Goal: Task Accomplishment & Management: Manage account settings

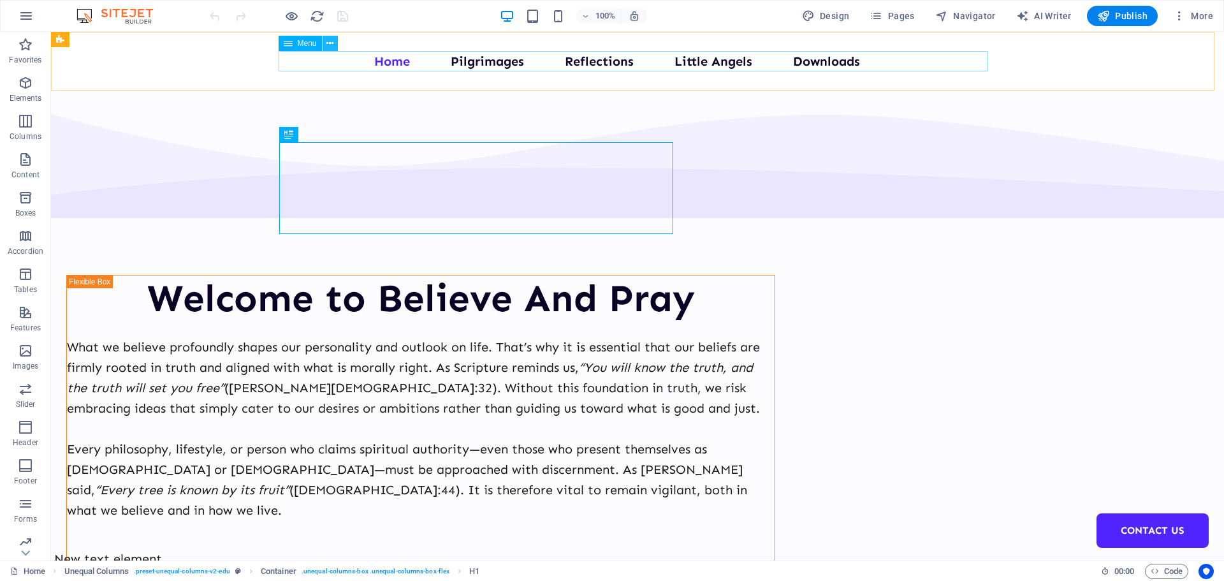
click at [328, 43] on icon at bounding box center [330, 43] width 7 height 13
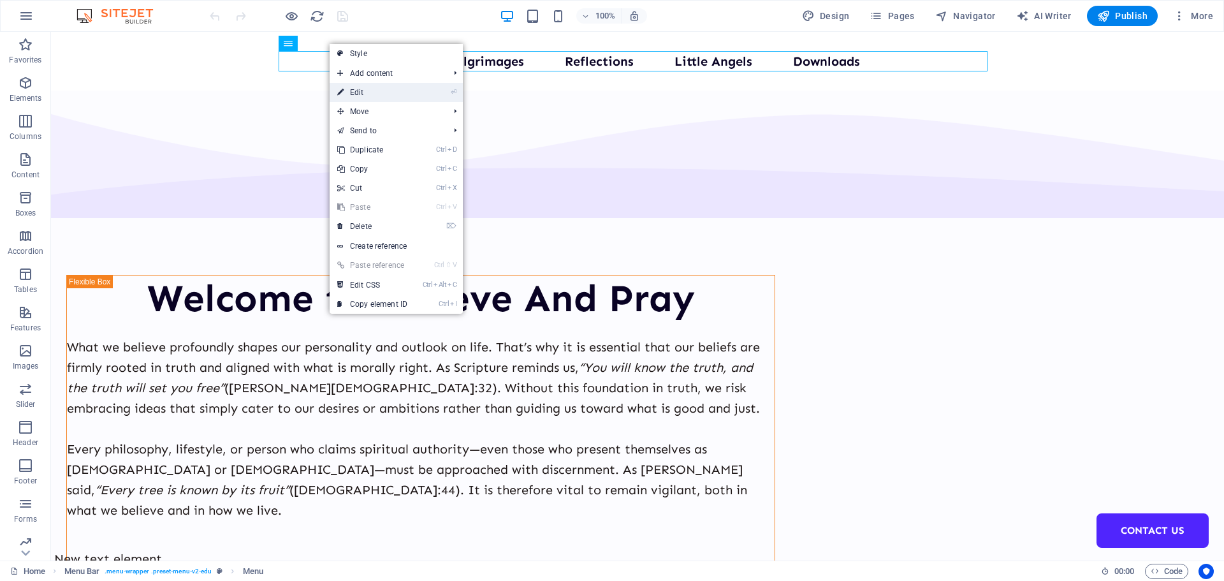
click at [365, 90] on link "⏎ Edit" at bounding box center [372, 92] width 85 height 19
select select
select select "1"
select select
select select "2"
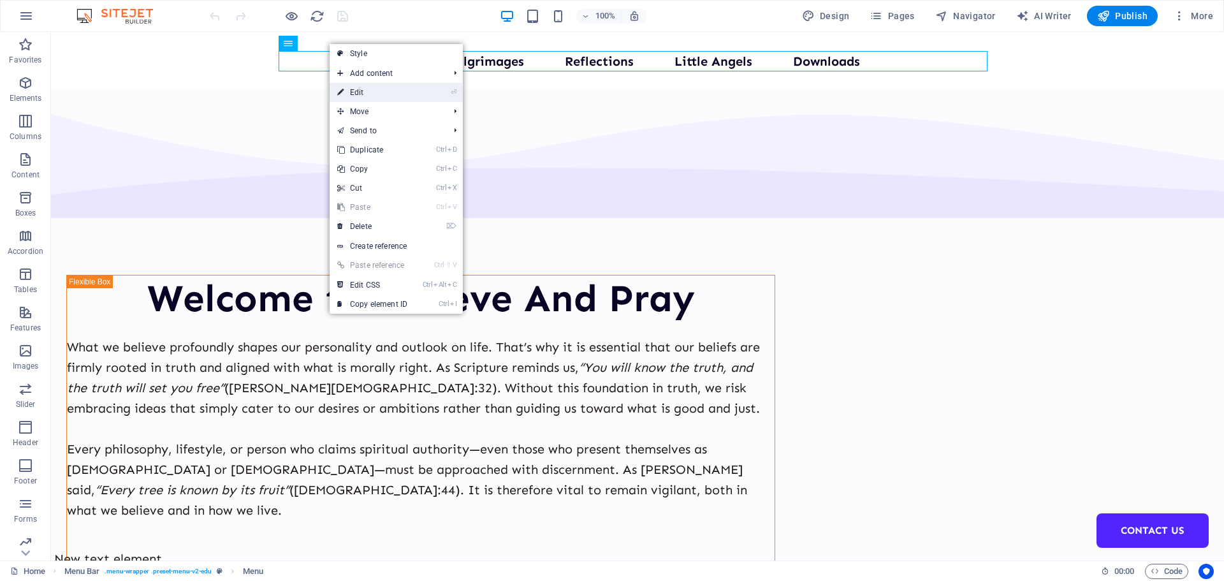
select select
select select "3"
select select
select select "4"
select select
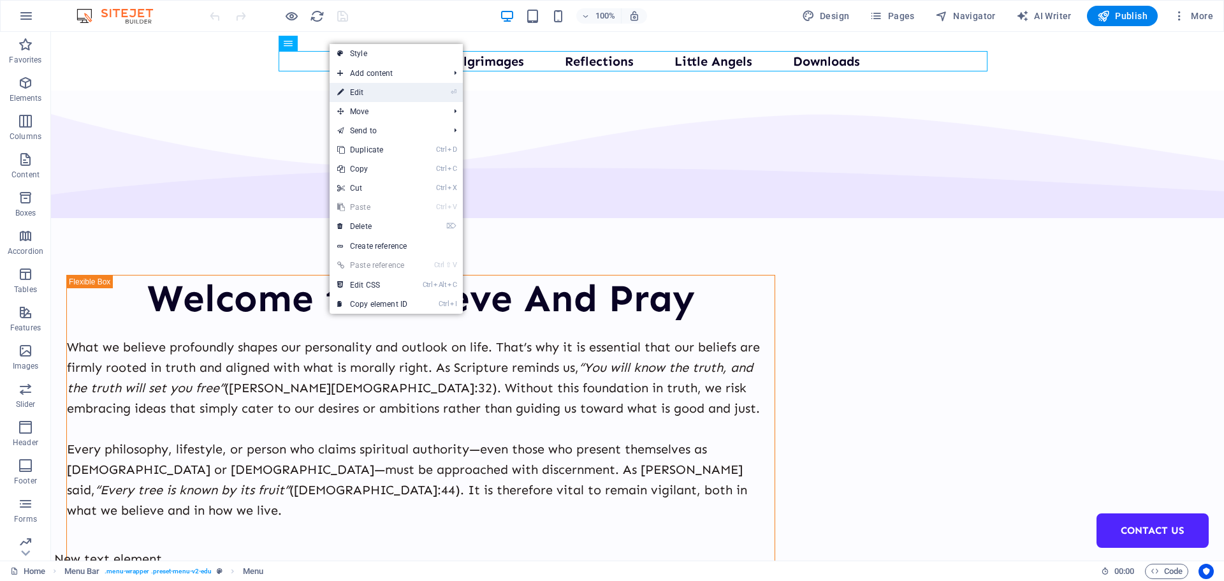
select select "5"
select select
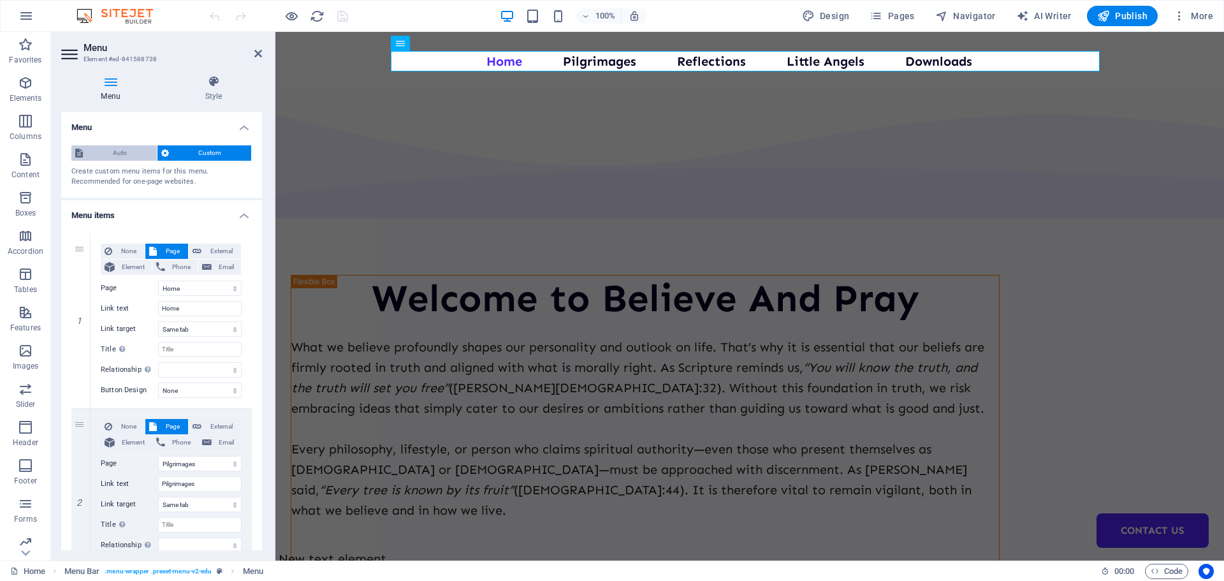
click at [134, 154] on span "Auto" at bounding box center [120, 152] width 66 height 15
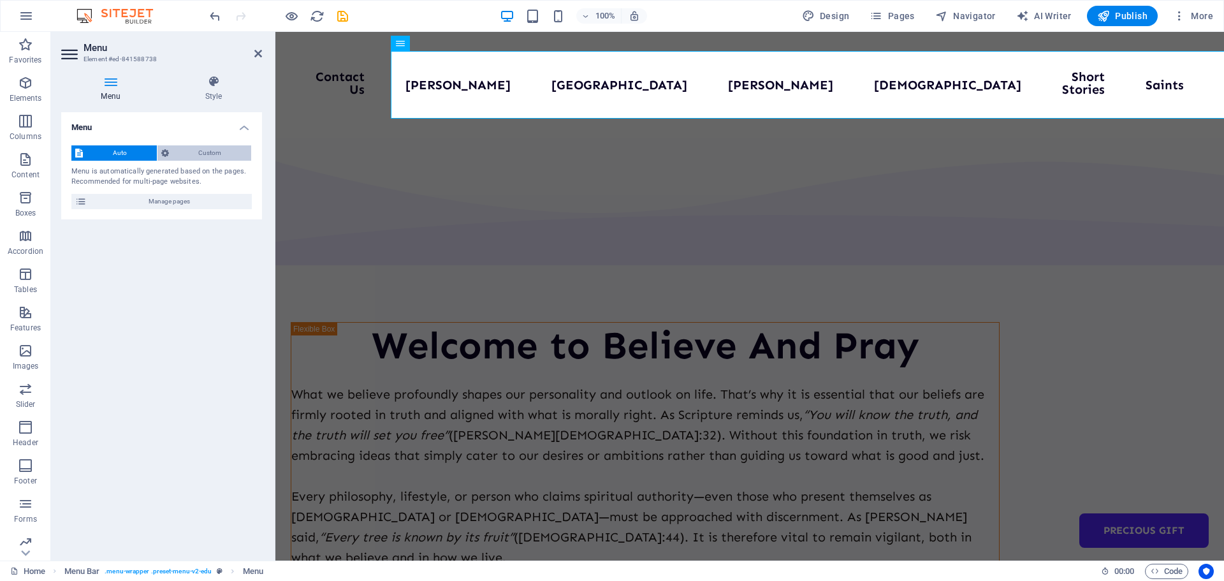
click at [200, 152] on span "Custom" at bounding box center [210, 152] width 75 height 15
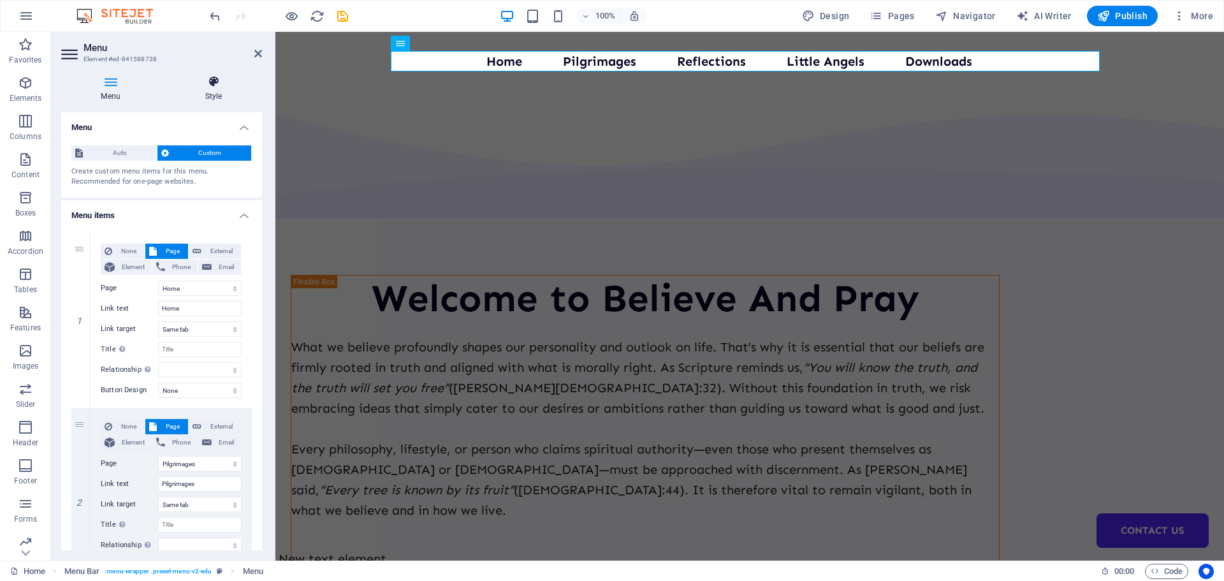
click at [214, 89] on h4 "Style" at bounding box center [213, 88] width 97 height 27
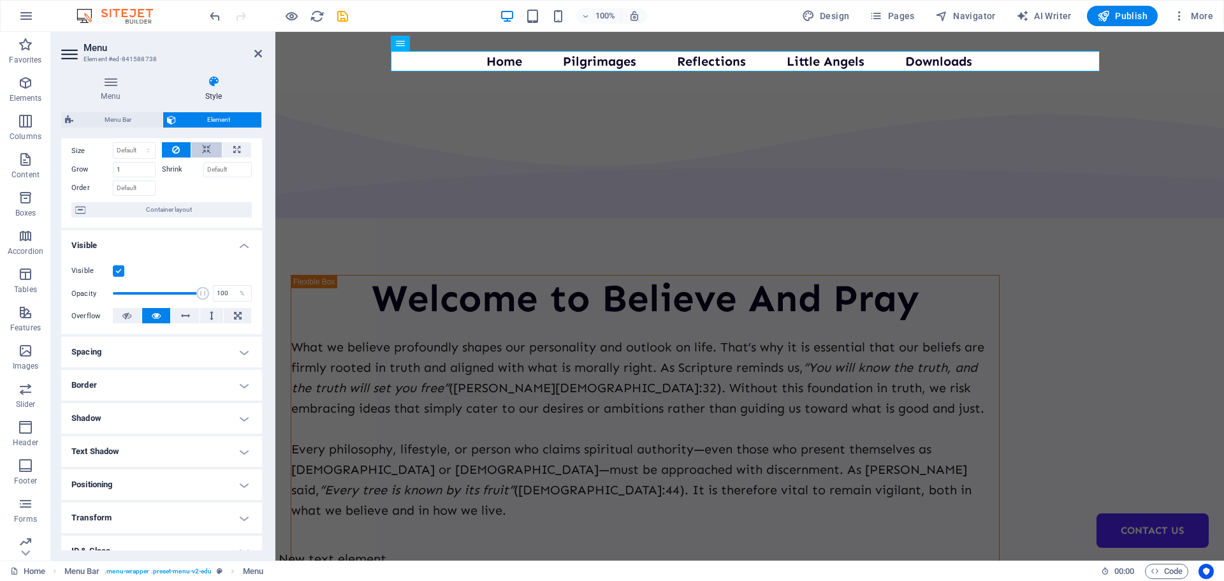
scroll to position [127, 0]
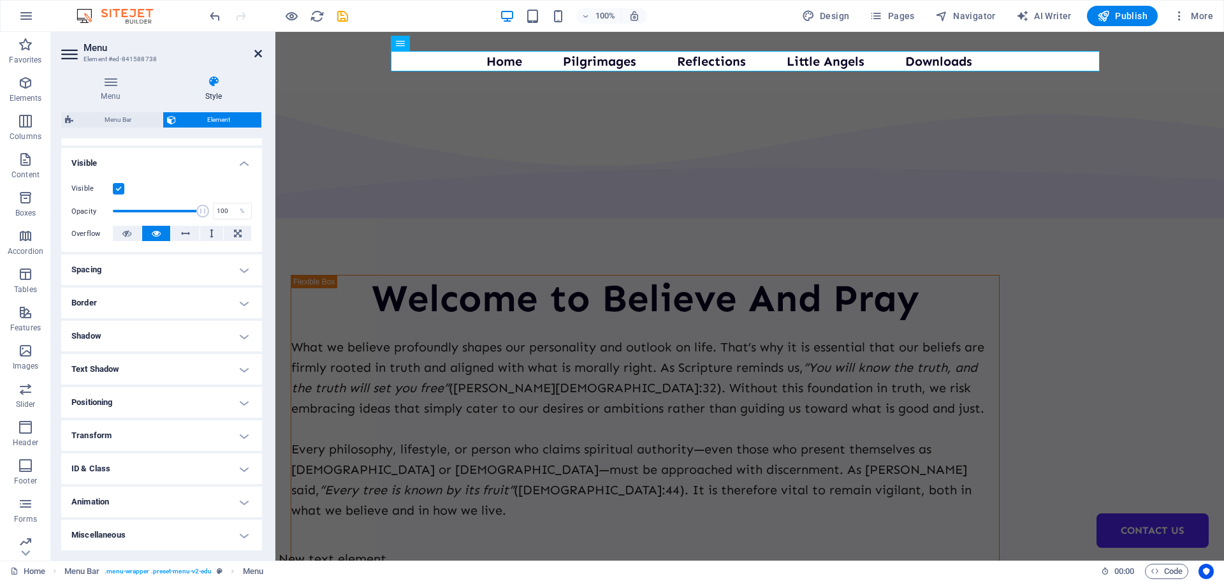
click at [261, 52] on icon at bounding box center [258, 53] width 8 height 10
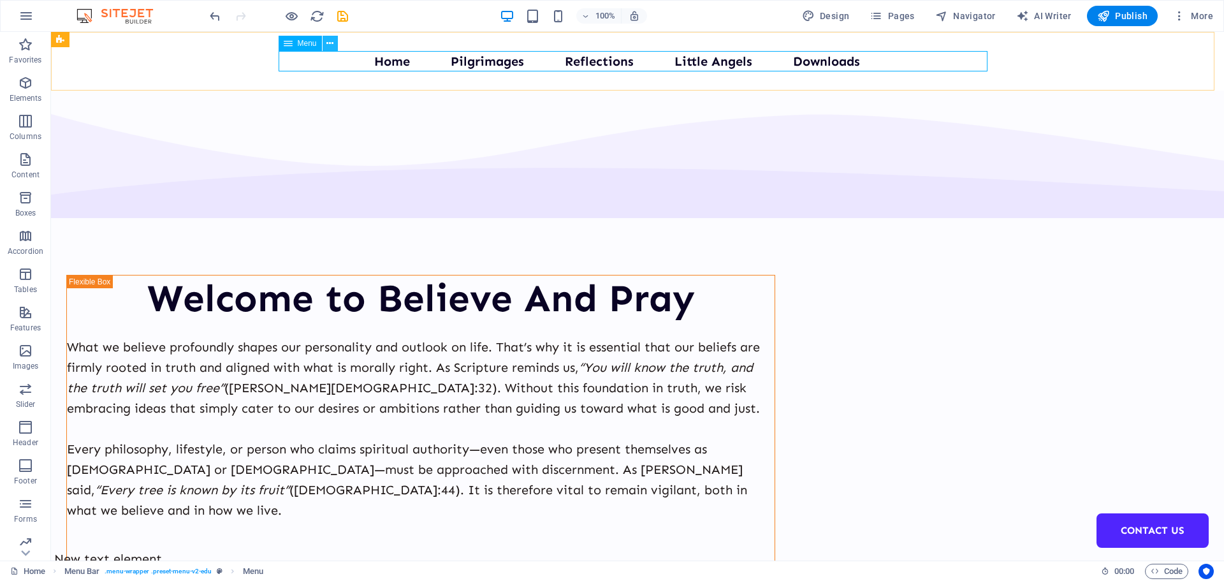
click at [332, 44] on icon at bounding box center [330, 43] width 7 height 13
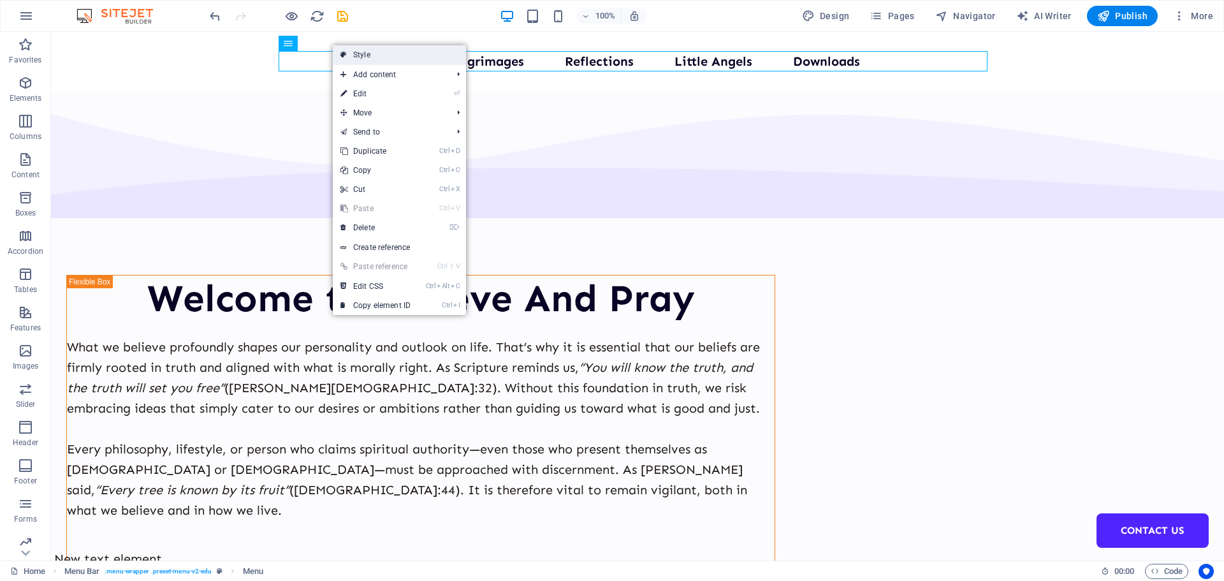
click at [358, 54] on link "Style" at bounding box center [399, 54] width 133 height 19
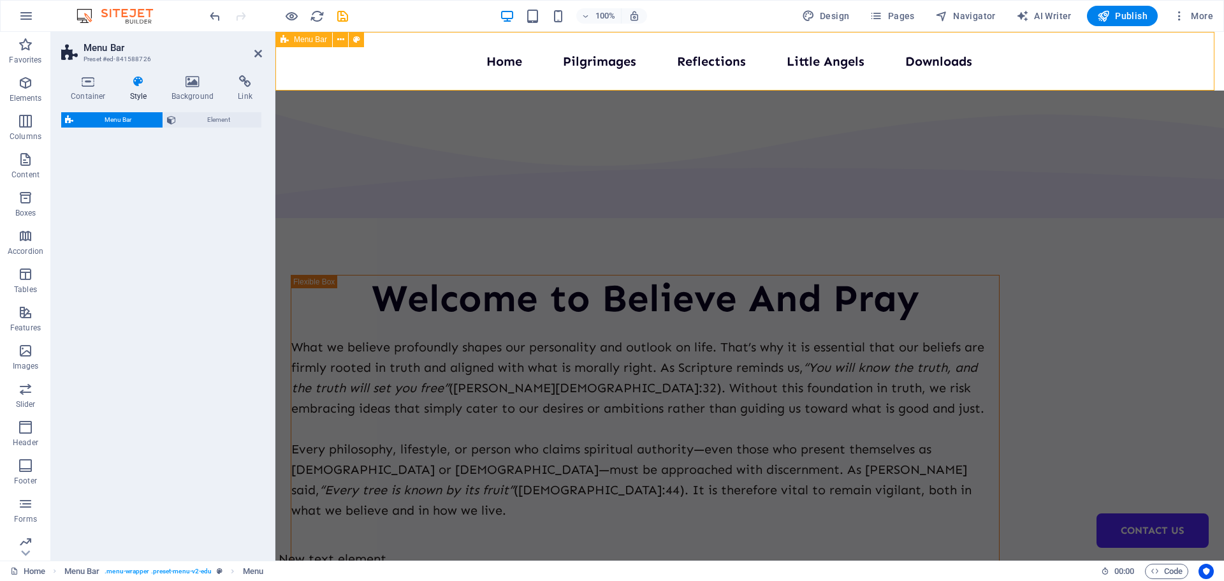
select select "px"
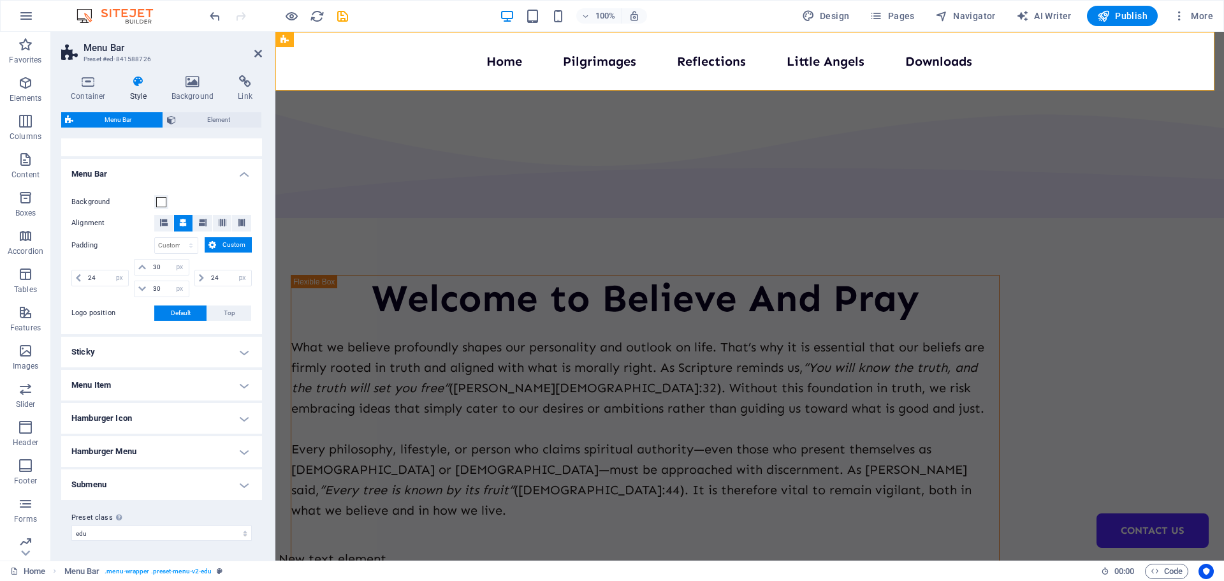
scroll to position [197, 0]
click at [157, 202] on span at bounding box center [161, 201] width 10 height 10
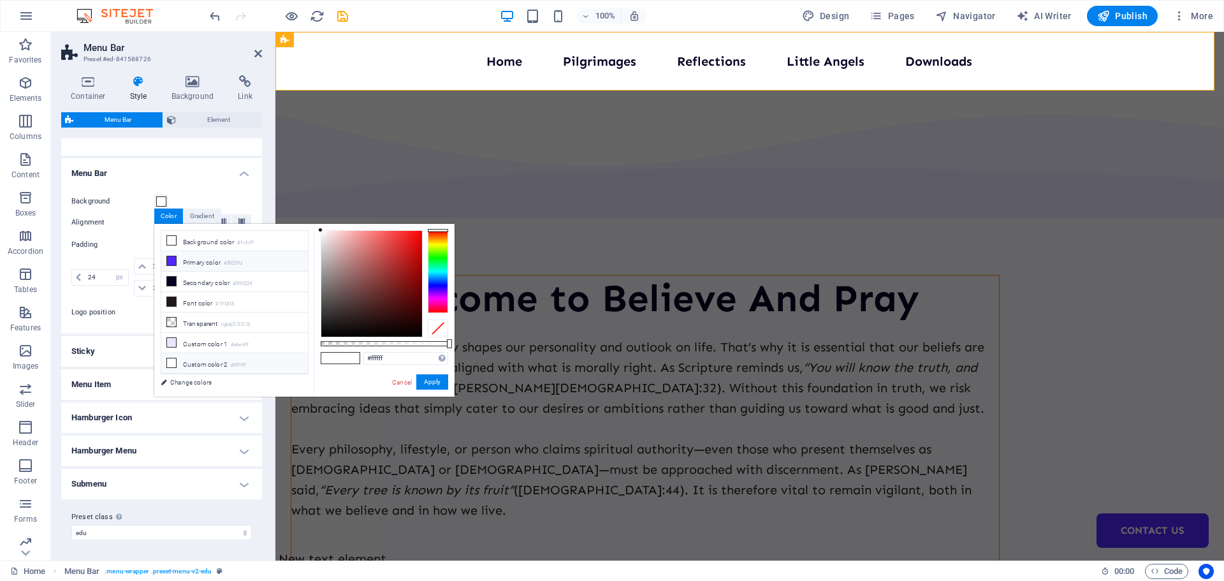
click at [170, 258] on icon at bounding box center [171, 260] width 9 height 9
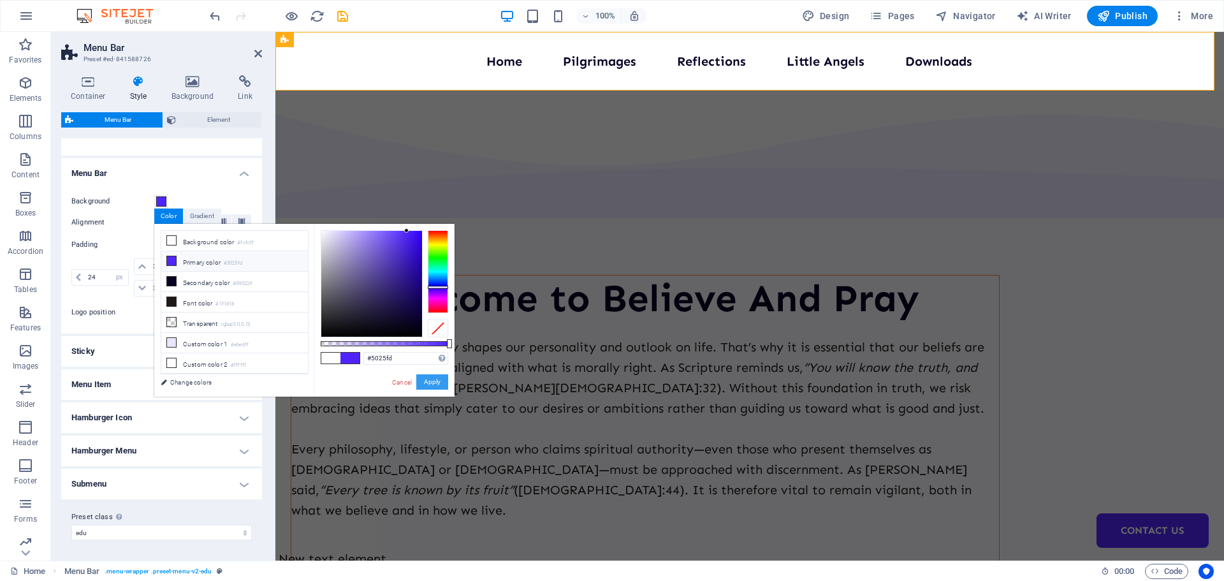
click at [431, 378] on button "Apply" at bounding box center [432, 381] width 32 height 15
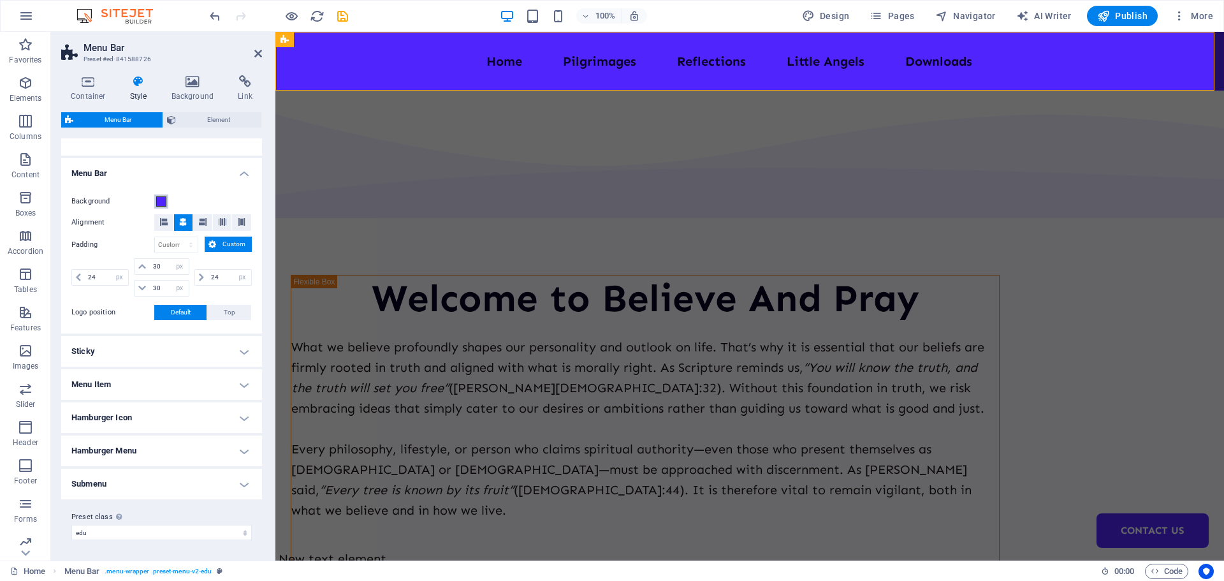
click at [161, 196] on span at bounding box center [161, 201] width 10 height 10
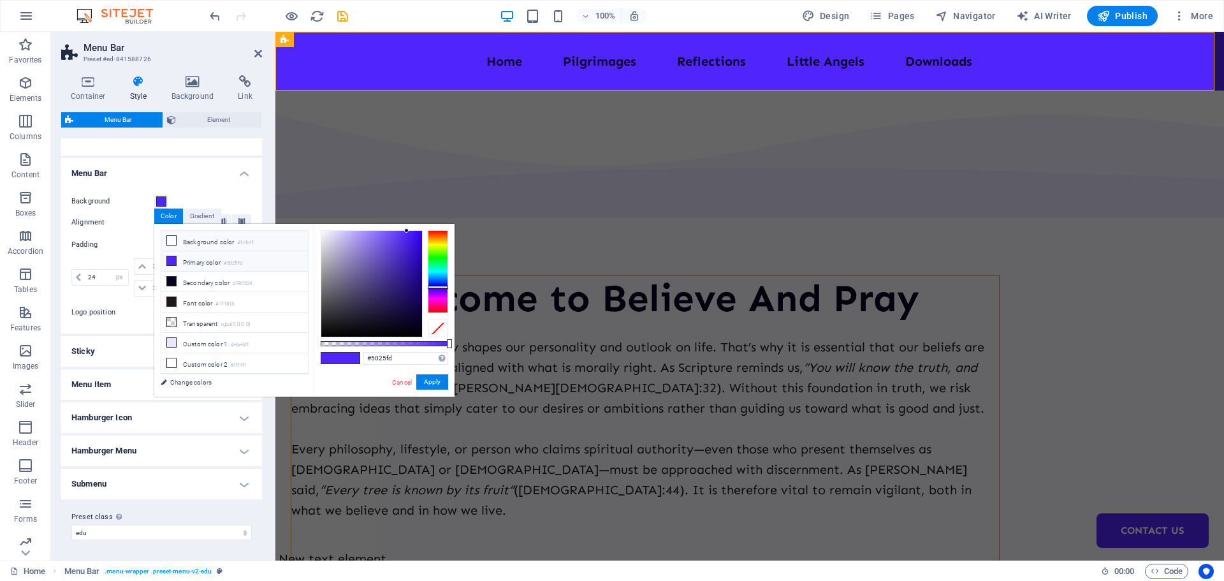
click at [170, 240] on icon at bounding box center [171, 240] width 9 height 9
type input "#fcfcff"
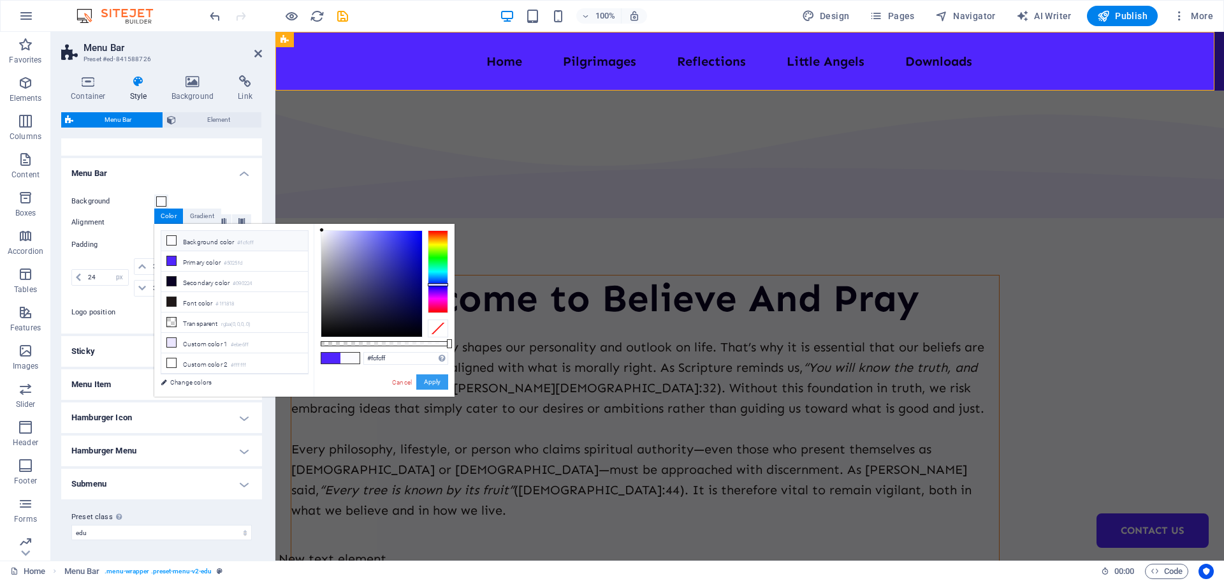
click at [426, 379] on button "Apply" at bounding box center [432, 381] width 32 height 15
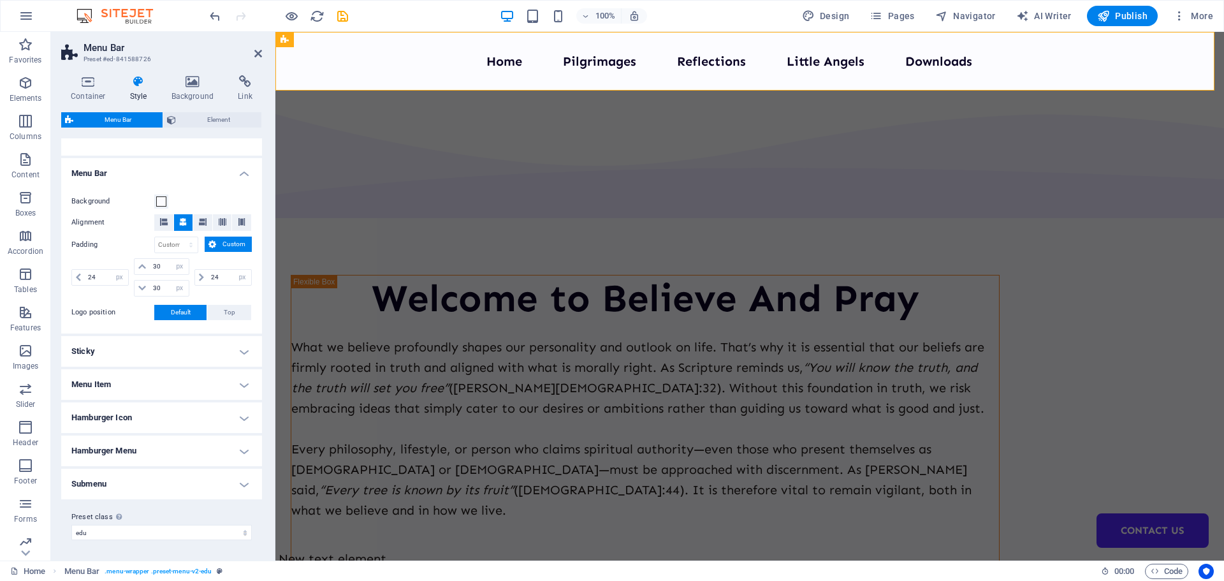
click at [244, 385] on h4 "Menu Item" at bounding box center [161, 384] width 201 height 31
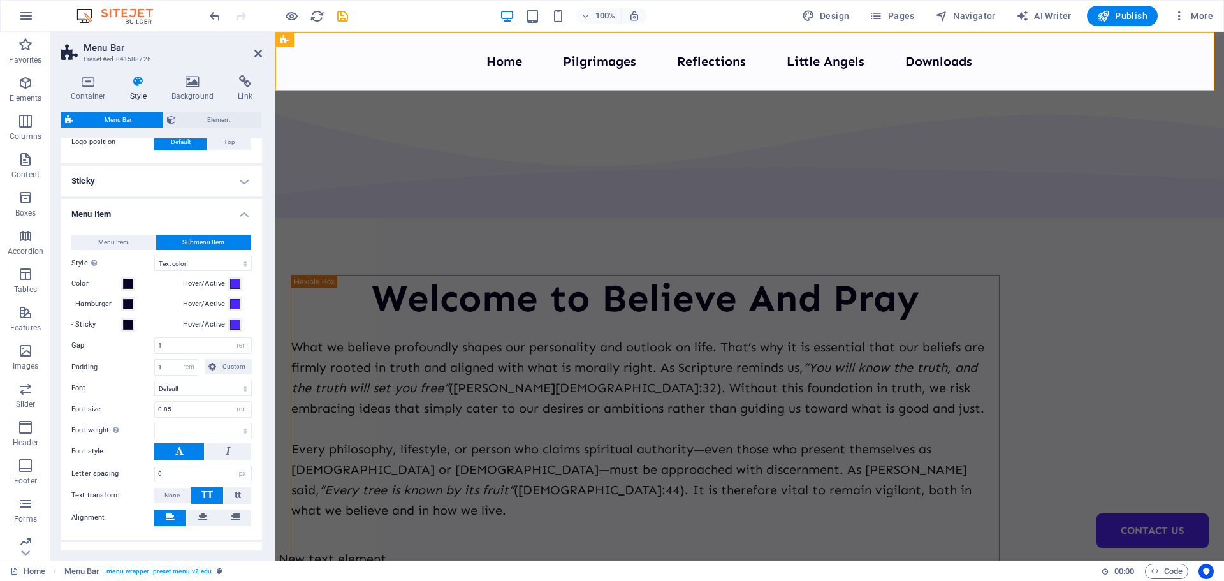
scroll to position [388, 0]
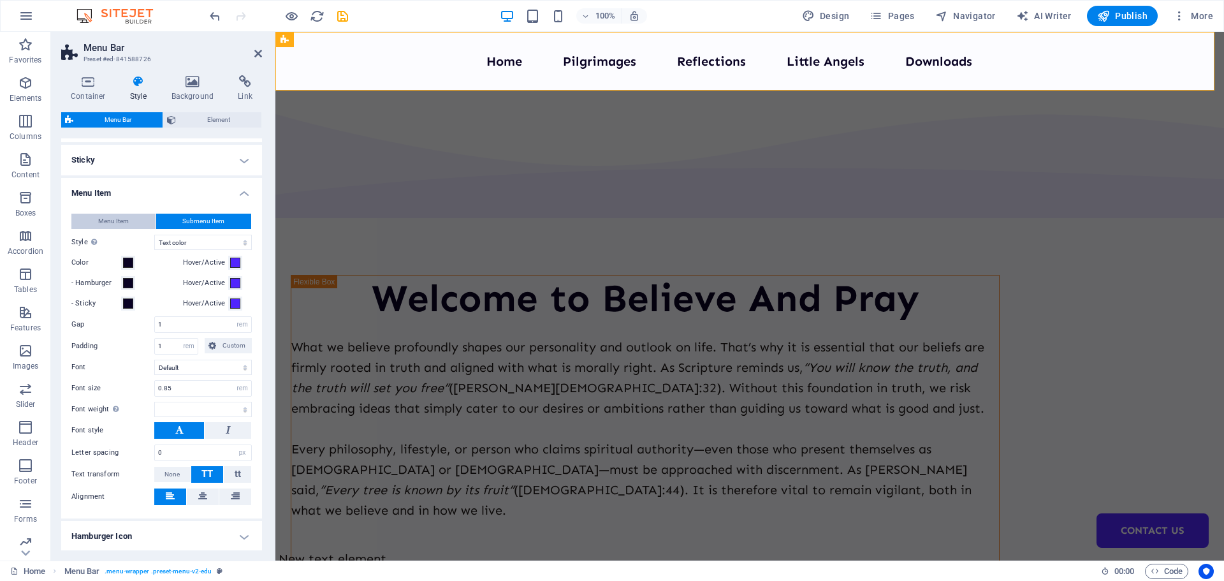
click at [134, 222] on button "Menu Item" at bounding box center [113, 221] width 84 height 15
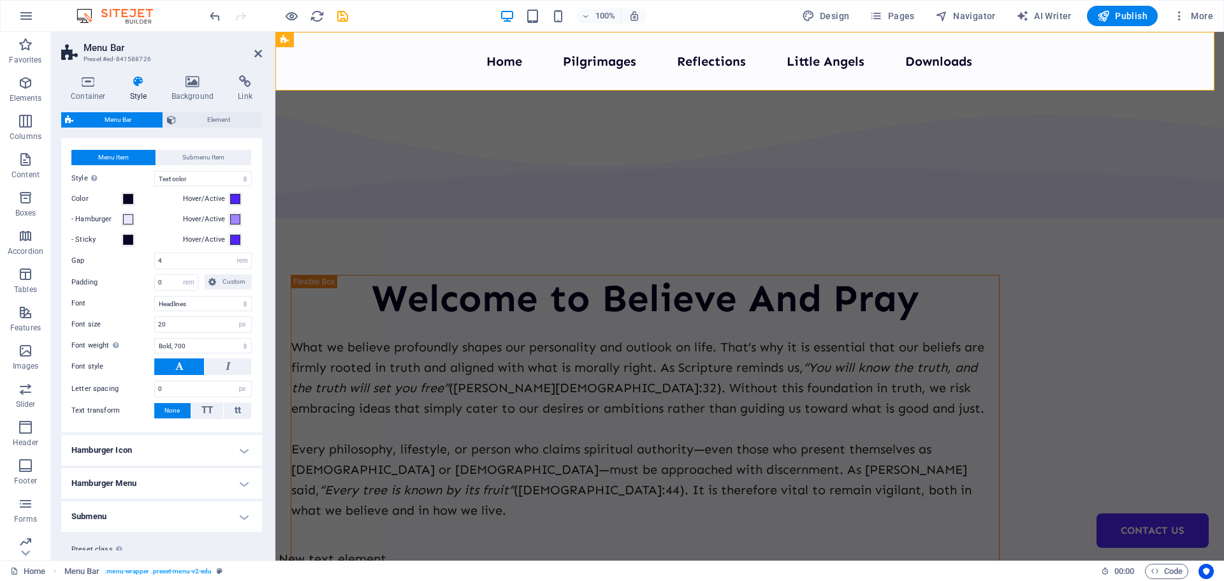
scroll to position [485, 0]
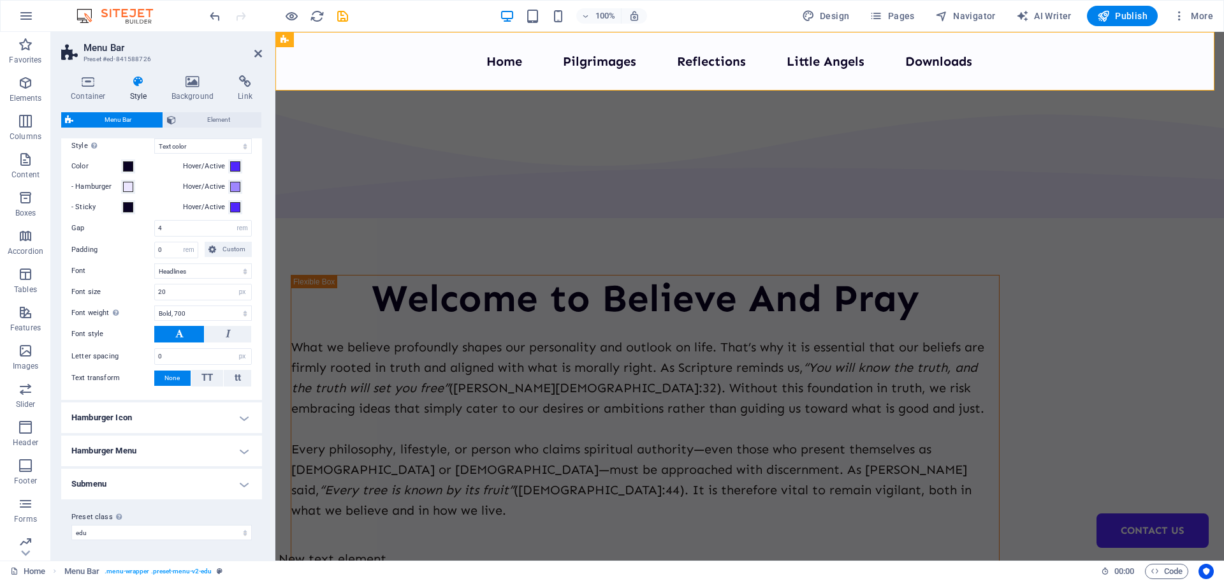
click at [238, 416] on h4 "Hamburger Icon" at bounding box center [161, 417] width 201 height 31
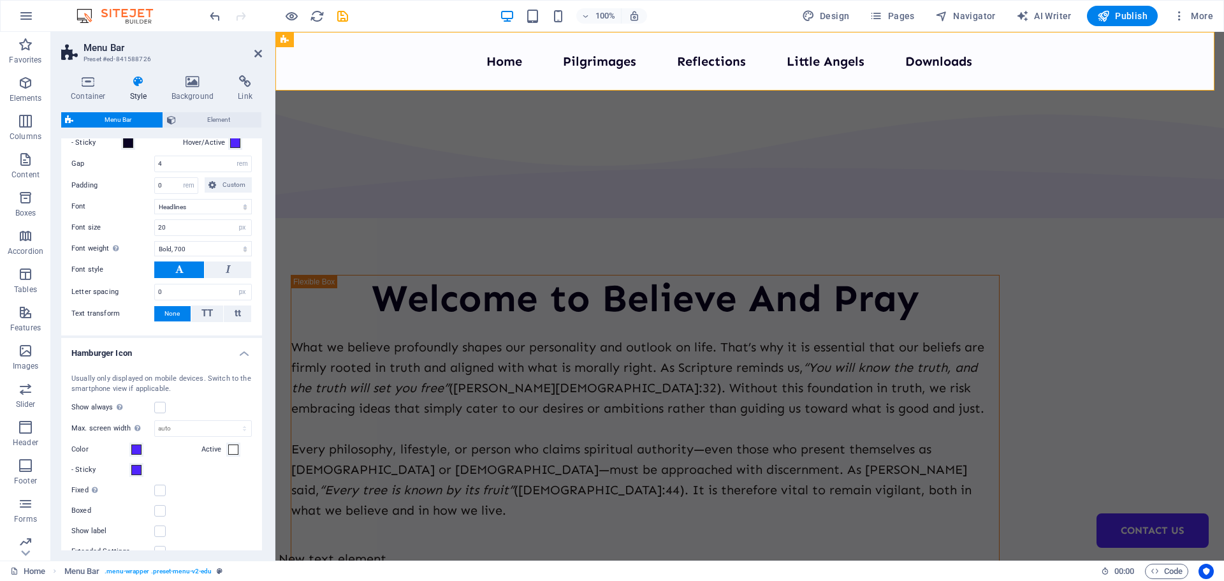
scroll to position [612, 0]
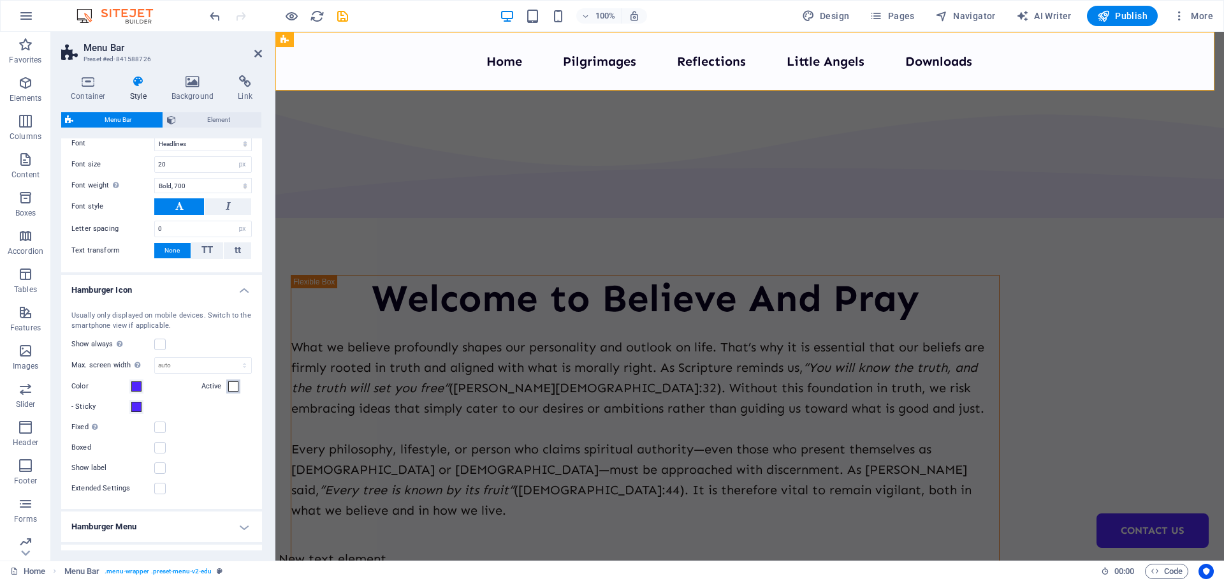
click at [229, 388] on span at bounding box center [233, 386] width 10 height 10
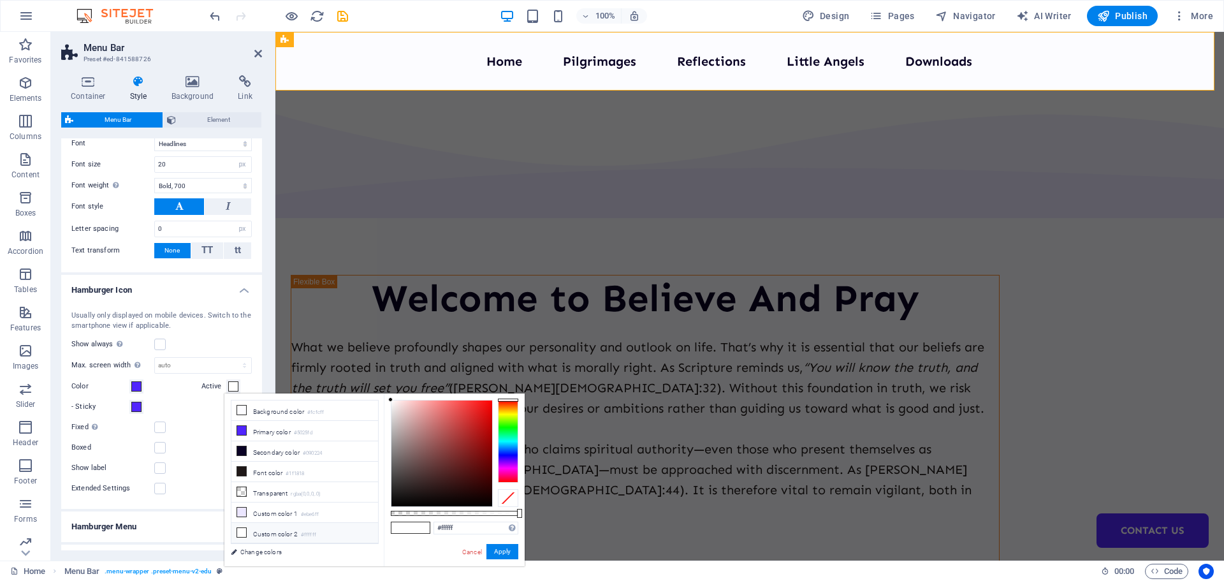
click at [186, 415] on div "Usually only displayed on mobile devices. Switch to the smartphone view if appl…" at bounding box center [162, 403] width 206 height 211
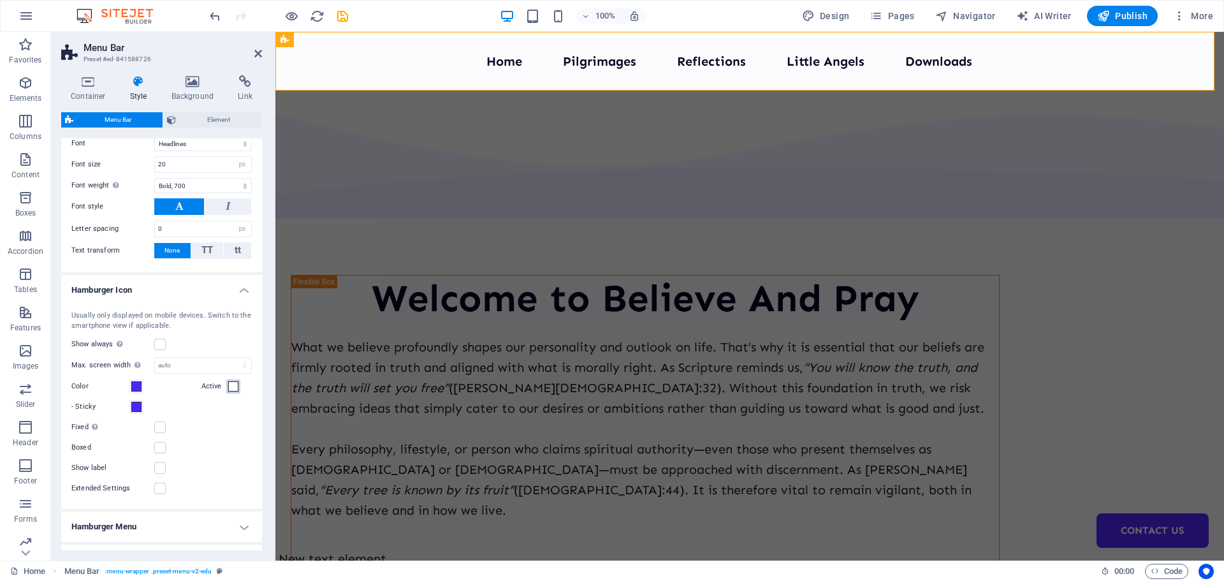
click at [233, 388] on span at bounding box center [233, 386] width 10 height 10
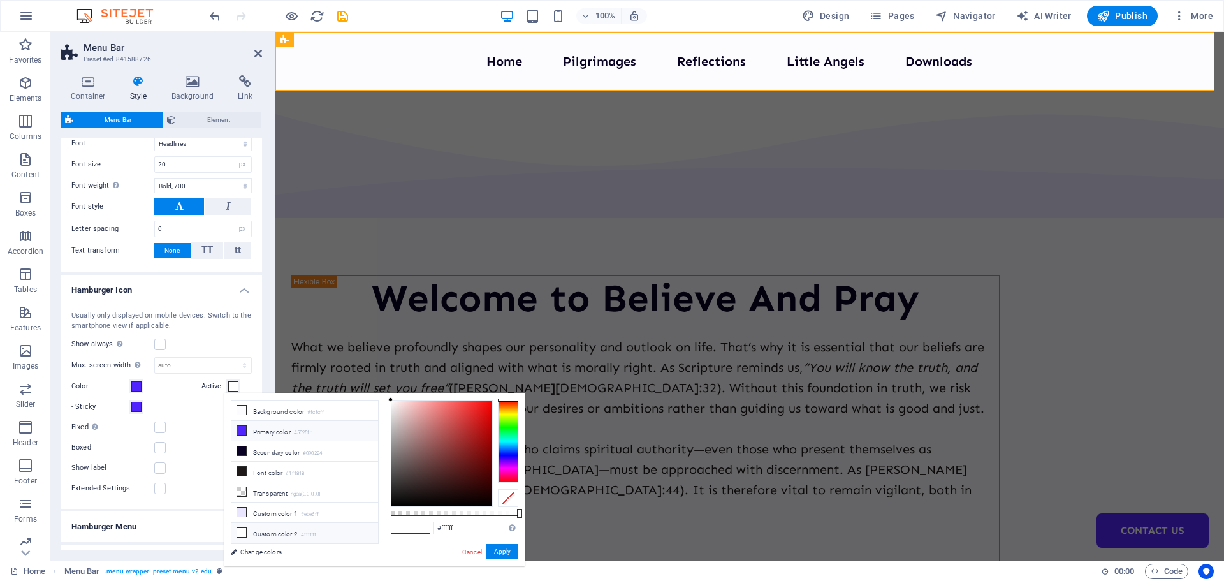
click at [243, 429] on icon at bounding box center [241, 430] width 9 height 9
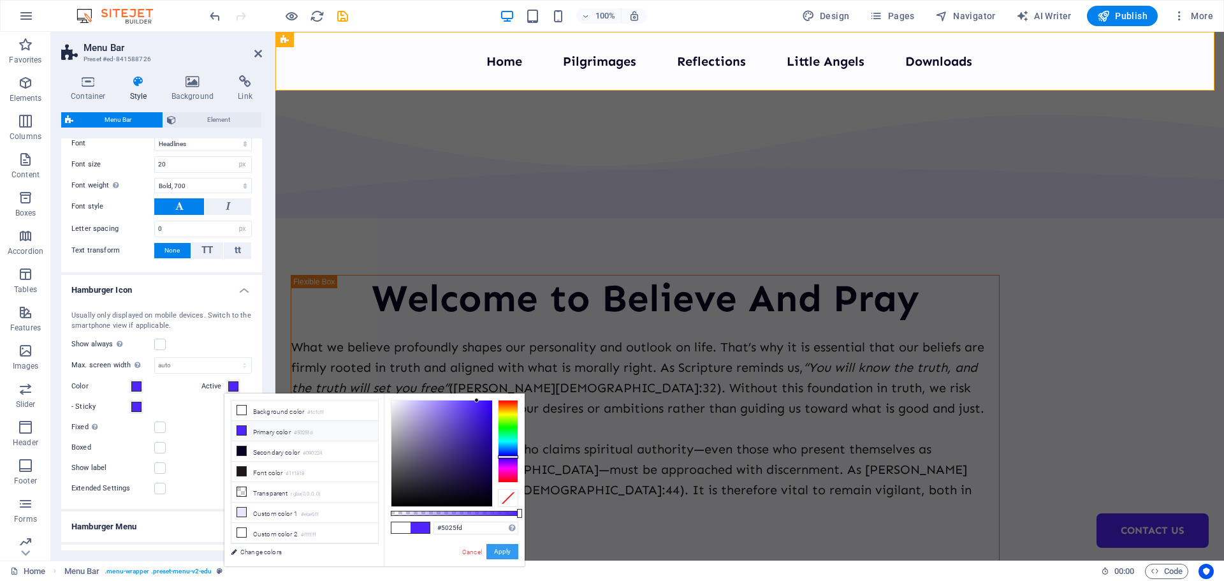
click at [500, 552] on button "Apply" at bounding box center [503, 551] width 32 height 15
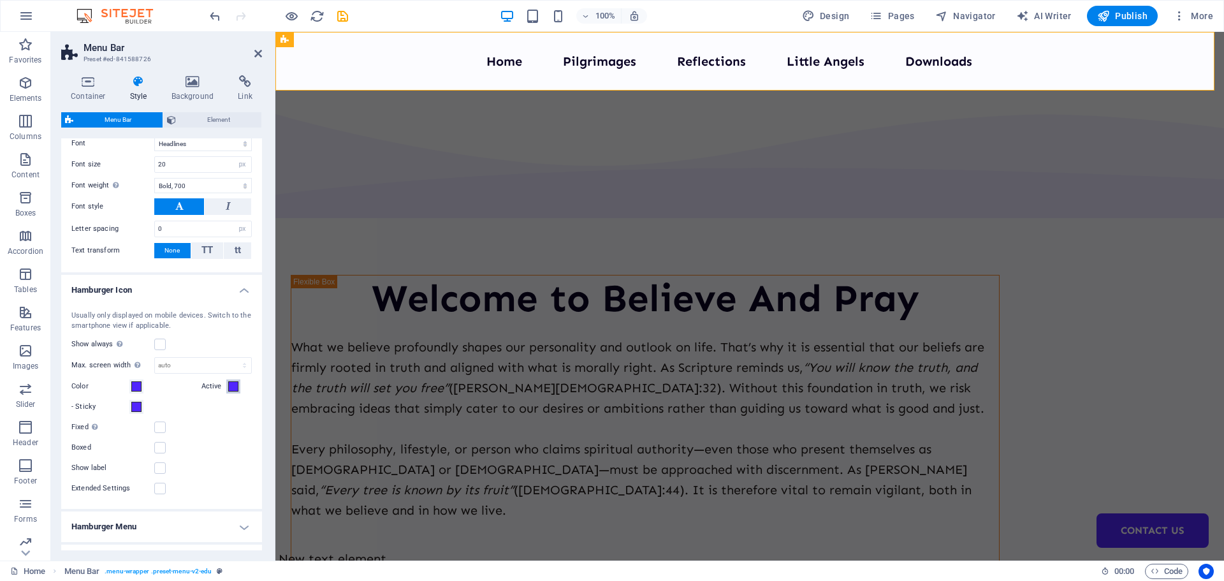
click at [229, 385] on span at bounding box center [233, 386] width 10 height 10
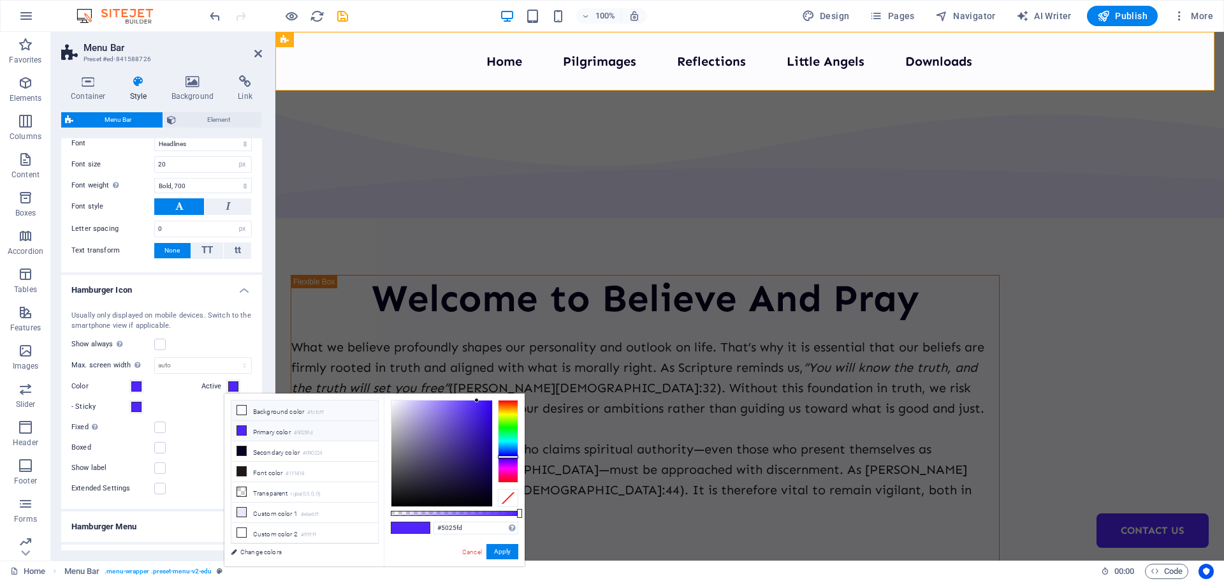
click at [240, 409] on icon at bounding box center [241, 410] width 9 height 9
type input "#fcfcff"
click at [513, 547] on button "Apply" at bounding box center [503, 551] width 32 height 15
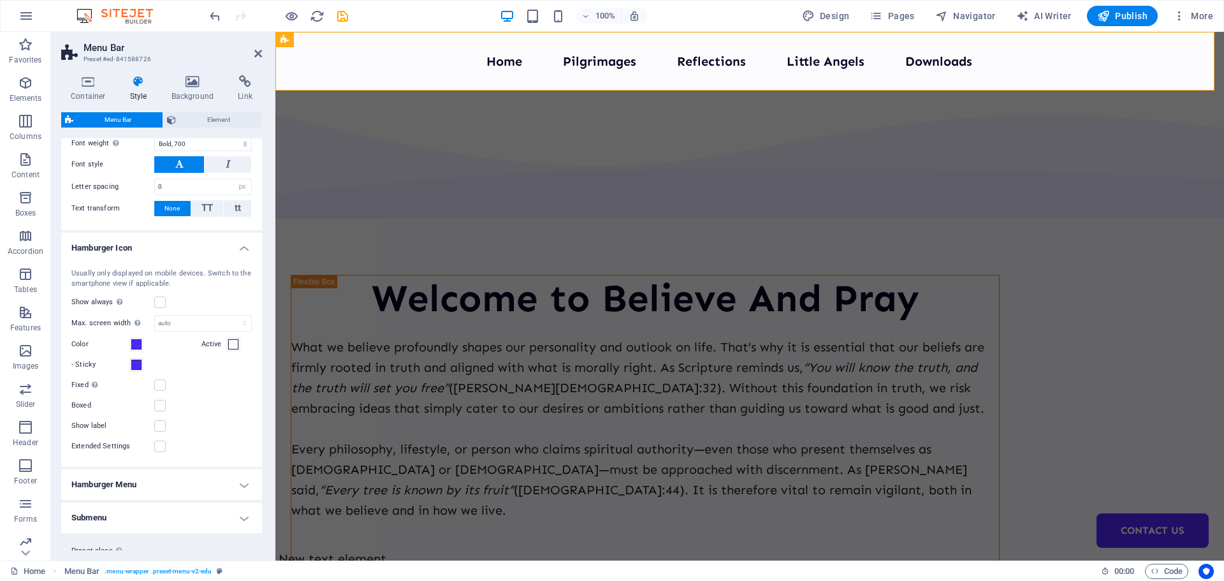
scroll to position [676, 0]
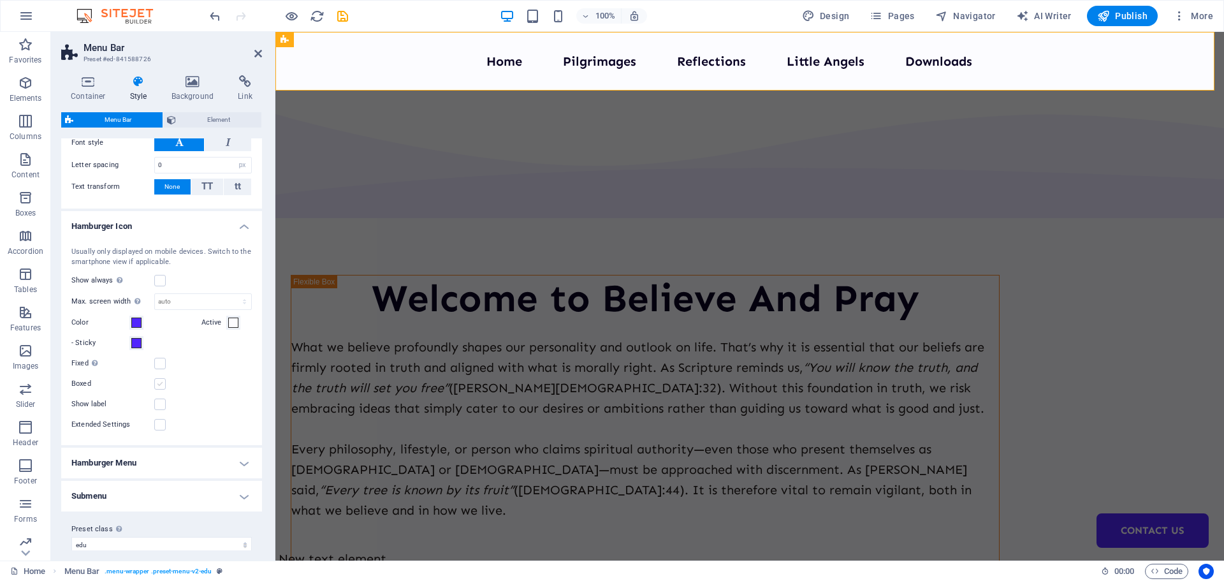
click at [161, 384] on label at bounding box center [159, 383] width 11 height 11
click at [0, 0] on input "Boxed" at bounding box center [0, 0] width 0 height 0
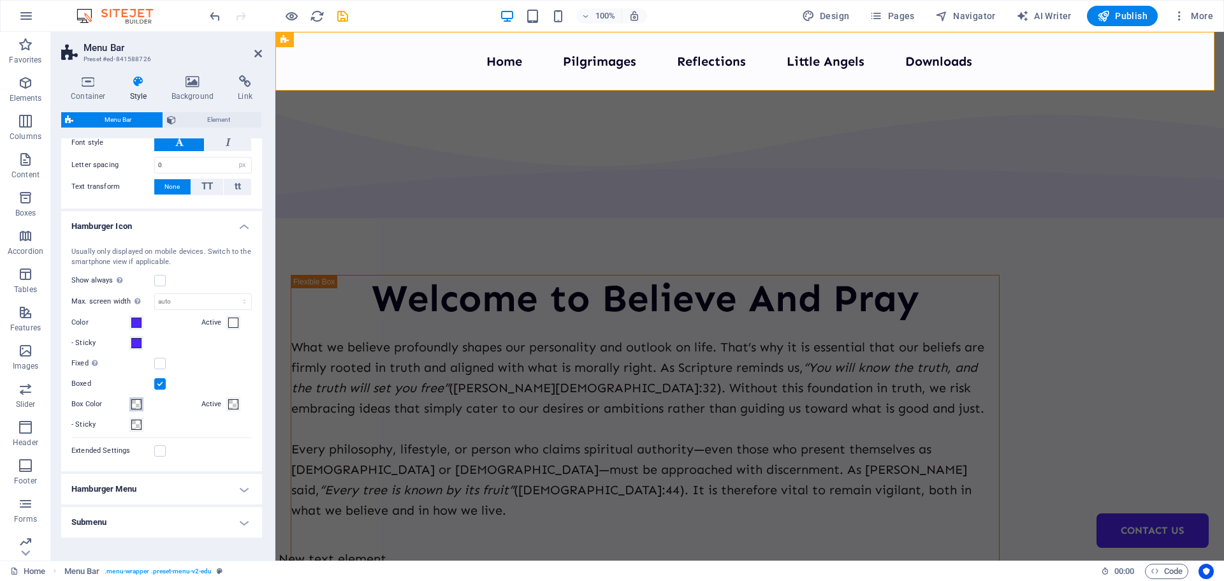
click at [132, 406] on span at bounding box center [136, 404] width 10 height 10
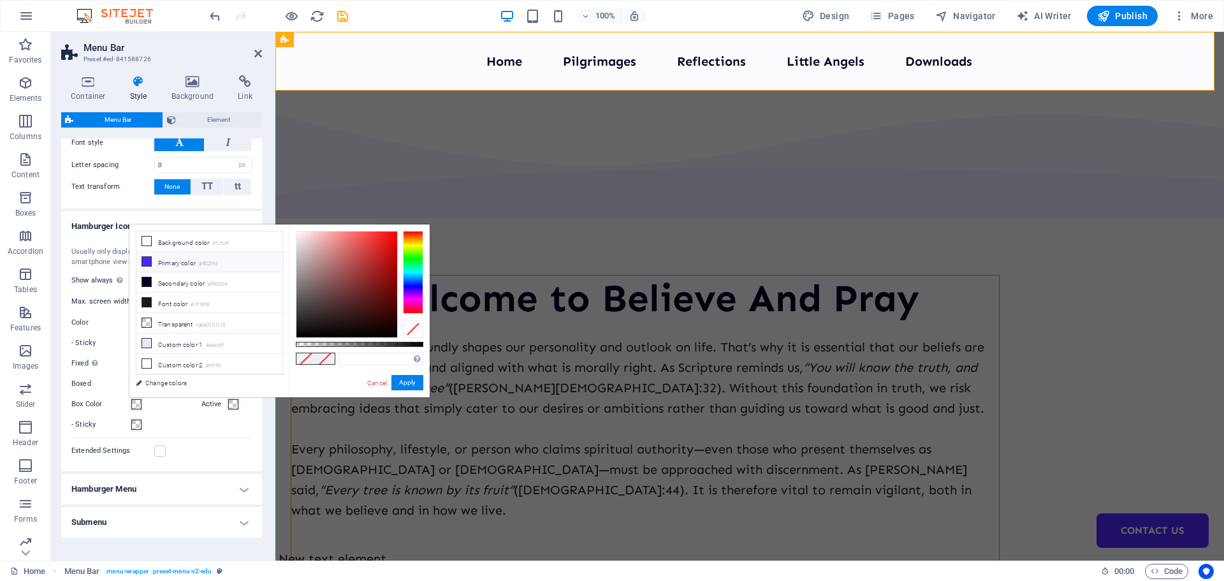
click at [143, 262] on icon at bounding box center [146, 261] width 9 height 9
type input "#5025fd"
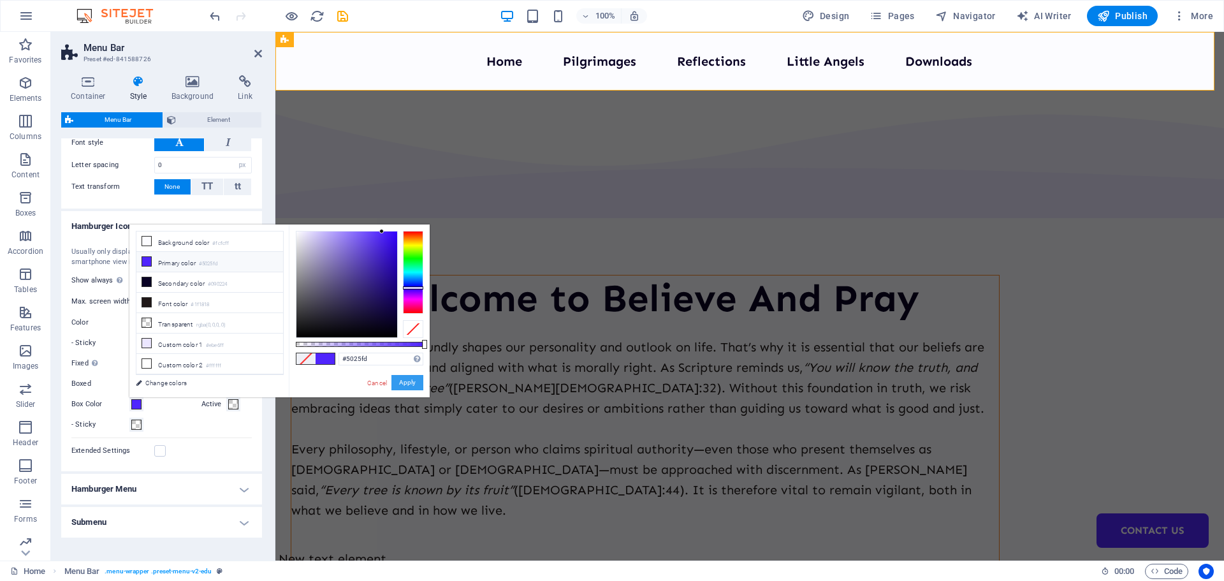
click at [413, 382] on button "Apply" at bounding box center [408, 382] width 32 height 15
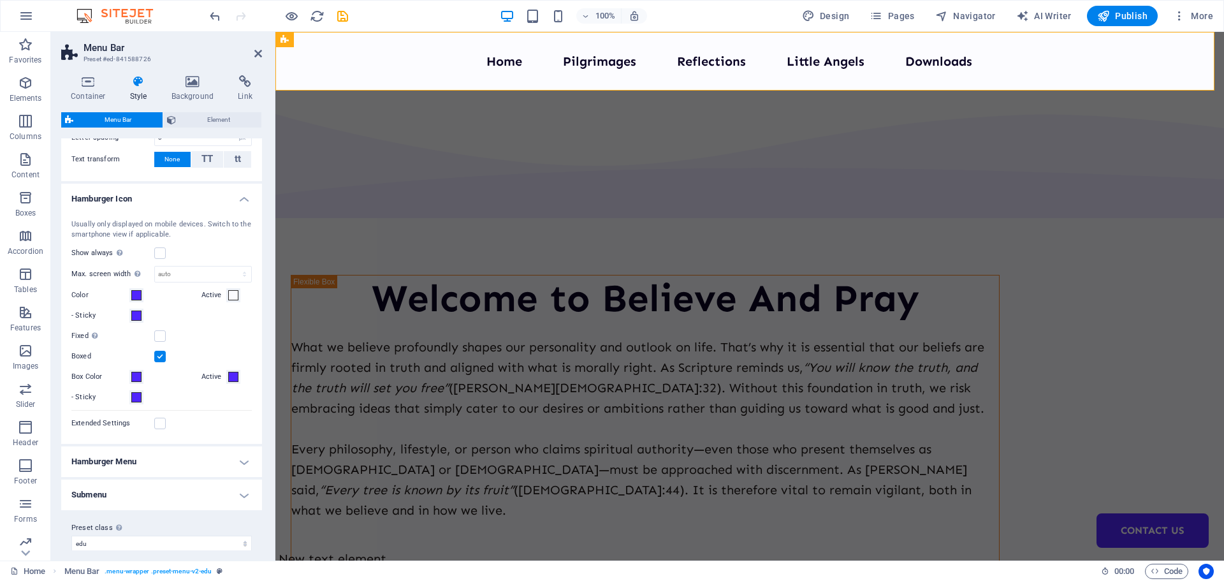
scroll to position [714, 0]
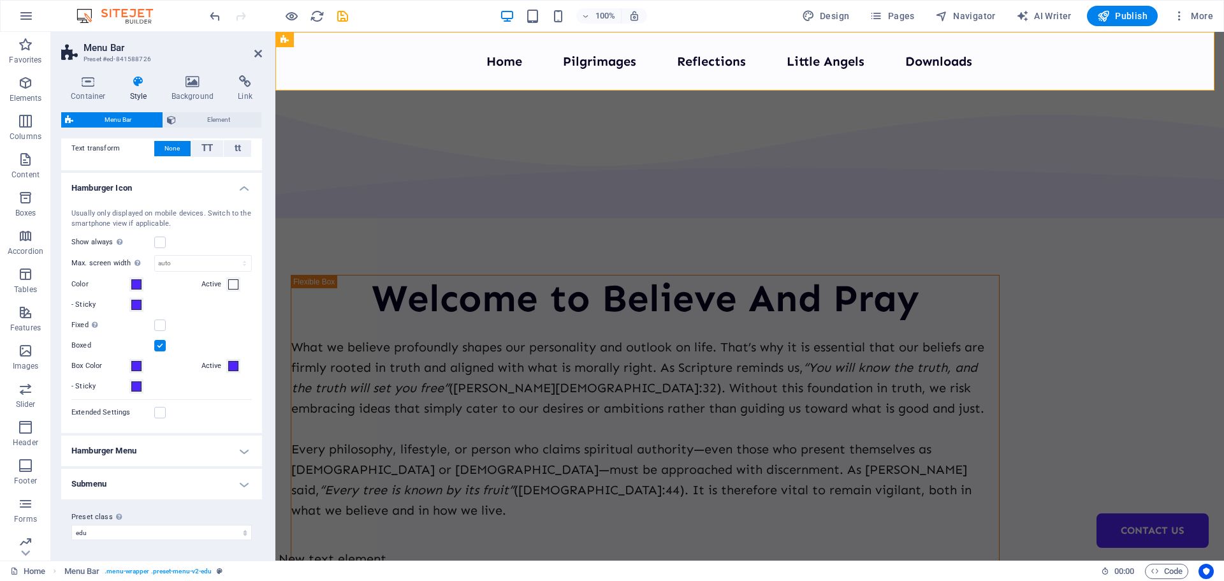
click at [241, 449] on h4 "Hamburger Menu" at bounding box center [161, 451] width 201 height 31
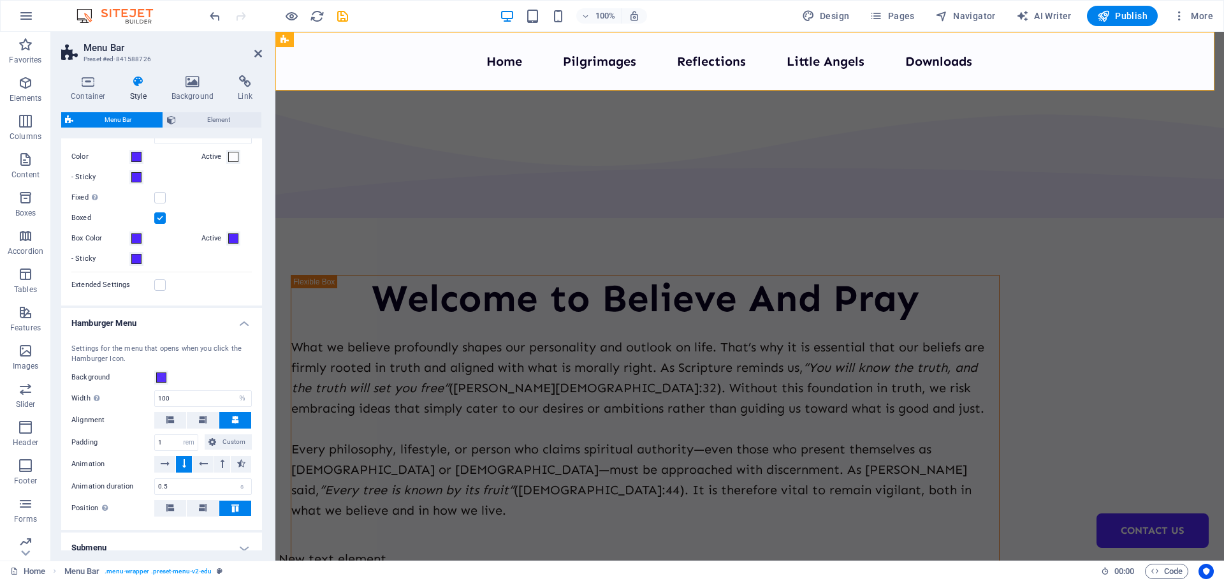
scroll to position [906, 0]
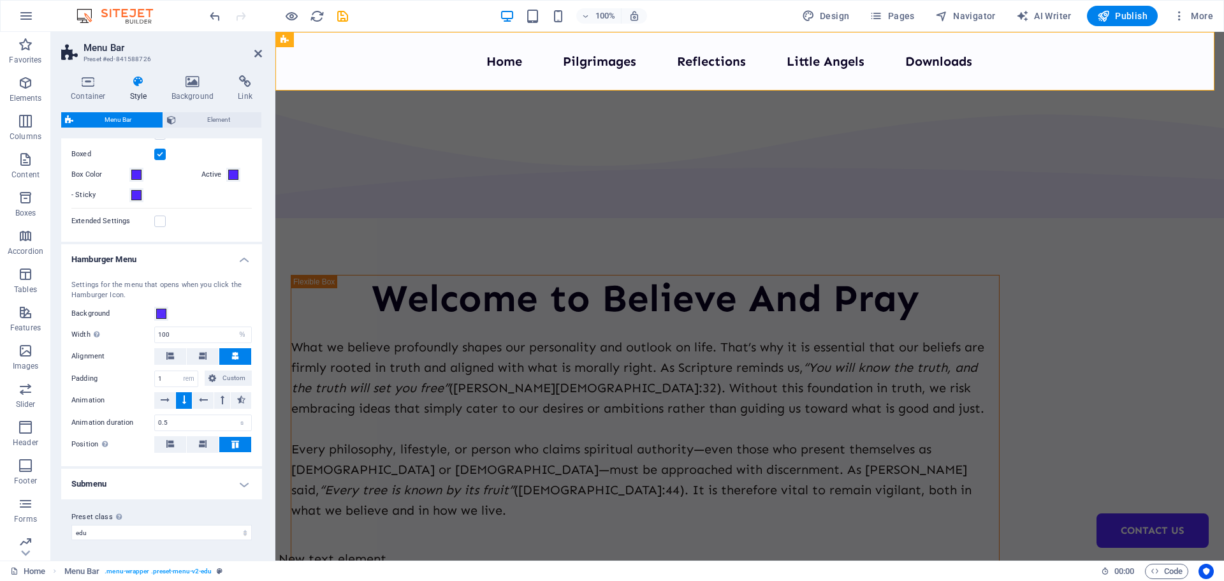
click at [213, 475] on h4 "Submenu" at bounding box center [161, 484] width 201 height 31
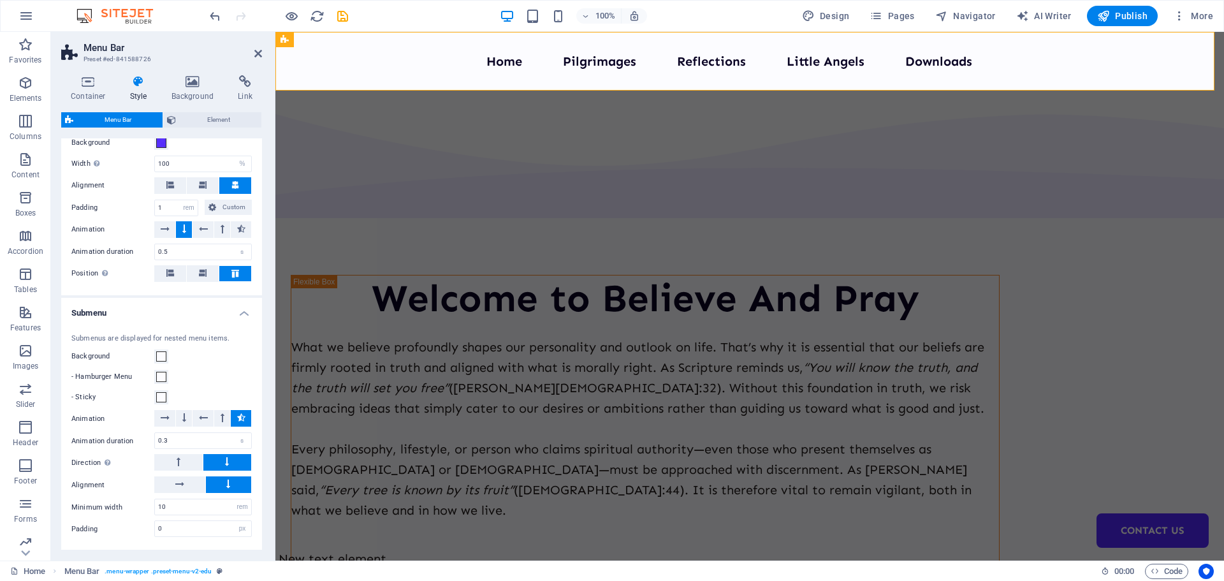
scroll to position [1097, 0]
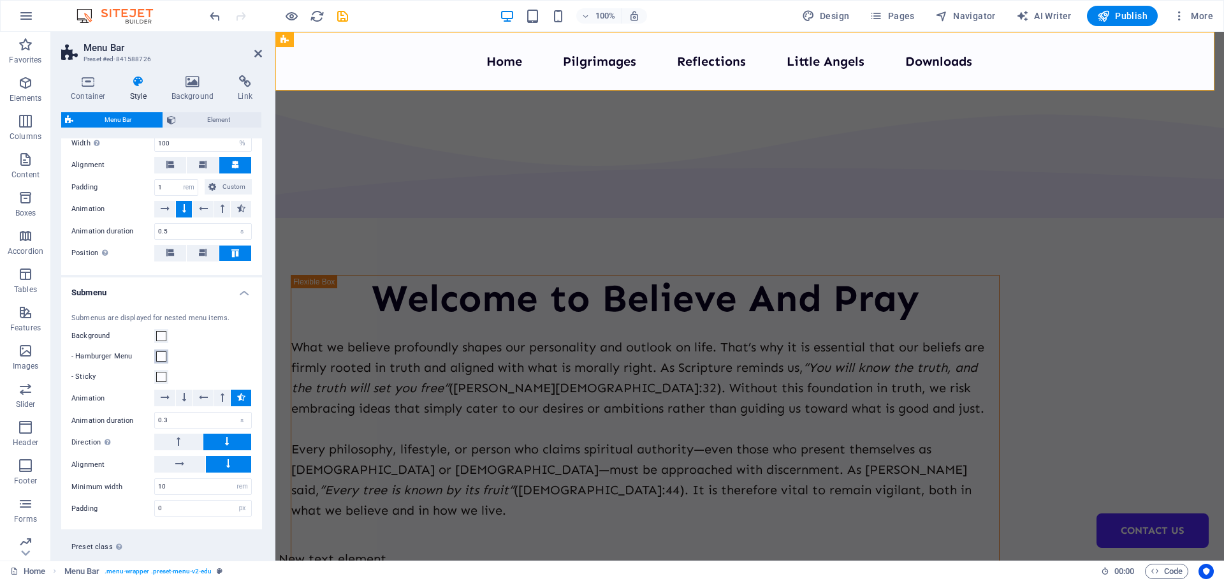
click at [157, 357] on span at bounding box center [161, 356] width 10 height 10
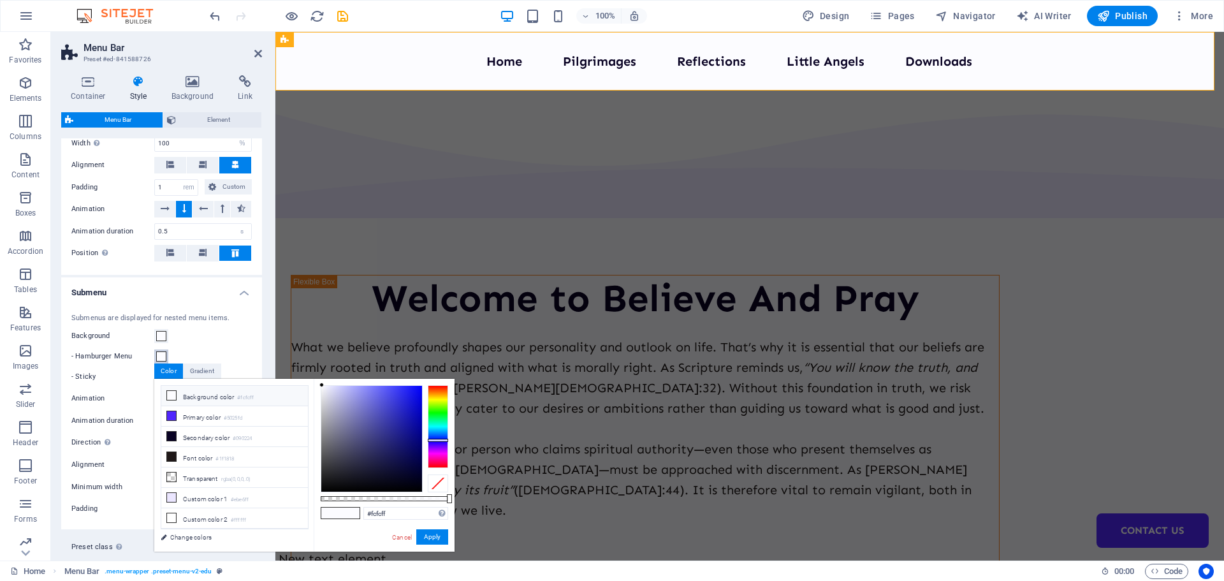
click at [157, 357] on span at bounding box center [161, 356] width 10 height 10
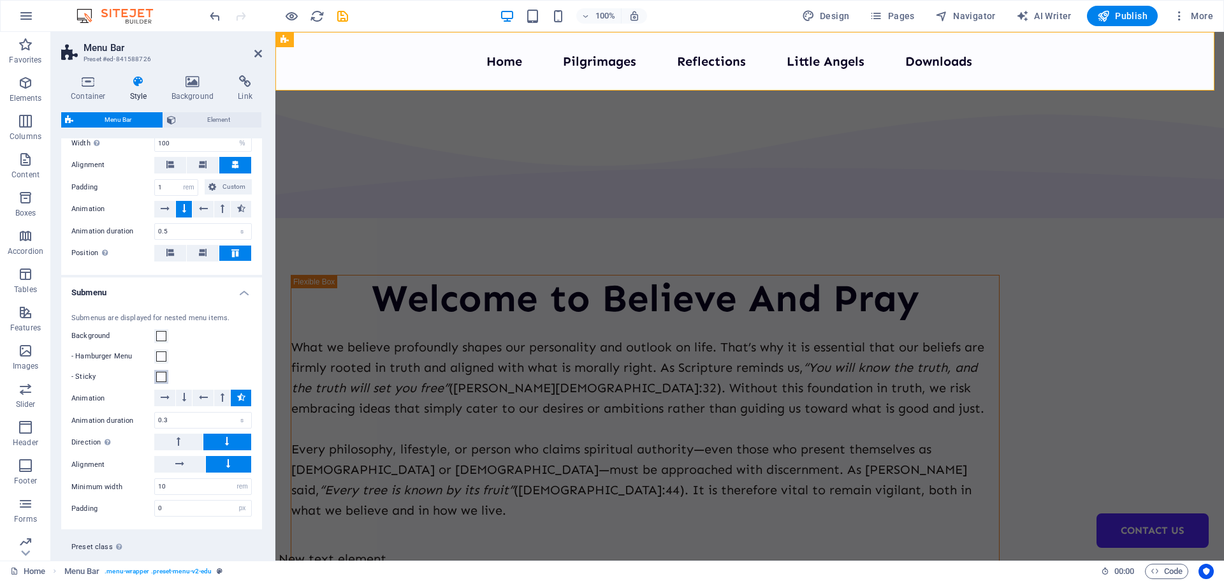
click at [161, 378] on span at bounding box center [161, 377] width 10 height 10
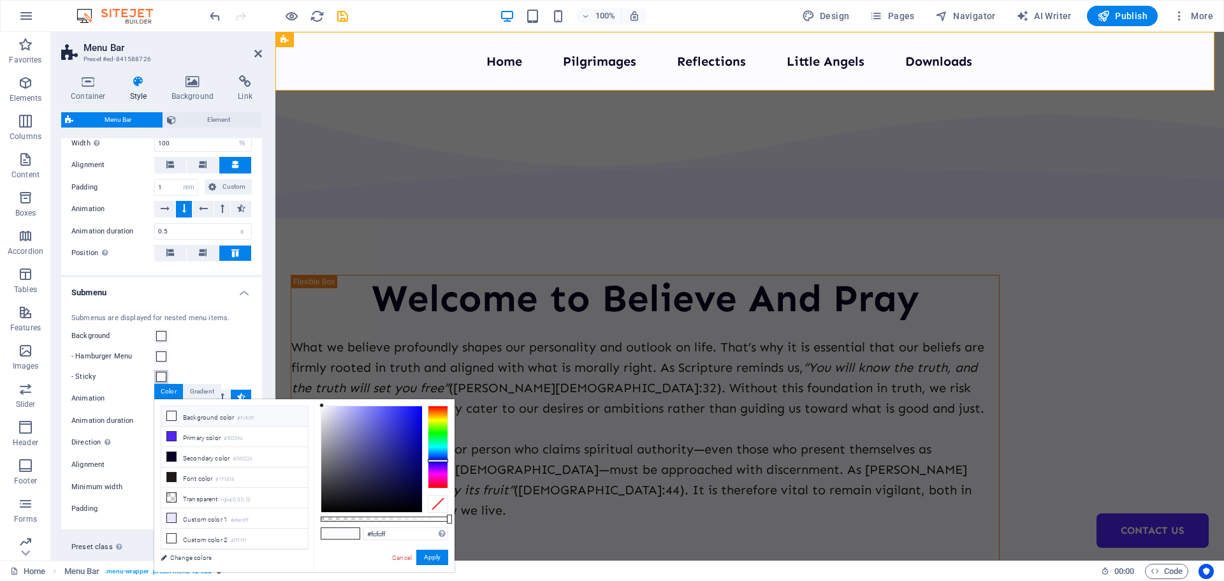
click at [159, 378] on span at bounding box center [161, 377] width 10 height 10
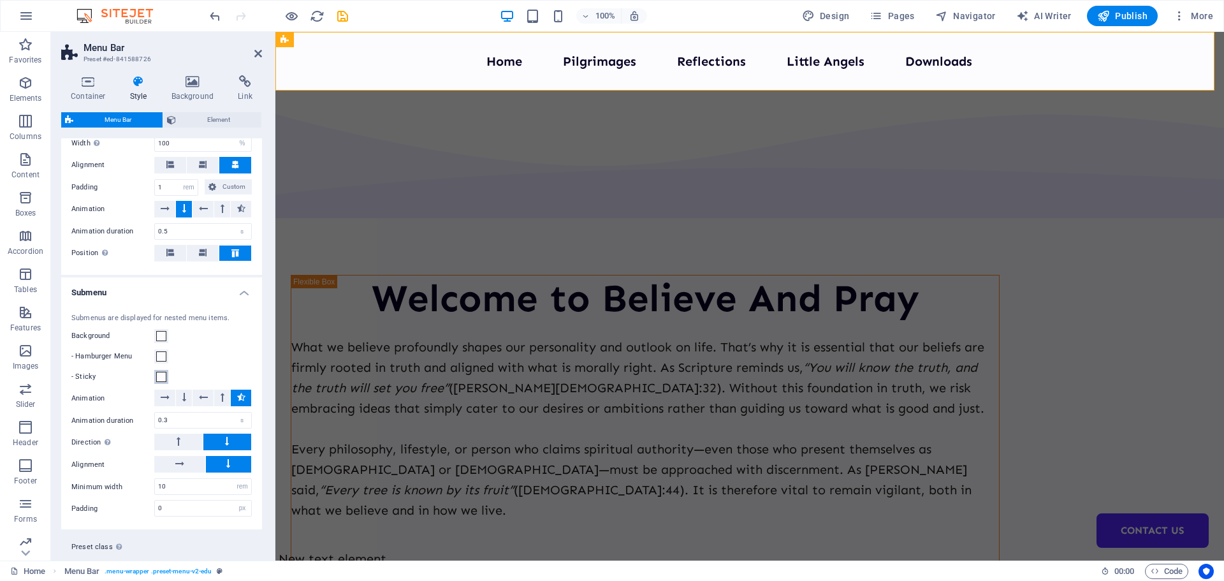
scroll to position [1127, 0]
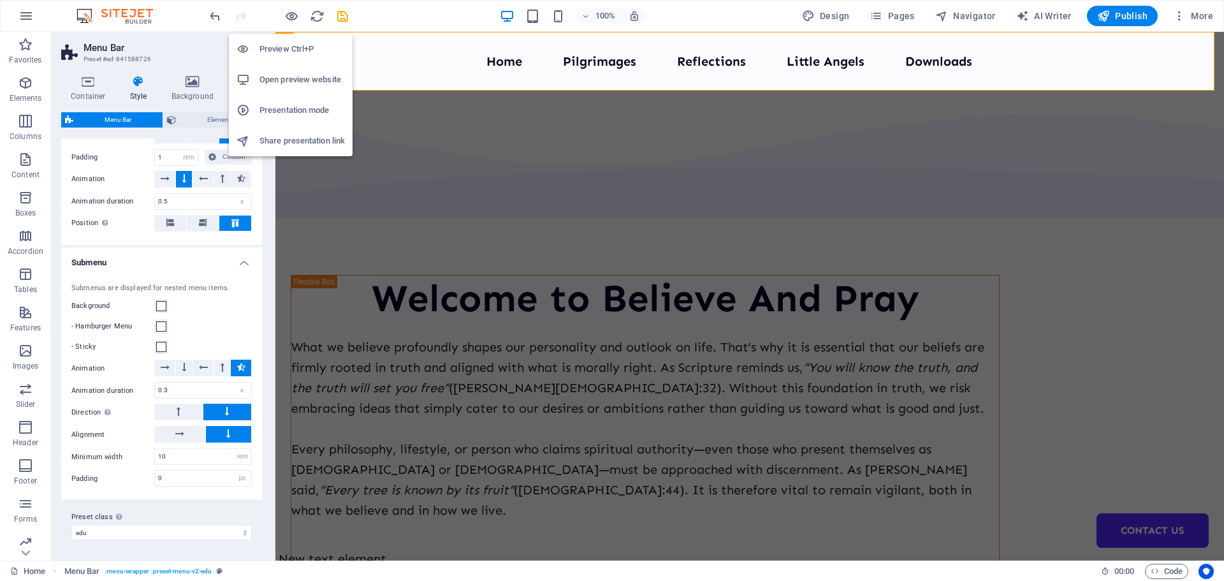
click at [291, 48] on h6 "Preview Ctrl+P" at bounding box center [302, 48] width 85 height 15
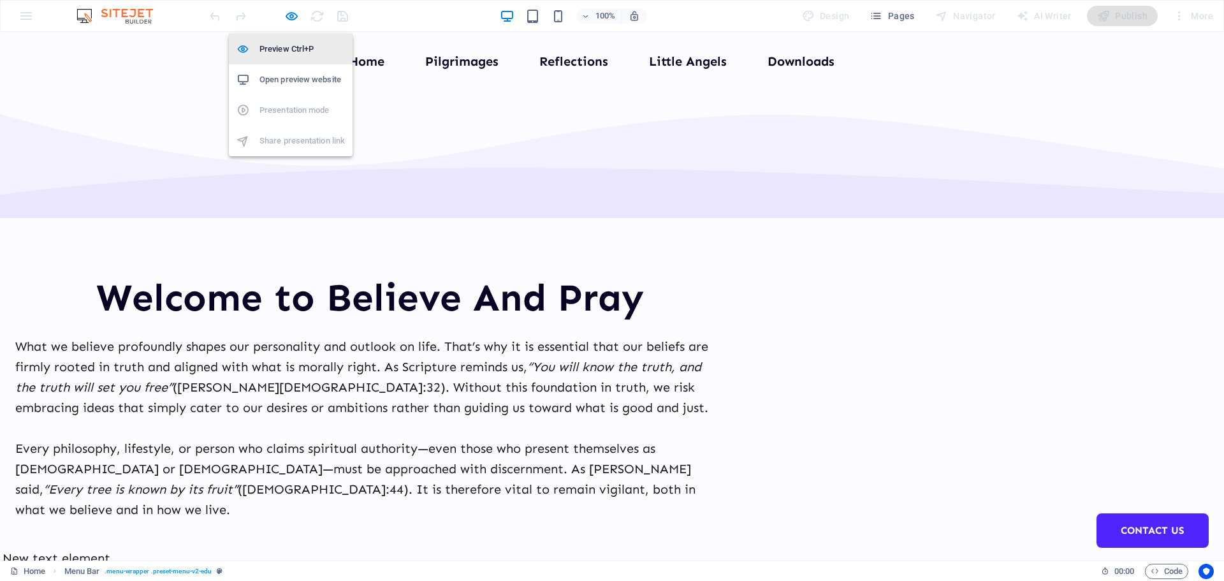
click at [285, 52] on h6 "Preview Ctrl+P" at bounding box center [302, 48] width 85 height 15
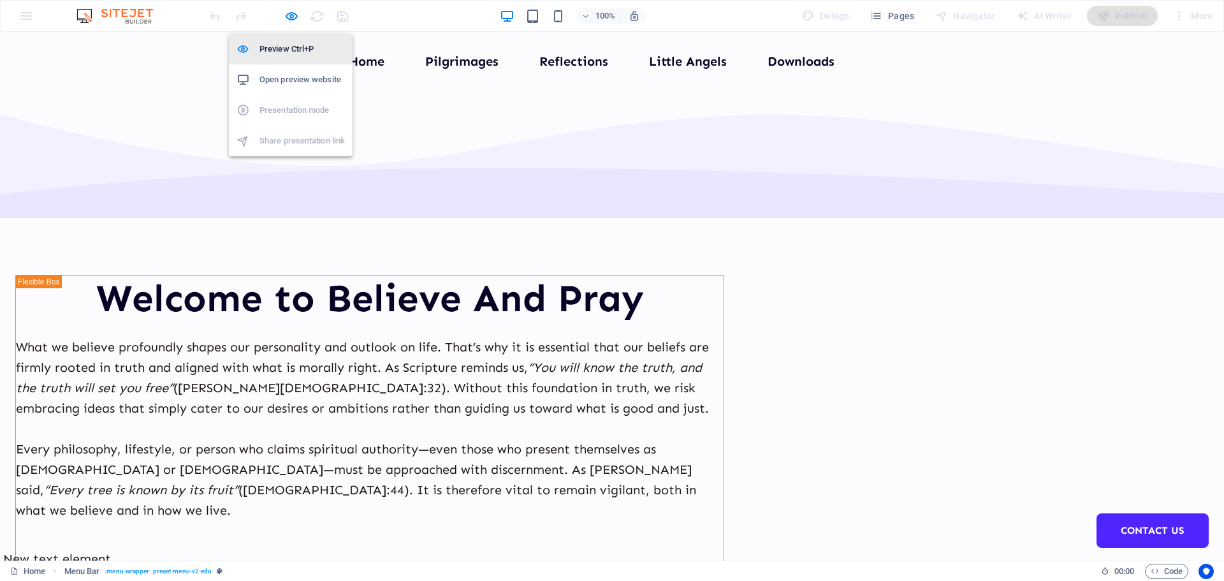
select select "px"
select select "hover_text_color"
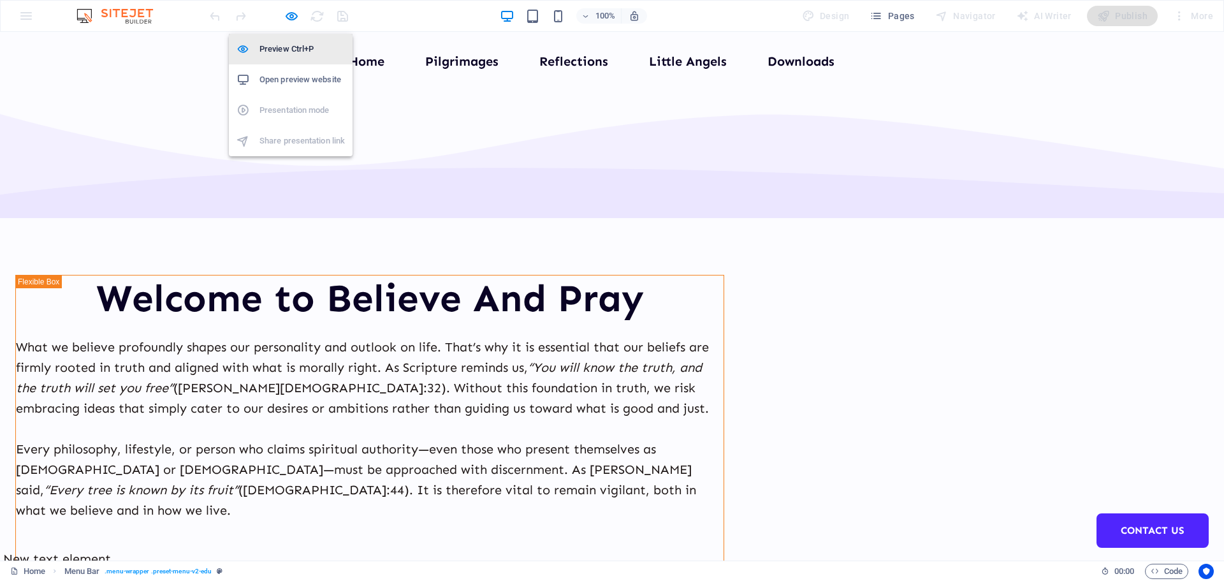
select select "rem"
select select "link-special-font"
select select "px"
select select "700"
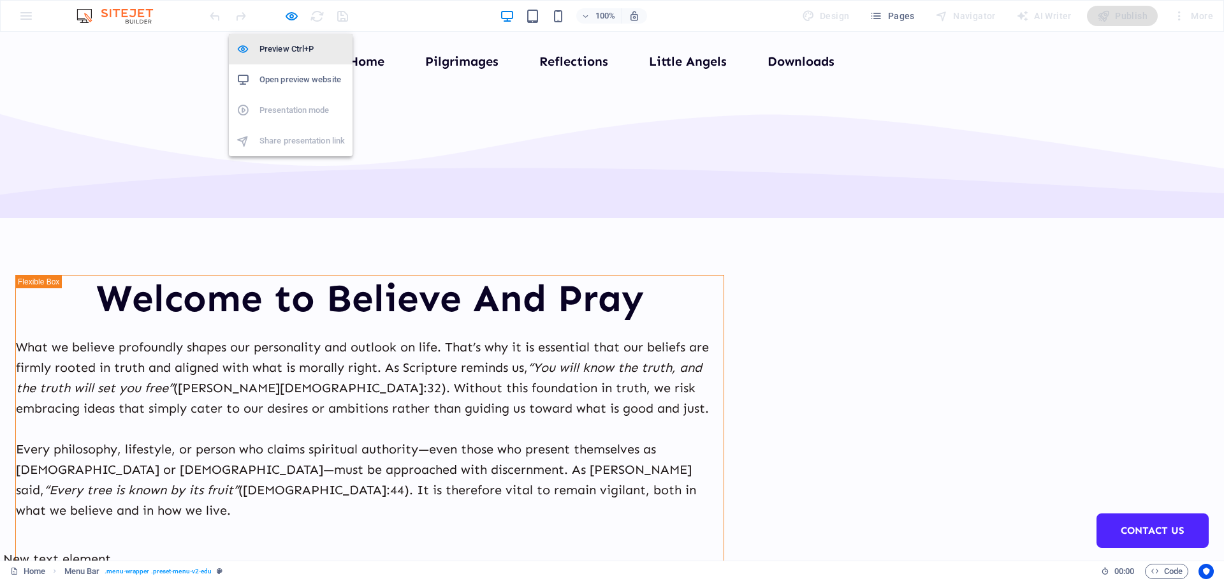
select select "px"
select select "%"
select select "rem"
select select "px"
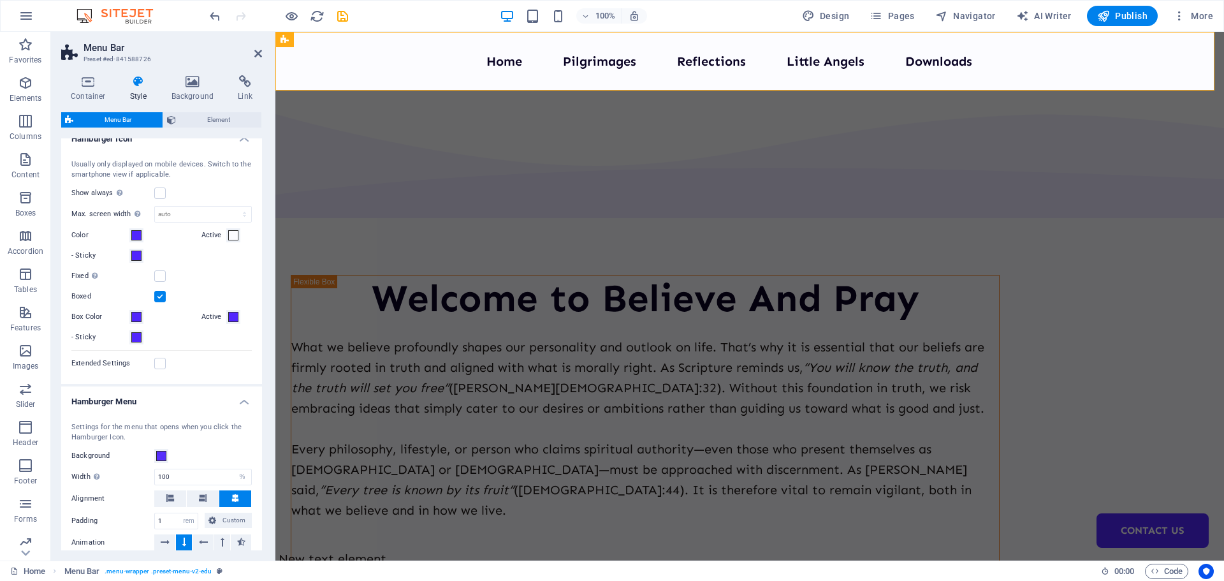
scroll to position [765, 0]
click at [159, 274] on label at bounding box center [159, 273] width 11 height 11
click at [0, 0] on input "Fixed Positions the trigger in a fixed state so that it is constantly in the vi…" at bounding box center [0, 0] width 0 height 0
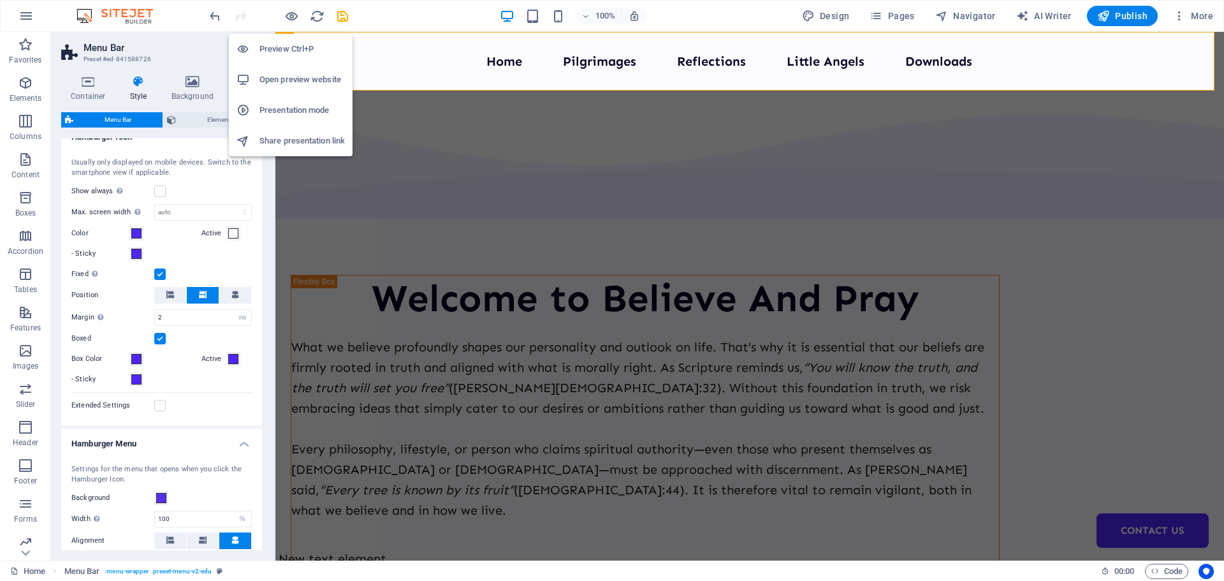
click at [284, 40] on li "Preview Ctrl+P" at bounding box center [291, 49] width 124 height 31
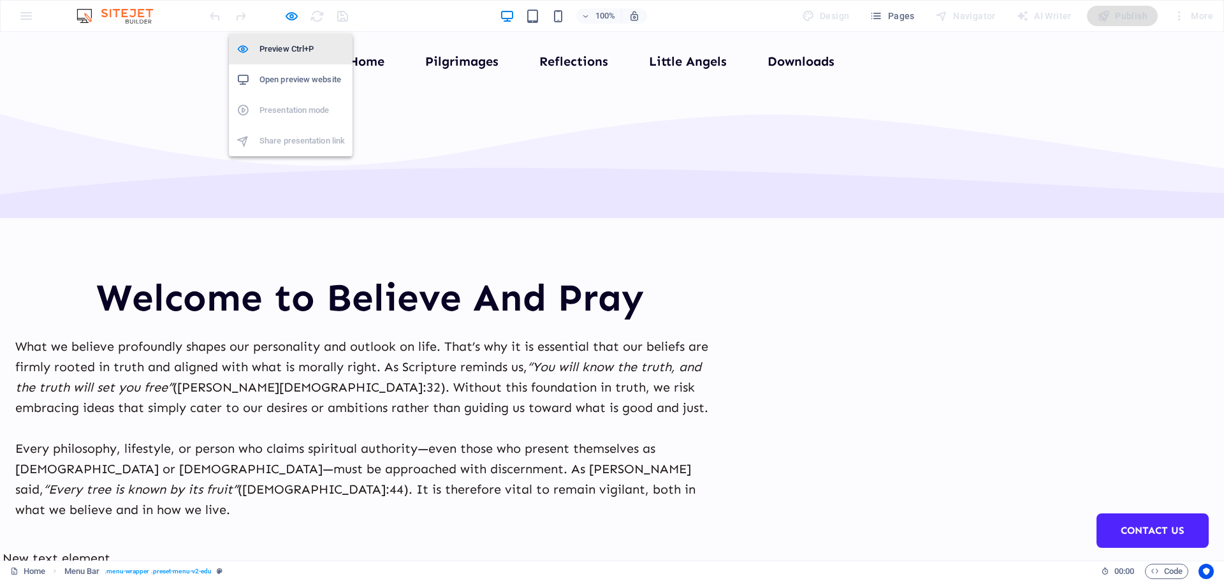
click at [296, 50] on h6 "Preview Ctrl+P" at bounding box center [302, 48] width 85 height 15
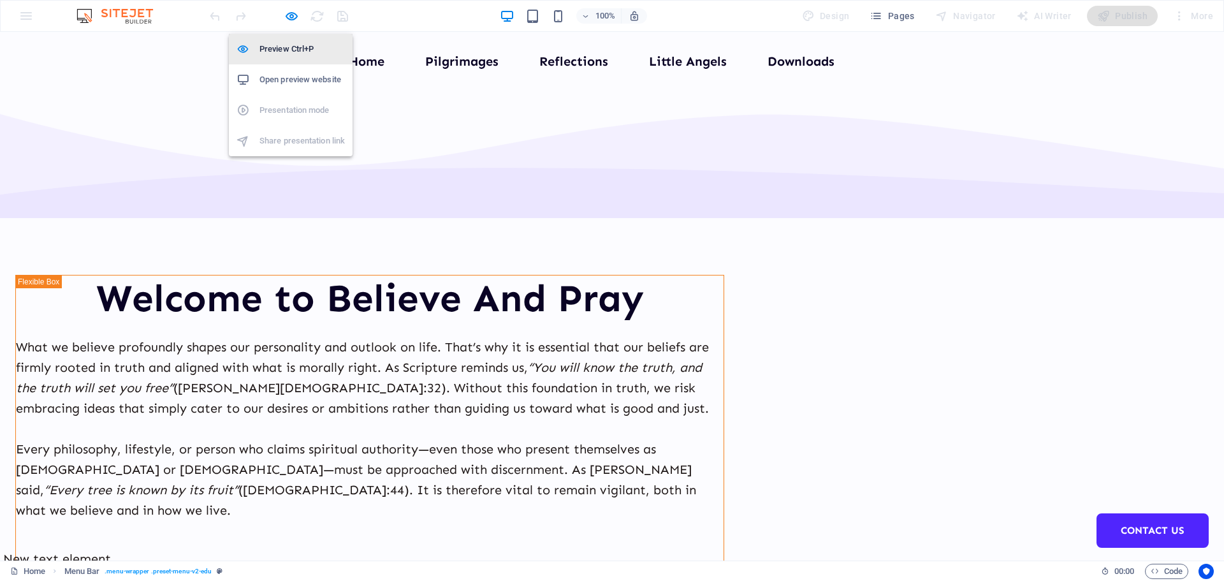
select select "px"
select select "hover_text_color"
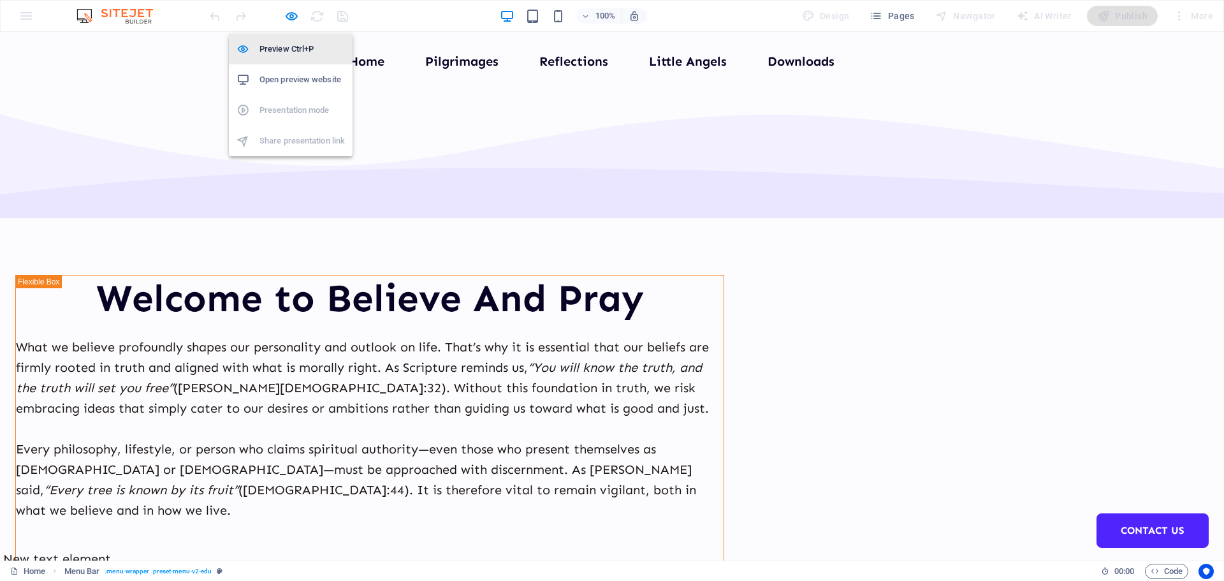
select select "rem"
select select "link-special-font"
select select "px"
select select "700"
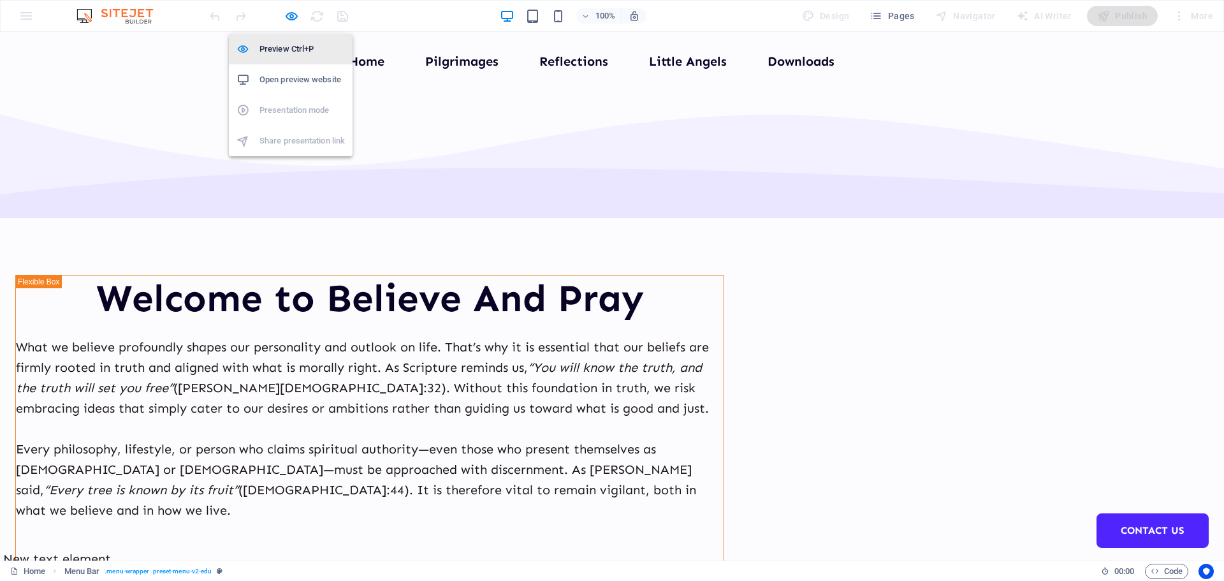
select select "px"
select select "vw"
select select "%"
select select "rem"
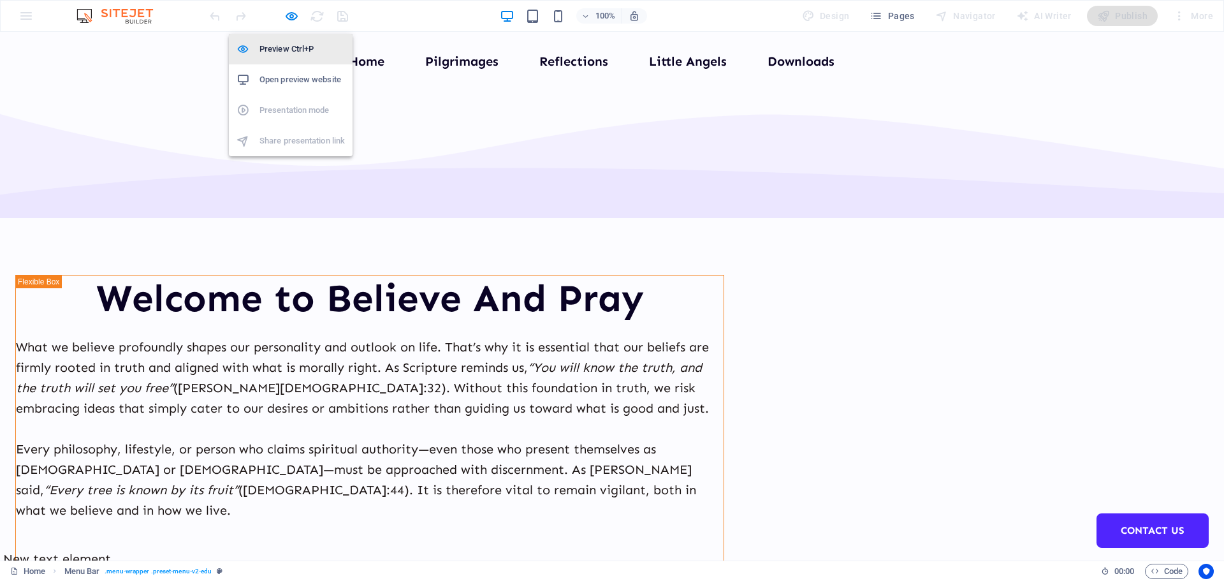
select select "px"
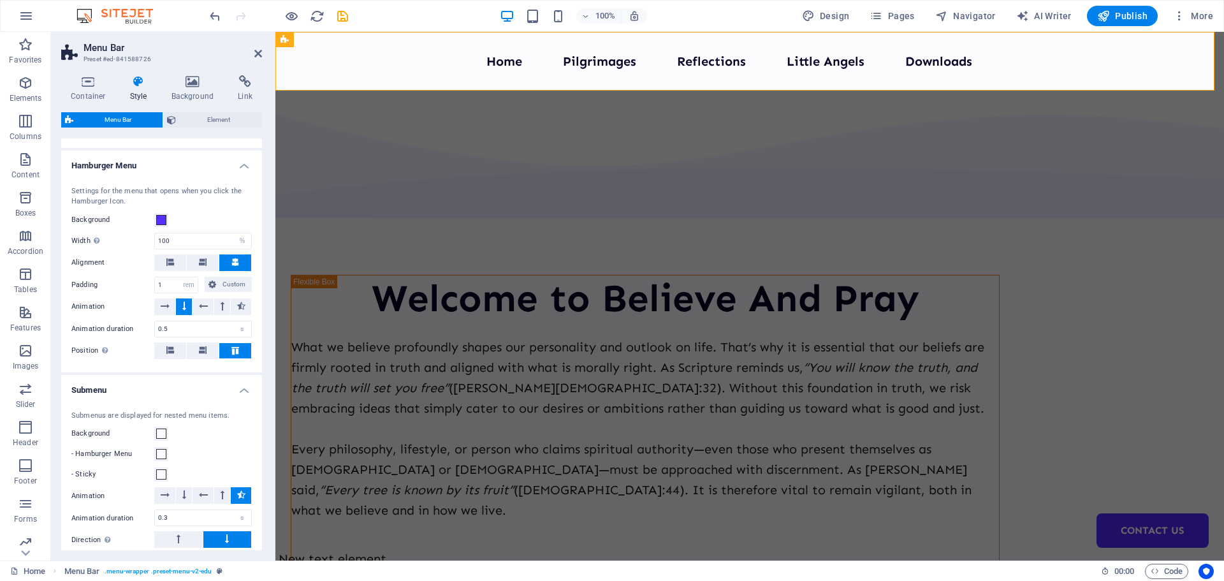
scroll to position [980, 0]
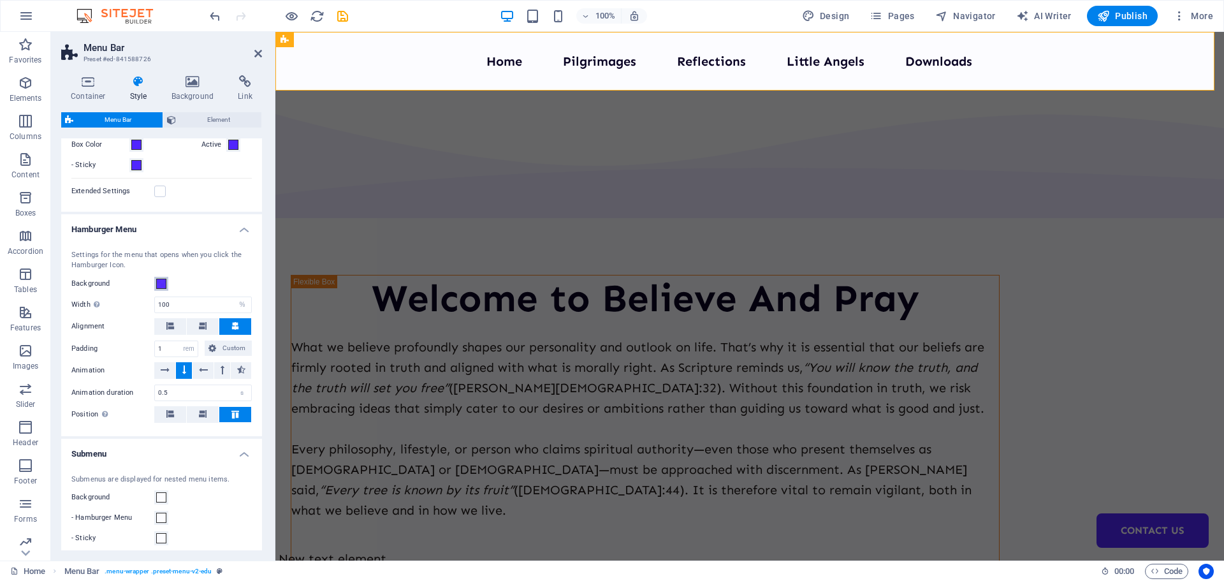
click at [157, 286] on span at bounding box center [161, 284] width 10 height 10
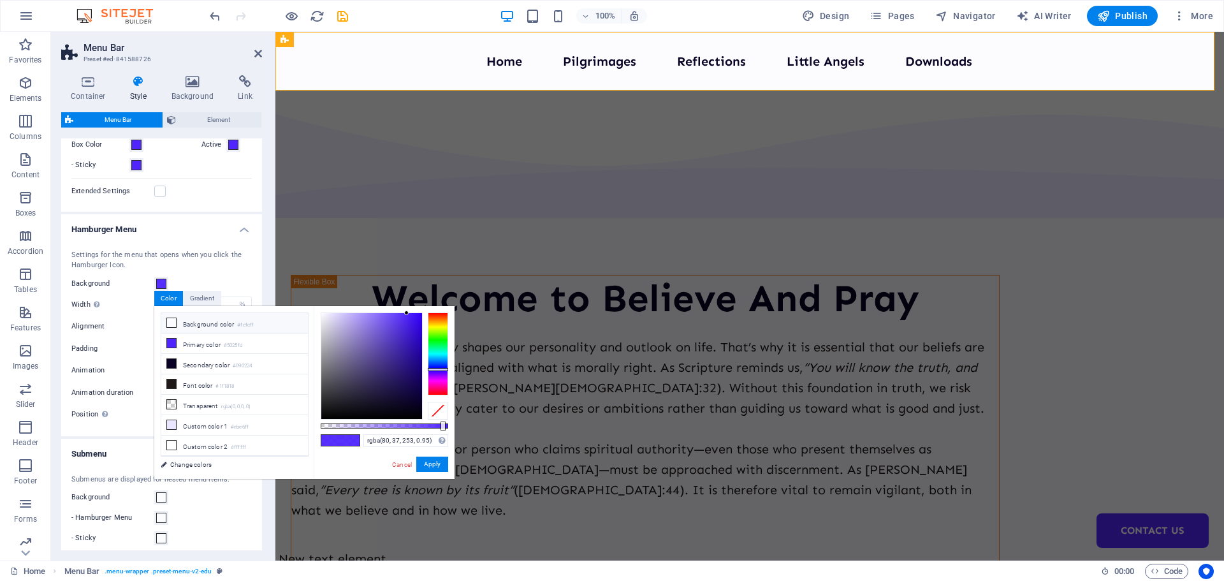
click at [169, 321] on icon at bounding box center [171, 322] width 9 height 9
type input "rgba(252, 252, 255, 0.95)"
click at [427, 467] on button "Apply" at bounding box center [432, 464] width 32 height 15
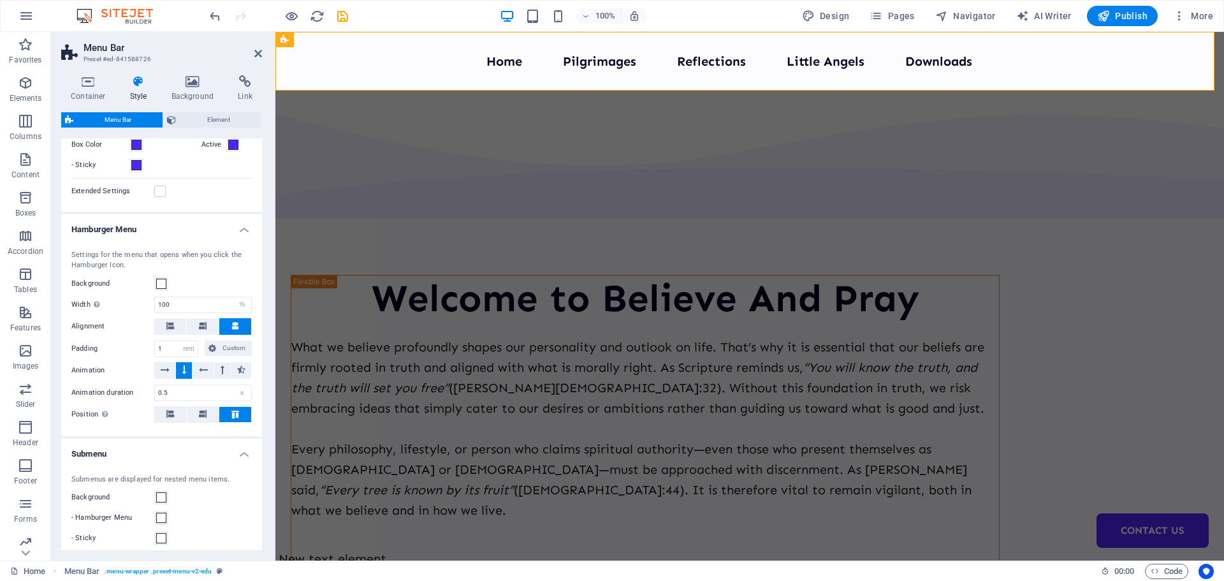
drag, startPoint x: 214, startPoint y: 15, endPoint x: 227, endPoint y: -47, distance: 62.7
click at [227, 0] on html "believeandpray.in Home Favorites Elements Columns Content Boxes Accordion Table…" at bounding box center [612, 290] width 1224 height 581
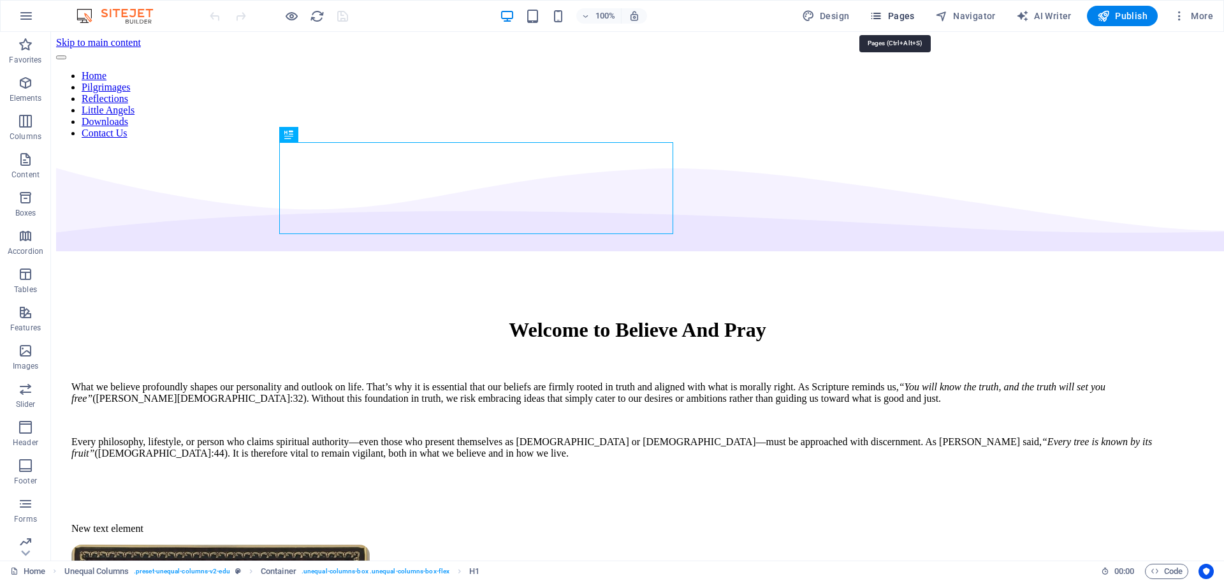
click at [887, 10] on span "Pages" at bounding box center [892, 16] width 45 height 13
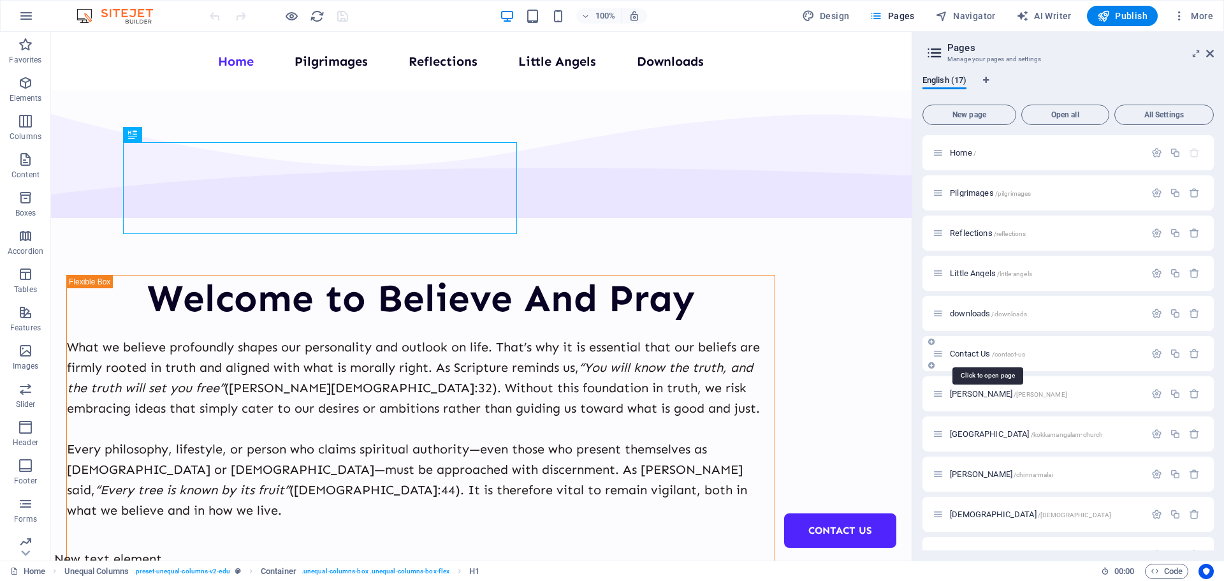
click at [1011, 354] on span "/contact-us" at bounding box center [1009, 354] width 34 height 7
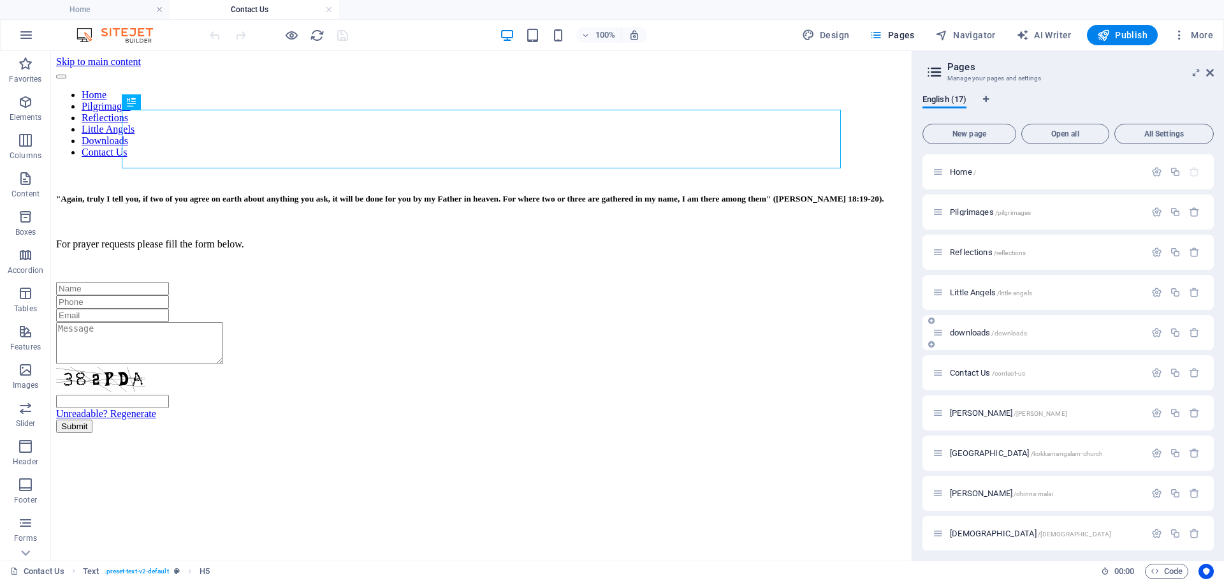
click at [974, 331] on span "downloads /downloads" at bounding box center [988, 333] width 77 height 10
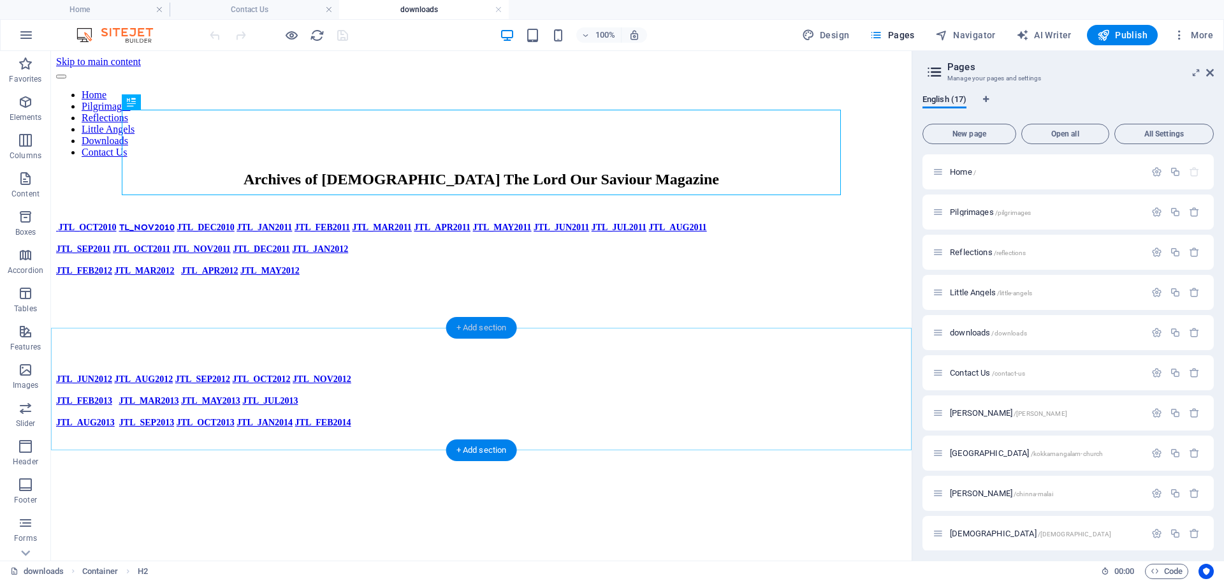
click at [460, 335] on div "+ Add section" at bounding box center [481, 328] width 71 height 22
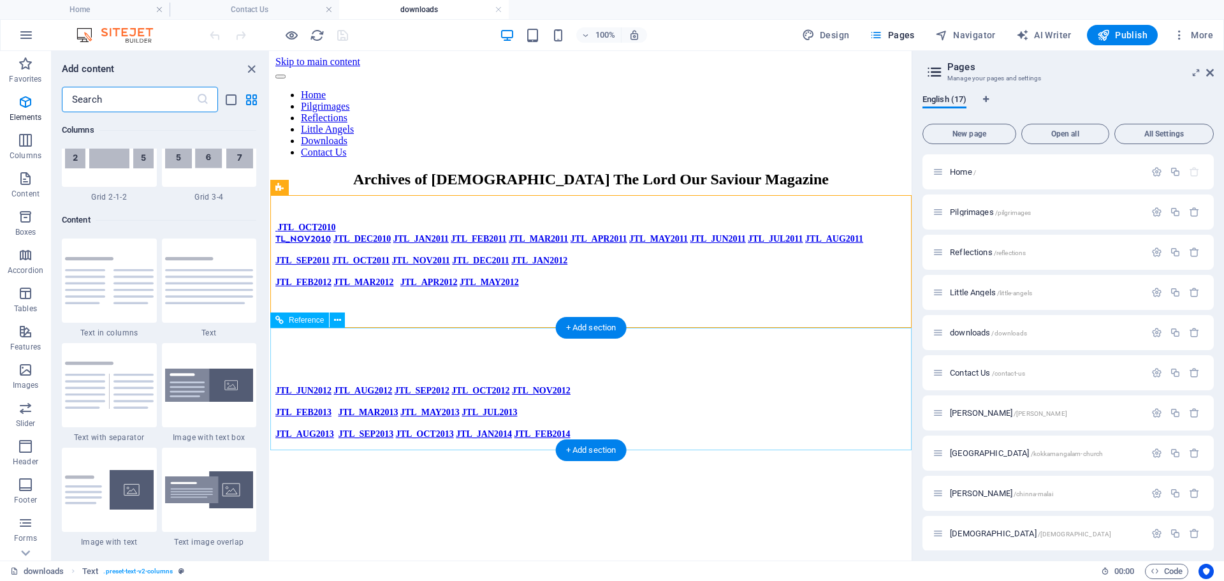
scroll to position [2231, 0]
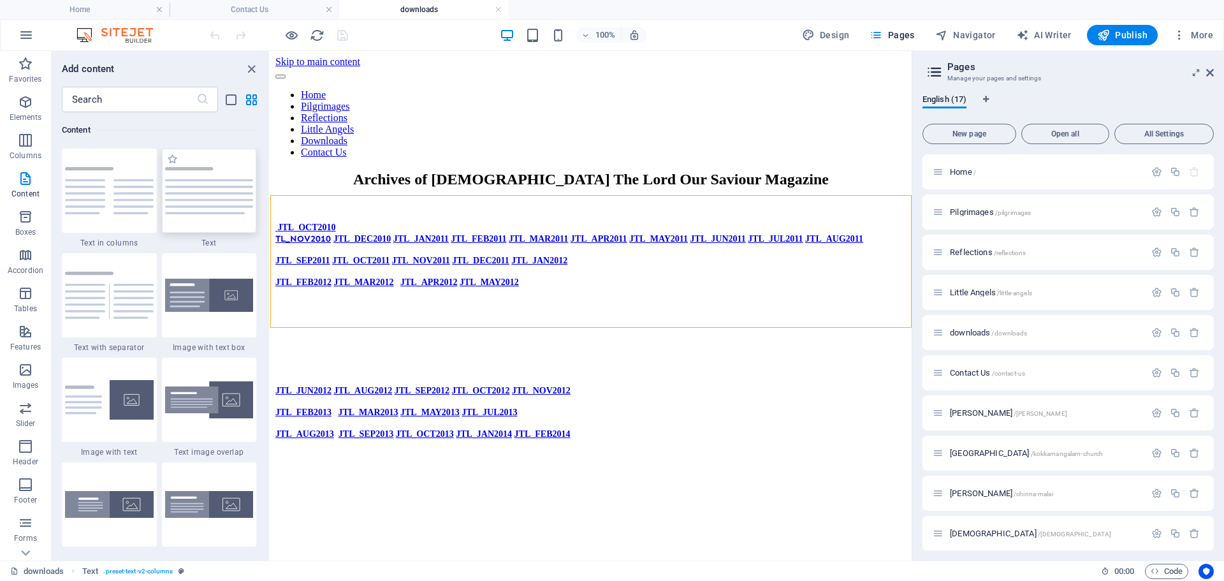
click at [210, 219] on div at bounding box center [209, 191] width 95 height 84
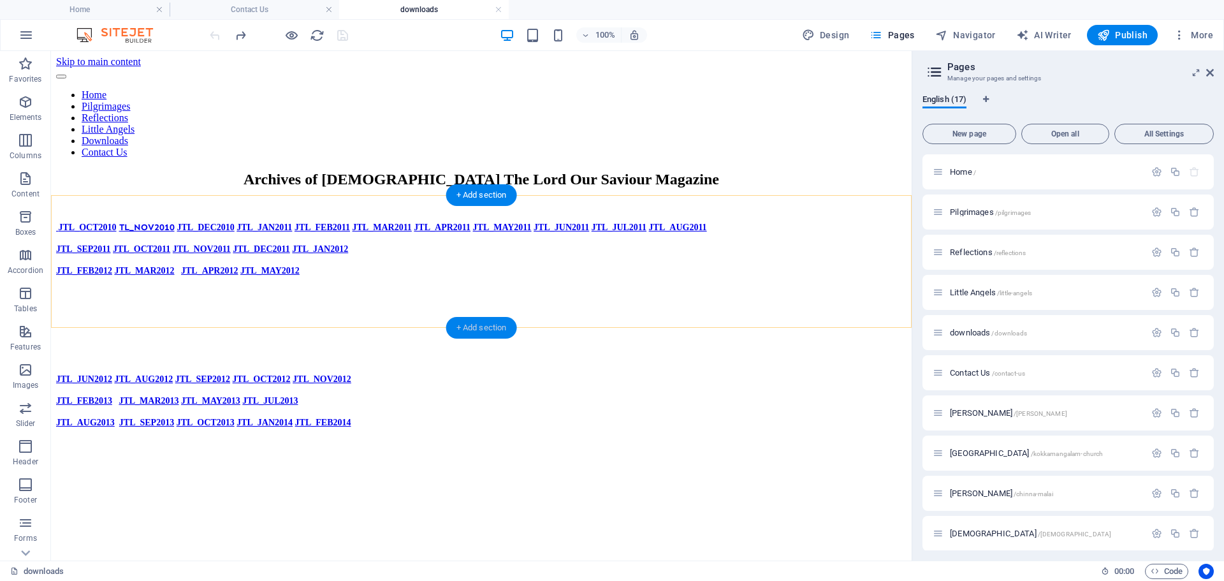
click at [475, 325] on div "+ Add section" at bounding box center [481, 328] width 71 height 22
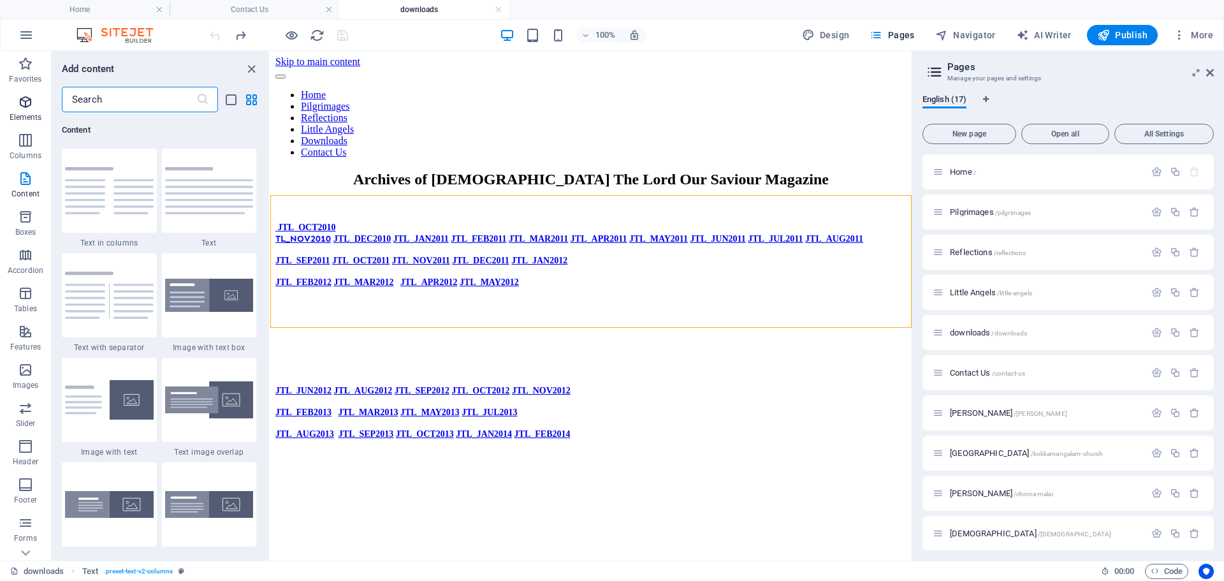
click at [25, 101] on icon "button" at bounding box center [25, 101] width 15 height 15
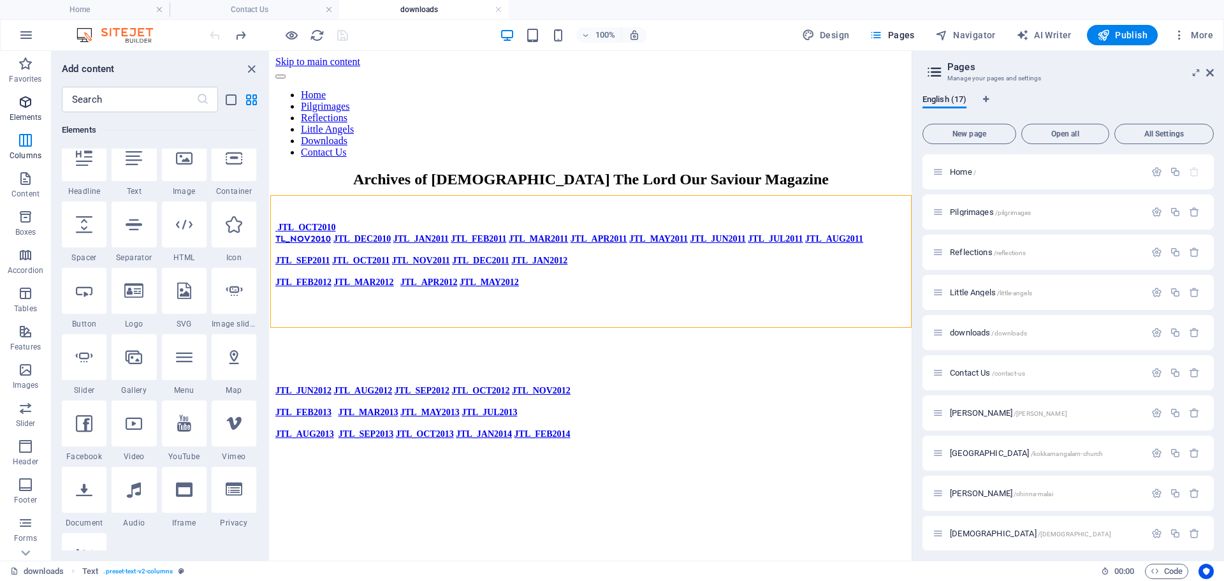
scroll to position [136, 0]
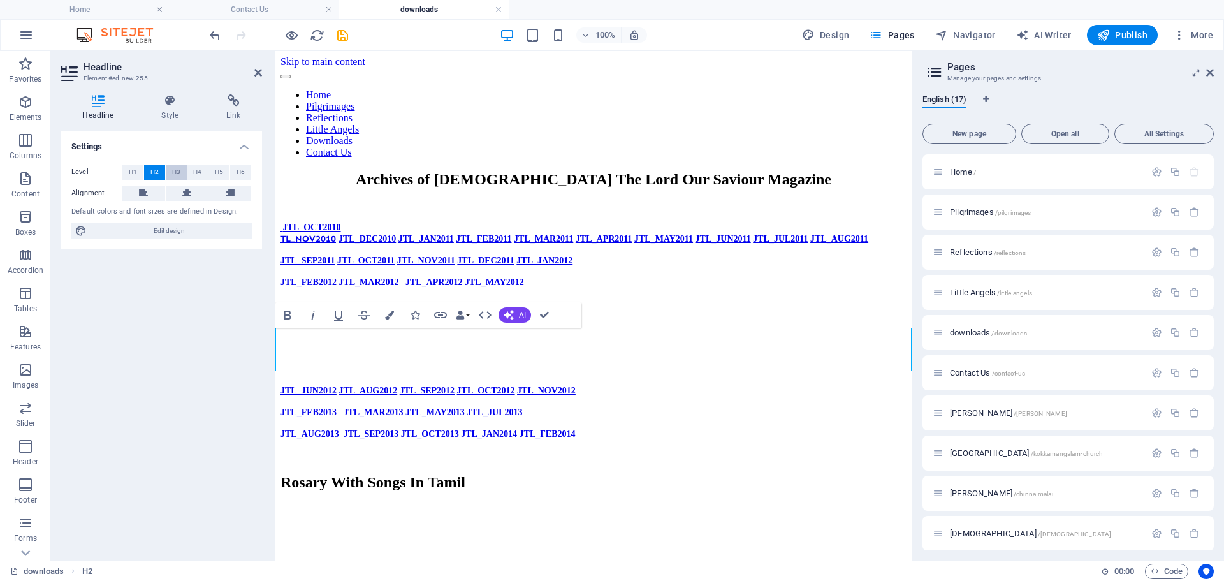
click at [179, 169] on span "H3" at bounding box center [176, 172] width 8 height 15
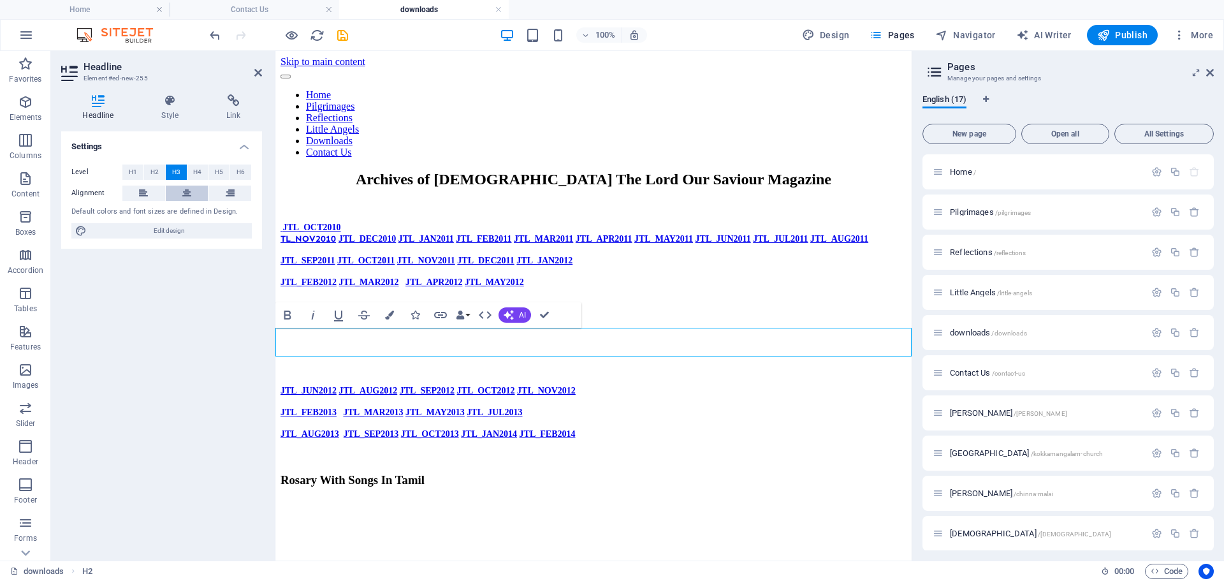
click at [187, 191] on icon at bounding box center [186, 193] width 9 height 15
click at [200, 169] on span "H4" at bounding box center [197, 172] width 8 height 15
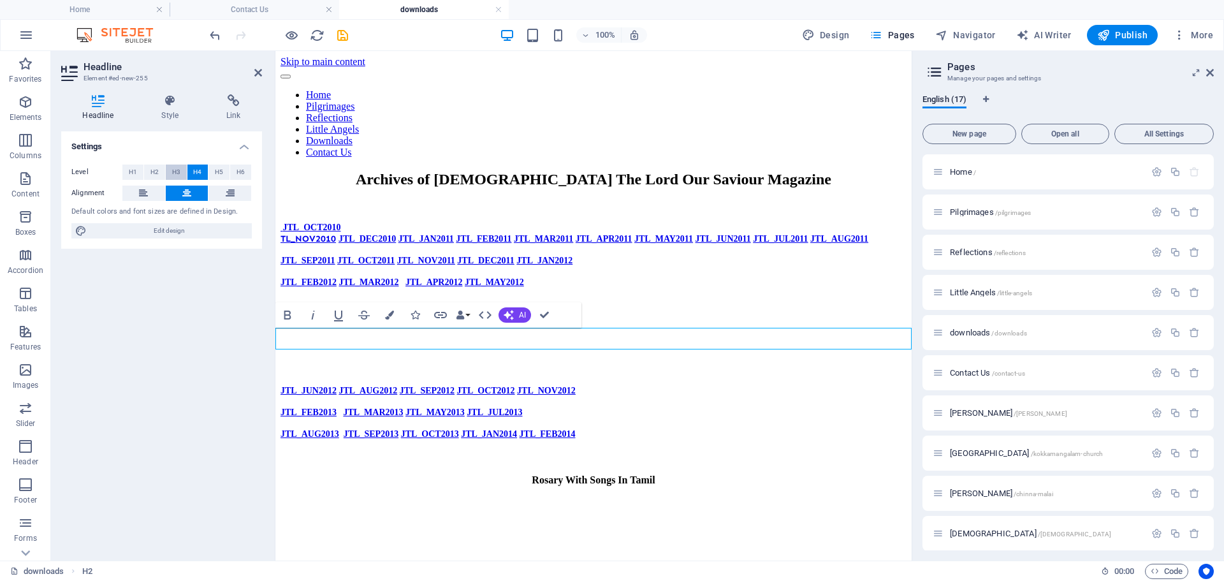
click at [176, 170] on span "H3" at bounding box center [176, 172] width 8 height 15
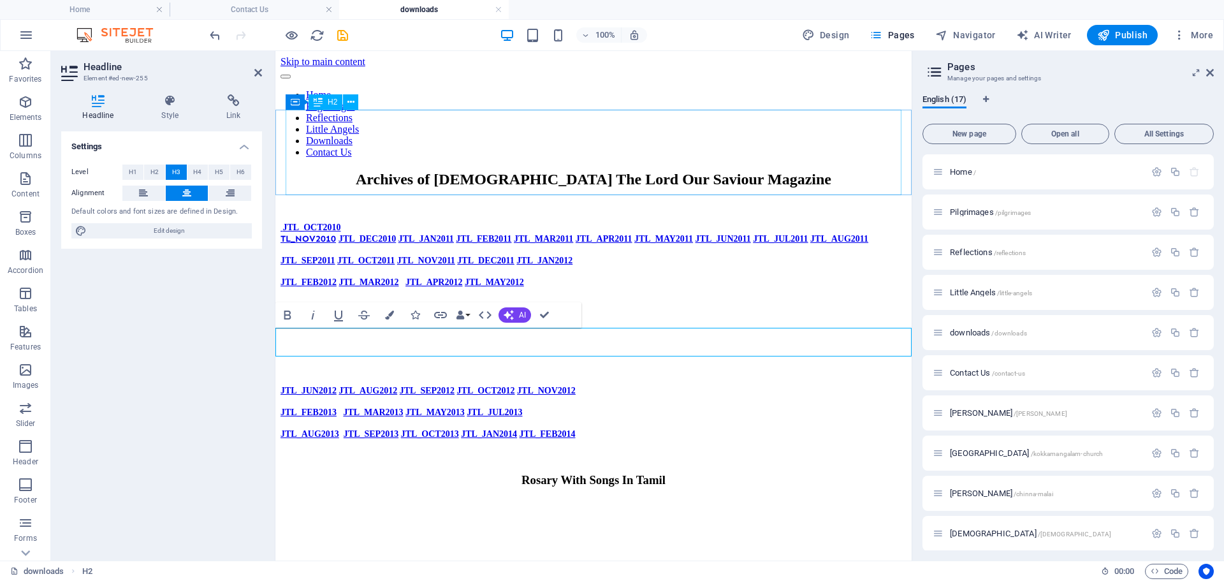
click at [468, 171] on div "Archives of [DEMOGRAPHIC_DATA] The Lord Our Saviour Magazine" at bounding box center [594, 179] width 626 height 17
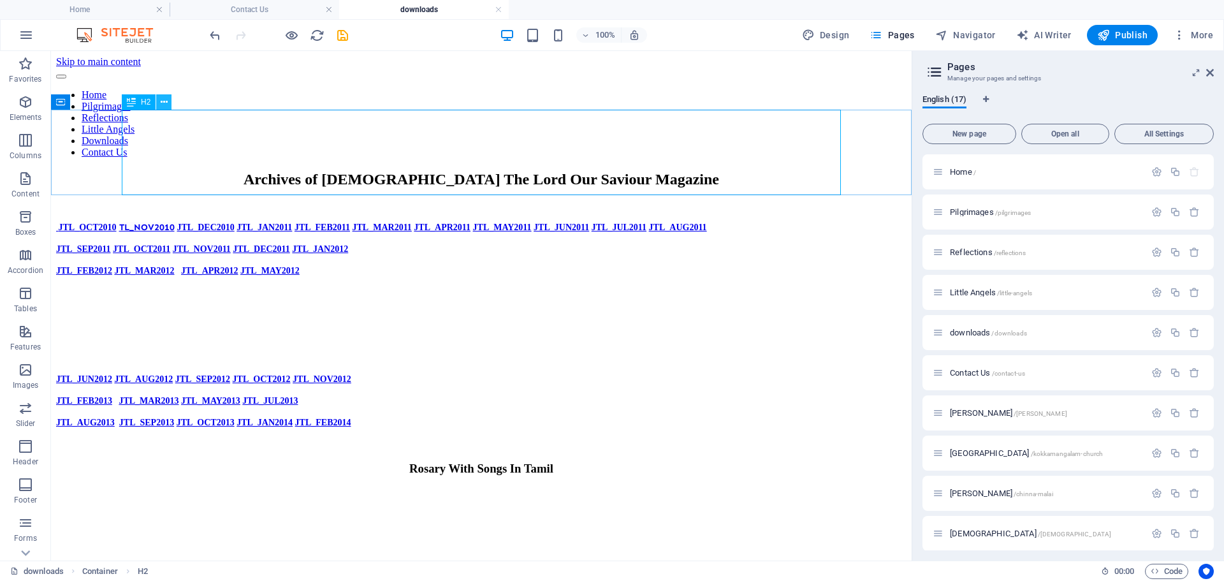
click at [163, 103] on icon at bounding box center [164, 102] width 7 height 13
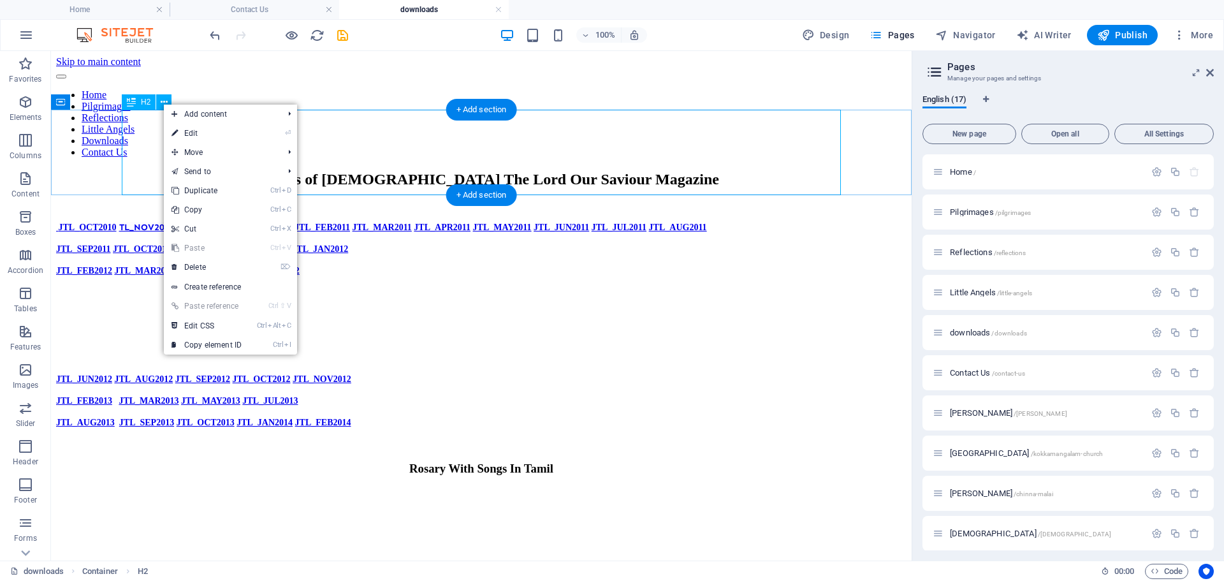
click at [143, 171] on div "Archives of [DEMOGRAPHIC_DATA] The Lord Our Saviour Magazine" at bounding box center [481, 179] width 851 height 17
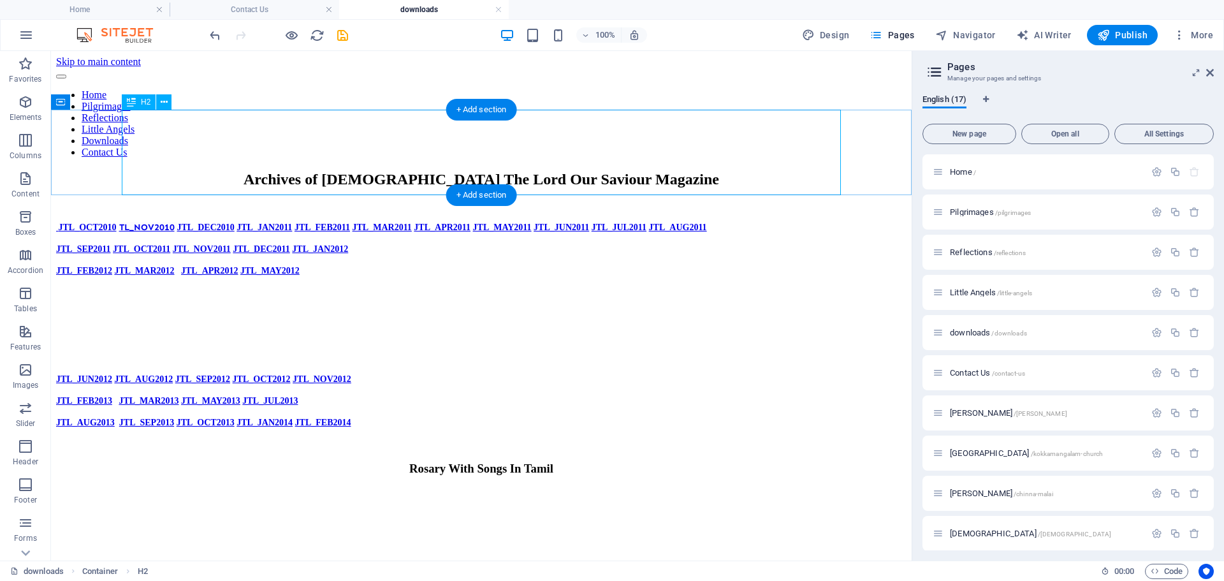
click at [149, 171] on div "Archives of [DEMOGRAPHIC_DATA] The Lord Our Saviour Magazine" at bounding box center [481, 179] width 851 height 17
click at [165, 171] on div "Archives of [DEMOGRAPHIC_DATA] The Lord Our Saviour Magazine" at bounding box center [481, 179] width 851 height 17
click at [163, 171] on div "Archives of [DEMOGRAPHIC_DATA] The Lord Our Saviour Magazine" at bounding box center [481, 179] width 851 height 17
click at [439, 171] on div "Archives of [DEMOGRAPHIC_DATA] The Lord Our Saviour Magazine" at bounding box center [481, 179] width 851 height 17
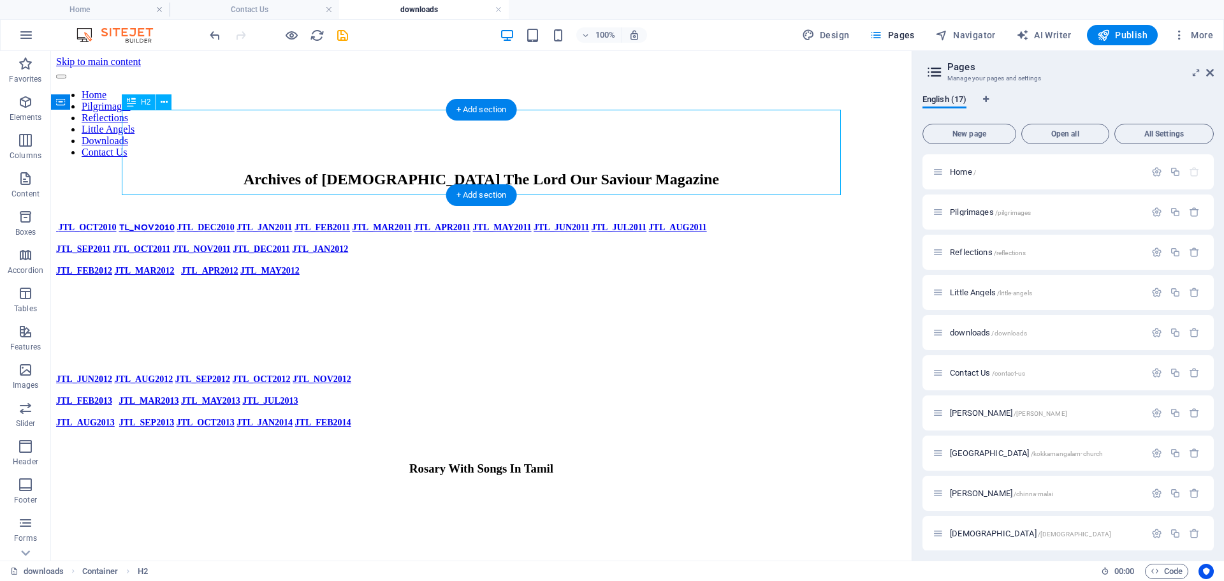
click at [215, 171] on h2 "Archives of [DEMOGRAPHIC_DATA] The Lord Our Saviour Magazine" at bounding box center [481, 179] width 851 height 17
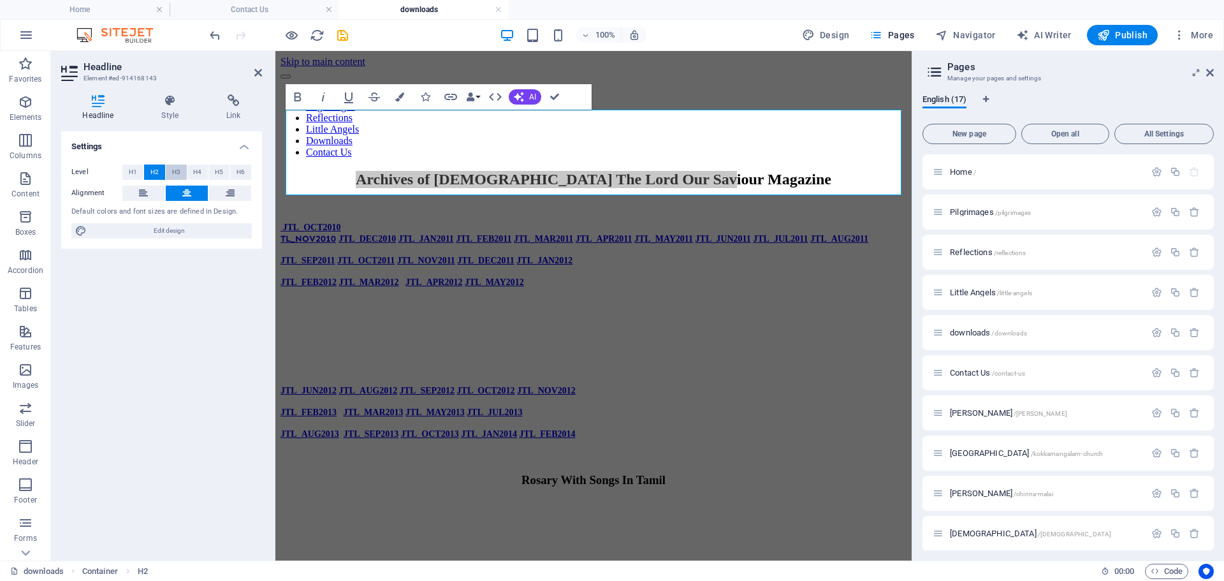
click at [180, 175] on span "H3" at bounding box center [176, 172] width 8 height 15
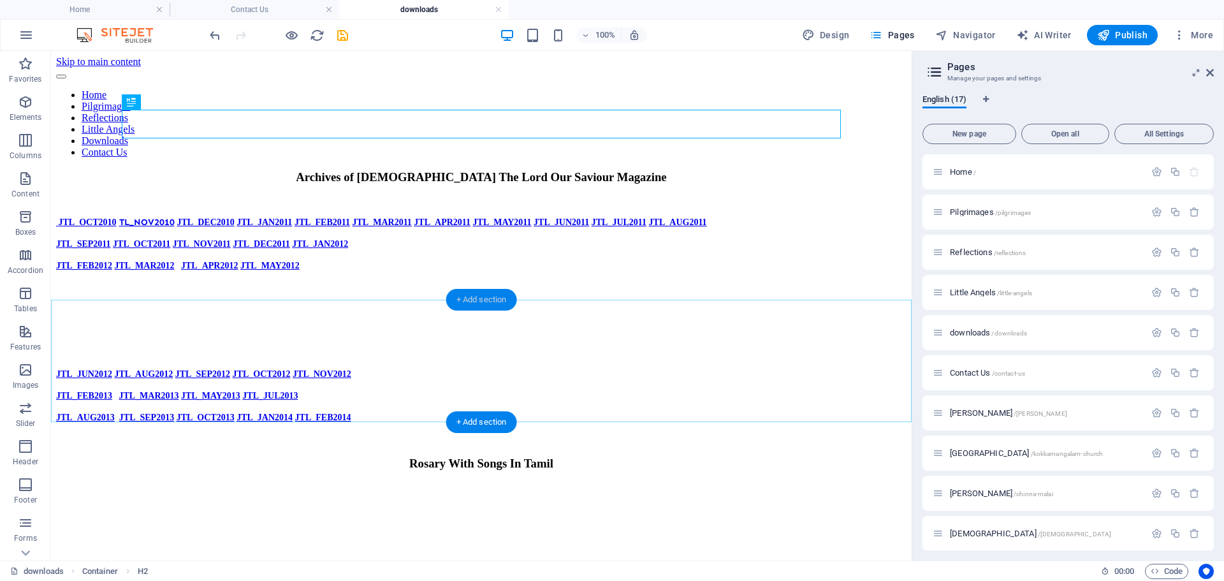
click at [464, 305] on div "+ Add section" at bounding box center [481, 300] width 71 height 22
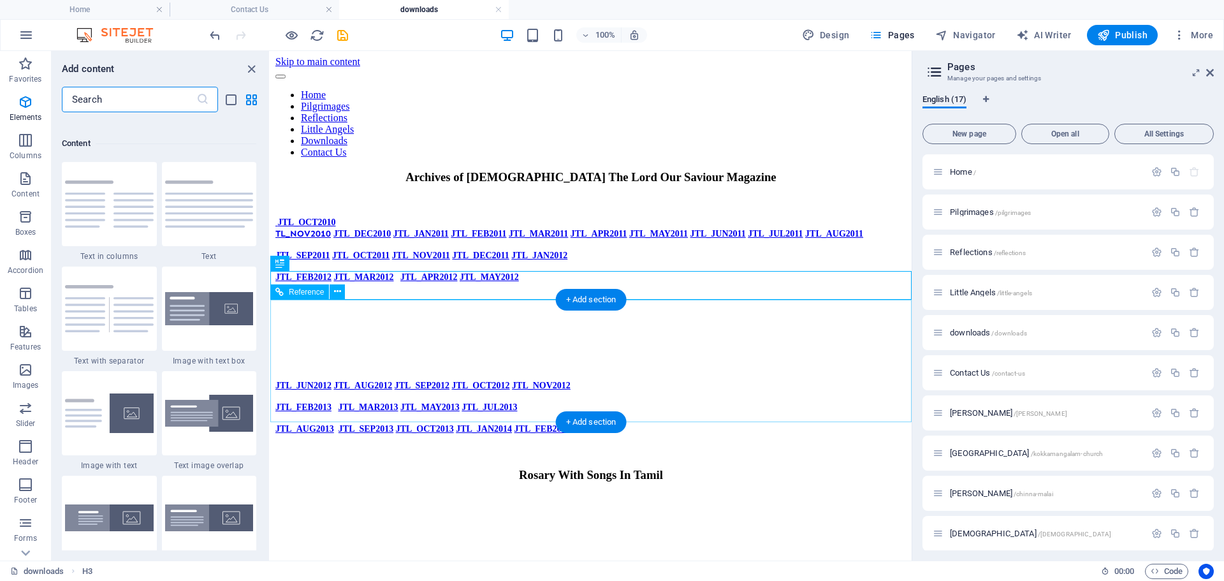
scroll to position [2231, 0]
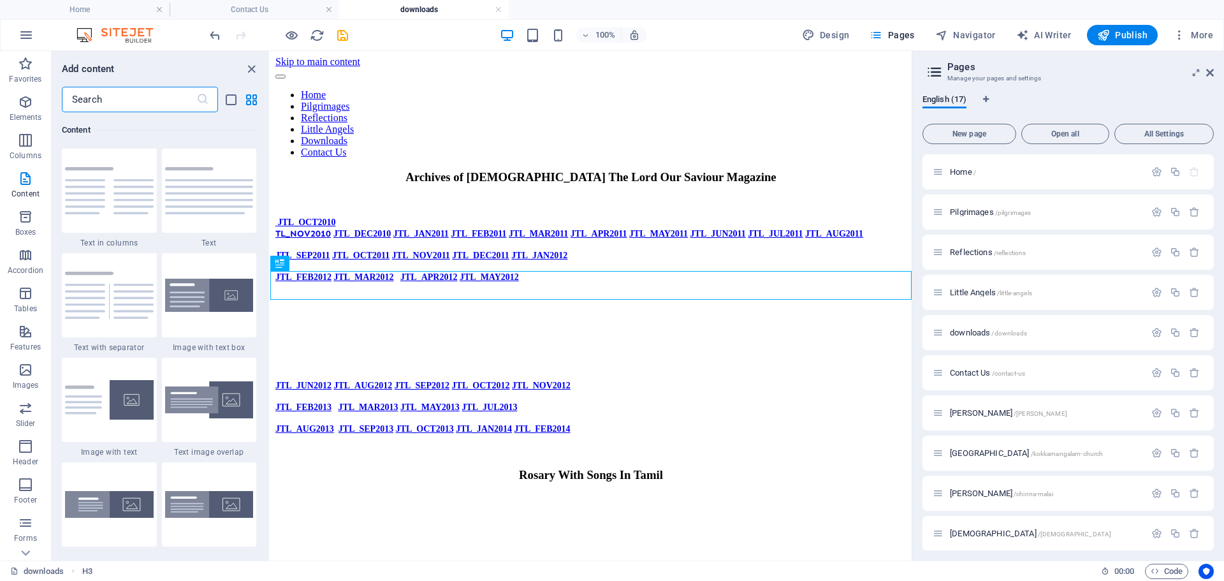
click at [108, 103] on input "text" at bounding box center [129, 100] width 135 height 26
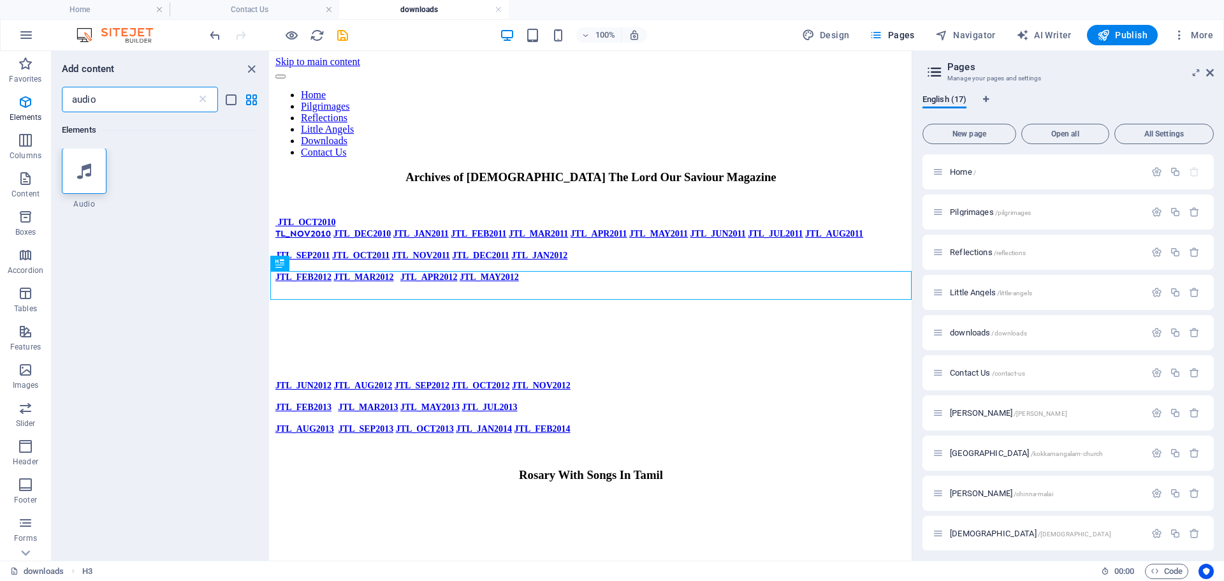
scroll to position [0, 0]
type input "audio"
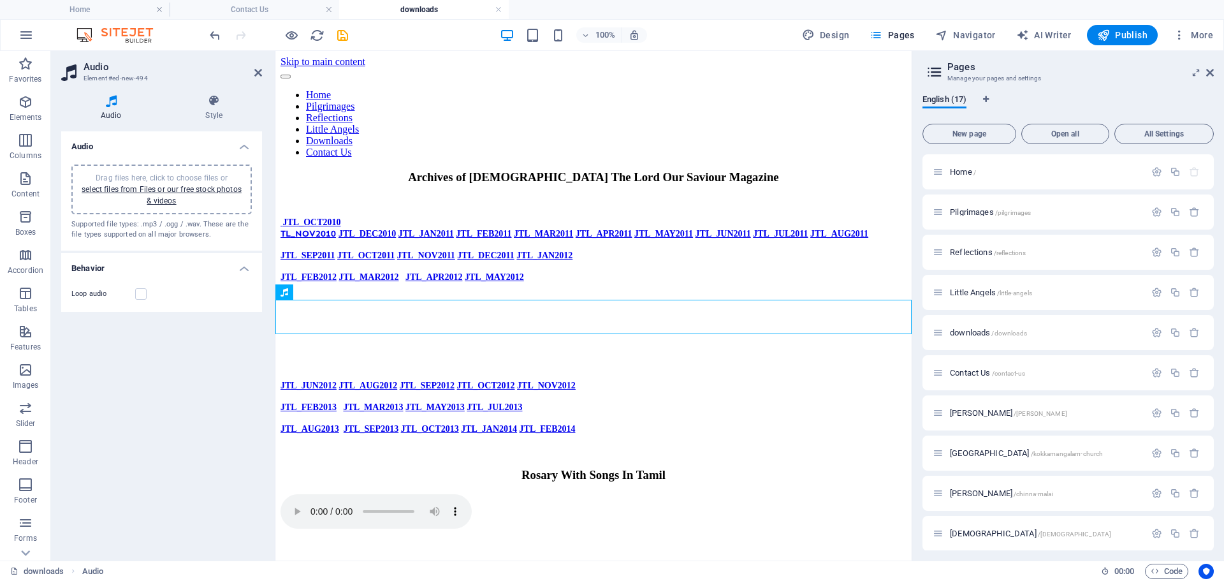
click at [173, 194] on div "Drag files here, click to choose files or select files from Files or our free s…" at bounding box center [161, 189] width 165 height 34
click at [894, 494] on figure at bounding box center [594, 512] width 626 height 37
click at [892, 494] on figure at bounding box center [594, 512] width 626 height 37
click at [323, 291] on icon at bounding box center [326, 291] width 7 height 13
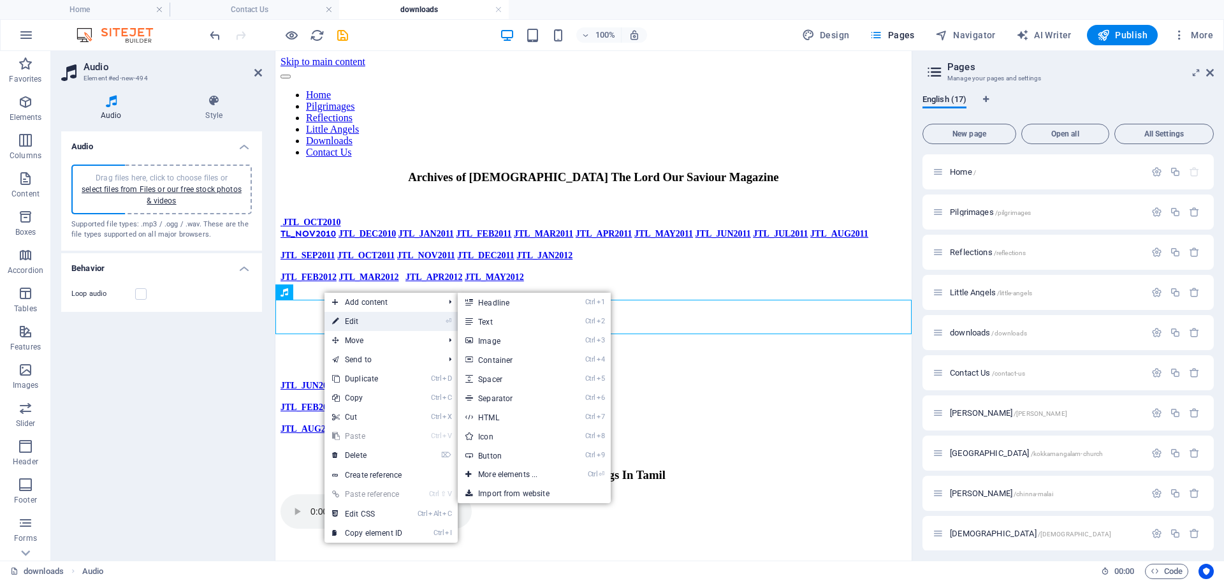
click at [362, 321] on link "⏎ Edit" at bounding box center [367, 321] width 85 height 19
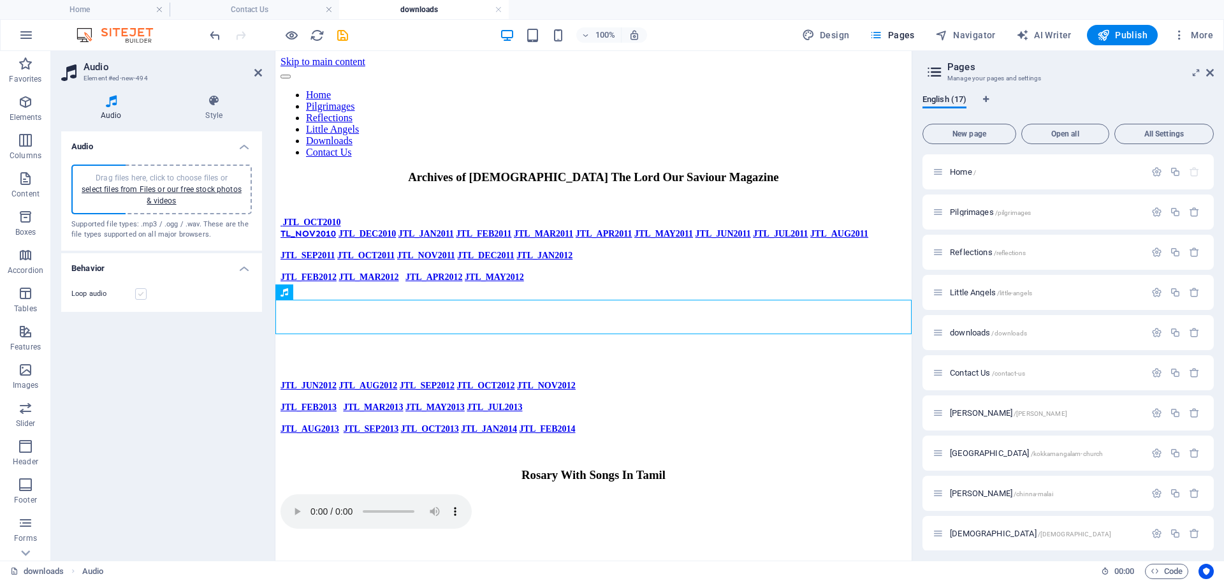
click at [142, 293] on label at bounding box center [140, 293] width 11 height 11
click at [0, 0] on input "Loop audio" at bounding box center [0, 0] width 0 height 0
click at [143, 294] on label at bounding box center [140, 293] width 11 height 11
click at [0, 0] on input "Loop audio" at bounding box center [0, 0] width 0 height 0
click at [173, 189] on link "select files from Files or our free stock photos & videos" at bounding box center [162, 195] width 160 height 20
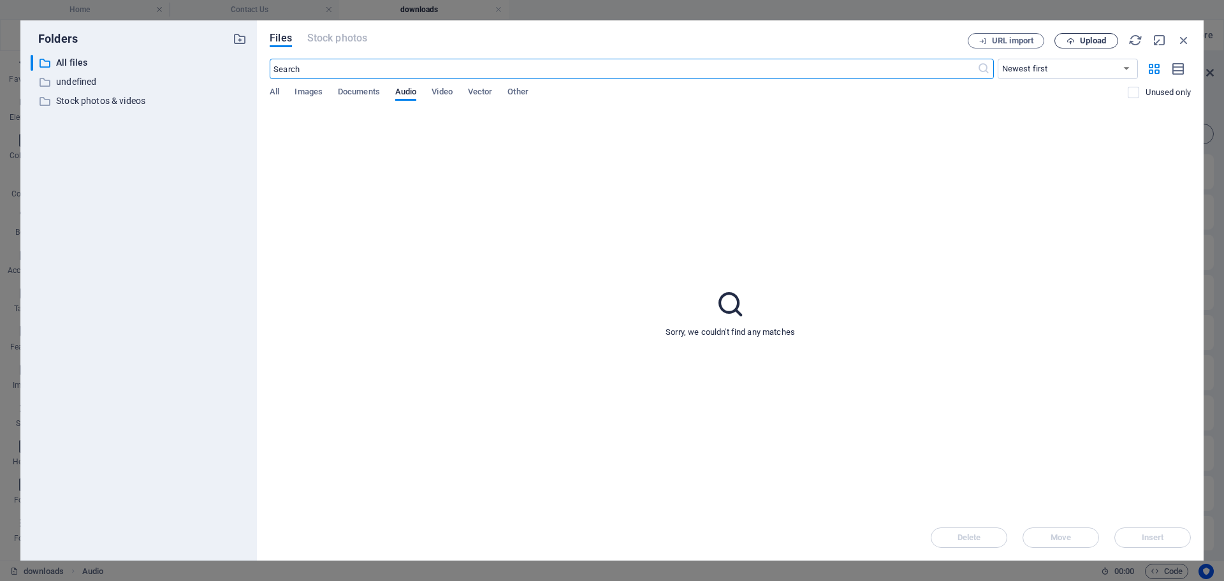
click at [1083, 42] on span "Upload" at bounding box center [1093, 41] width 26 height 8
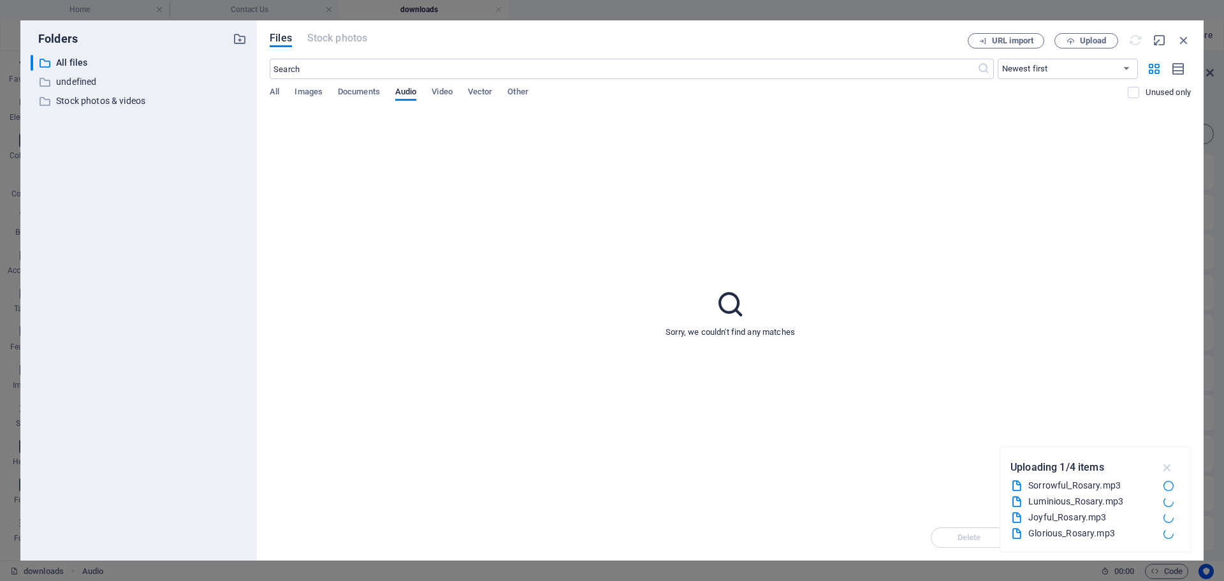
click at [1169, 469] on icon "button" at bounding box center [1168, 467] width 15 height 14
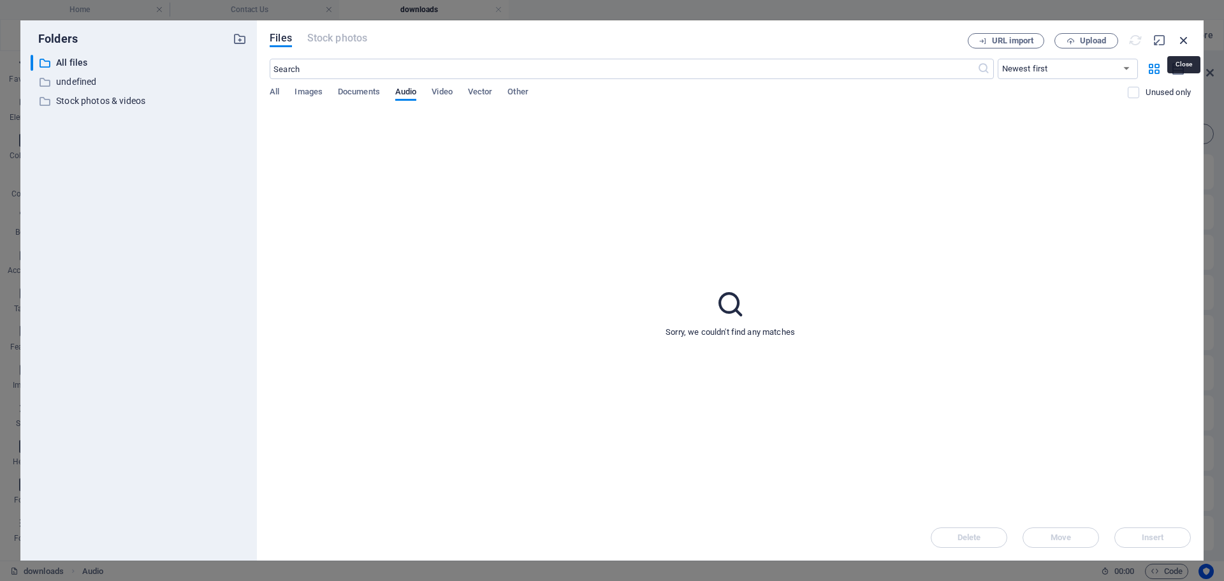
click at [1182, 40] on icon "button" at bounding box center [1184, 40] width 14 height 14
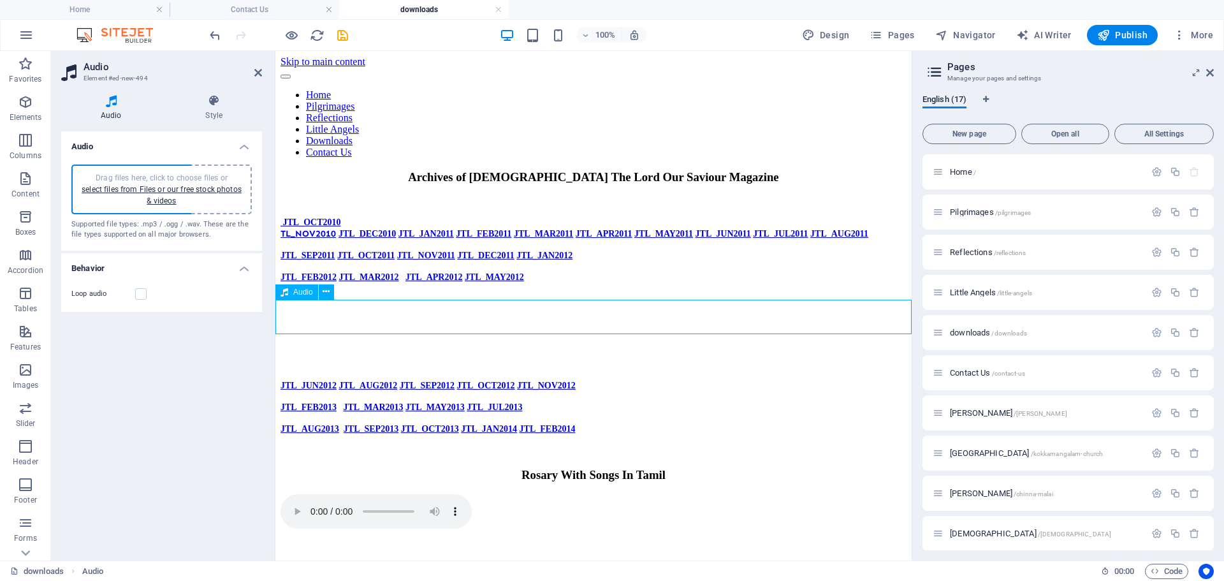
click at [894, 494] on figure at bounding box center [594, 512] width 626 height 37
drag, startPoint x: 256, startPoint y: 71, endPoint x: 205, endPoint y: 20, distance: 72.6
click at [256, 71] on icon at bounding box center [258, 73] width 8 height 10
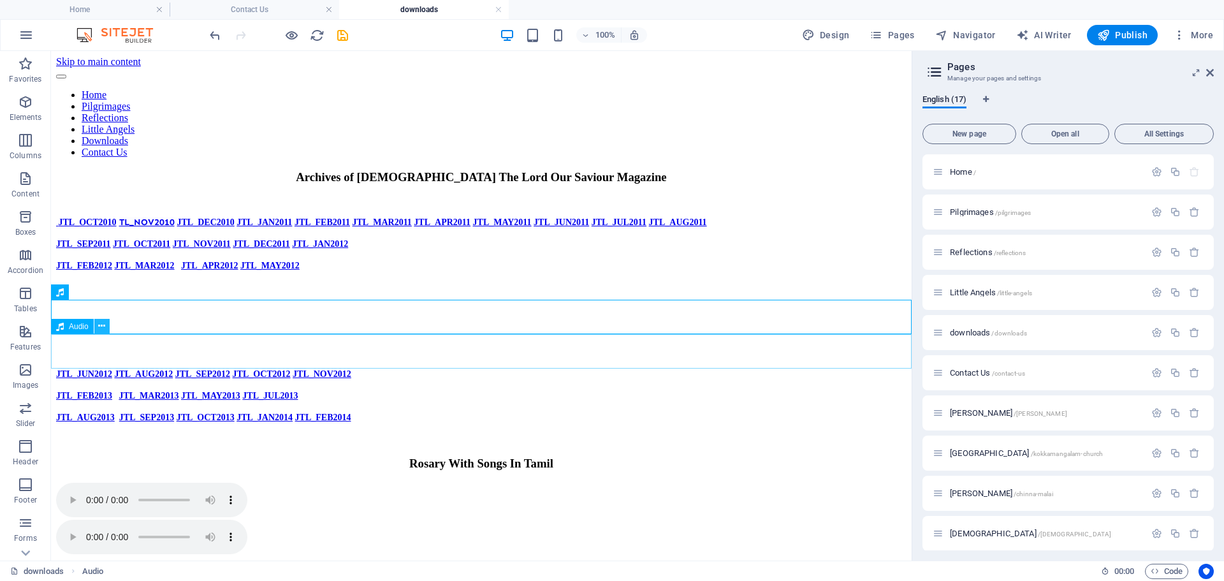
click at [103, 325] on icon at bounding box center [101, 326] width 7 height 13
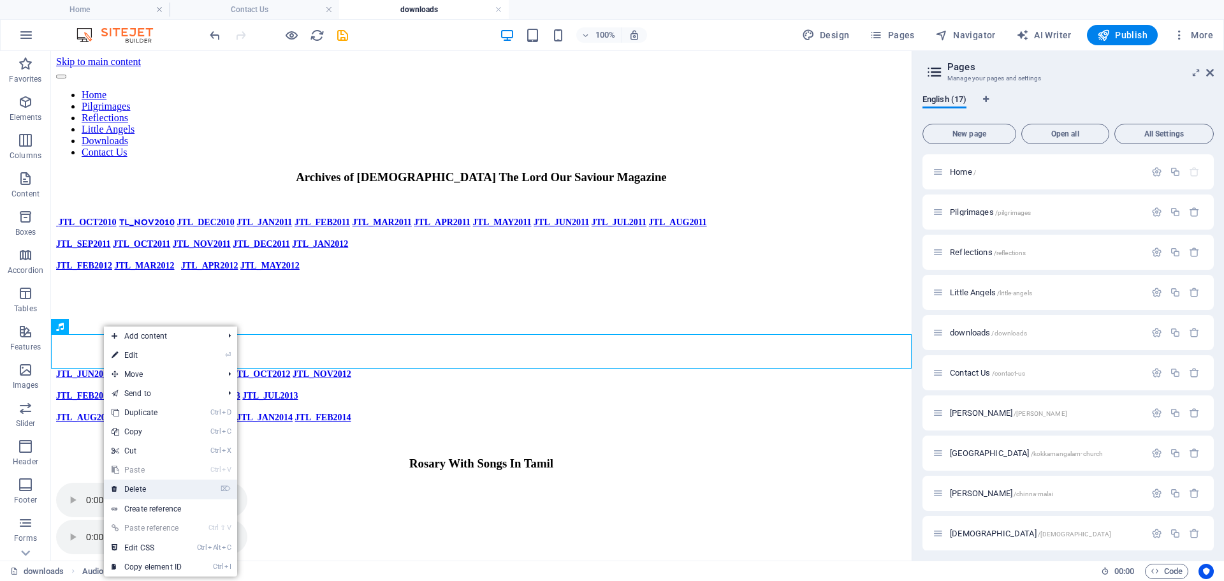
click at [145, 487] on link "⌦ Delete" at bounding box center [146, 489] width 85 height 19
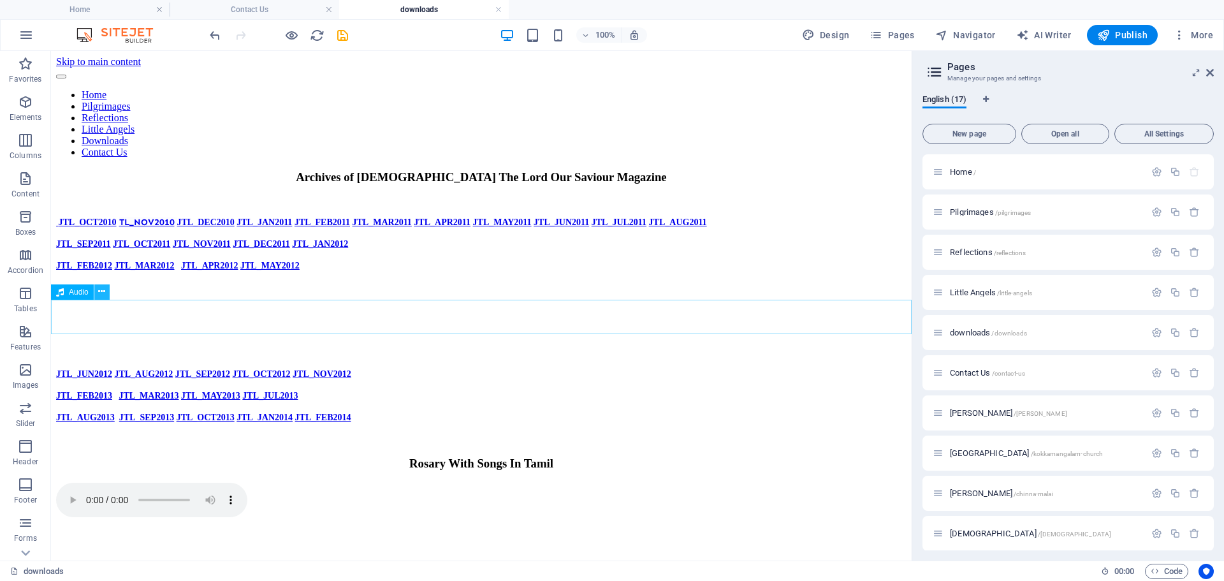
click at [101, 291] on icon at bounding box center [101, 291] width 7 height 13
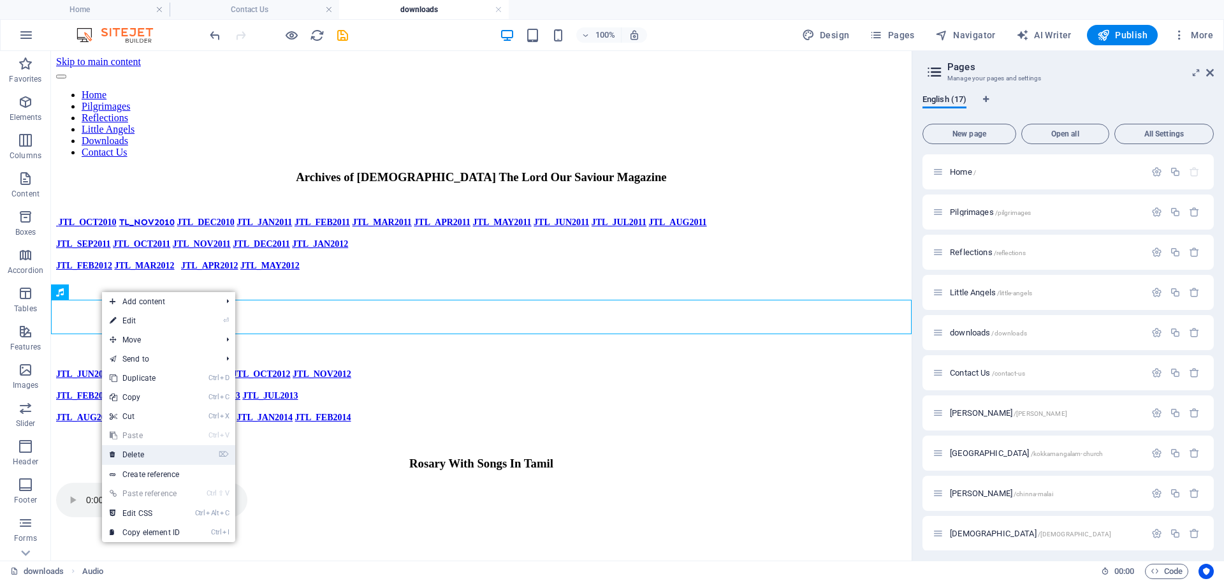
click at [141, 454] on link "⌦ Delete" at bounding box center [144, 454] width 85 height 19
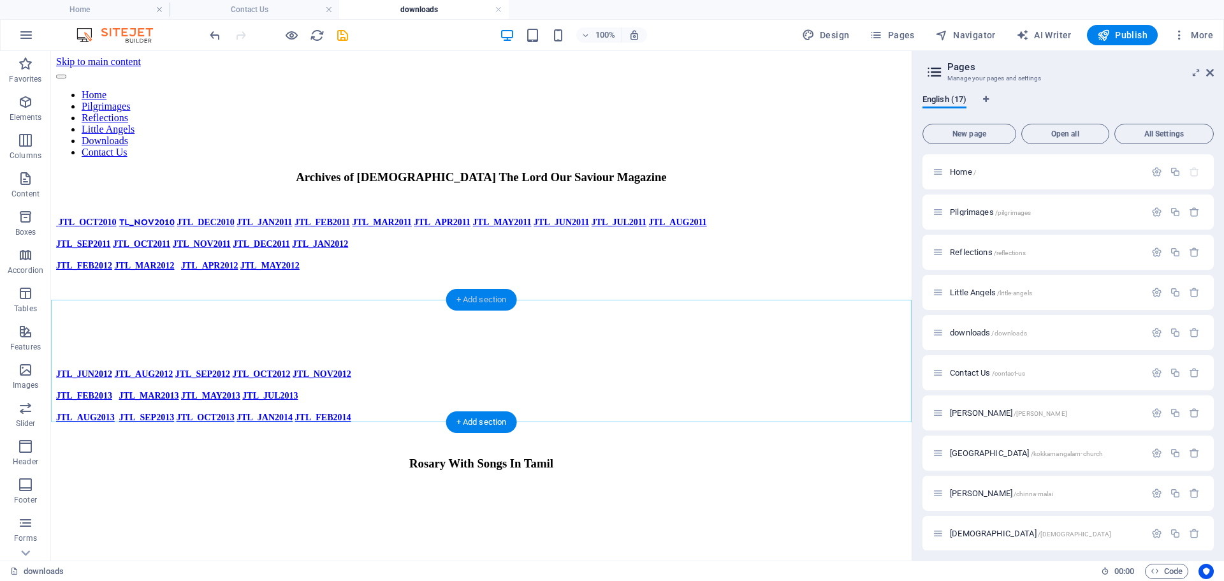
click at [487, 307] on div "+ Add section" at bounding box center [481, 300] width 71 height 22
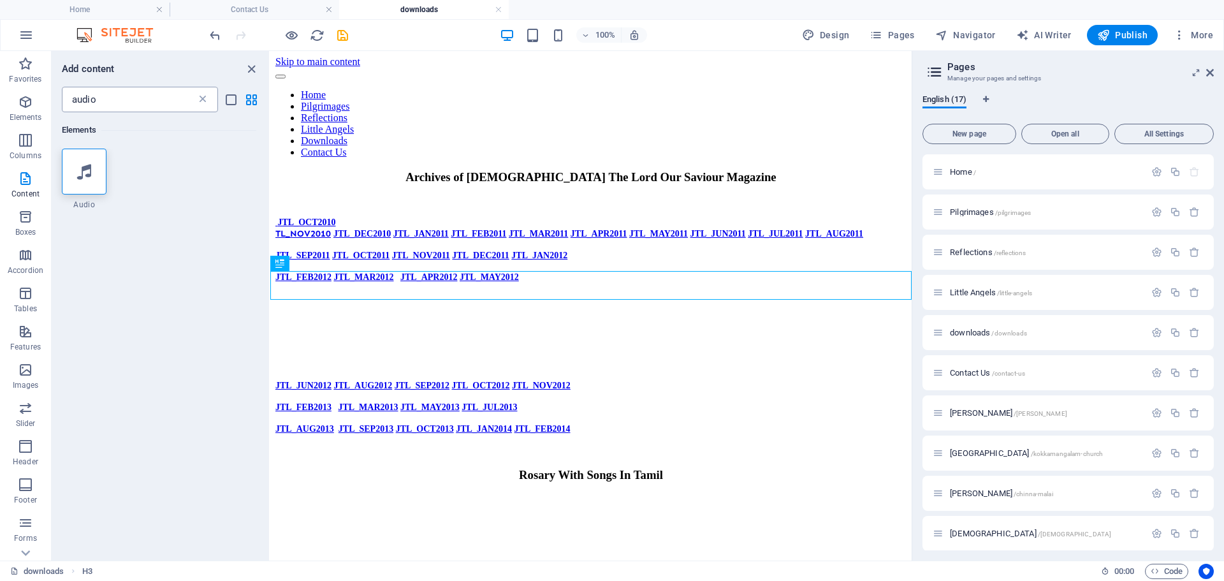
click at [202, 98] on icon at bounding box center [202, 99] width 13 height 13
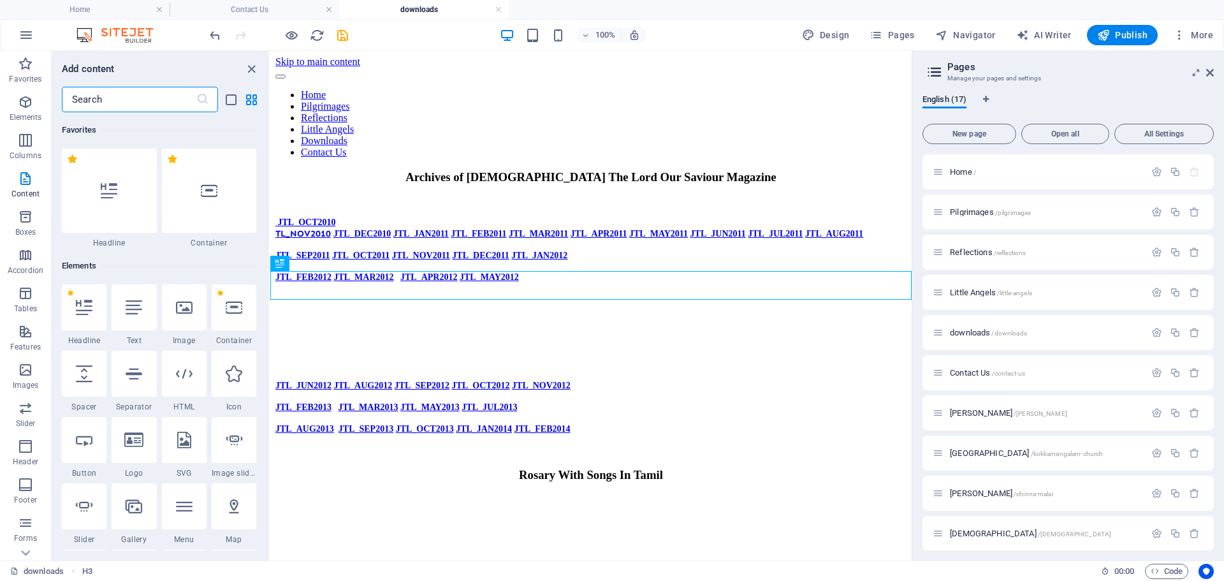
click at [142, 96] on input "text" at bounding box center [129, 100] width 135 height 26
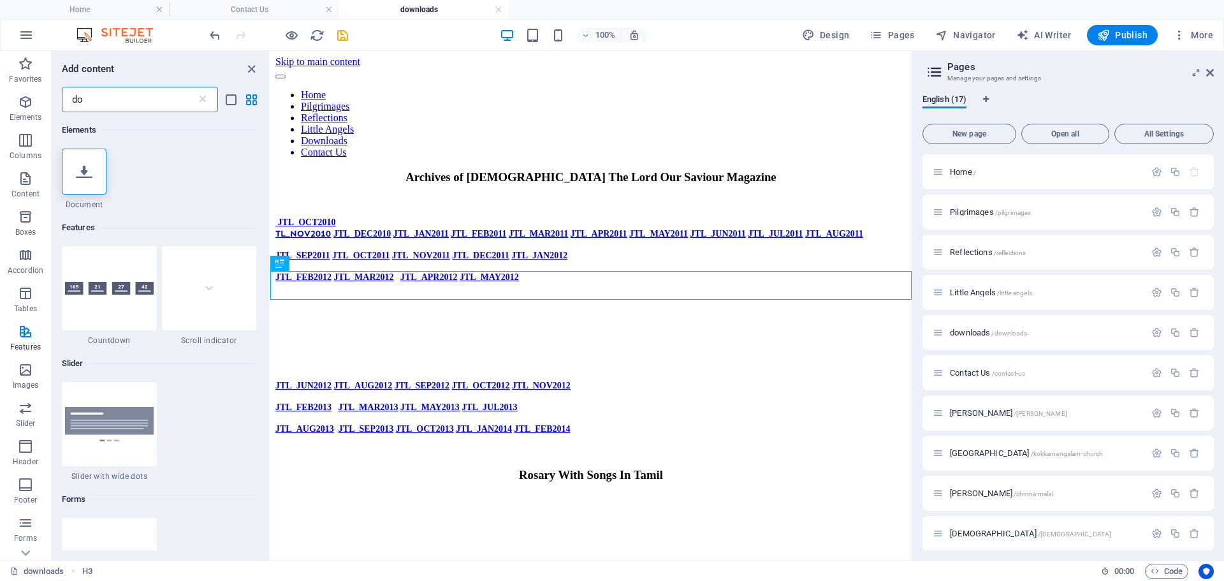
type input "d"
type input "do"
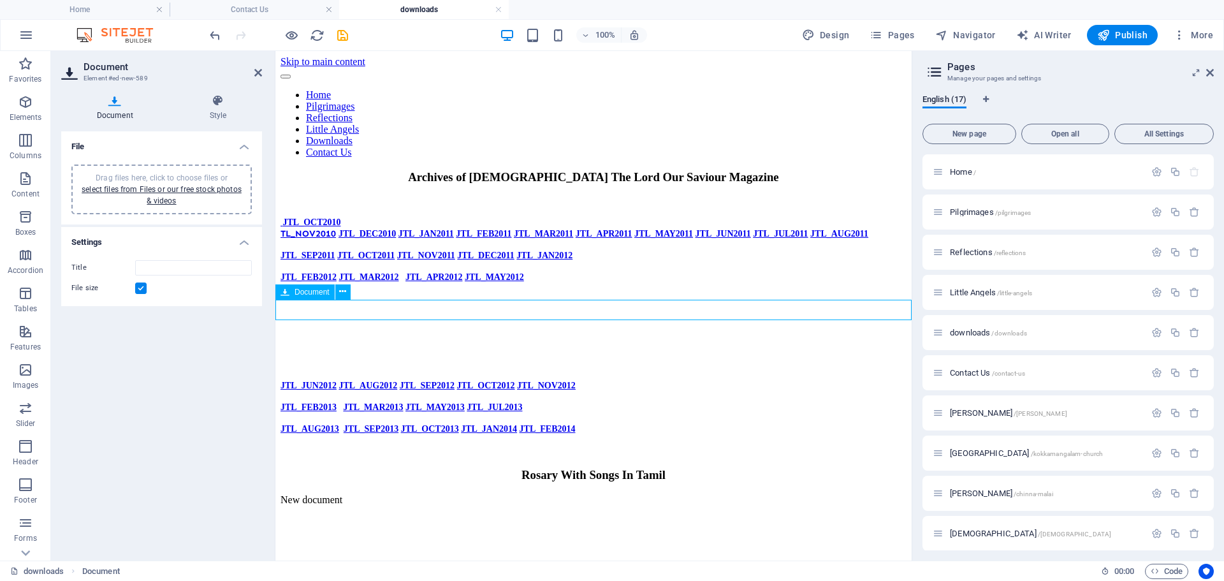
click at [343, 494] on div "New document" at bounding box center [594, 499] width 626 height 11
click at [152, 194] on div "Drag files here, click to choose files or select files from Files or our free s…" at bounding box center [161, 189] width 165 height 34
click at [198, 267] on input "Title" at bounding box center [193, 267] width 117 height 15
click at [214, 187] on link "select files from Files or our free stock photos & videos" at bounding box center [162, 195] width 160 height 20
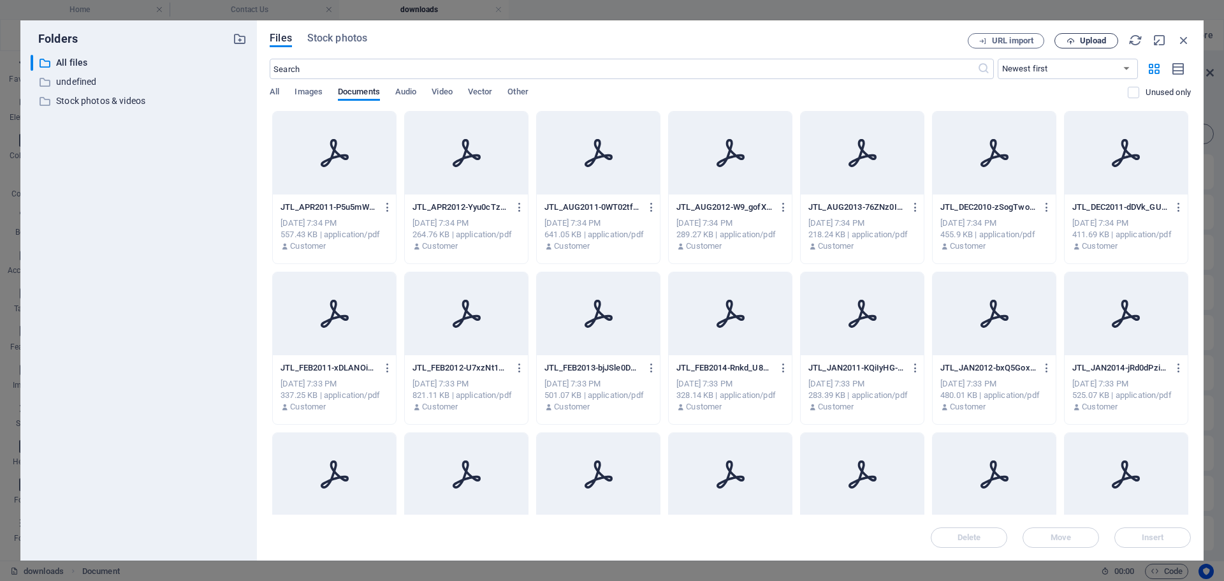
click at [1099, 42] on span "Upload" at bounding box center [1093, 41] width 26 height 8
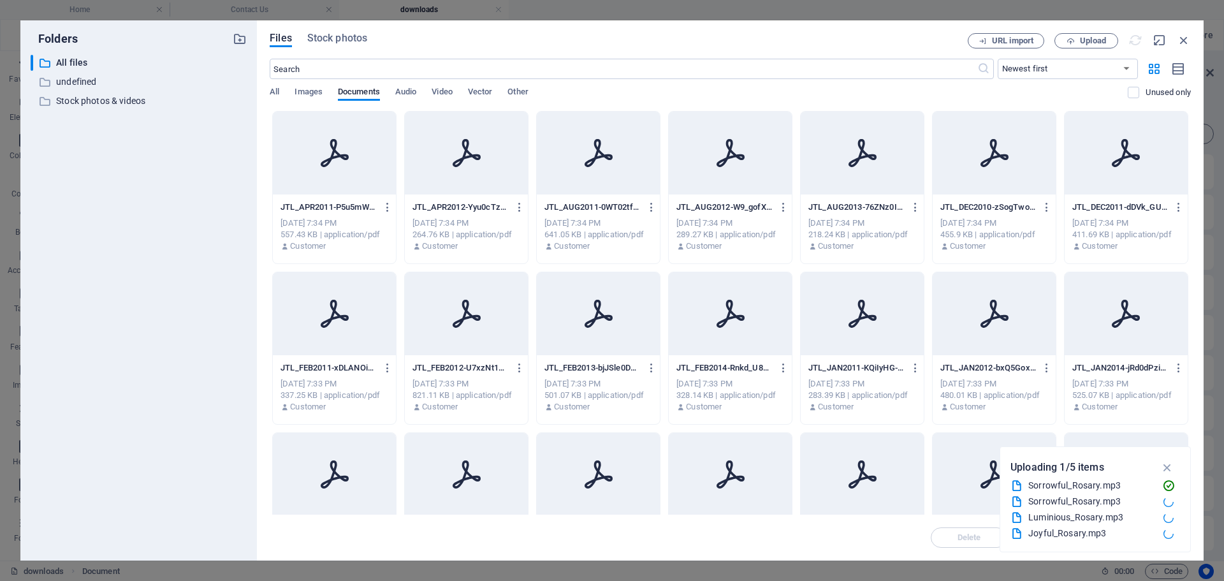
scroll to position [3, 0]
click at [1082, 494] on div "Sorrowful_Rosary.mp3" at bounding box center [1091, 498] width 125 height 15
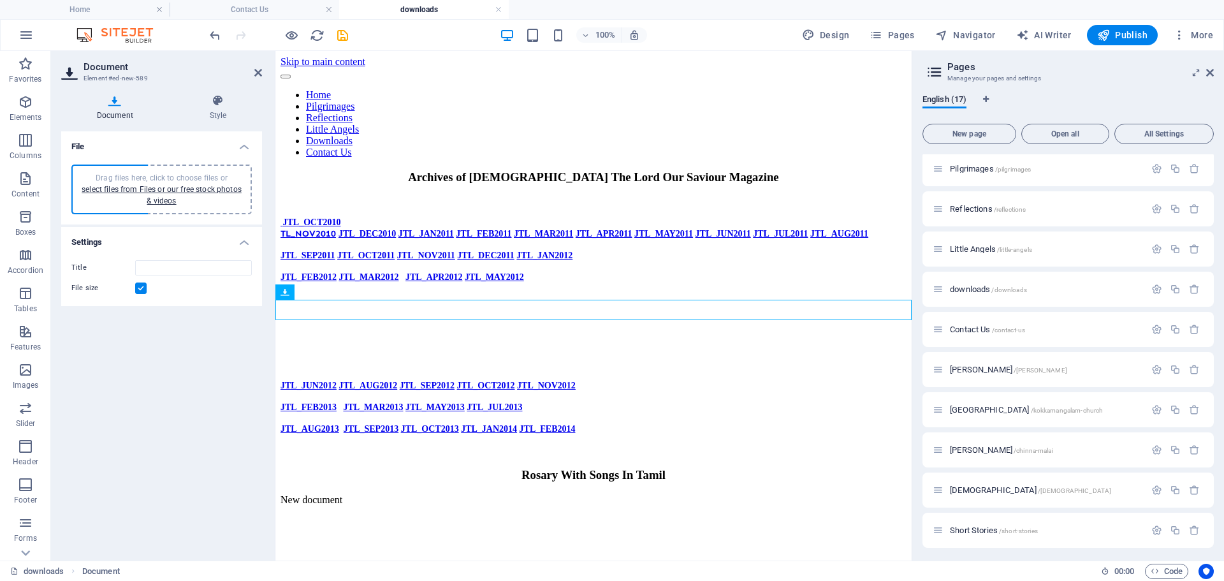
scroll to position [0, 0]
click at [186, 192] on link "select files from Files or our free stock photos & videos" at bounding box center [162, 195] width 160 height 20
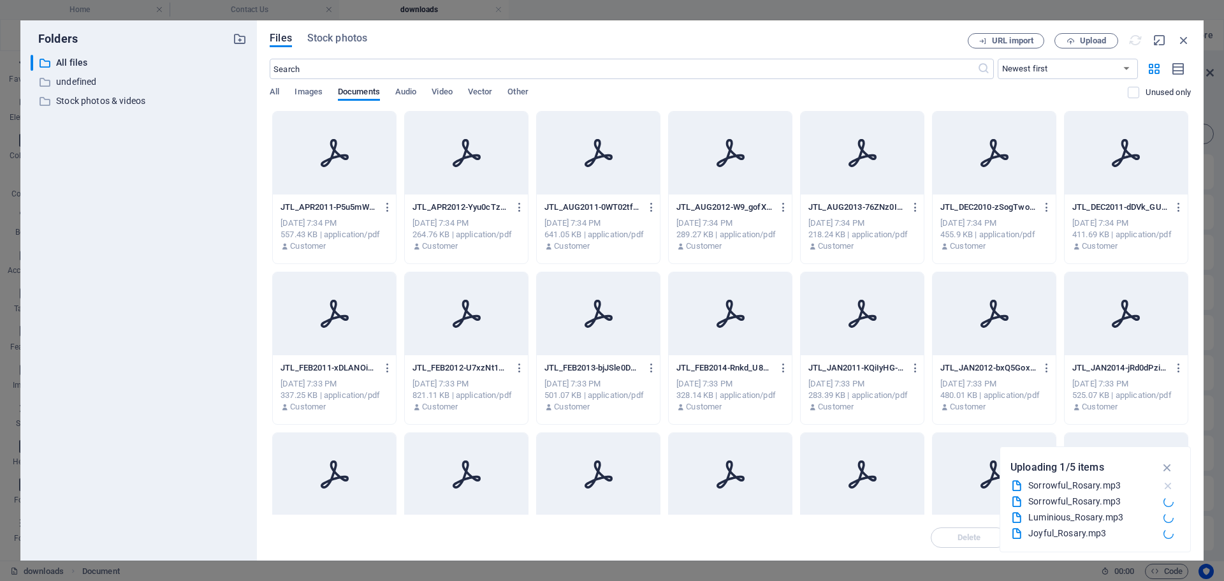
click at [1165, 486] on icon "button" at bounding box center [1168, 486] width 13 height 13
click at [1171, 466] on icon "button" at bounding box center [1168, 467] width 15 height 14
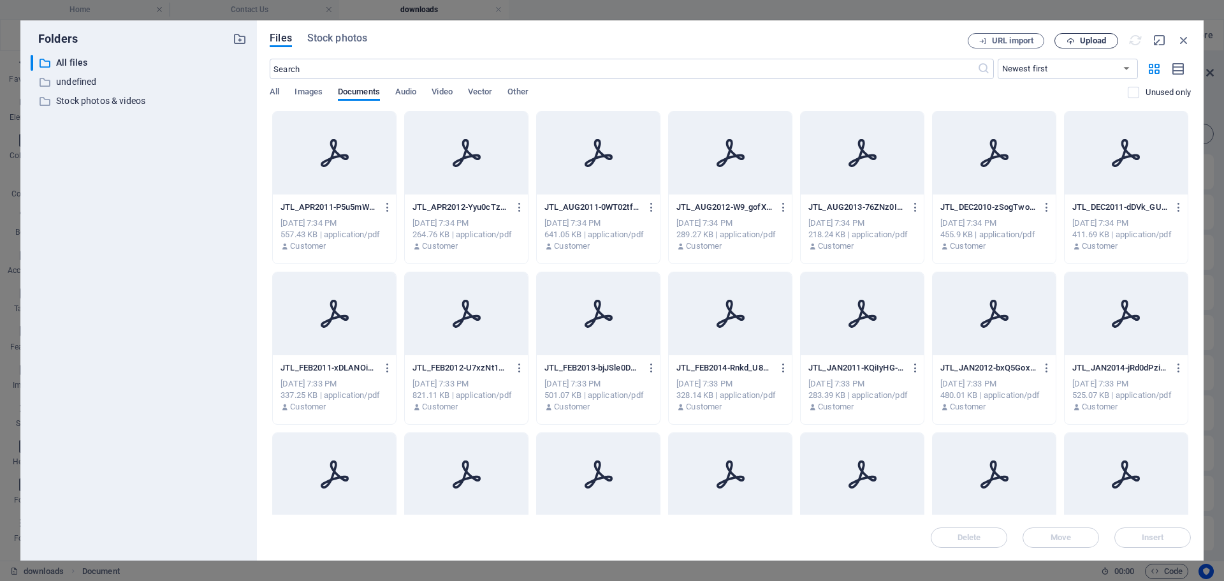
click at [1079, 37] on span "Upload" at bounding box center [1087, 41] width 52 height 8
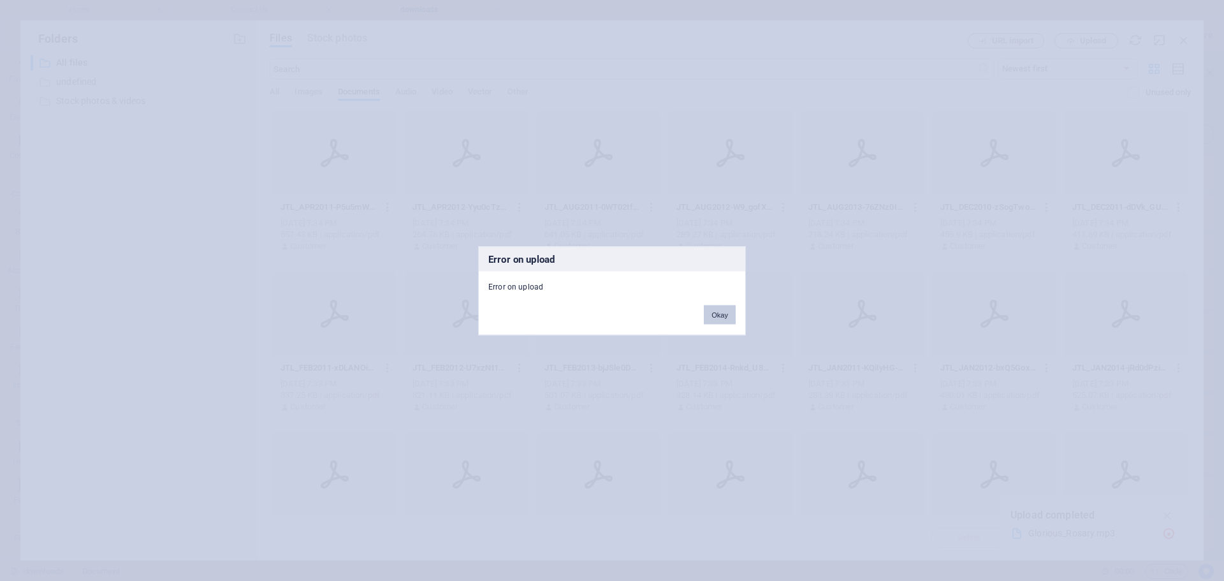
click at [726, 314] on button "Okay" at bounding box center [720, 314] width 32 height 19
click at [720, 311] on button "Okay" at bounding box center [720, 314] width 32 height 19
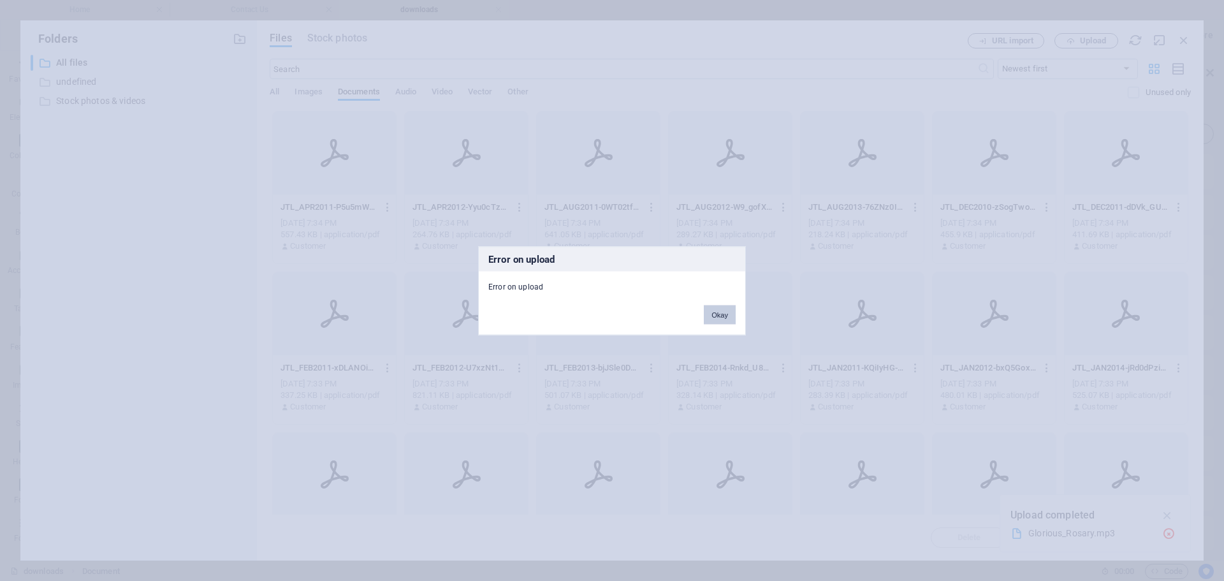
click at [720, 311] on button "Okay" at bounding box center [720, 314] width 32 height 19
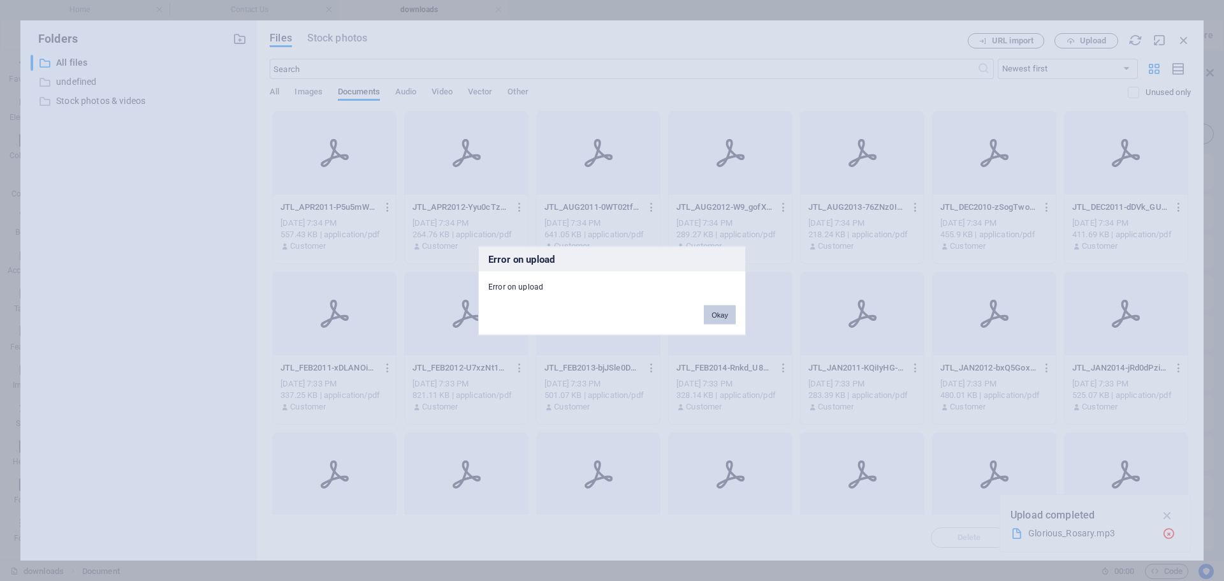
click at [720, 311] on button "Okay" at bounding box center [720, 314] width 32 height 19
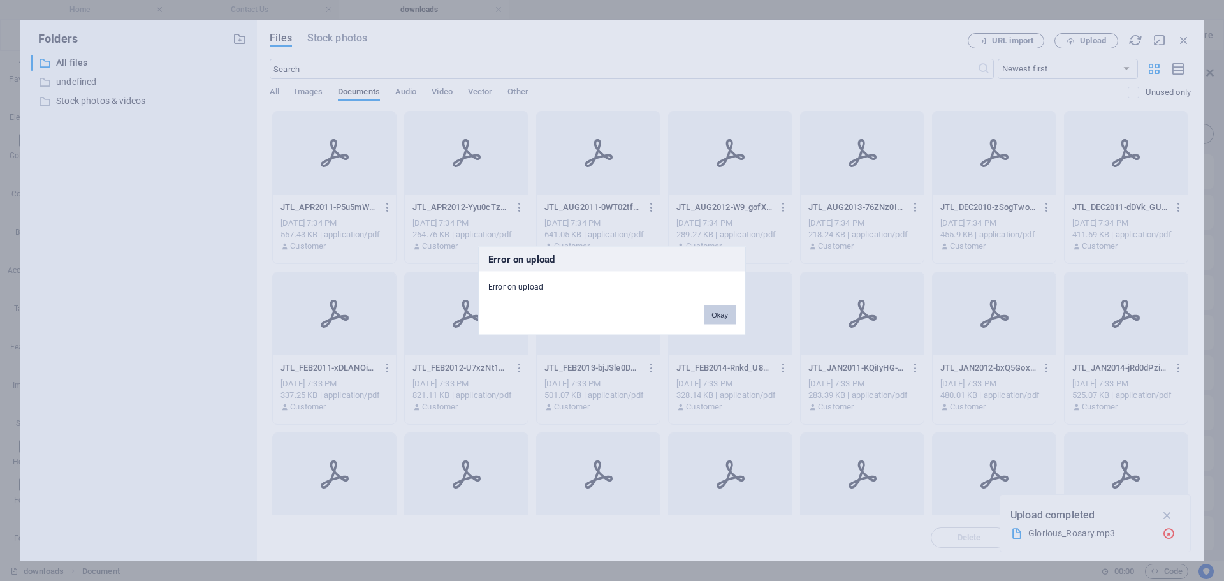
click at [720, 311] on button "Okay" at bounding box center [720, 314] width 32 height 19
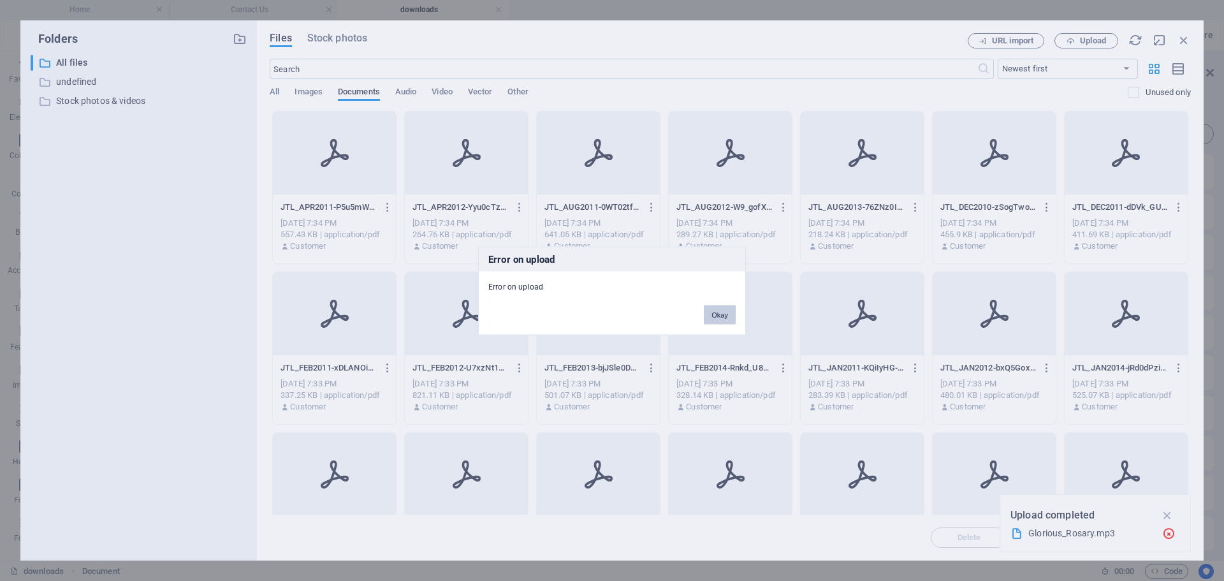
click at [720, 311] on button "Okay" at bounding box center [720, 314] width 32 height 19
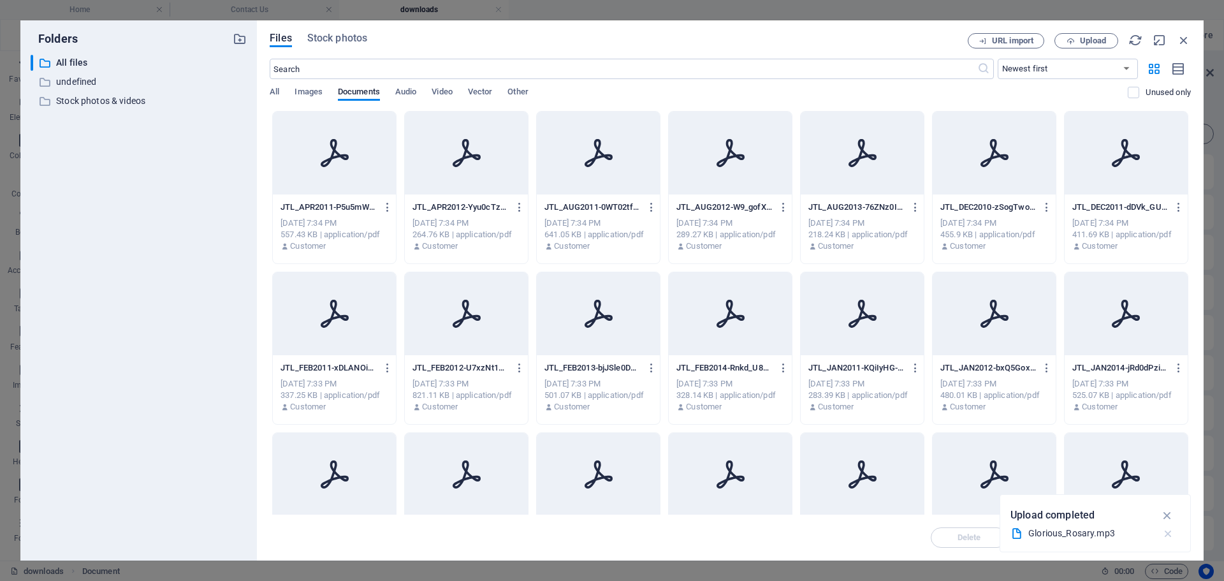
click at [1165, 531] on icon "button" at bounding box center [1168, 533] width 13 height 13
click at [1084, 40] on span "Upload" at bounding box center [1093, 41] width 26 height 8
click at [1180, 40] on icon "button" at bounding box center [1184, 40] width 14 height 14
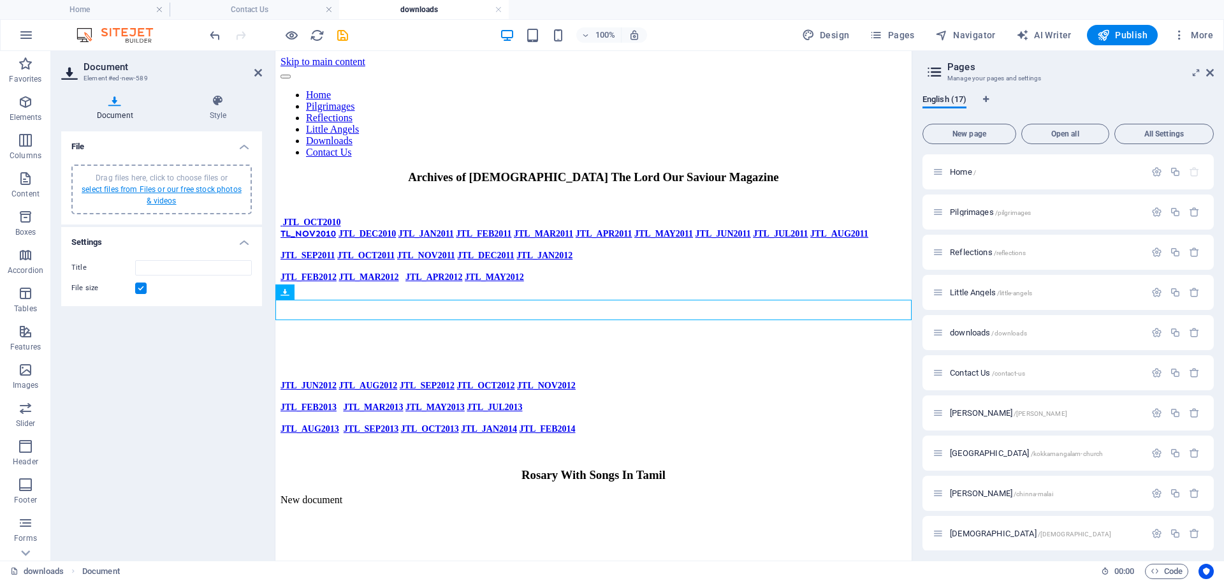
click at [159, 193] on link "select files from Files or our free stock photos & videos" at bounding box center [162, 195] width 160 height 20
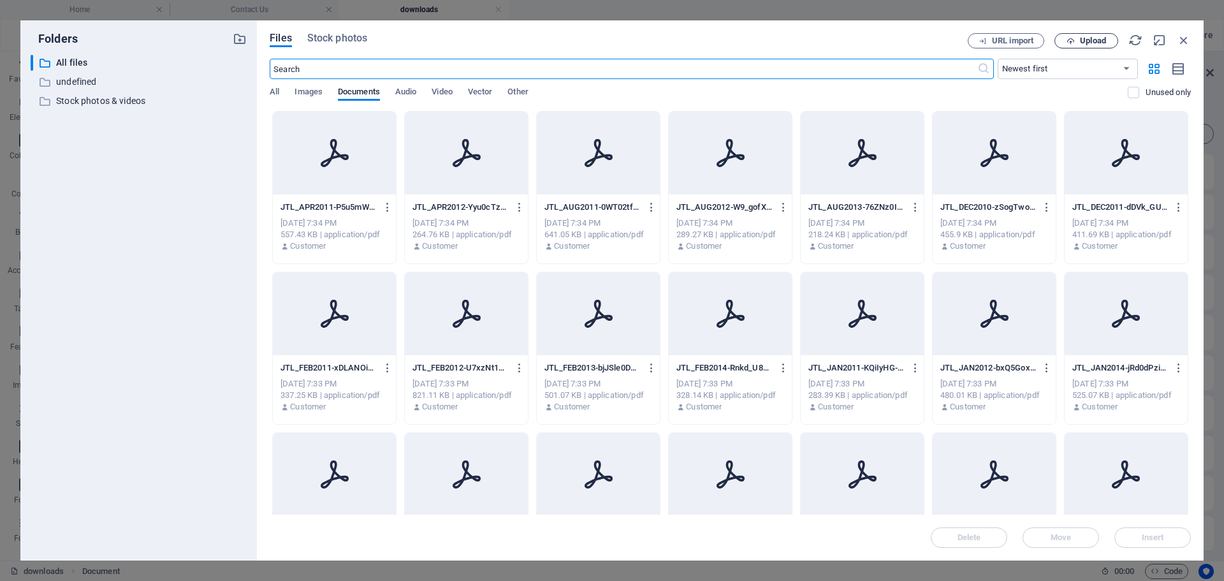
click at [1091, 41] on span "Upload" at bounding box center [1093, 41] width 26 height 8
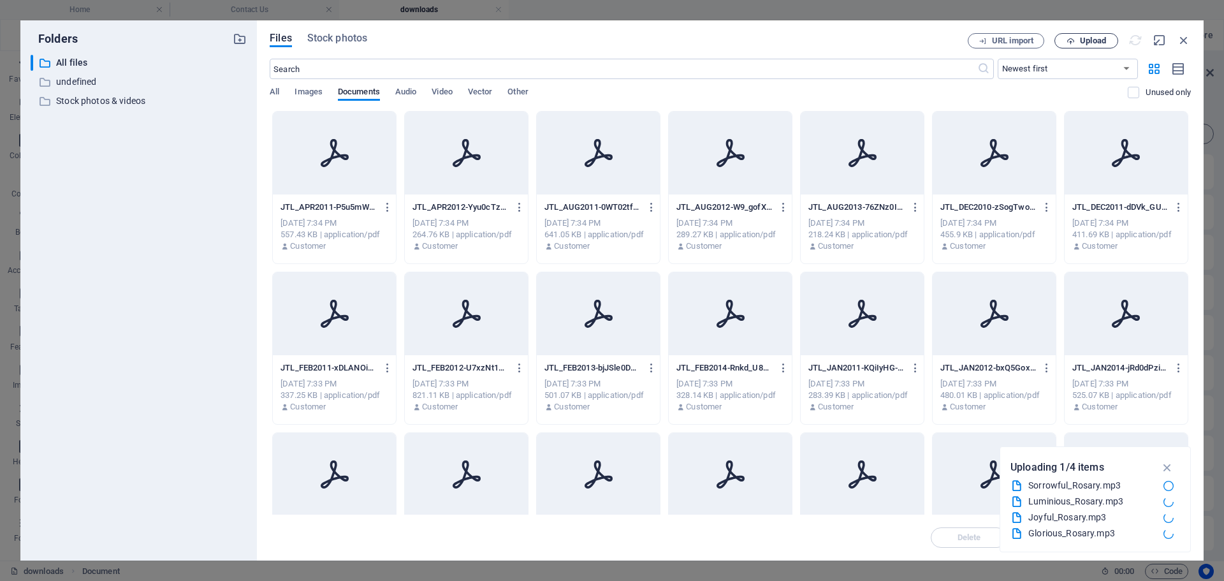
type input "Sorrowful_Rosary-XbYheeDx2F0rXcuHHsnNXg.mp3"
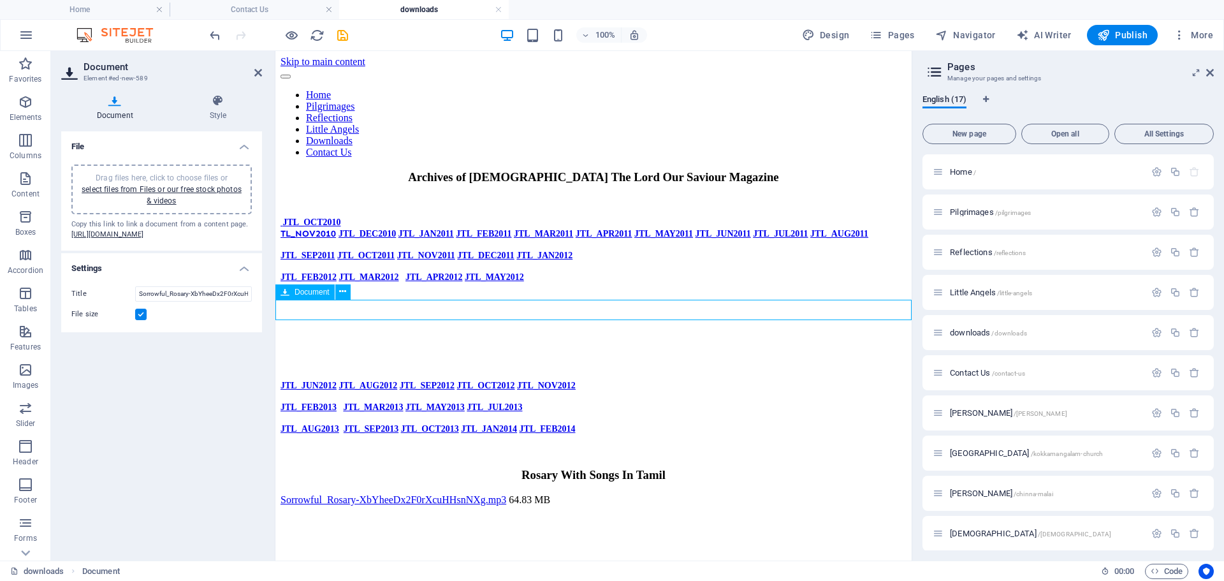
click at [383, 494] on div "Sorrowful_Rosary-XbYheeDx2F0rXcuHHsnNXg.mp3 64.83 MB" at bounding box center [594, 499] width 626 height 11
click at [604, 494] on div "Sorrowful_Rosary-XbYheeDx2F0rXcuHHsnNXg.mp3 64.83 MB" at bounding box center [594, 499] width 626 height 11
click at [187, 302] on input "Sorrowful_Rosary-XbYheeDx2F0rXcuHHsnNXg.mp3" at bounding box center [193, 293] width 117 height 15
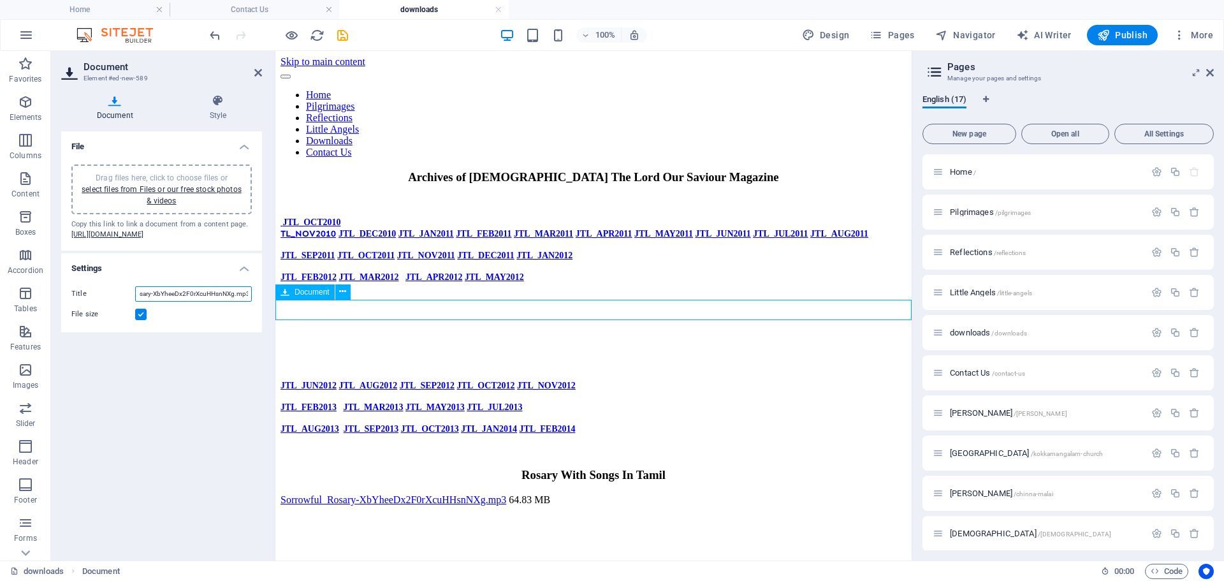
drag, startPoint x: 464, startPoint y: 366, endPoint x: 286, endPoint y: 314, distance: 184.7
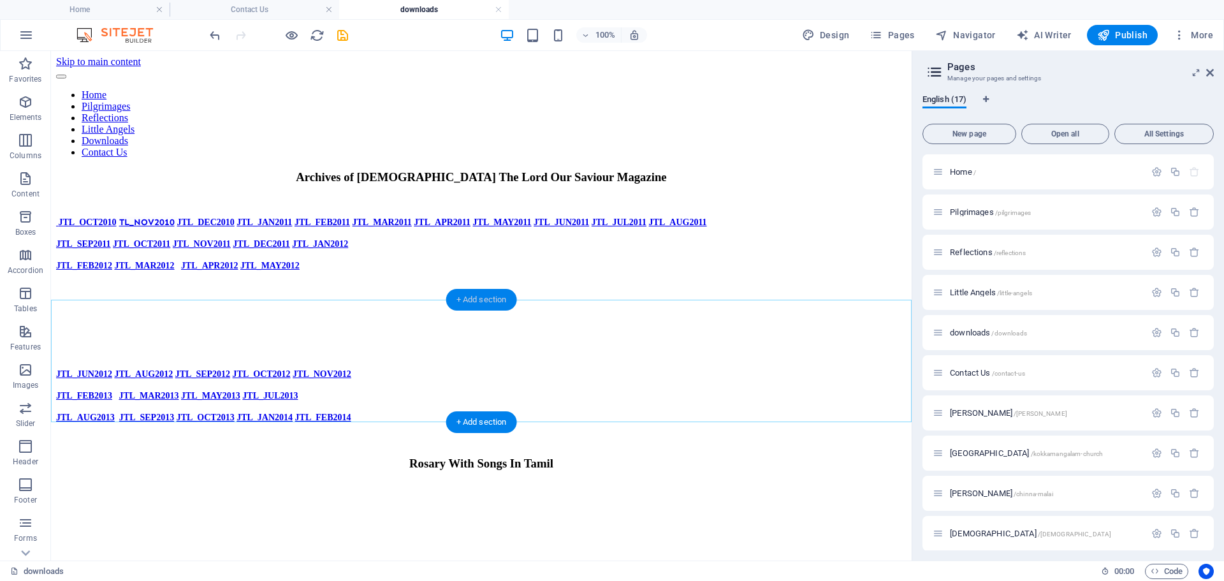
click at [478, 307] on div "+ Add section" at bounding box center [481, 300] width 71 height 22
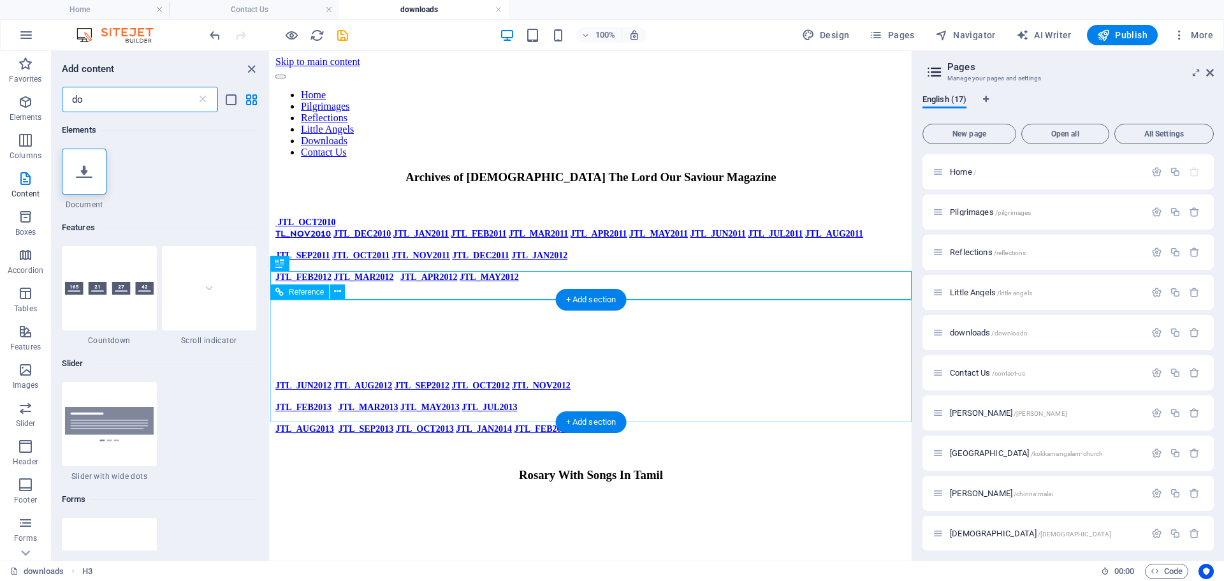
click at [449, 494] on div at bounding box center [591, 555] width 631 height 122
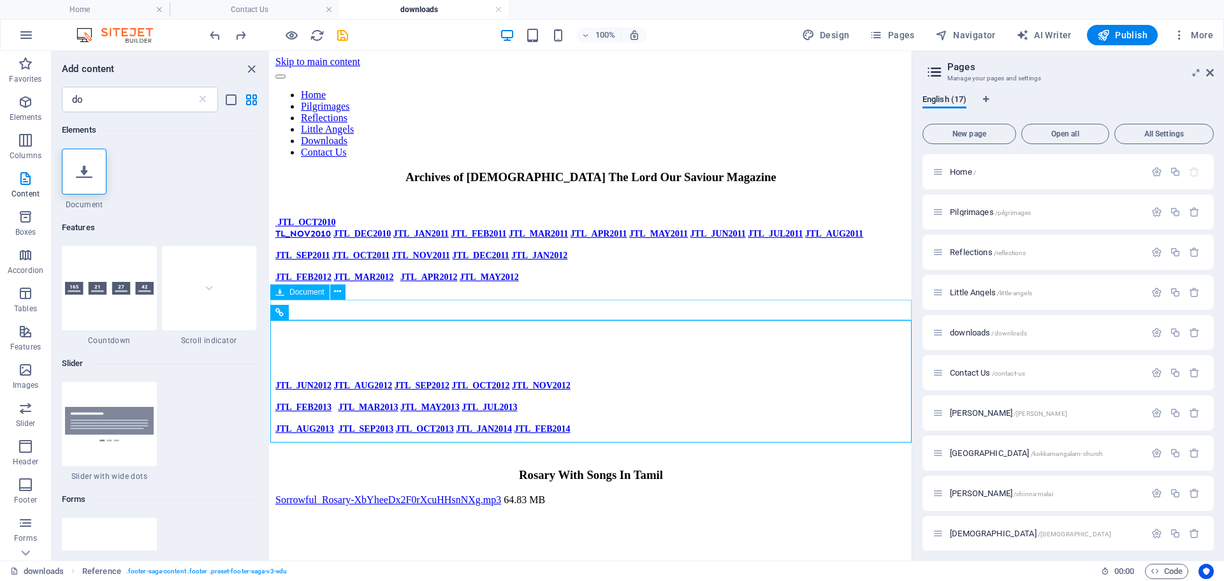
click at [469, 494] on div "Sorrowful_Rosary-XbYheeDx2F0rXcuHHsnNXg.mp3 64.83 MB" at bounding box center [591, 499] width 631 height 11
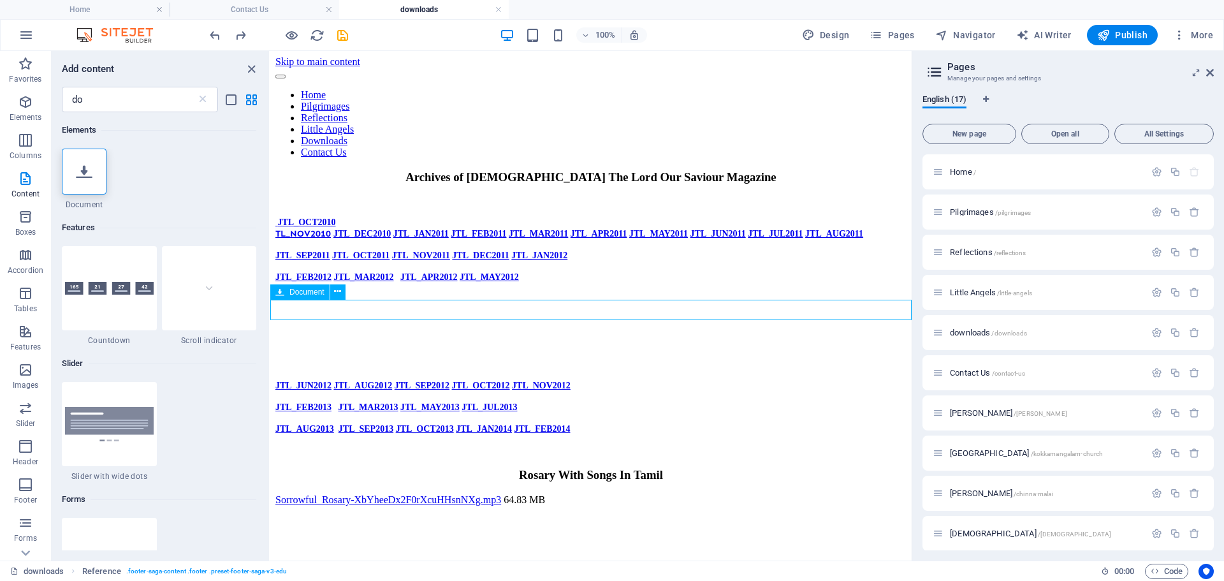
click at [469, 494] on div "Sorrowful_Rosary-XbYheeDx2F0rXcuHHsnNXg.mp3 64.83 MB" at bounding box center [591, 499] width 631 height 11
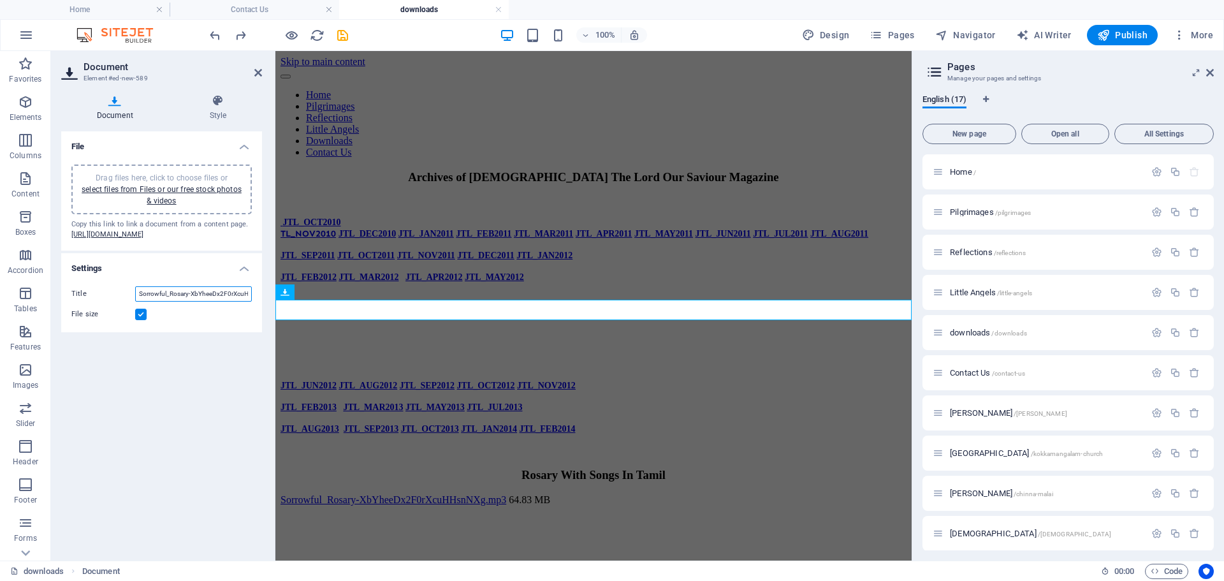
click at [190, 302] on input "Sorrowful_Rosary-XbYheeDx2F0rXcuHHsnNXg.mp3" at bounding box center [193, 293] width 117 height 15
drag, startPoint x: 188, startPoint y: 314, endPoint x: 247, endPoint y: 314, distance: 58.7
click at [247, 302] on input "Sorrowful_Rosary-XbYheeDx2F0rXcuHHsnNXg.mp3" at bounding box center [193, 293] width 117 height 15
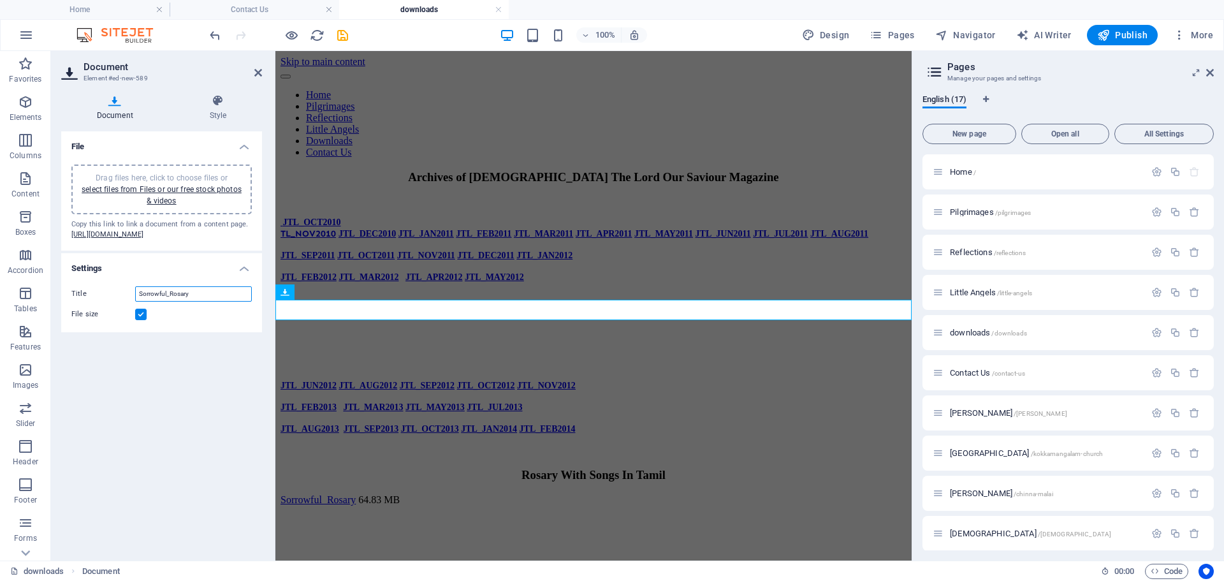
type input "Sorrowful_Rosary"
click at [141, 320] on label at bounding box center [140, 314] width 11 height 11
click at [0, 0] on input "File size" at bounding box center [0, 0] width 0 height 0
click at [140, 320] on label at bounding box center [140, 314] width 11 height 11
click at [0, 0] on input "File size" at bounding box center [0, 0] width 0 height 0
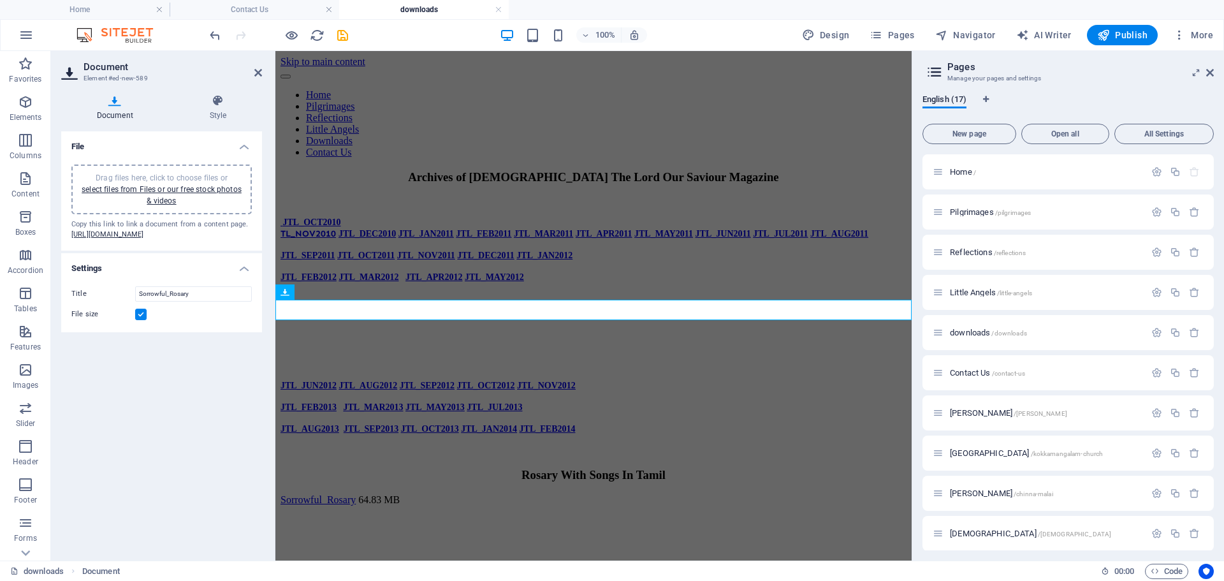
click at [140, 320] on label at bounding box center [140, 314] width 11 height 11
click at [0, 0] on input "File size" at bounding box center [0, 0] width 0 height 0
click at [140, 320] on label at bounding box center [140, 314] width 11 height 11
click at [0, 0] on input "File size" at bounding box center [0, 0] width 0 height 0
click at [140, 320] on label at bounding box center [140, 314] width 11 height 11
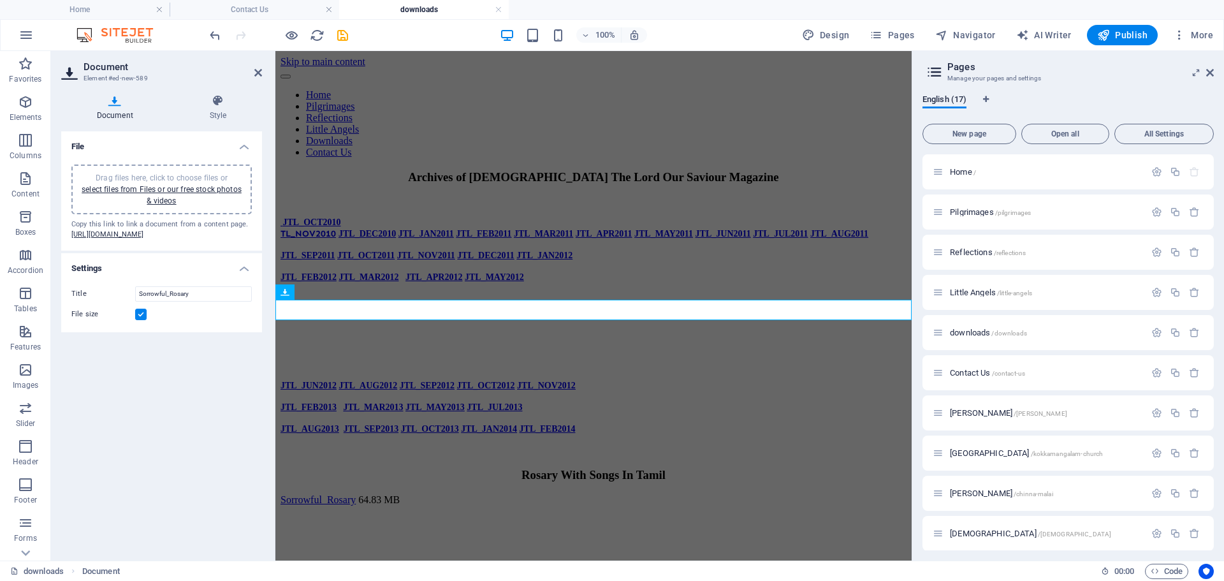
click at [0, 0] on input "File size" at bounding box center [0, 0] width 0 height 0
click at [260, 71] on icon at bounding box center [258, 73] width 8 height 10
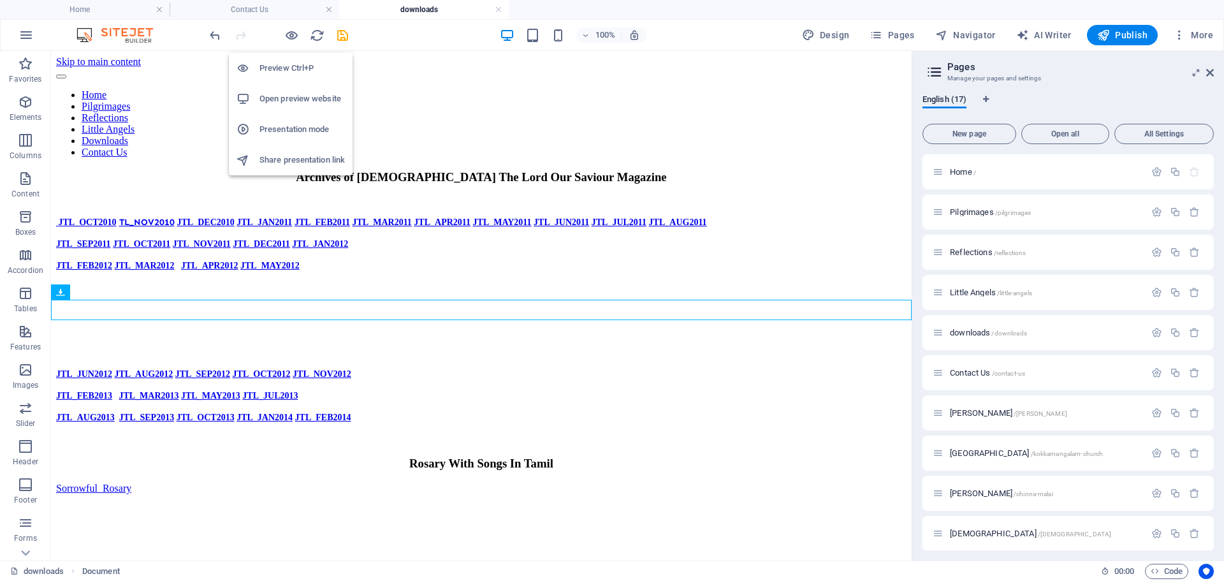
click at [286, 64] on h6 "Preview Ctrl+P" at bounding box center [302, 68] width 85 height 15
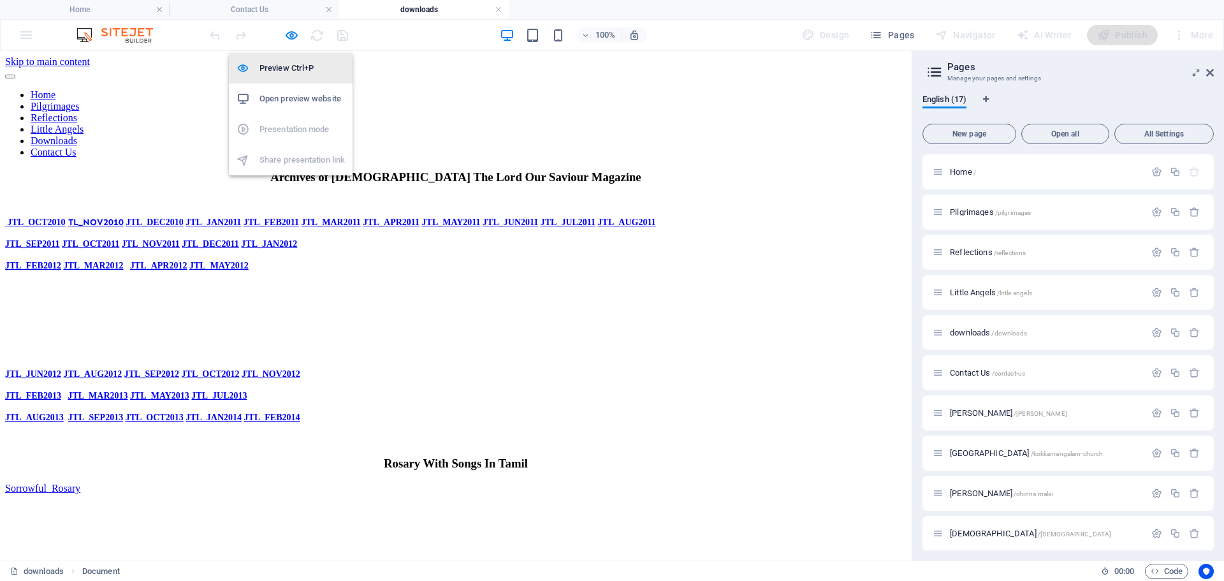
click at [293, 64] on h6 "Preview Ctrl+P" at bounding box center [302, 68] width 85 height 15
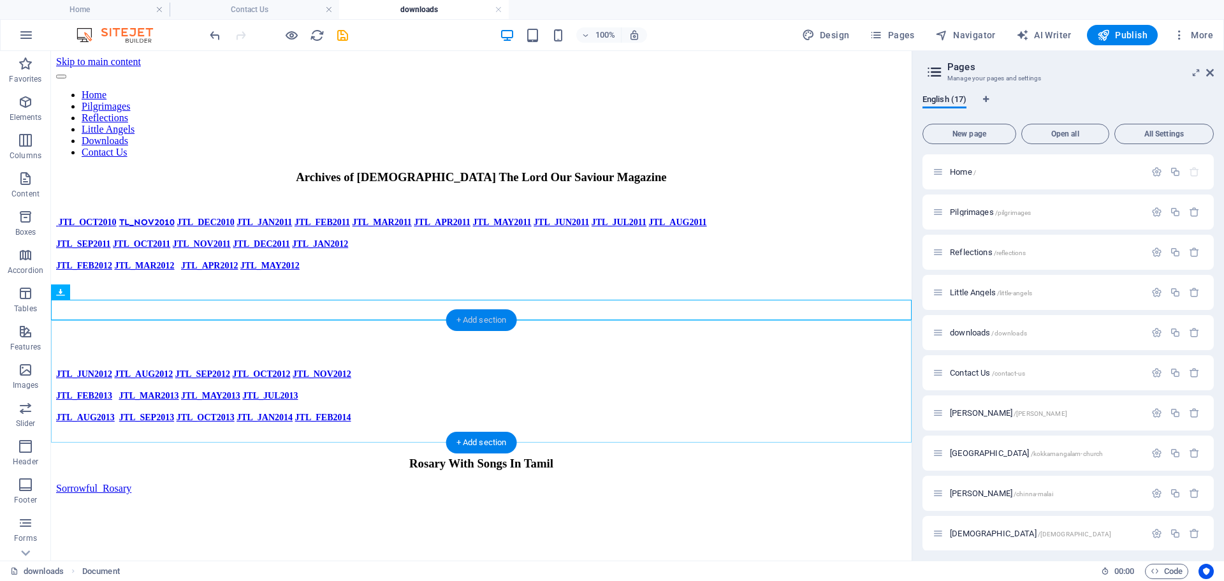
click at [474, 320] on div "+ Add section" at bounding box center [481, 320] width 71 height 22
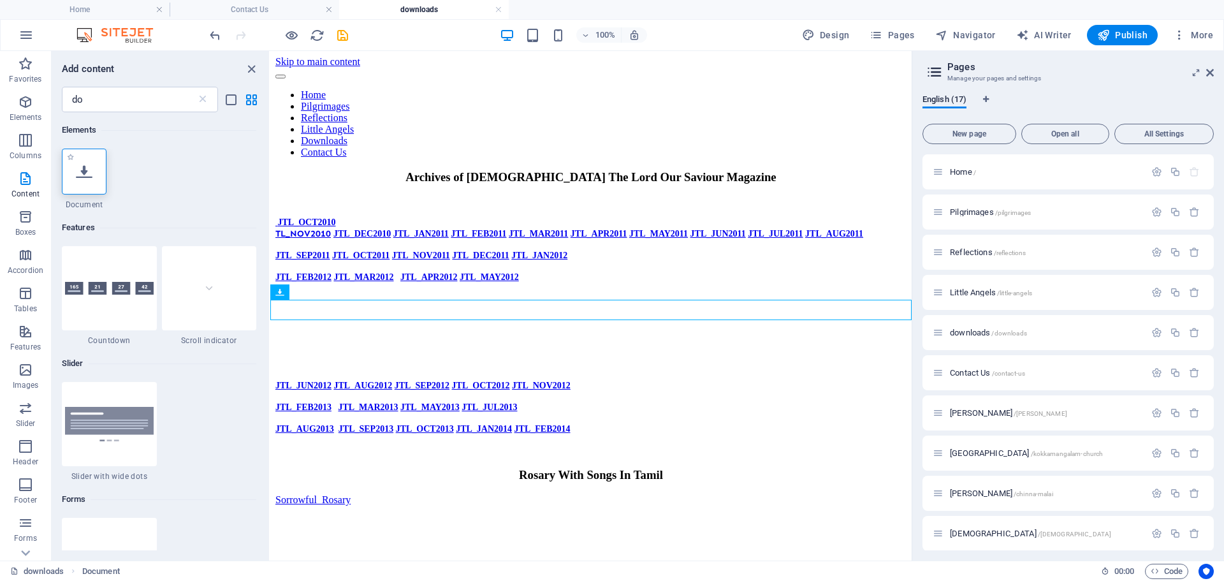
click at [83, 174] on icon at bounding box center [84, 171] width 17 height 17
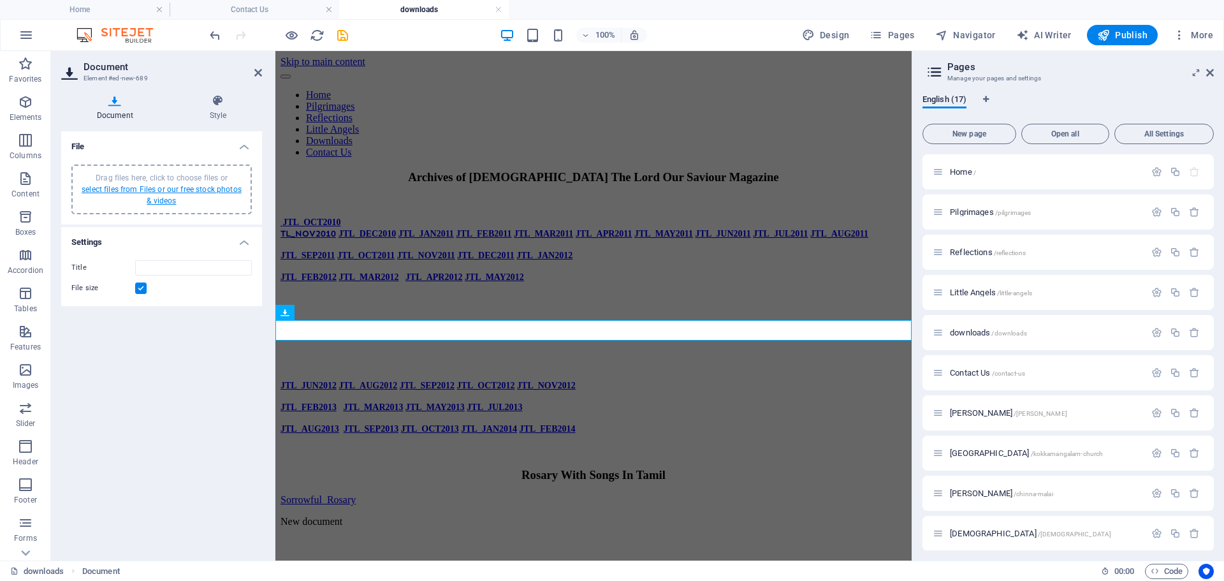
click at [156, 189] on link "select files from Files or our free stock photos & videos" at bounding box center [162, 195] width 160 height 20
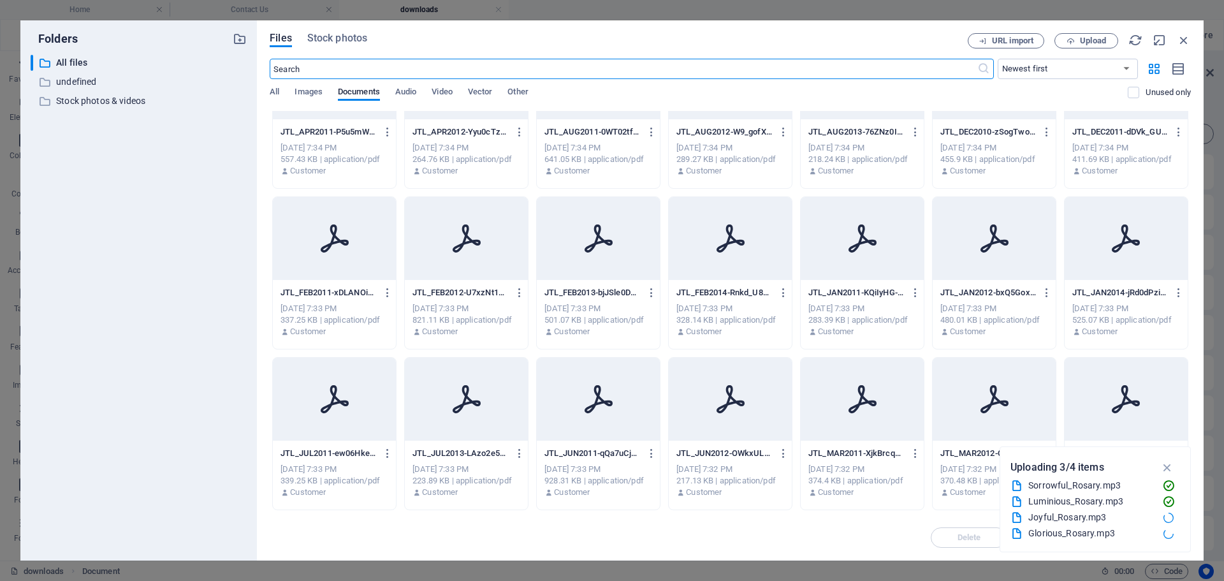
scroll to position [73, 0]
click at [401, 87] on span "Audio" at bounding box center [405, 93] width 21 height 18
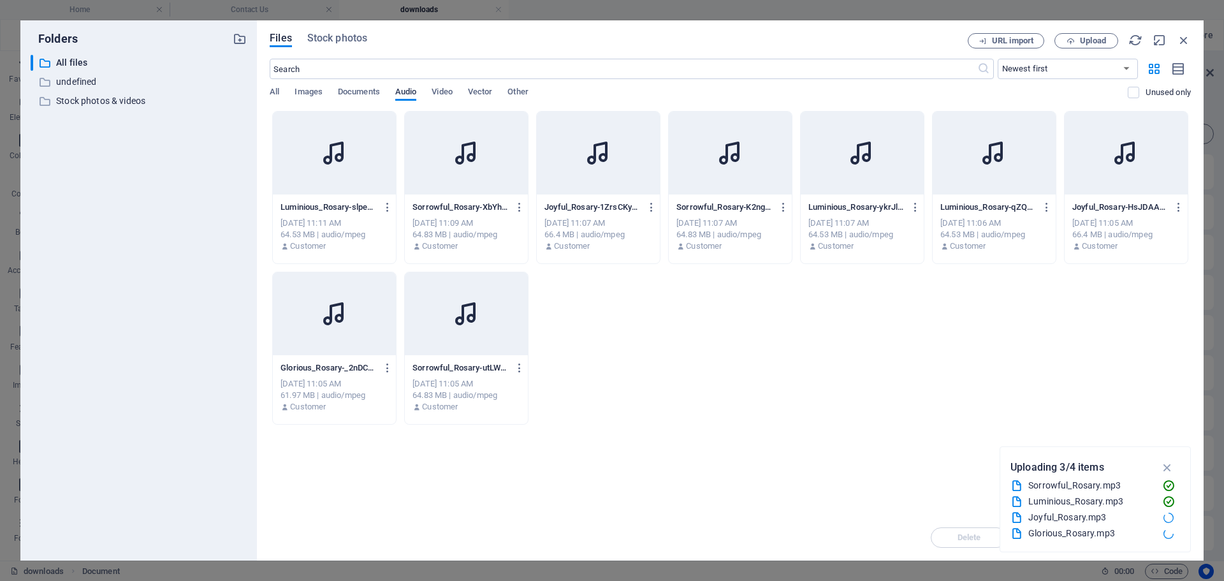
scroll to position [0, 0]
click at [330, 166] on icon at bounding box center [335, 153] width 31 height 31
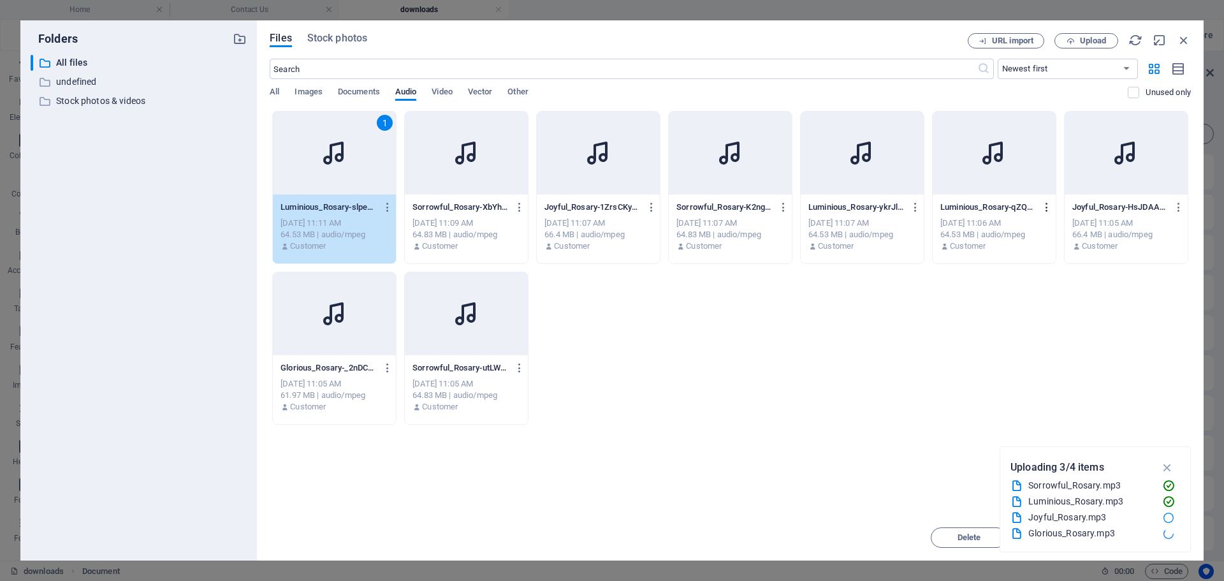
click at [1045, 207] on icon "button" at bounding box center [1047, 207] width 12 height 11
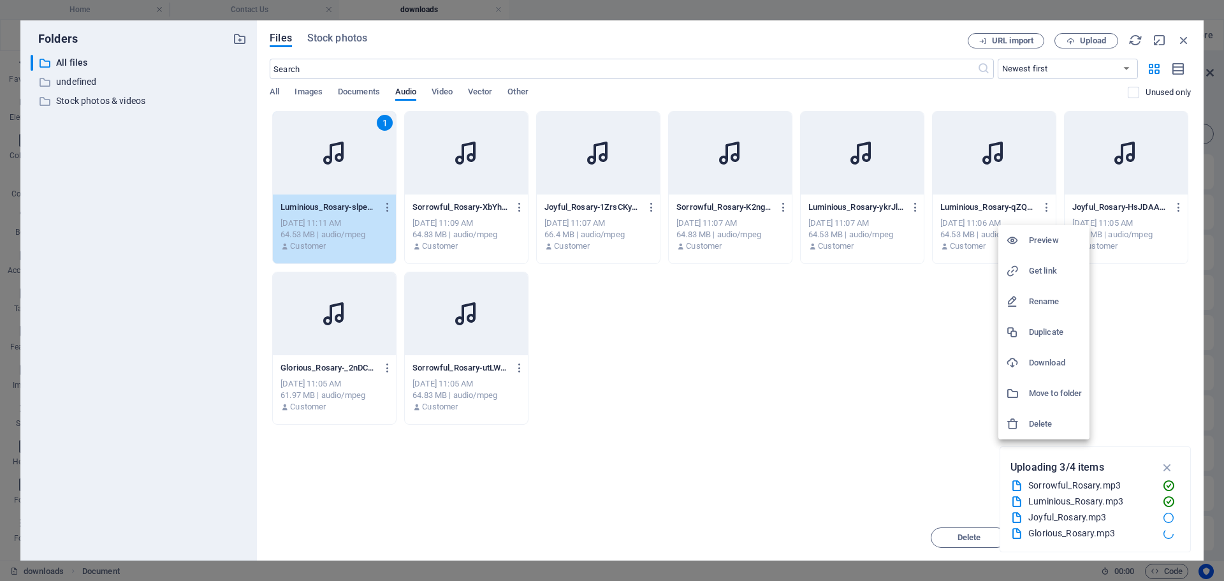
click at [1048, 420] on h6 "Delete" at bounding box center [1055, 423] width 53 height 15
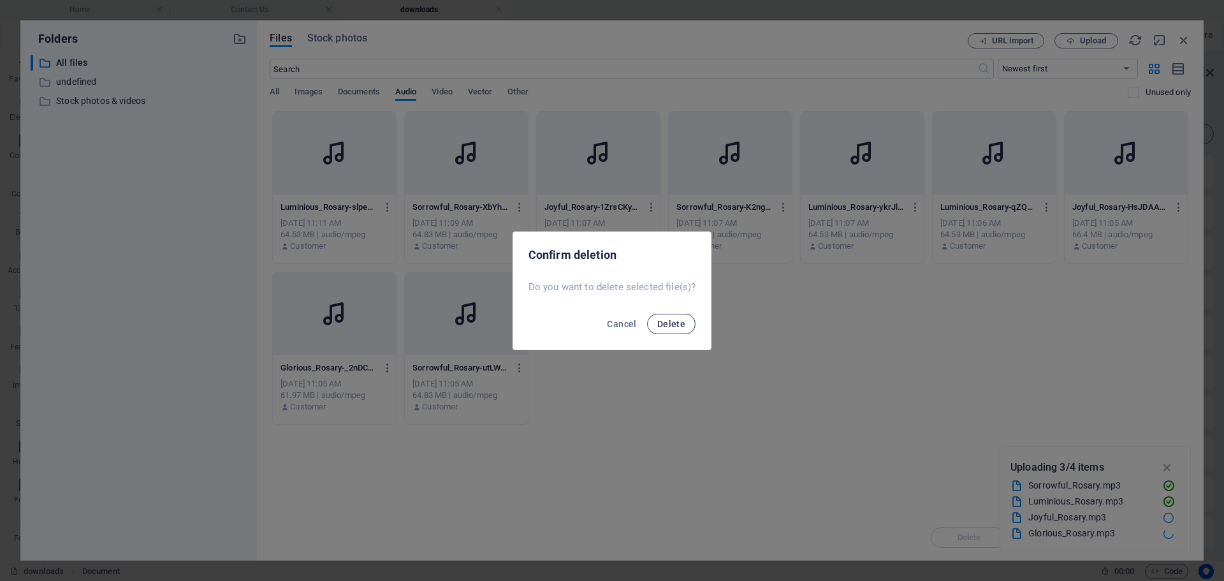
click at [677, 323] on span "Delete" at bounding box center [672, 324] width 28 height 10
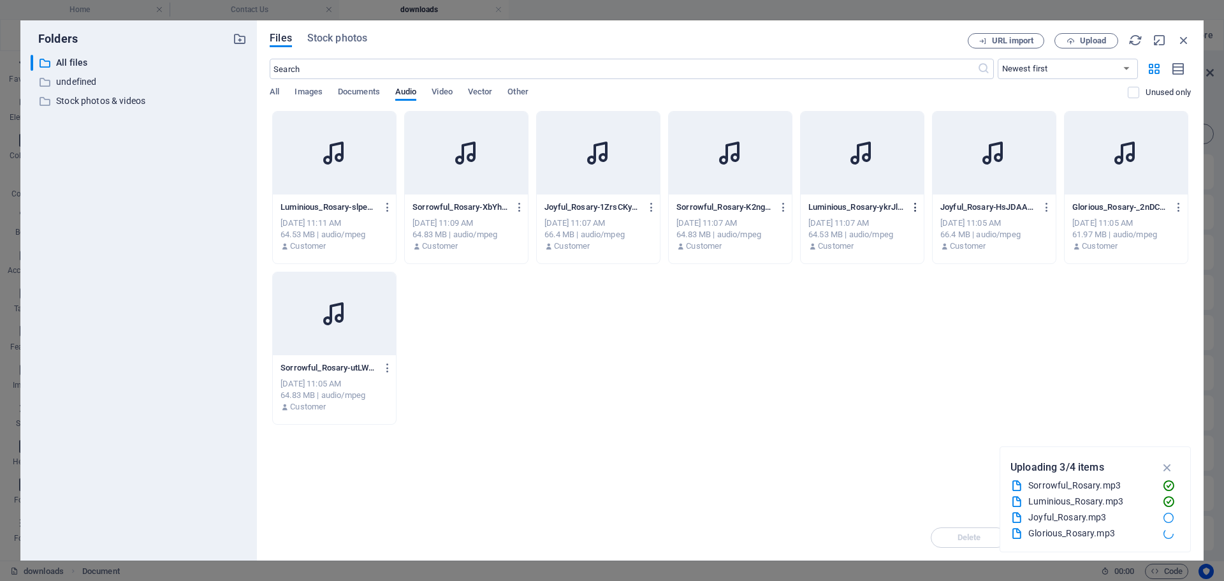
click at [917, 208] on icon "button" at bounding box center [916, 207] width 12 height 11
click at [910, 421] on h6 "Delete" at bounding box center [923, 423] width 53 height 15
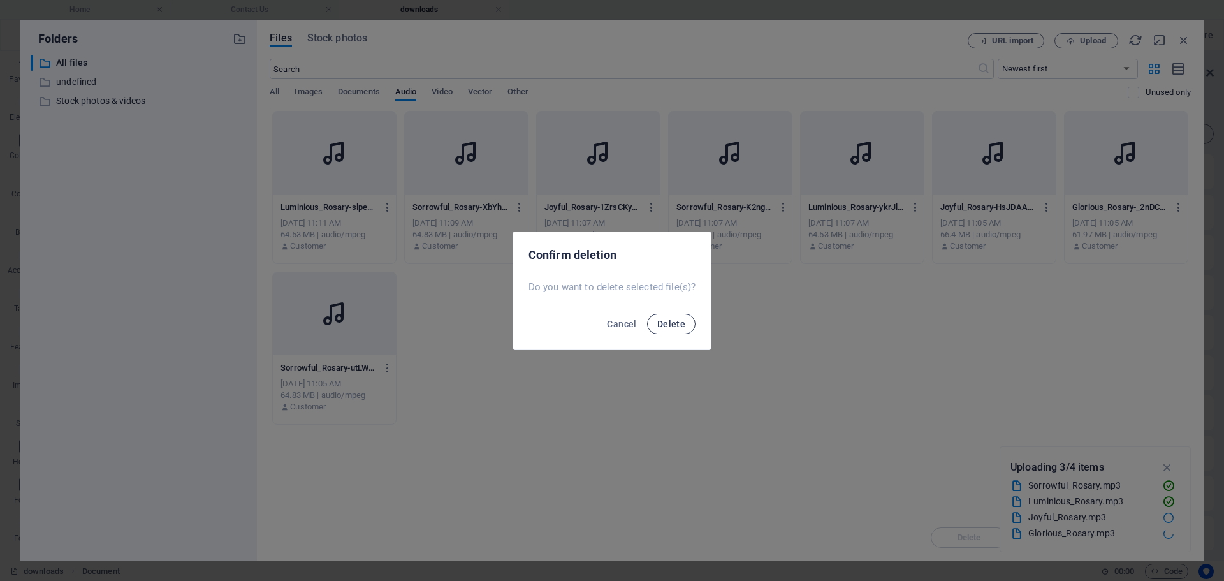
click at [673, 315] on button "Delete" at bounding box center [671, 324] width 48 height 20
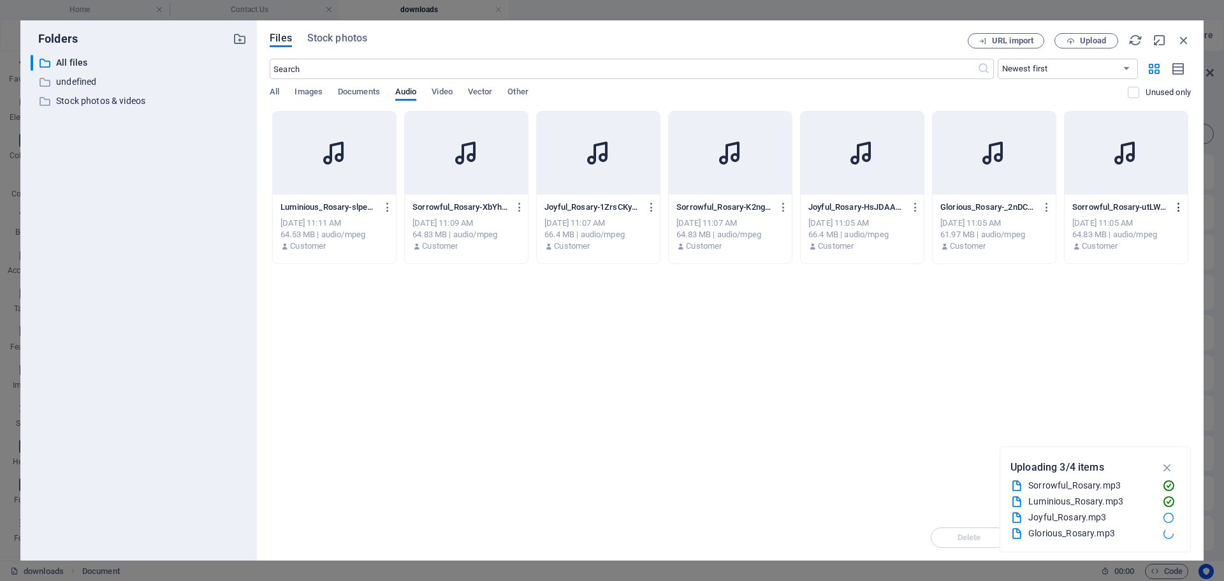
click at [1179, 209] on icon "button" at bounding box center [1179, 207] width 12 height 11
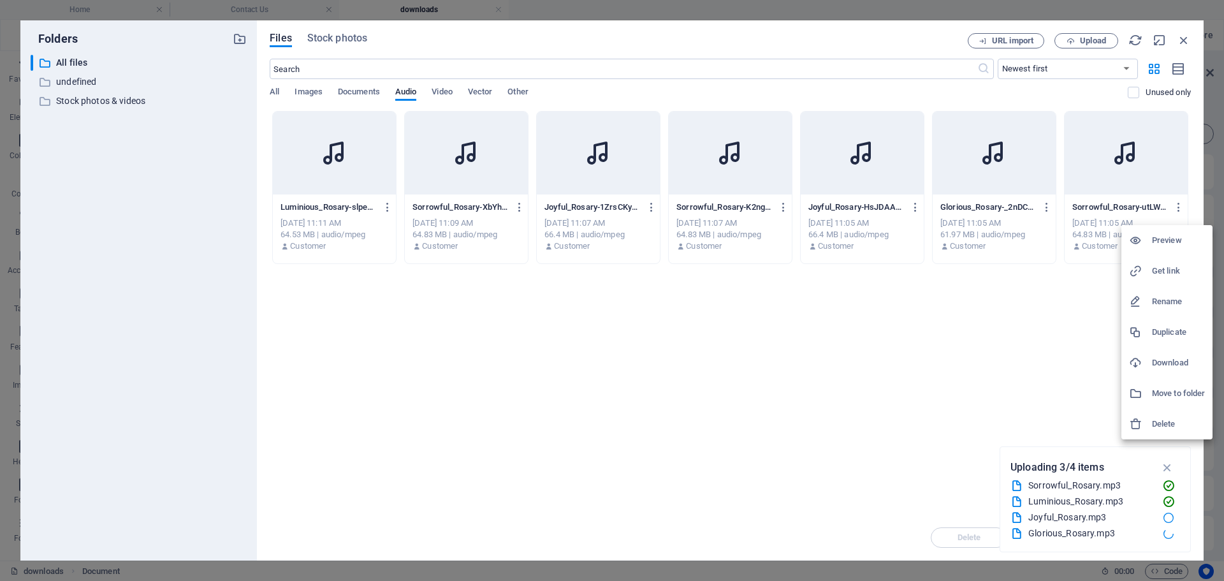
click at [1151, 422] on div at bounding box center [1140, 424] width 23 height 13
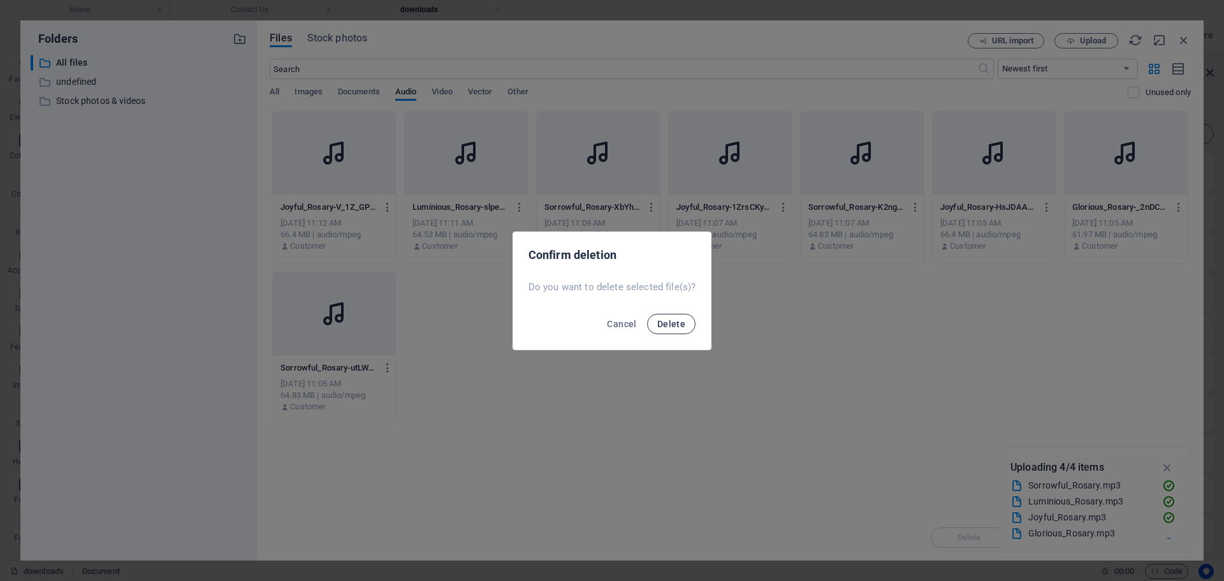
click at [676, 323] on span "Delete" at bounding box center [672, 324] width 28 height 10
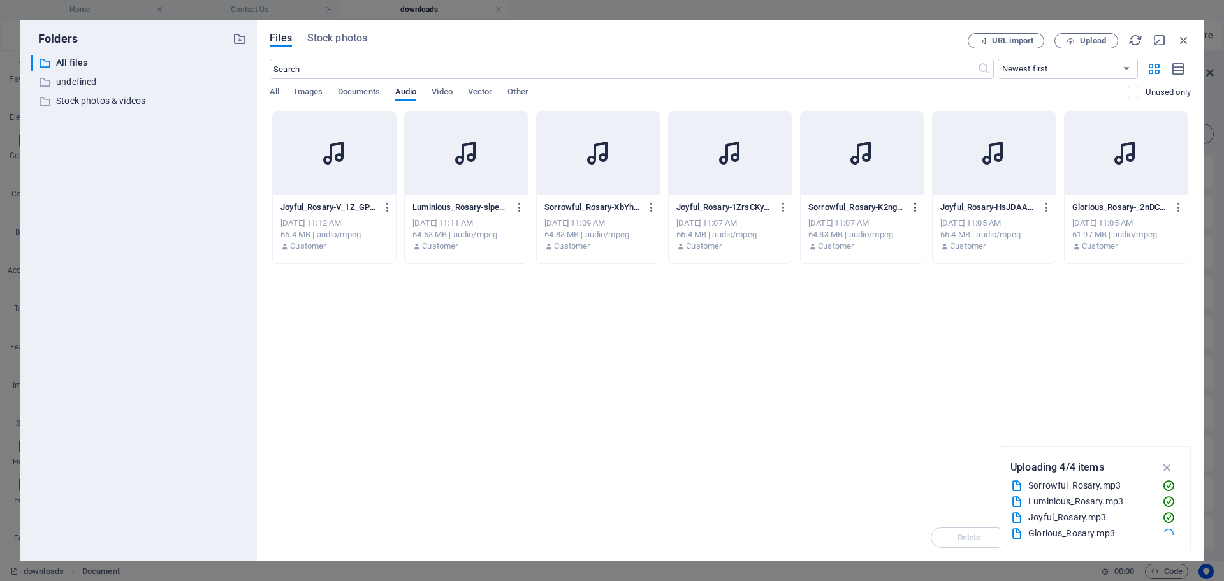
click at [916, 206] on icon "button" at bounding box center [916, 207] width 12 height 11
click at [916, 424] on h6 "Delete" at bounding box center [923, 423] width 53 height 15
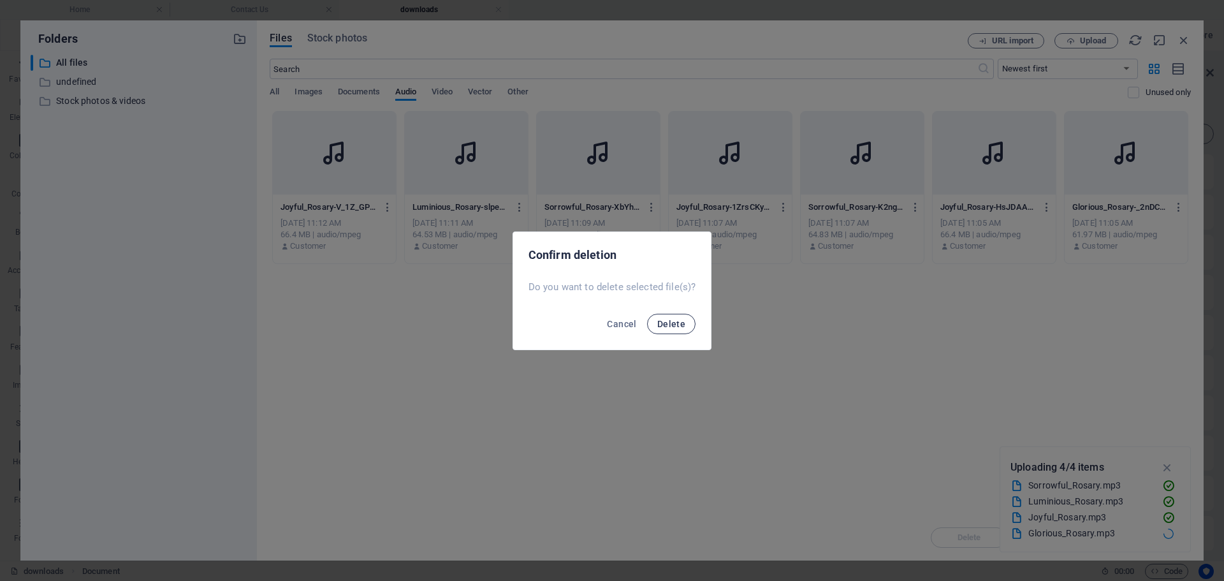
click at [678, 323] on span "Delete" at bounding box center [672, 324] width 28 height 10
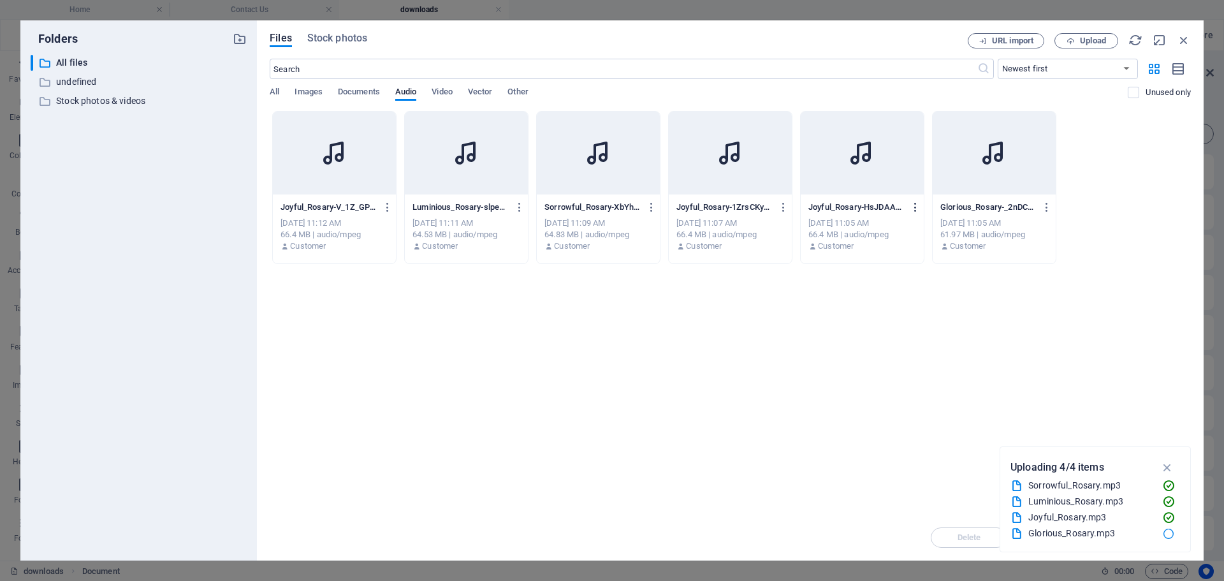
click at [916, 205] on icon "button" at bounding box center [916, 207] width 12 height 11
click at [922, 423] on h6 "Delete" at bounding box center [923, 423] width 53 height 15
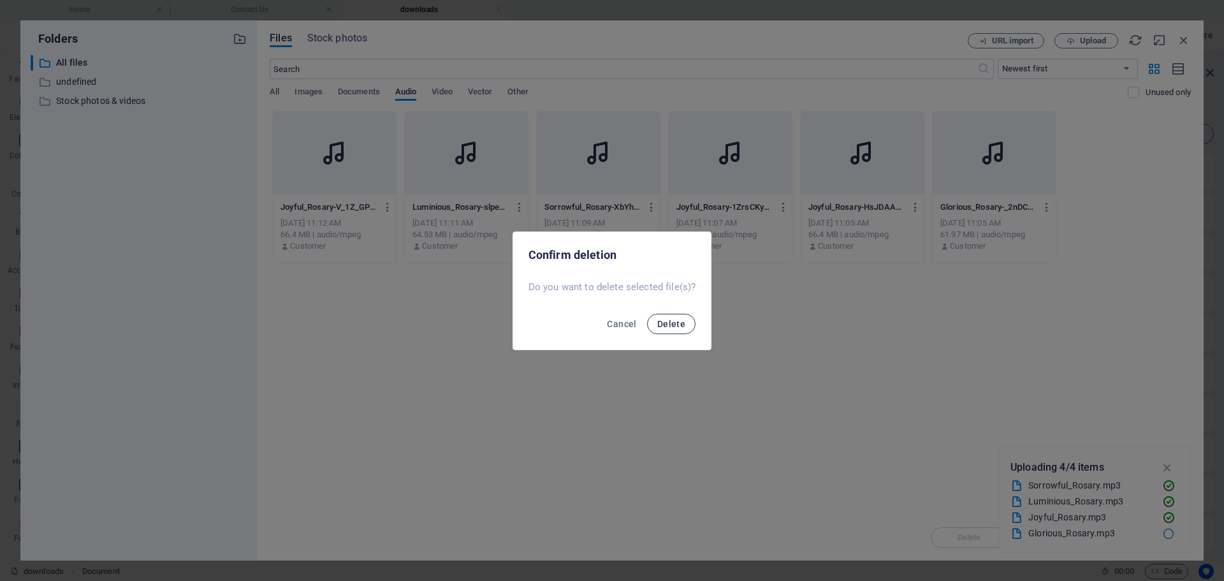
click at [667, 326] on span "Delete" at bounding box center [672, 324] width 28 height 10
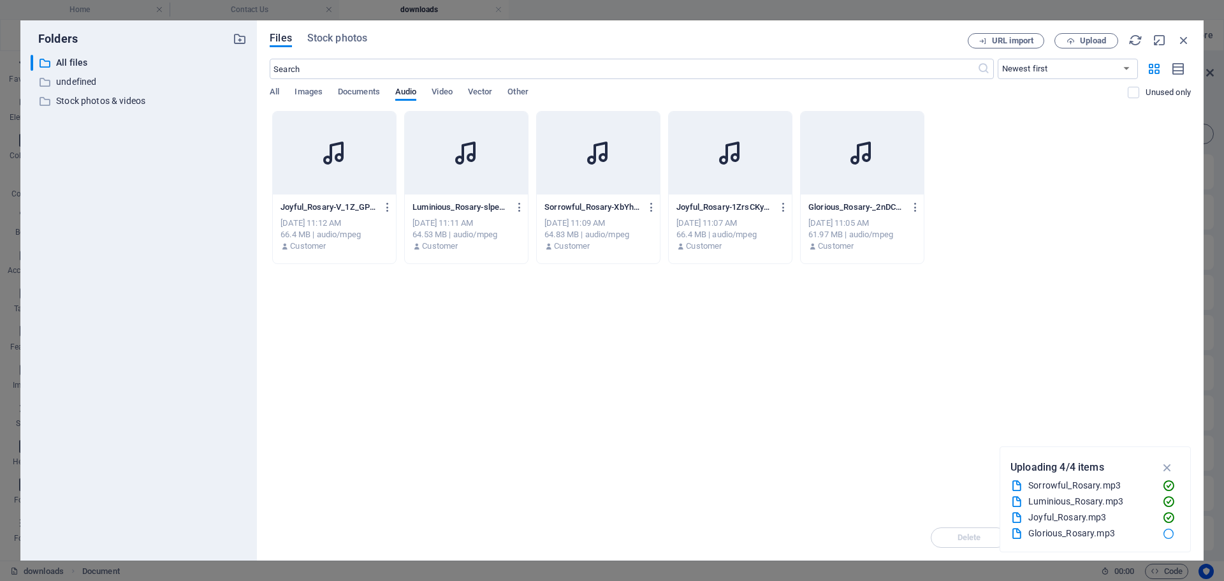
click at [334, 199] on div "Joyful_Rosary-V_1Z_GPyJ-DHjse9c07Kag.mp3 Joyful_Rosary-V_1Z_GPyJ-DHjse9c07Kag.m…" at bounding box center [335, 207] width 108 height 20
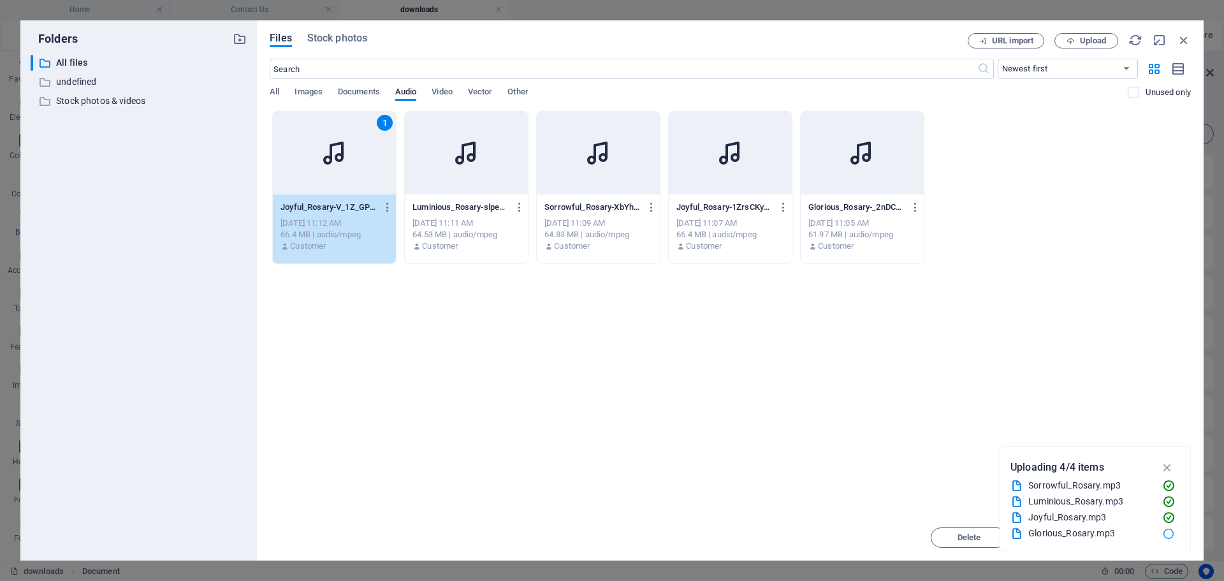
drag, startPoint x: 1171, startPoint y: 466, endPoint x: 1152, endPoint y: 457, distance: 20.5
click at [1147, 460] on div "Uploading 4/4 items" at bounding box center [1096, 467] width 170 height 20
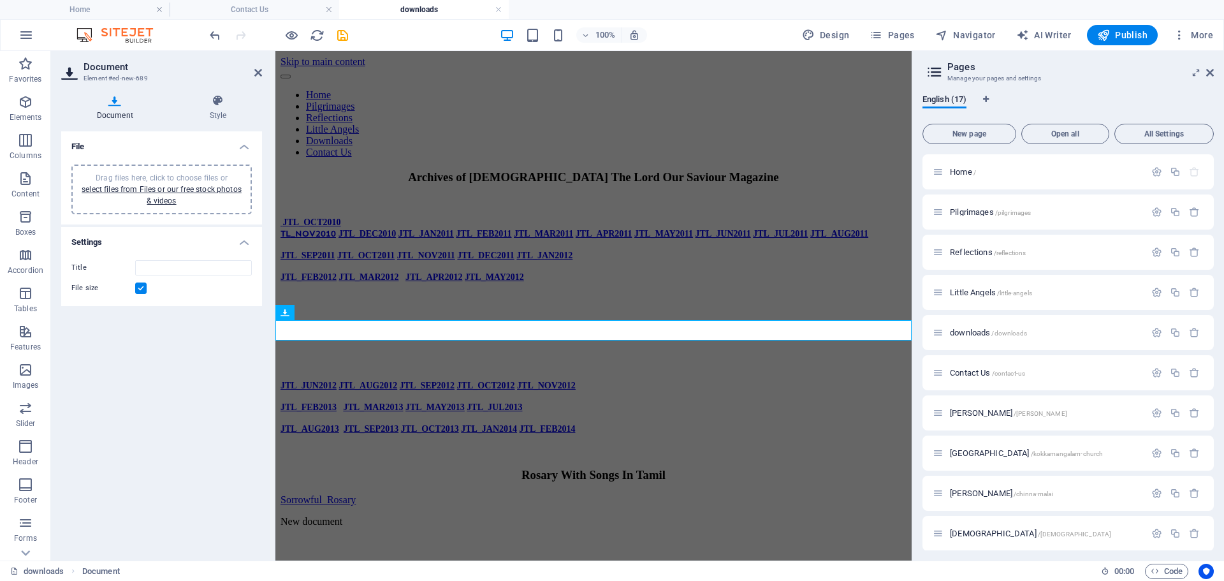
click at [159, 195] on div "Drag files here, click to choose files or select files from Files or our free s…" at bounding box center [161, 189] width 165 height 34
click at [168, 196] on link "select files from Files or our free stock photos & videos" at bounding box center [162, 195] width 160 height 20
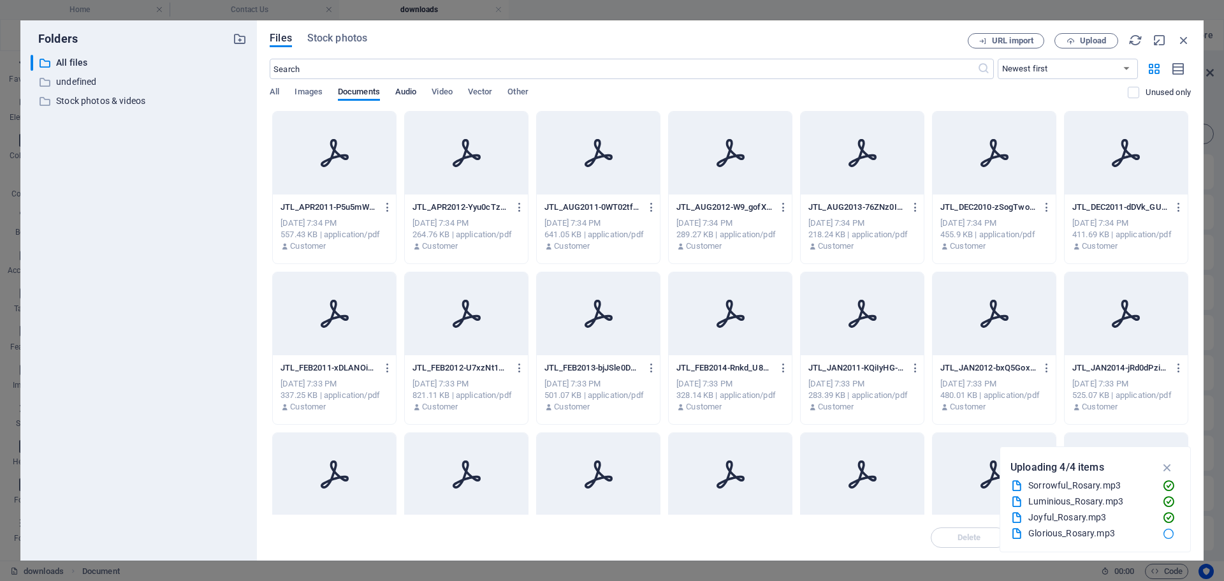
click at [398, 89] on span "Audio" at bounding box center [405, 93] width 21 height 18
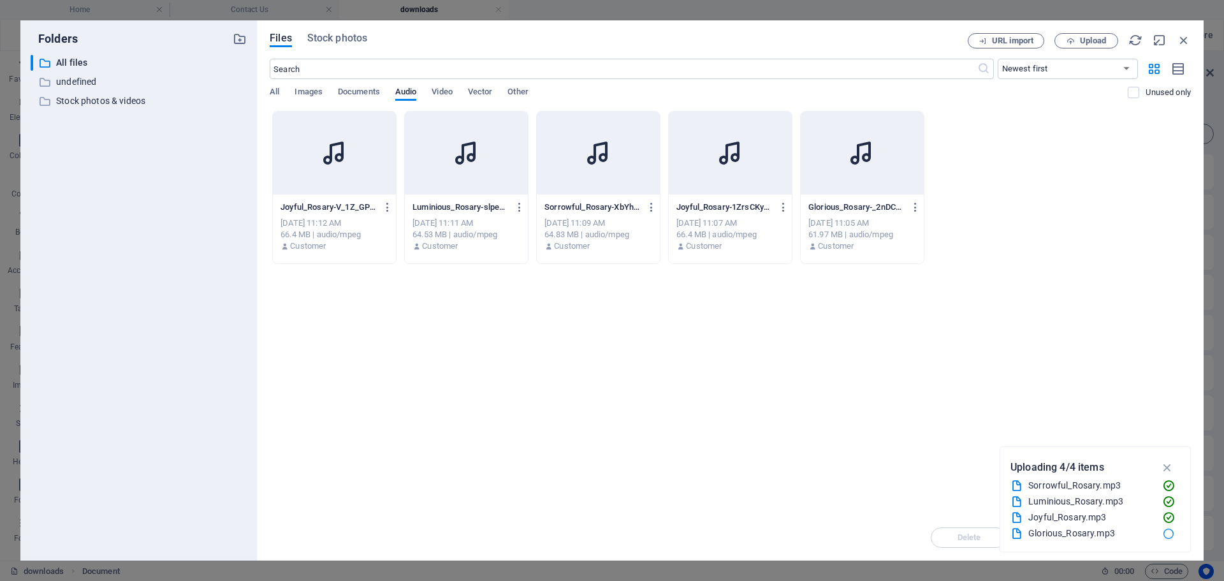
click at [342, 152] on icon at bounding box center [335, 153] width 31 height 31
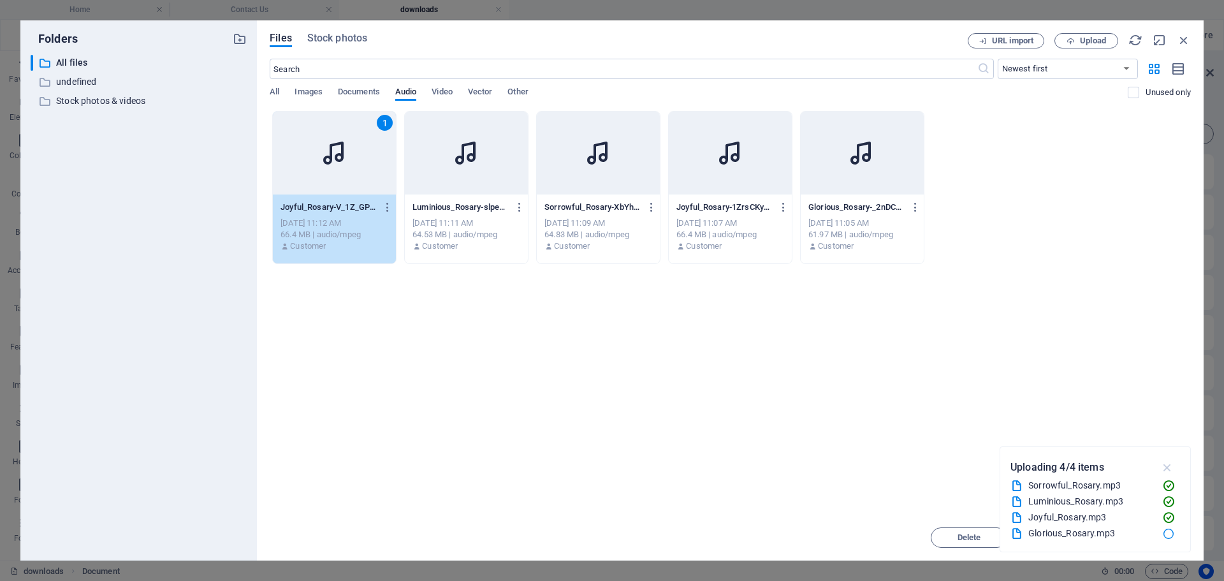
click at [1169, 467] on icon "button" at bounding box center [1168, 467] width 15 height 14
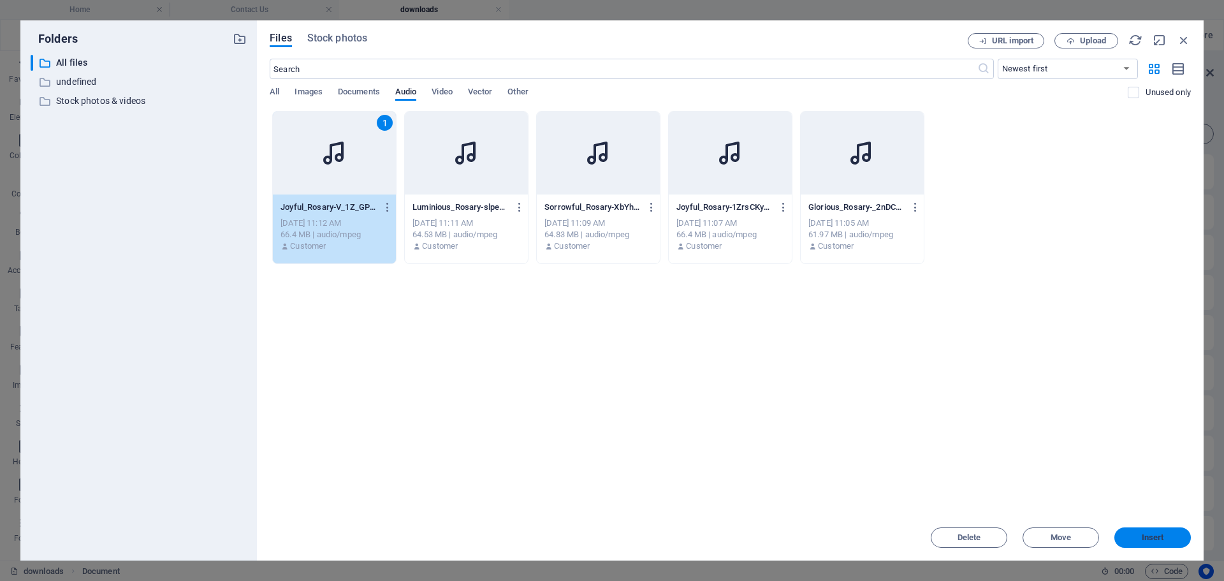
click at [1151, 536] on span "Insert" at bounding box center [1153, 538] width 22 height 8
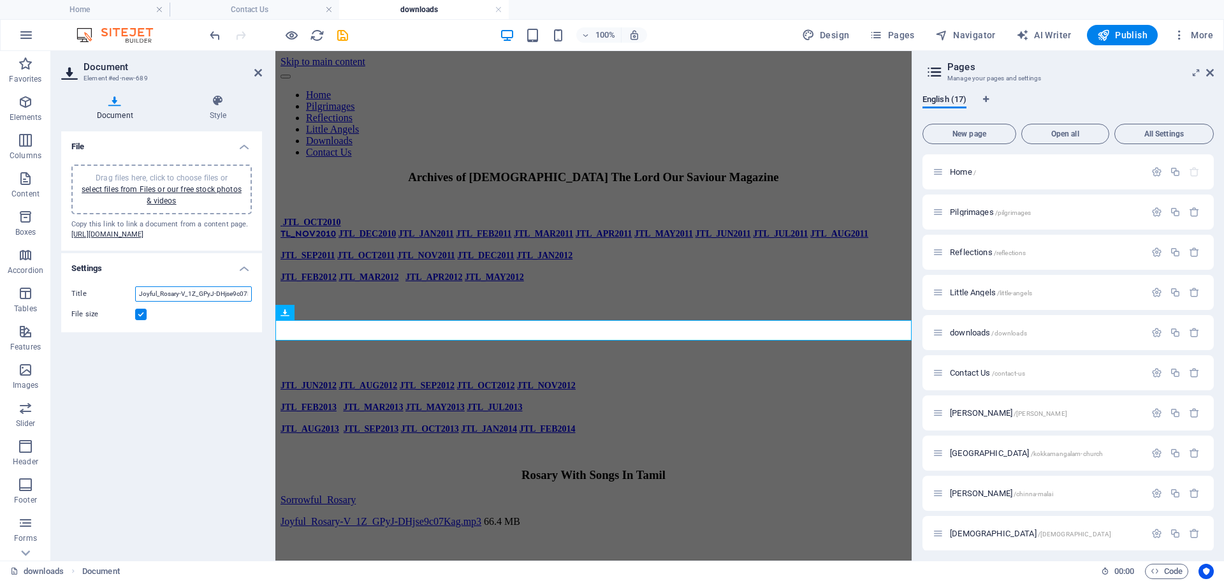
click at [177, 302] on input "Joyful_Rosary-V_1Z_GPyJ-DHjse9c07Kag.mp3" at bounding box center [193, 293] width 117 height 15
drag, startPoint x: 179, startPoint y: 315, endPoint x: 248, endPoint y: 316, distance: 69.5
click at [248, 302] on input "Joyful_Rosary-V_1Z_GPyJ-DHjse9c07Kag.mp3" at bounding box center [193, 293] width 117 height 15
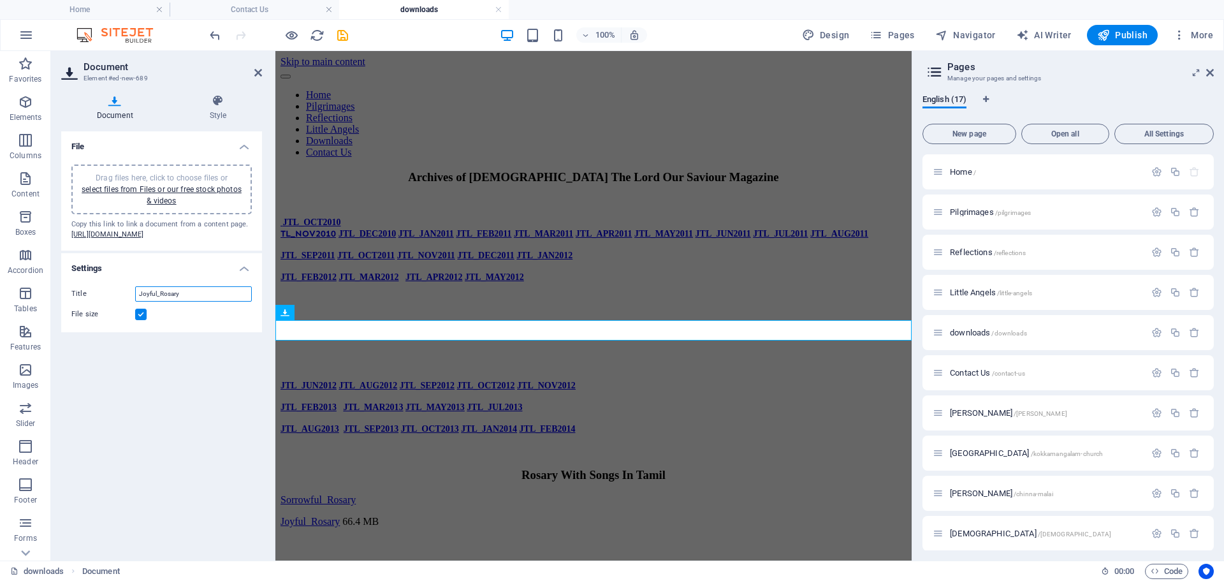
type input "Joyful_Rosary"
click at [140, 320] on label at bounding box center [140, 314] width 11 height 11
click at [0, 0] on input "File size" at bounding box center [0, 0] width 0 height 0
click at [258, 73] on icon at bounding box center [258, 73] width 8 height 10
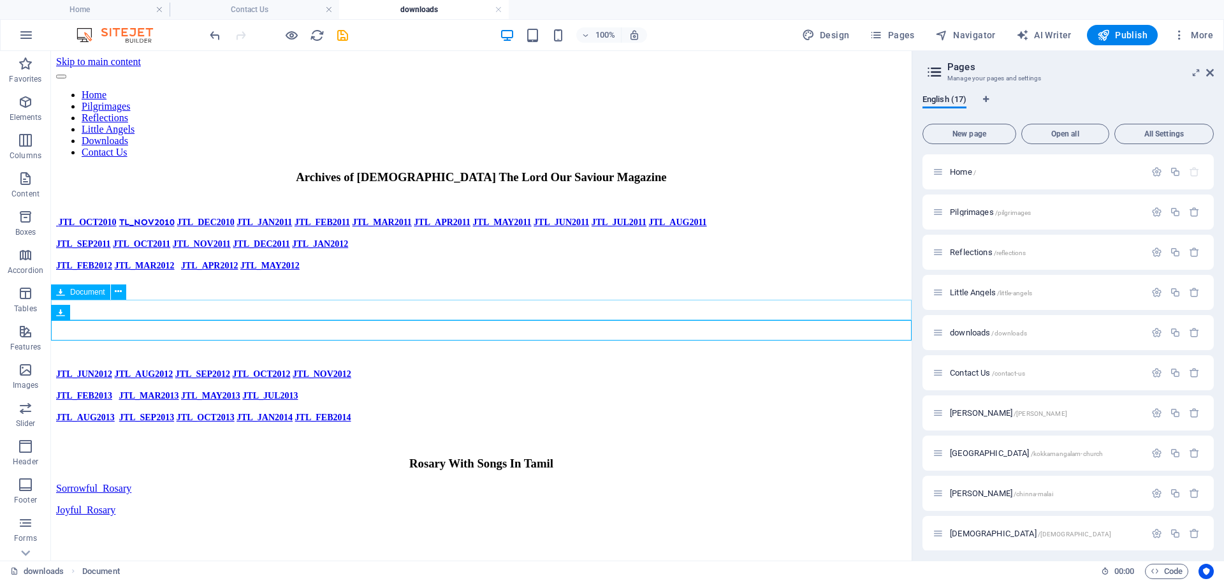
click at [119, 483] on div "Sorrowful_Rosary 64.83 MB" at bounding box center [481, 488] width 851 height 11
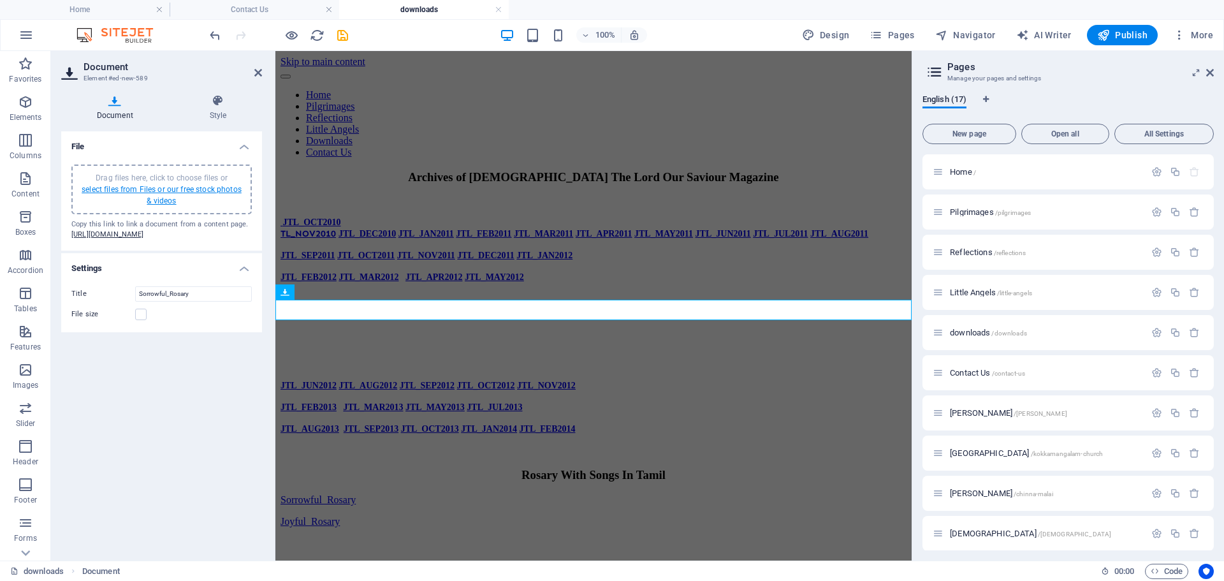
click at [164, 187] on link "select files from Files or our free stock photos & videos" at bounding box center [162, 195] width 160 height 20
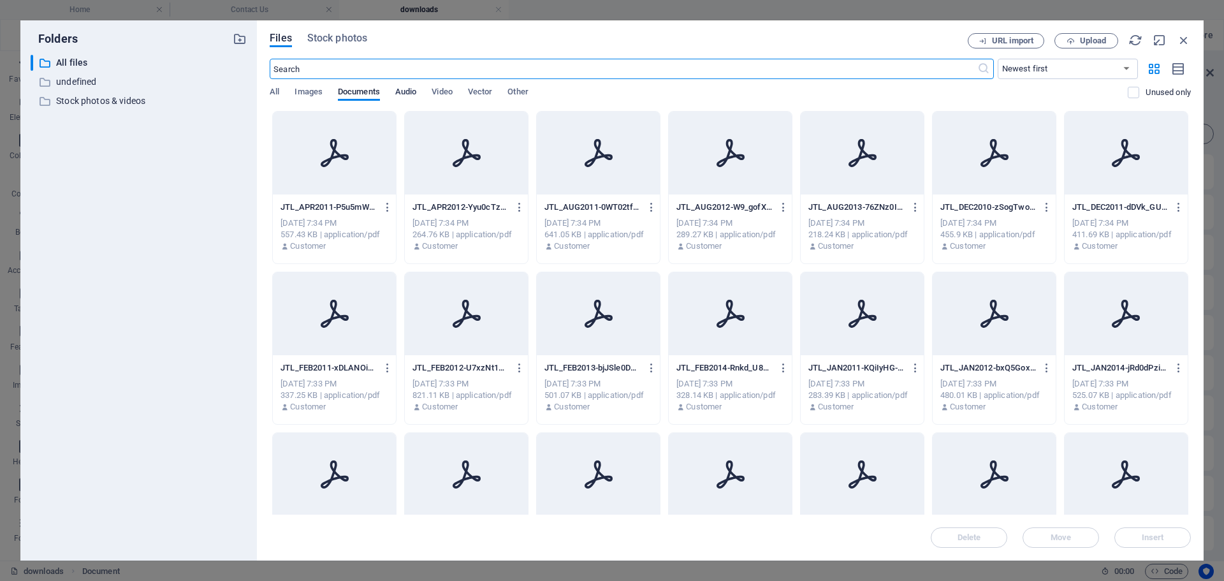
click at [414, 88] on span "Audio" at bounding box center [405, 93] width 21 height 18
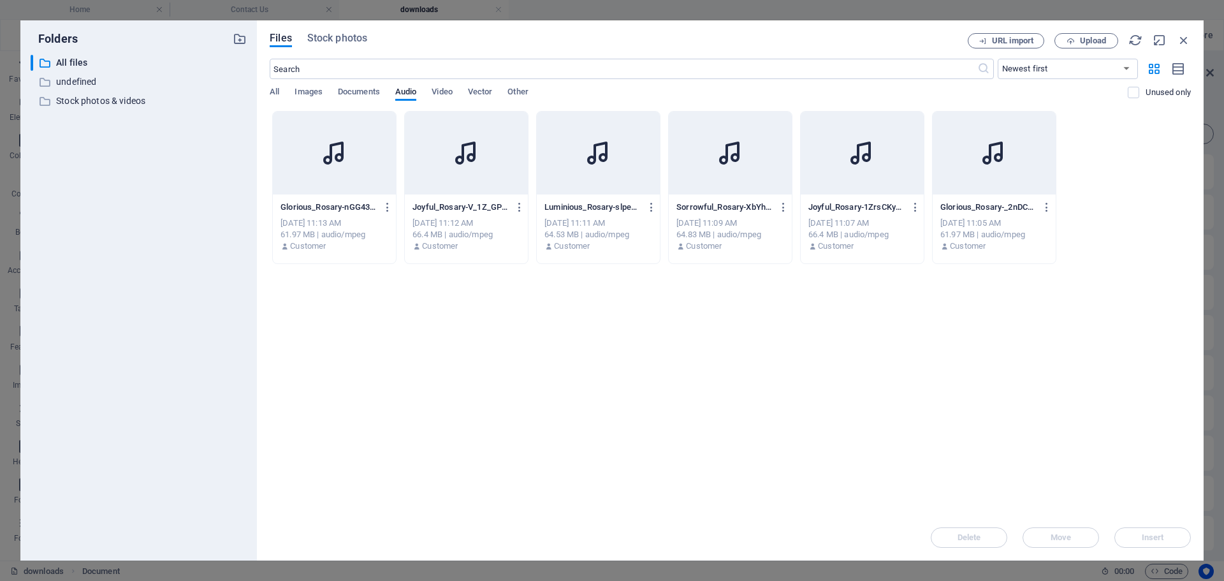
click at [727, 194] on div at bounding box center [730, 153] width 123 height 83
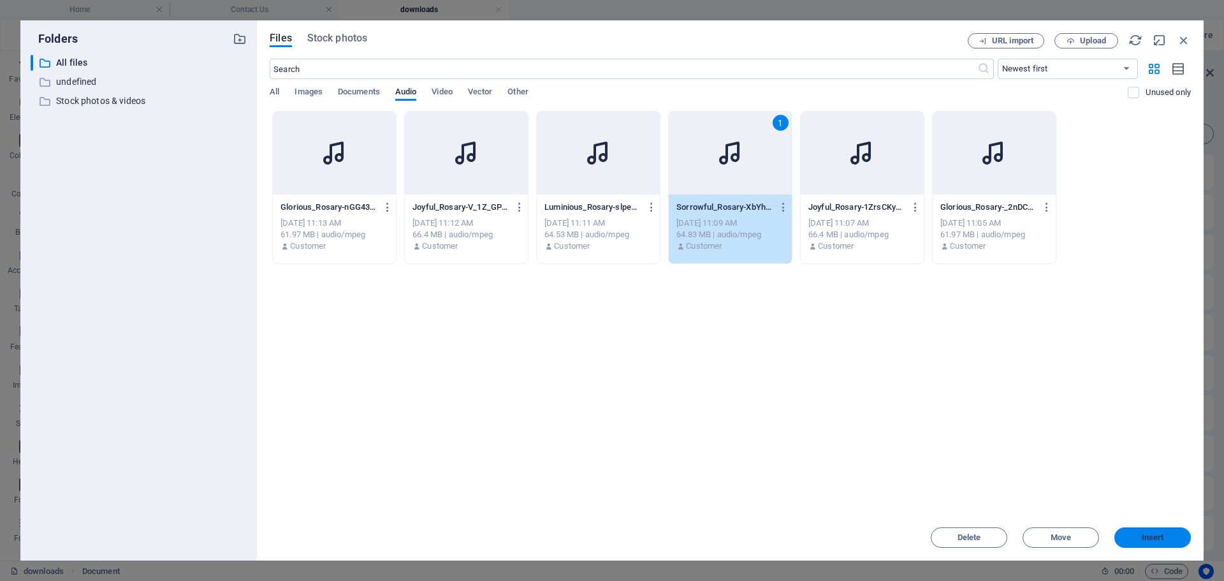
click at [1152, 540] on span "Insert" at bounding box center [1153, 538] width 22 height 8
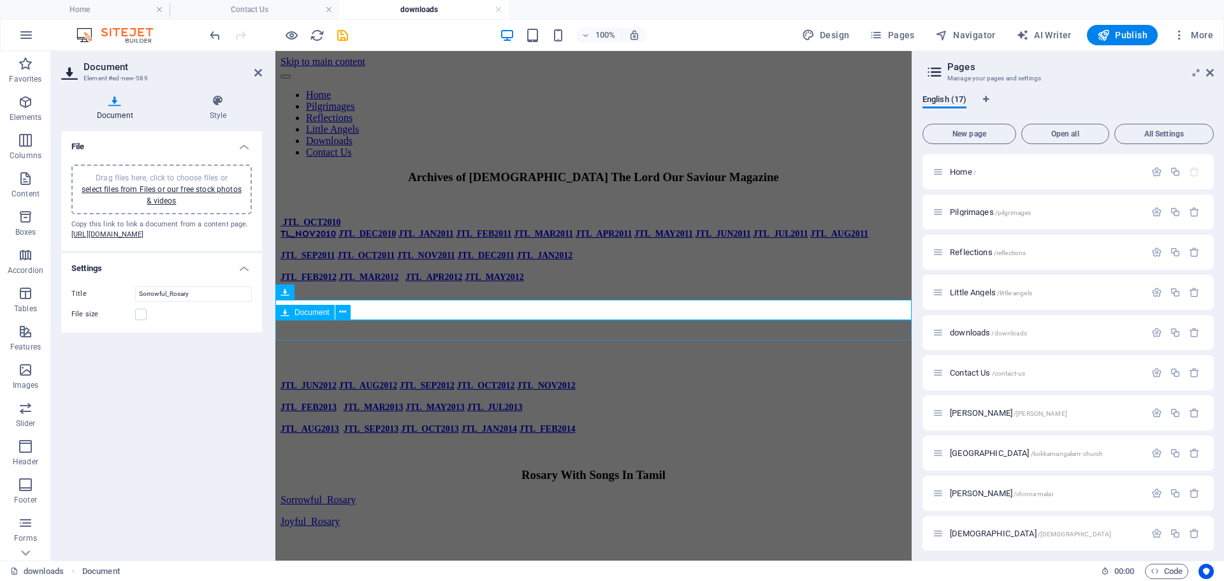
click at [375, 516] on div "Joyful_Rosary 66.4 MB" at bounding box center [594, 521] width 626 height 11
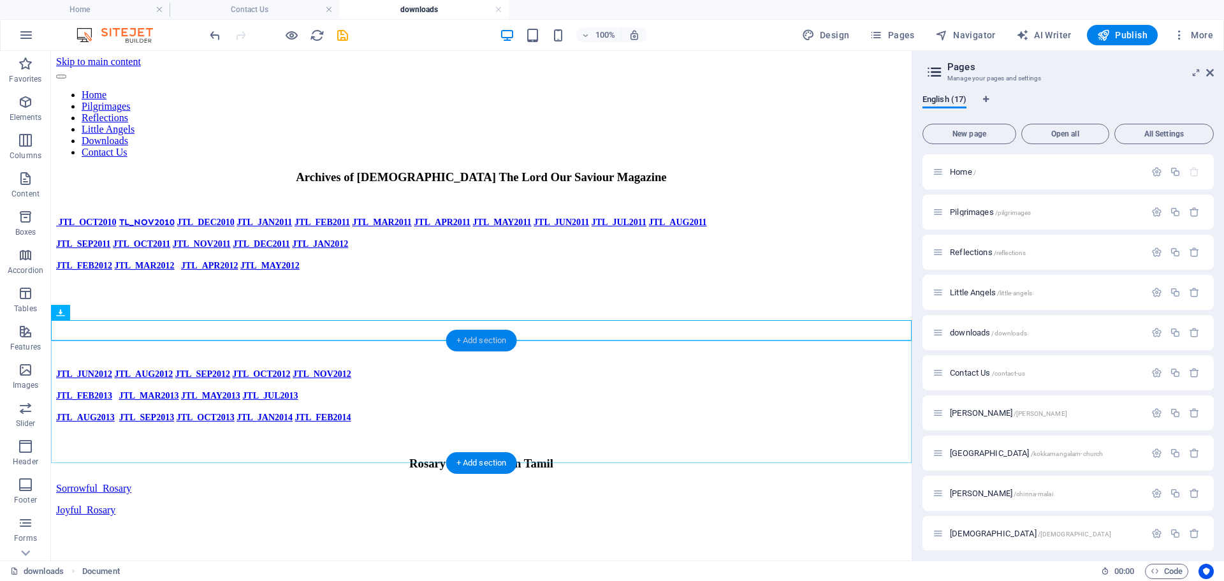
click at [460, 340] on div "+ Add section" at bounding box center [481, 341] width 71 height 22
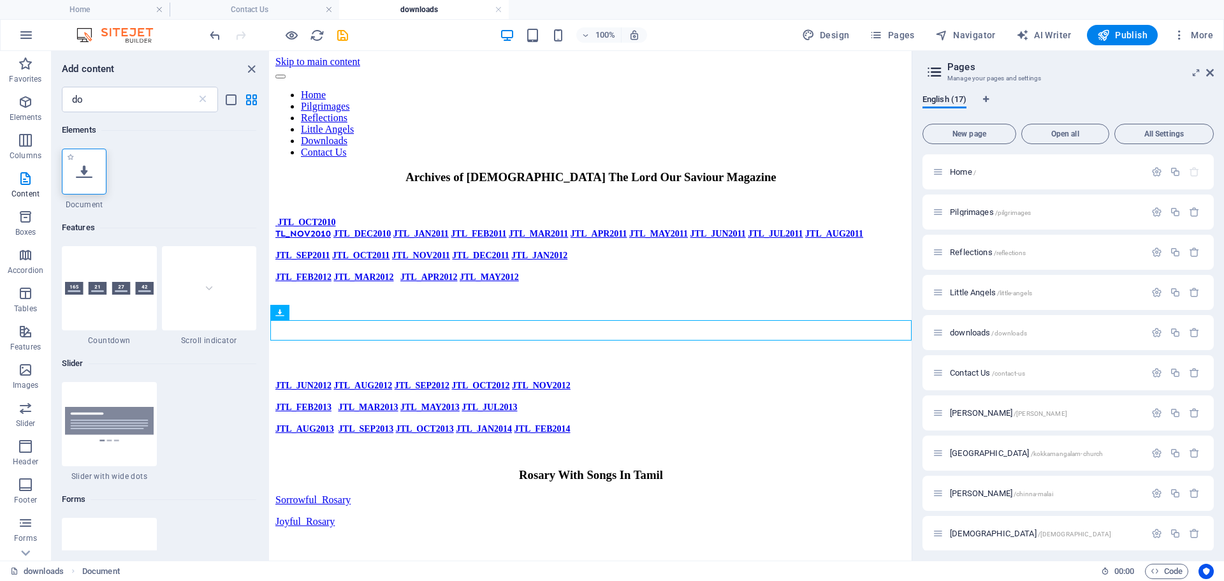
click at [85, 179] on icon at bounding box center [84, 171] width 17 height 17
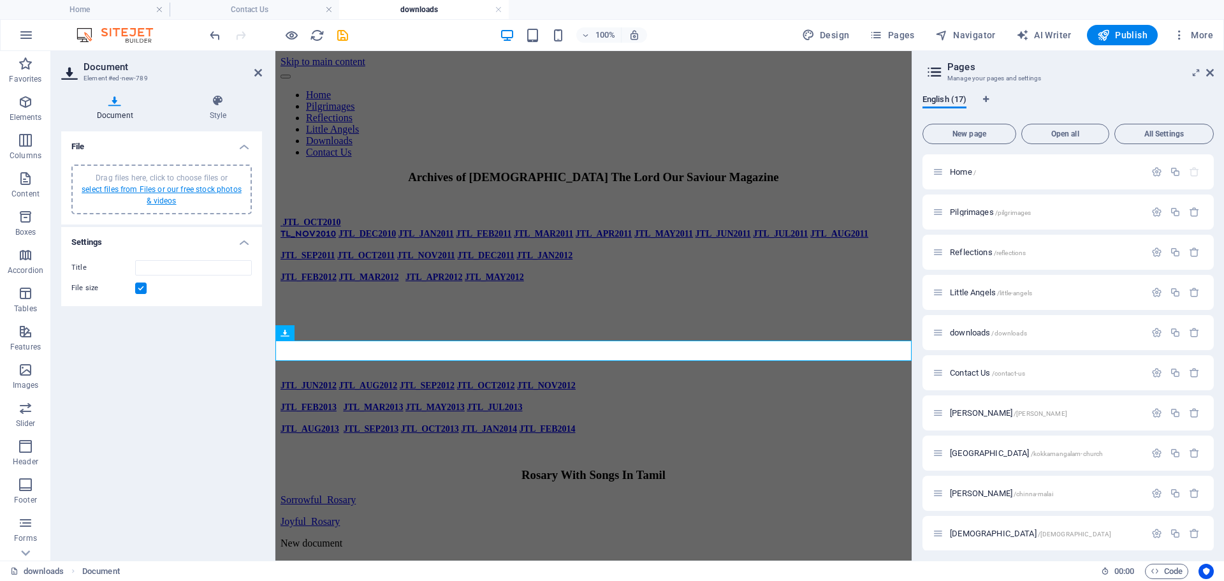
click at [181, 193] on link "select files from Files or our free stock photos & videos" at bounding box center [162, 195] width 160 height 20
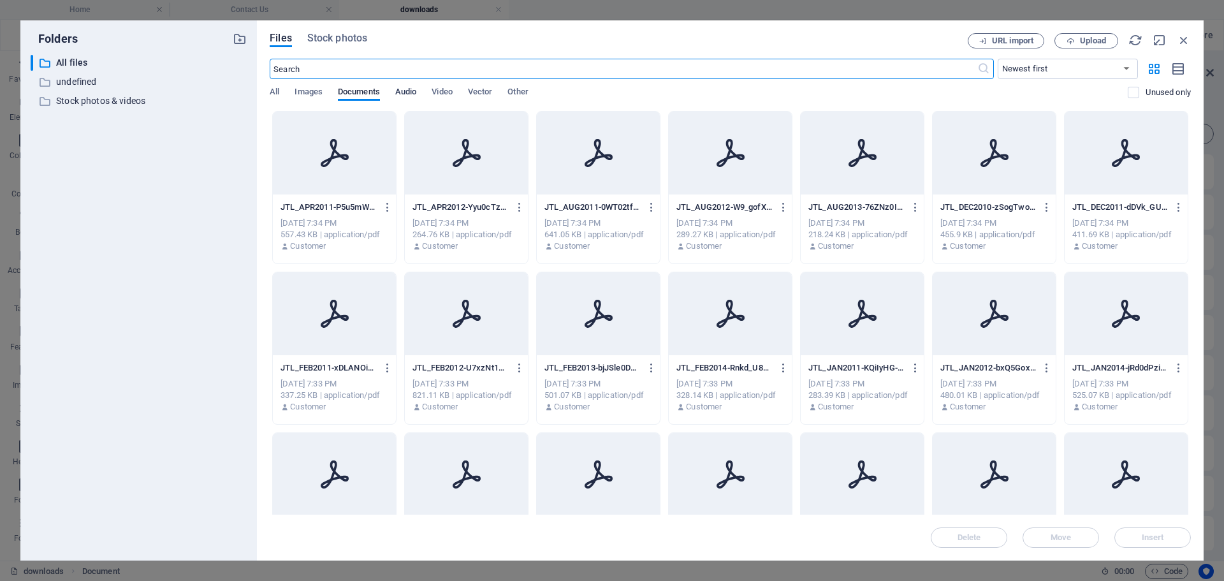
click at [413, 89] on span "Audio" at bounding box center [405, 93] width 21 height 18
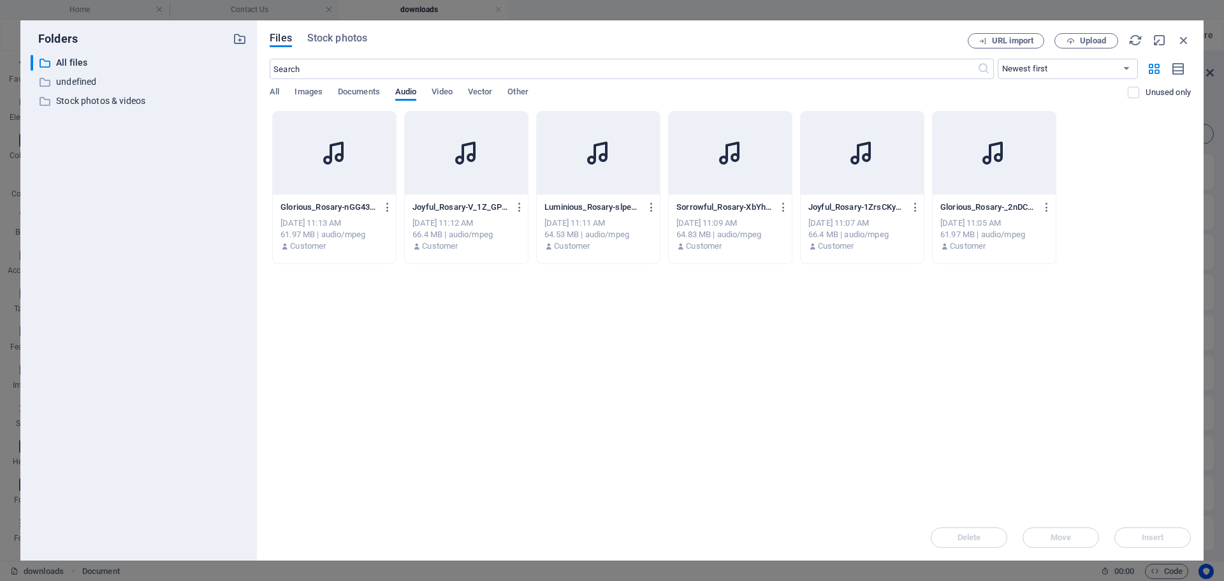
click at [309, 182] on div at bounding box center [334, 153] width 123 height 83
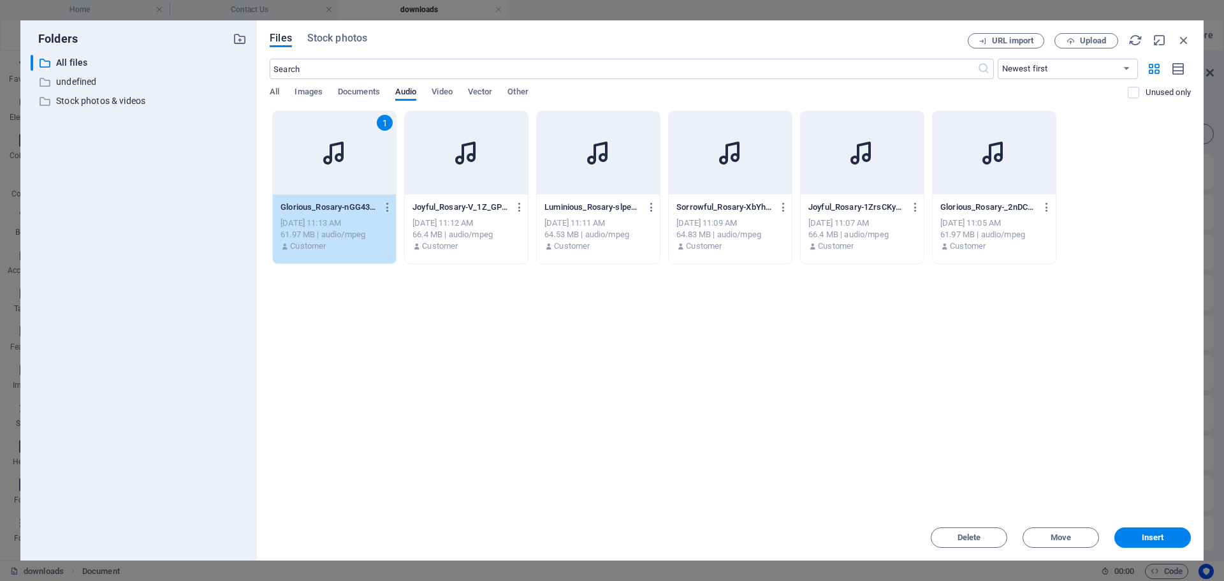
click at [309, 182] on div "1" at bounding box center [334, 153] width 123 height 83
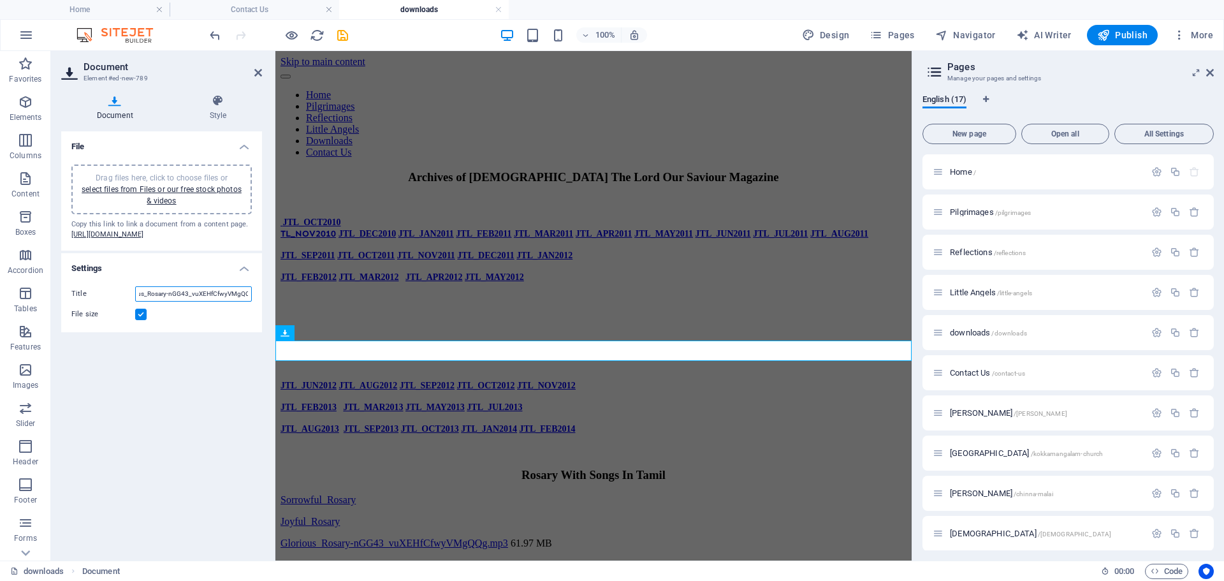
scroll to position [0, 36]
drag, startPoint x: 184, startPoint y: 314, endPoint x: 249, endPoint y: 316, distance: 64.4
click at [249, 302] on input "Glorious_Rosary-nGG43_vuXEHfCfwyVMgQQg.mp3" at bounding box center [193, 293] width 117 height 15
type input "Glorious_Rosary"
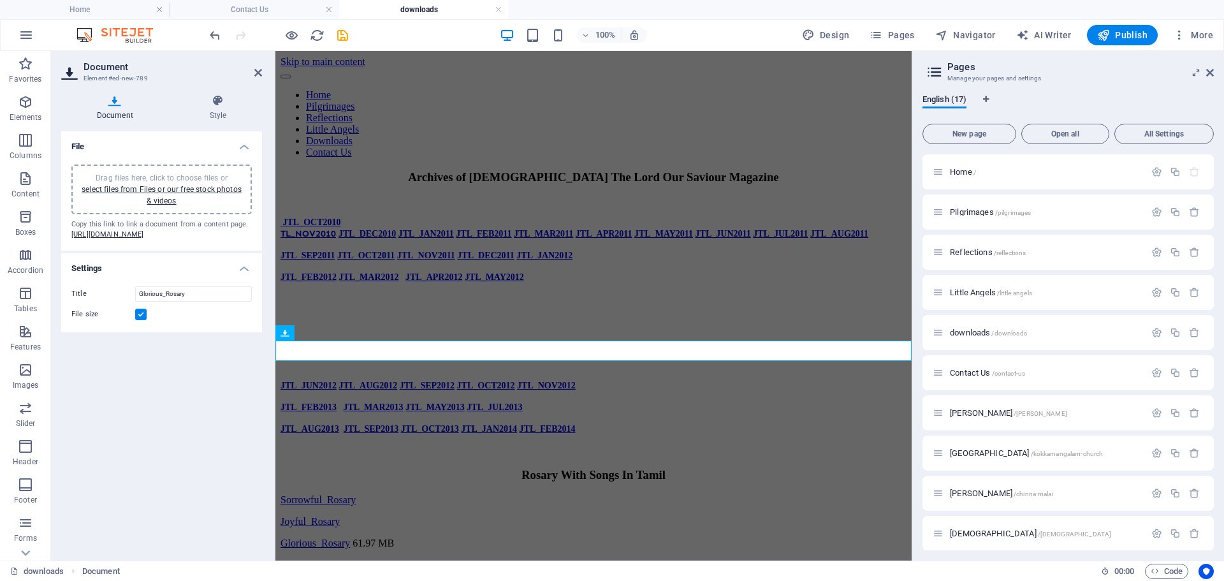
click at [142, 320] on label at bounding box center [140, 314] width 11 height 11
click at [0, 0] on input "File size" at bounding box center [0, 0] width 0 height 0
click at [256, 77] on icon at bounding box center [258, 73] width 8 height 10
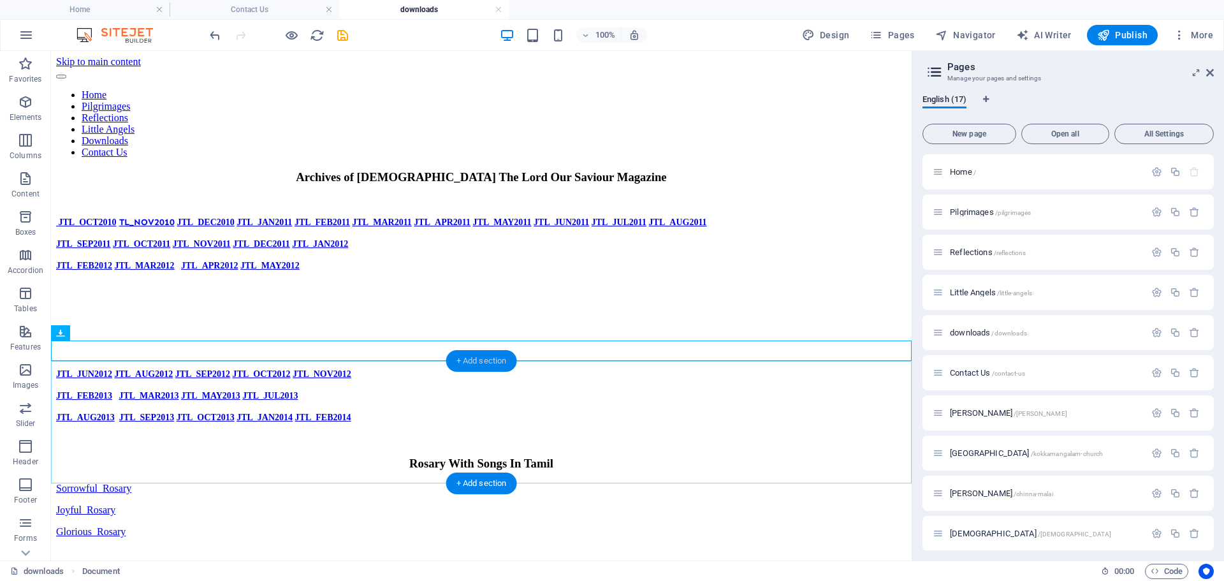
click at [482, 362] on div "+ Add section" at bounding box center [481, 361] width 71 height 22
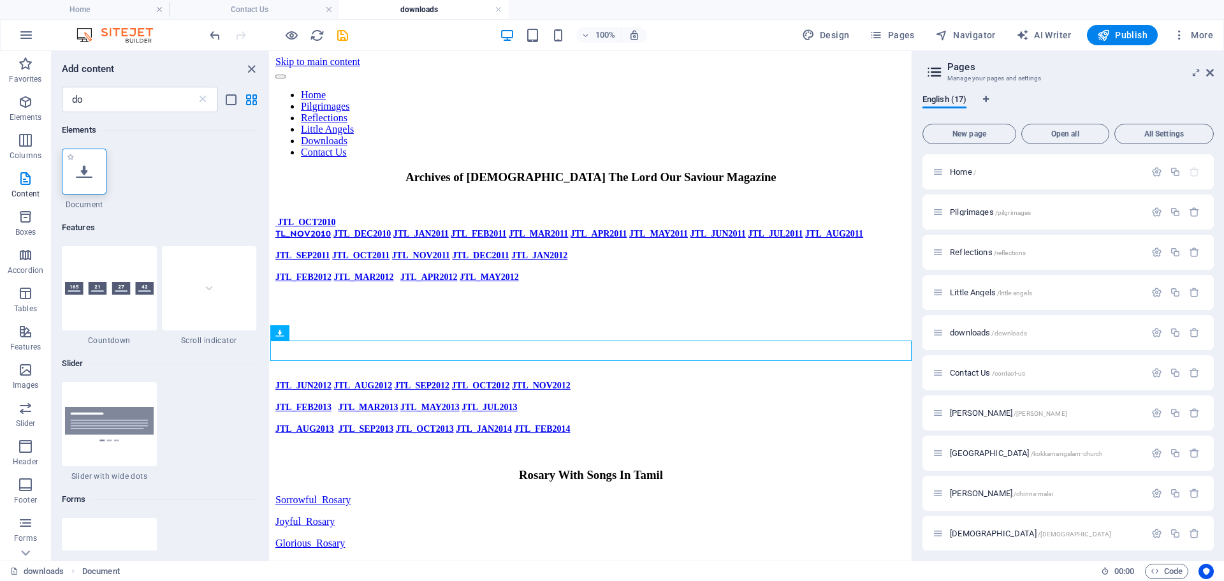
click at [95, 180] on div at bounding box center [84, 172] width 45 height 46
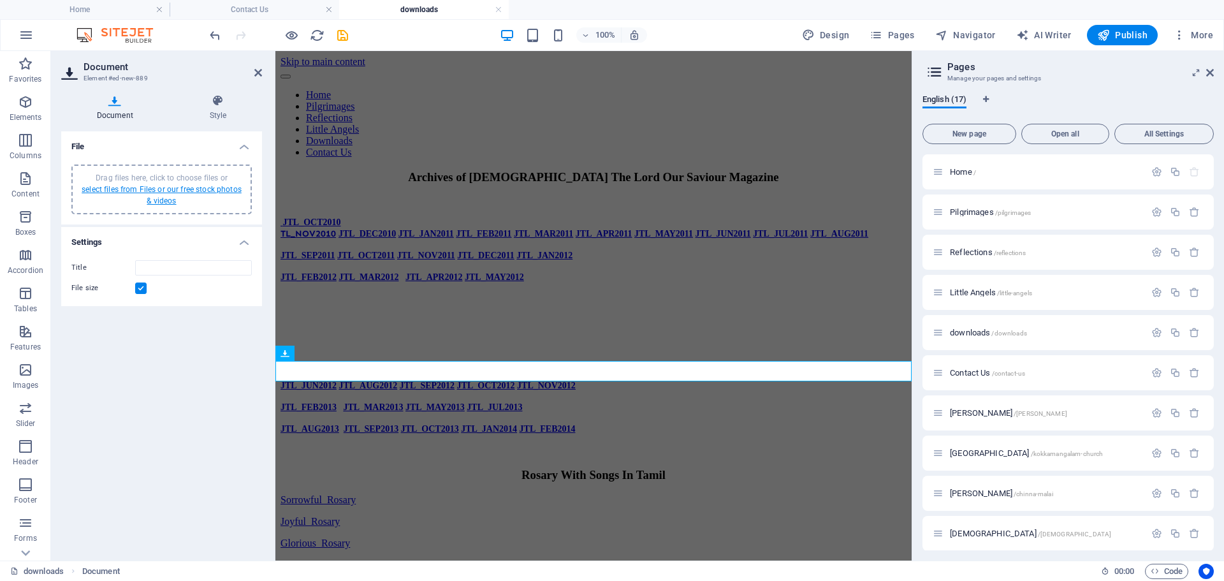
click at [163, 191] on link "select files from Files or our free stock photos & videos" at bounding box center [162, 195] width 160 height 20
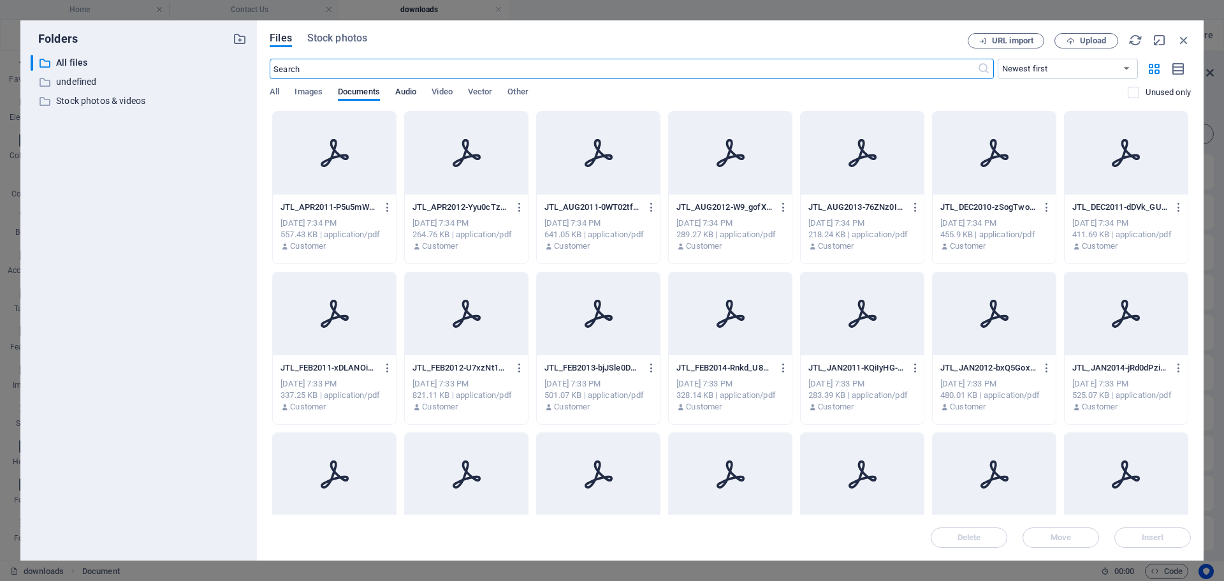
click at [414, 92] on span "Audio" at bounding box center [405, 93] width 21 height 18
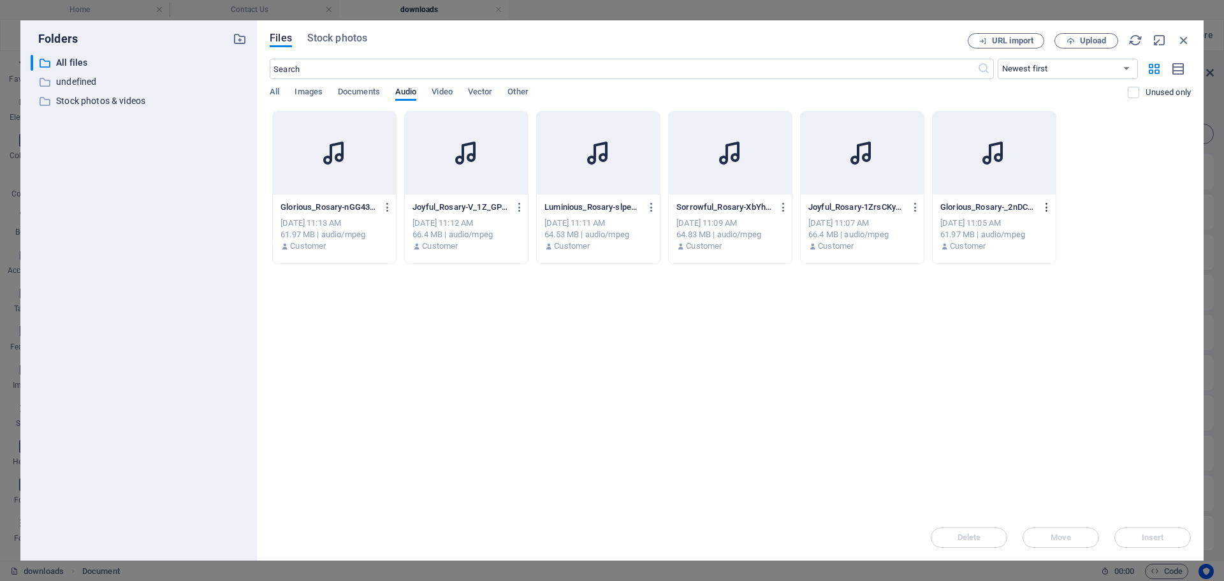
click at [1048, 207] on icon "button" at bounding box center [1047, 207] width 12 height 11
click at [1034, 421] on h6 "Delete" at bounding box center [1055, 423] width 53 height 15
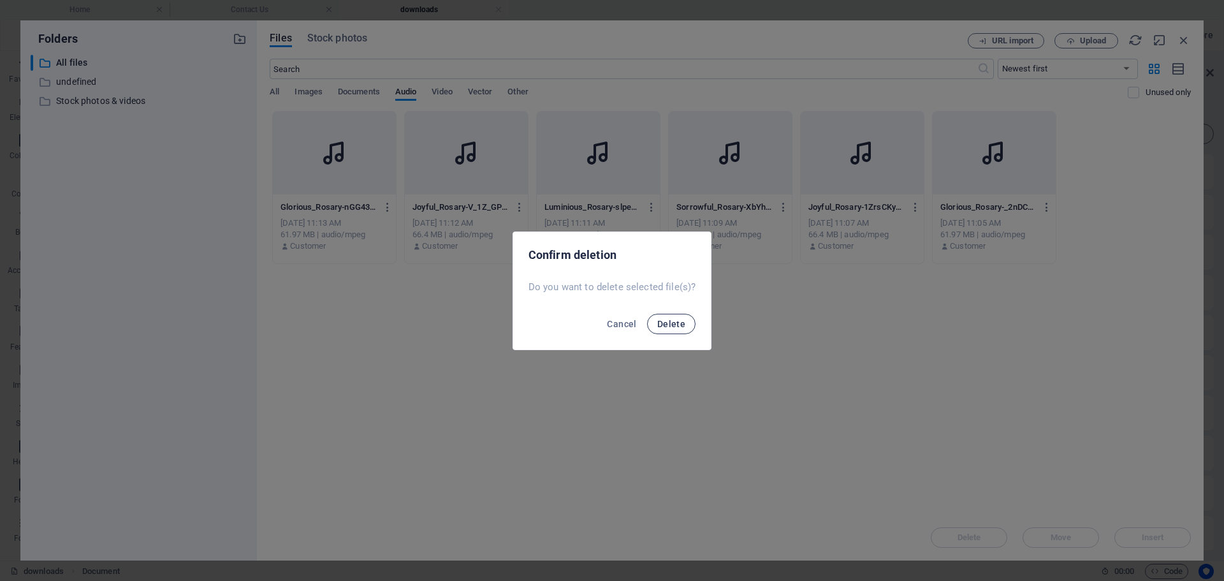
click at [677, 327] on span "Delete" at bounding box center [672, 324] width 28 height 10
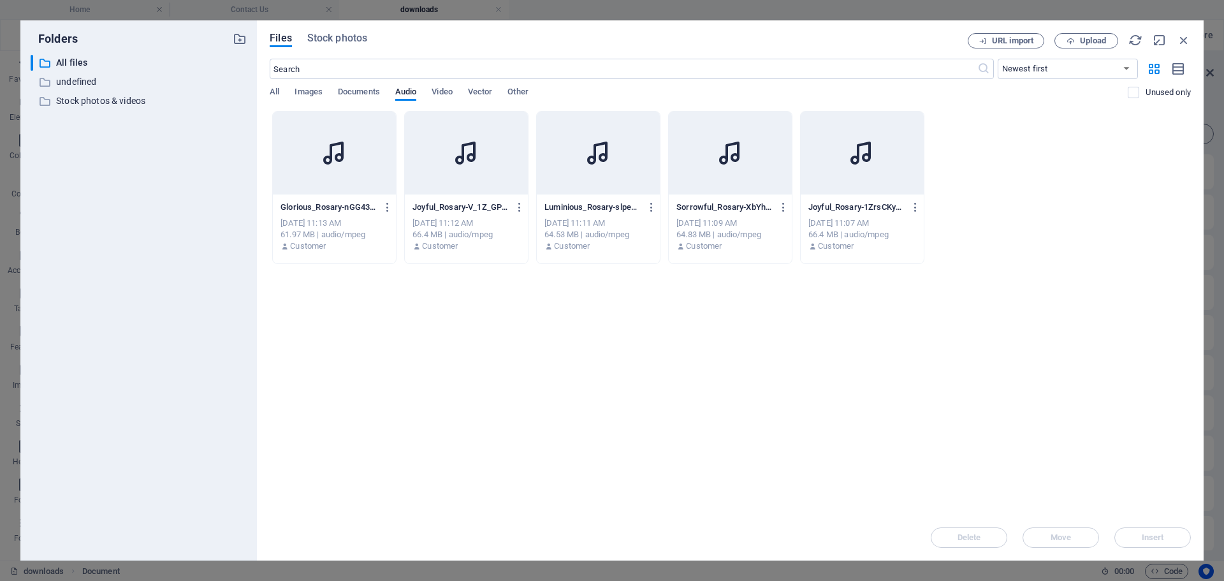
click at [589, 186] on div at bounding box center [598, 153] width 123 height 83
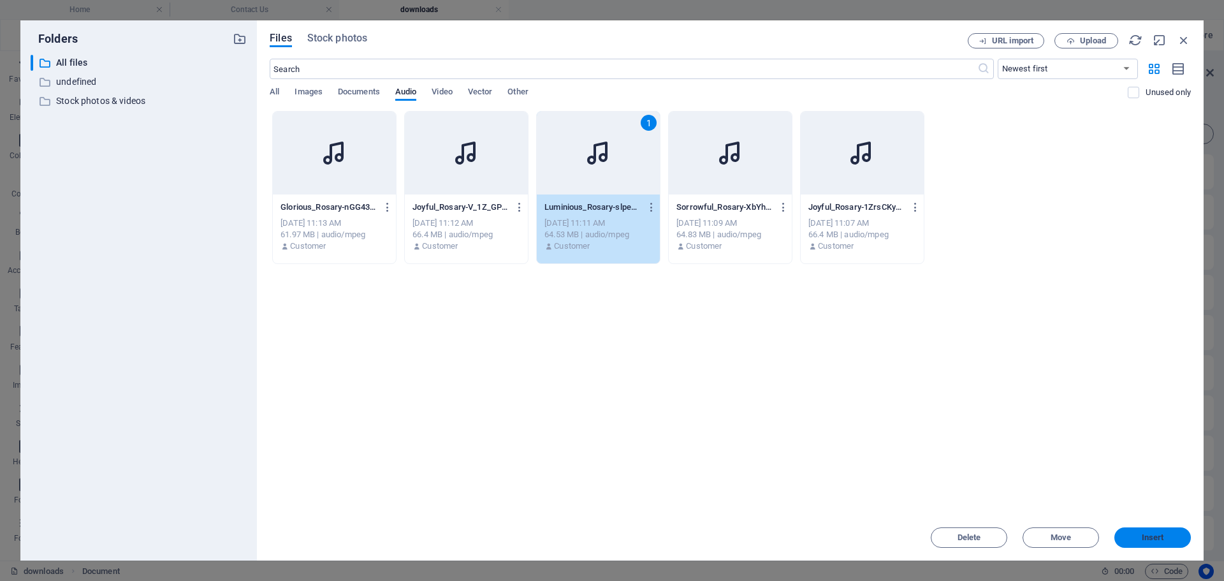
click at [1166, 536] on span "Insert" at bounding box center [1153, 538] width 66 height 8
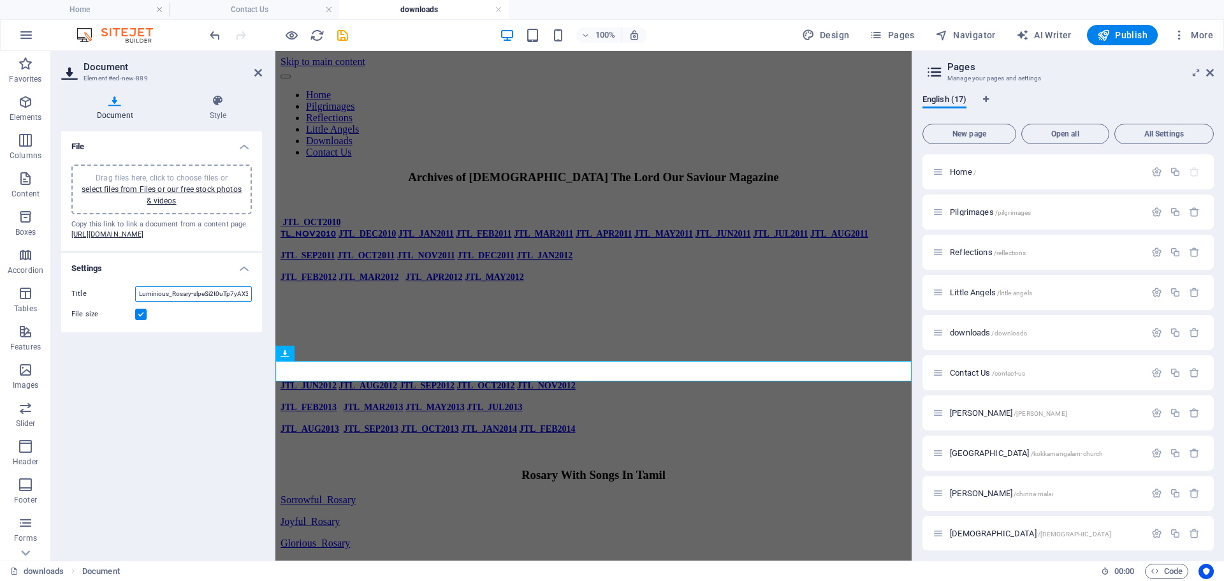
scroll to position [0, 34]
drag, startPoint x: 190, startPoint y: 313, endPoint x: 250, endPoint y: 314, distance: 60.0
click at [250, 302] on input "Luminious_Rosary-slpeSi2t0uTp7yAX3Q3Chw.mp3" at bounding box center [193, 293] width 117 height 15
type input "Luminious_Rosary"
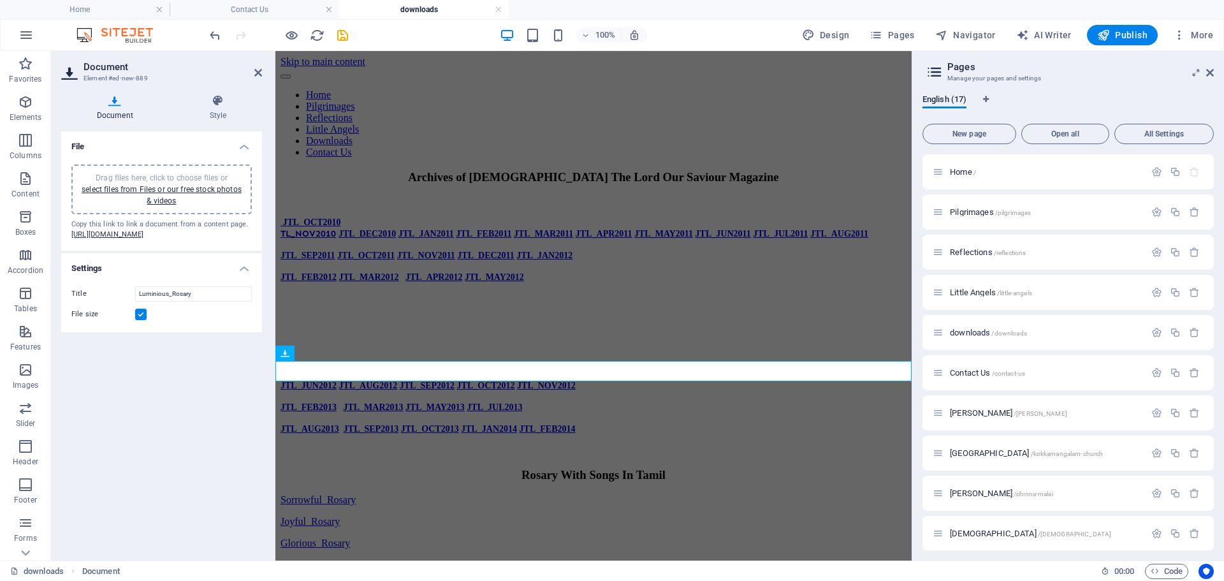
click at [142, 320] on label at bounding box center [140, 314] width 11 height 11
click at [0, 0] on input "File size" at bounding box center [0, 0] width 0 height 0
click at [260, 73] on icon at bounding box center [258, 73] width 8 height 10
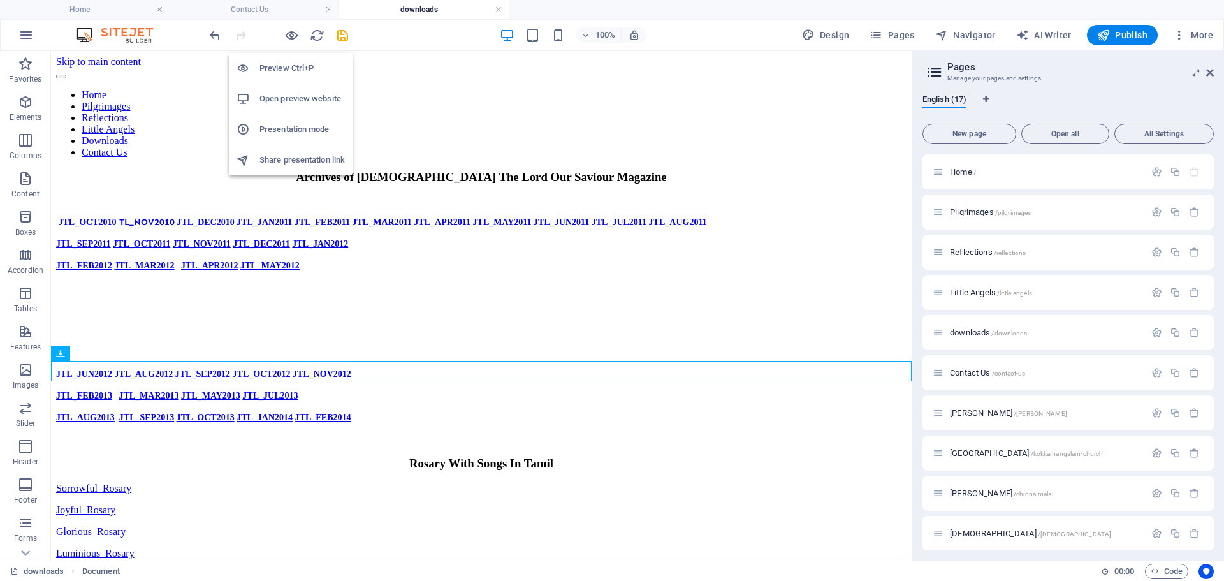
click at [289, 67] on h6 "Preview Ctrl+P" at bounding box center [302, 68] width 85 height 15
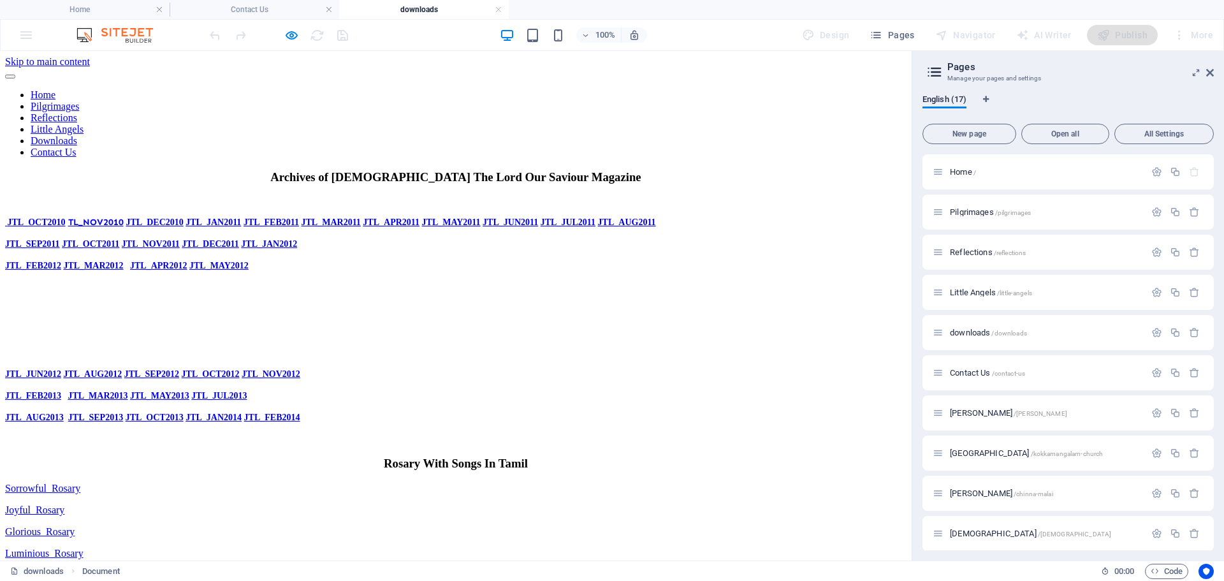
click at [60, 526] on link "Glorious_Rosary" at bounding box center [40, 531] width 70 height 11
click at [291, 66] on h6 "Preview Ctrl+P" at bounding box center [302, 68] width 85 height 15
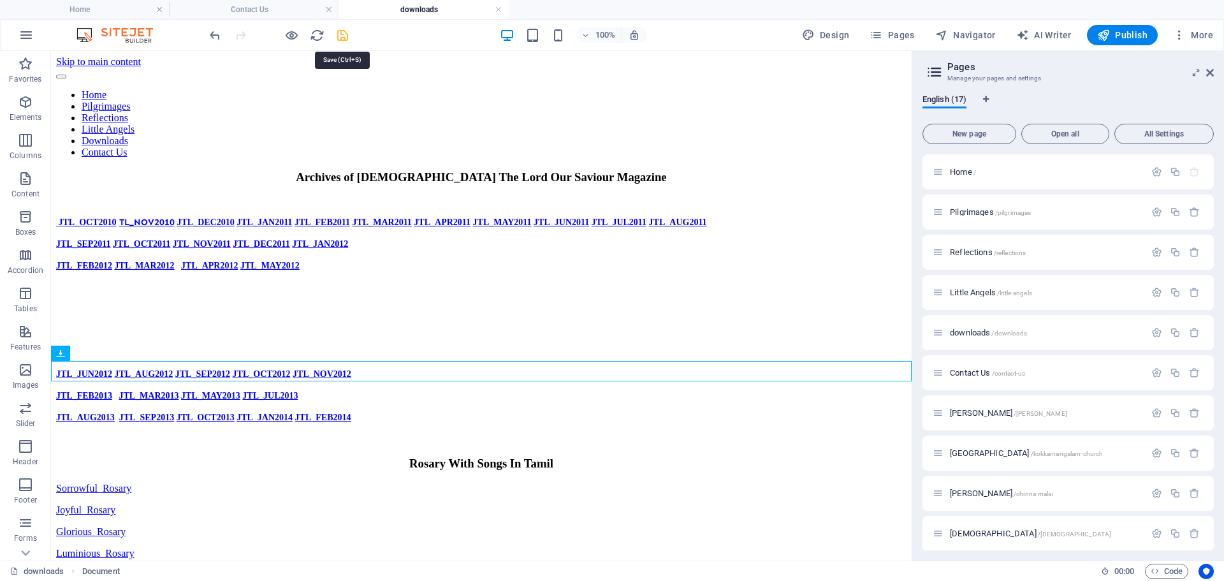
click at [342, 36] on icon "save" at bounding box center [342, 35] width 15 height 15
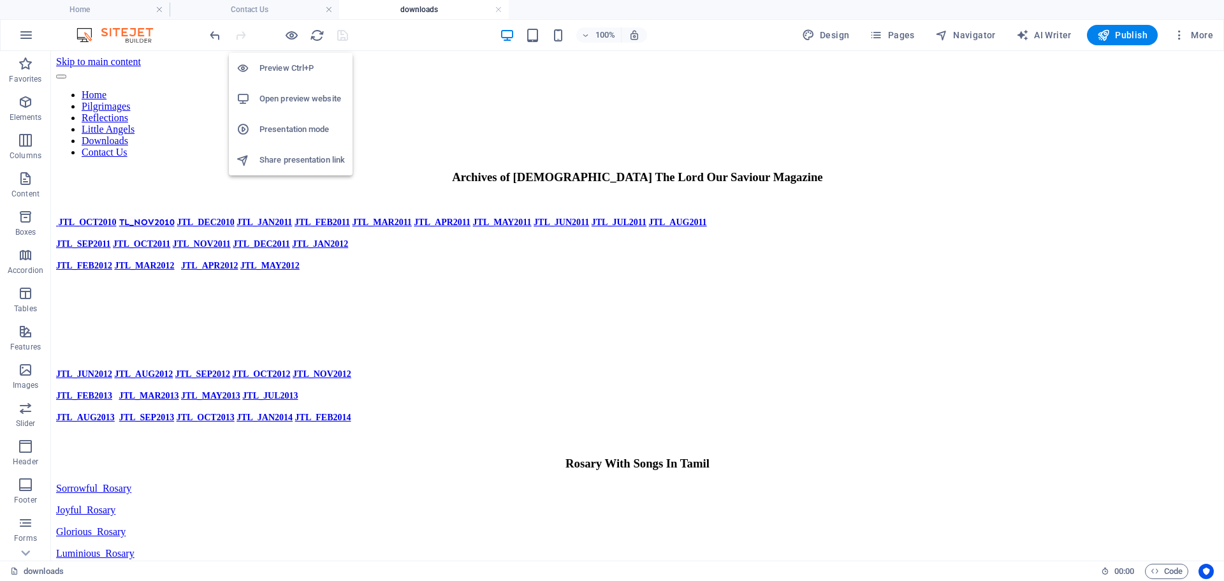
click at [297, 96] on h6 "Open preview website" at bounding box center [302, 98] width 85 height 15
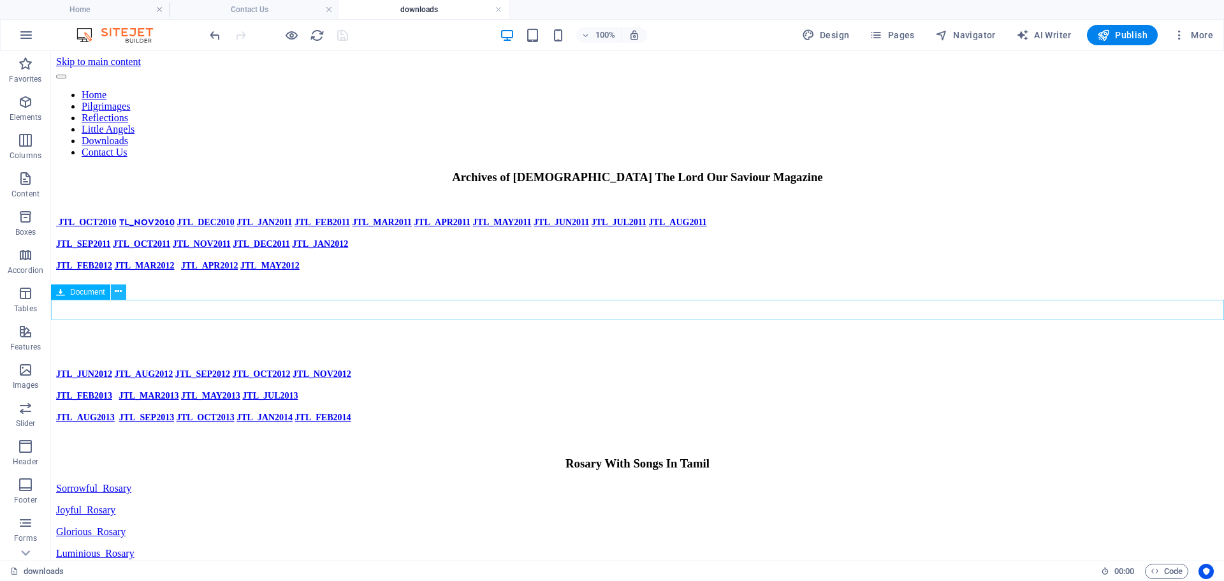
click at [121, 292] on icon at bounding box center [118, 291] width 7 height 13
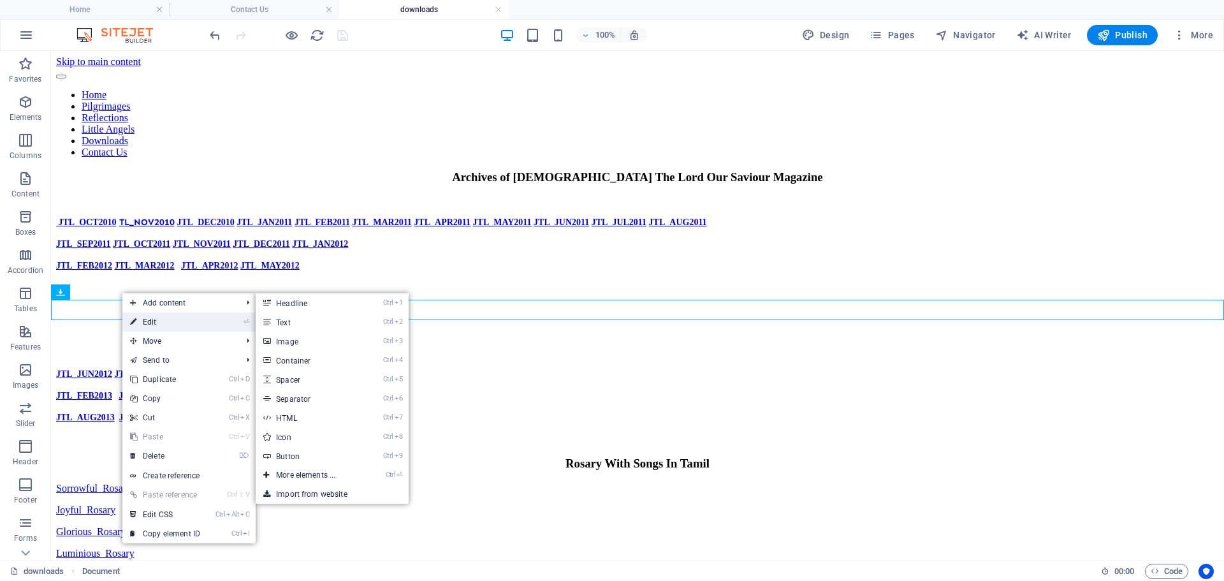
click at [145, 323] on link "⏎ Edit" at bounding box center [164, 321] width 85 height 19
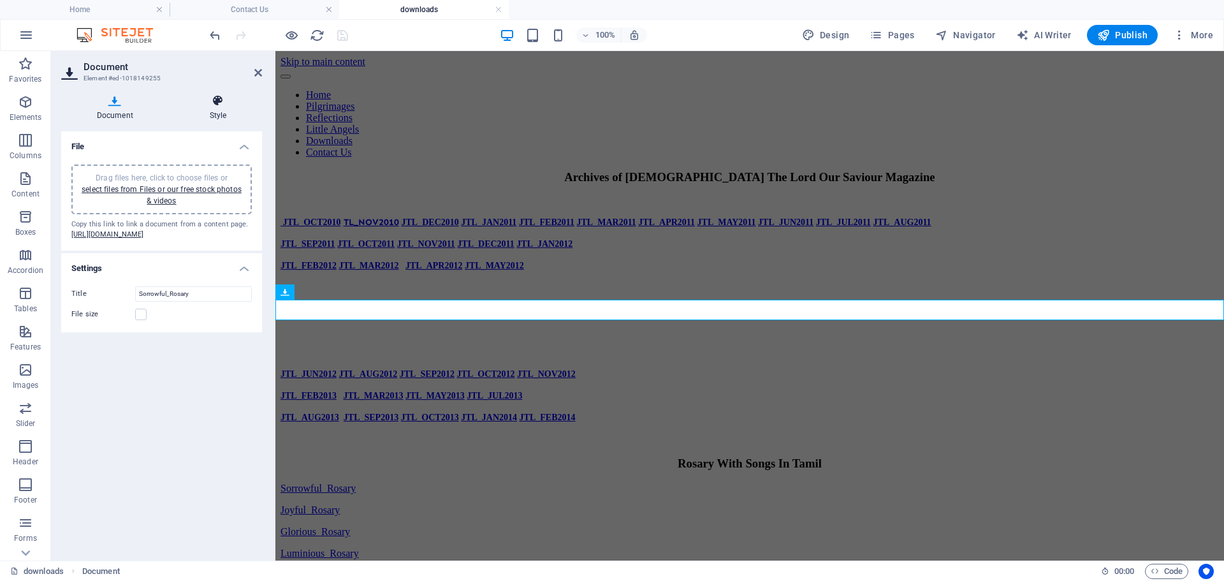
click at [217, 105] on icon at bounding box center [218, 100] width 88 height 13
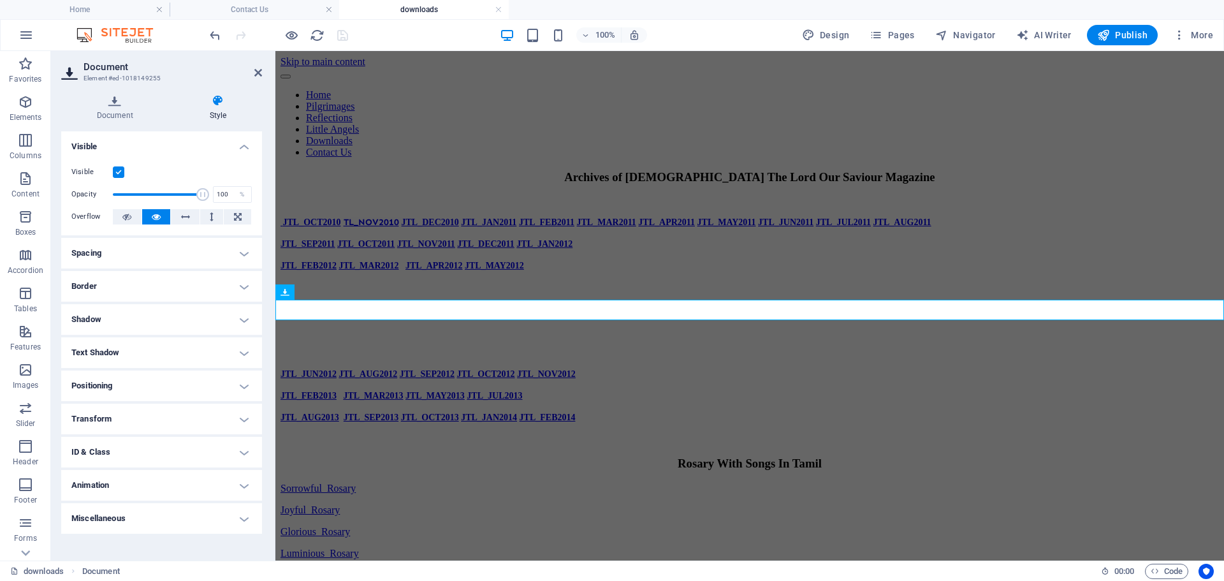
click at [244, 386] on h4 "Positioning" at bounding box center [161, 386] width 201 height 31
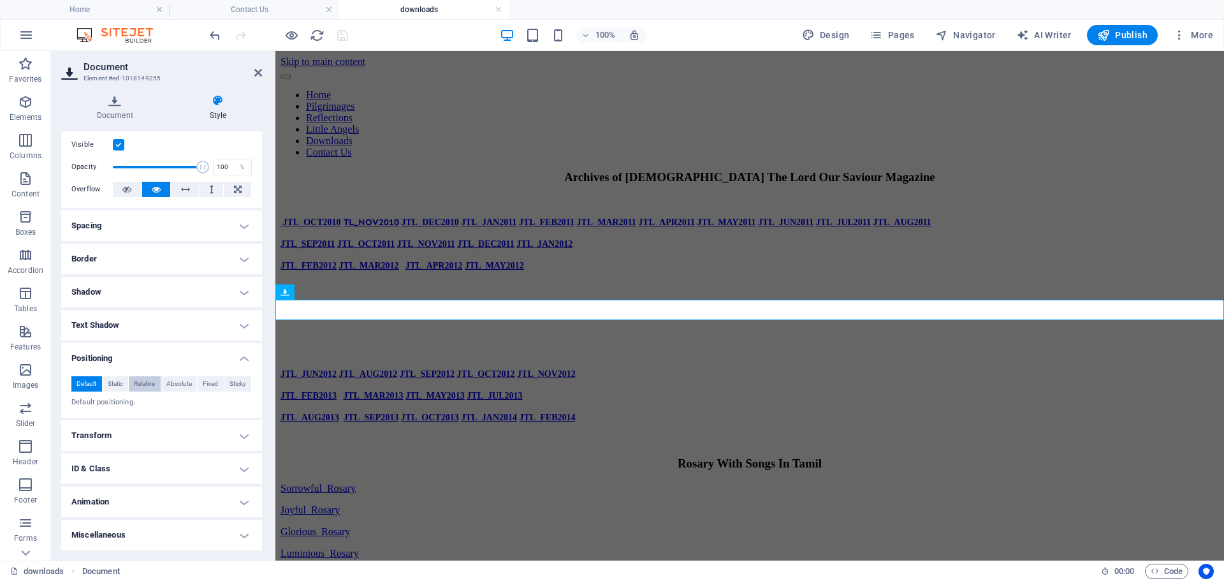
click at [151, 384] on span "Relative" at bounding box center [144, 383] width 21 height 15
click at [124, 405] on input "number" at bounding box center [131, 405] width 46 height 15
click at [180, 388] on span "Absolute" at bounding box center [179, 383] width 26 height 15
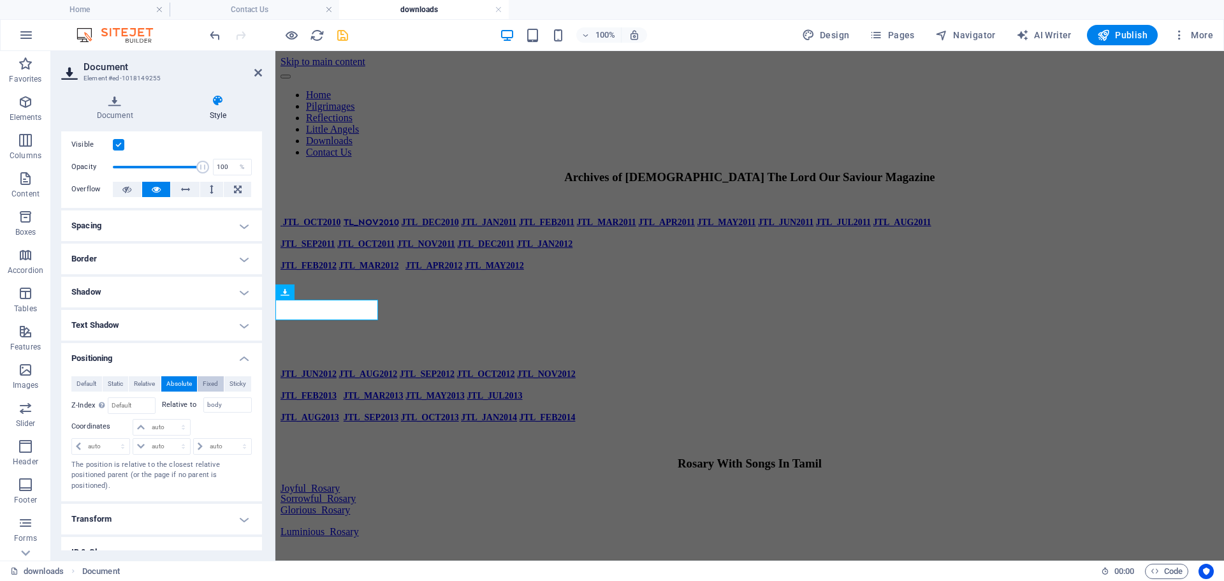
click at [203, 384] on span "Fixed" at bounding box center [210, 383] width 15 height 15
click at [230, 383] on span "Sticky" at bounding box center [238, 383] width 17 height 15
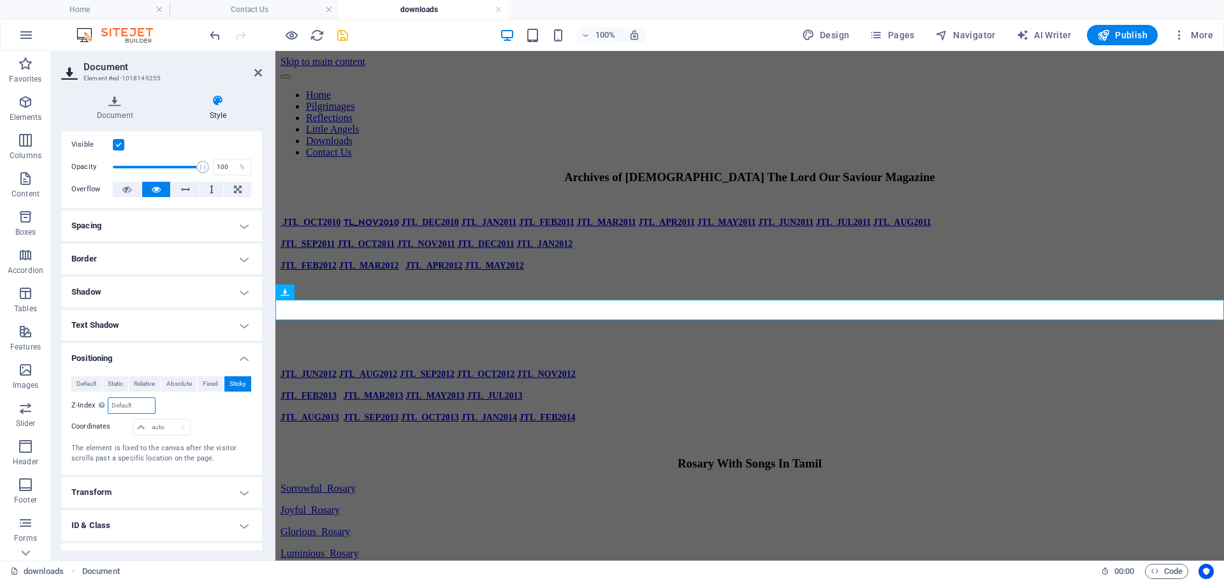
click at [140, 406] on input "number" at bounding box center [131, 405] width 46 height 15
click at [161, 425] on select "auto px rem % em" at bounding box center [161, 427] width 56 height 15
click at [230, 406] on div "Relative to body" at bounding box center [207, 405] width 91 height 17
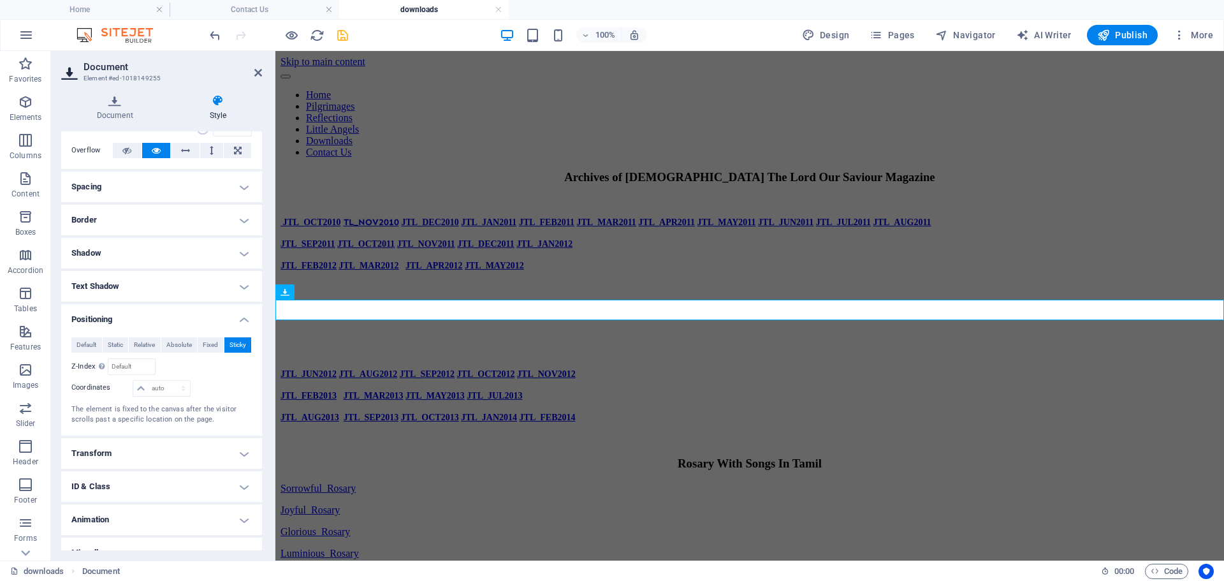
scroll to position [84, 0]
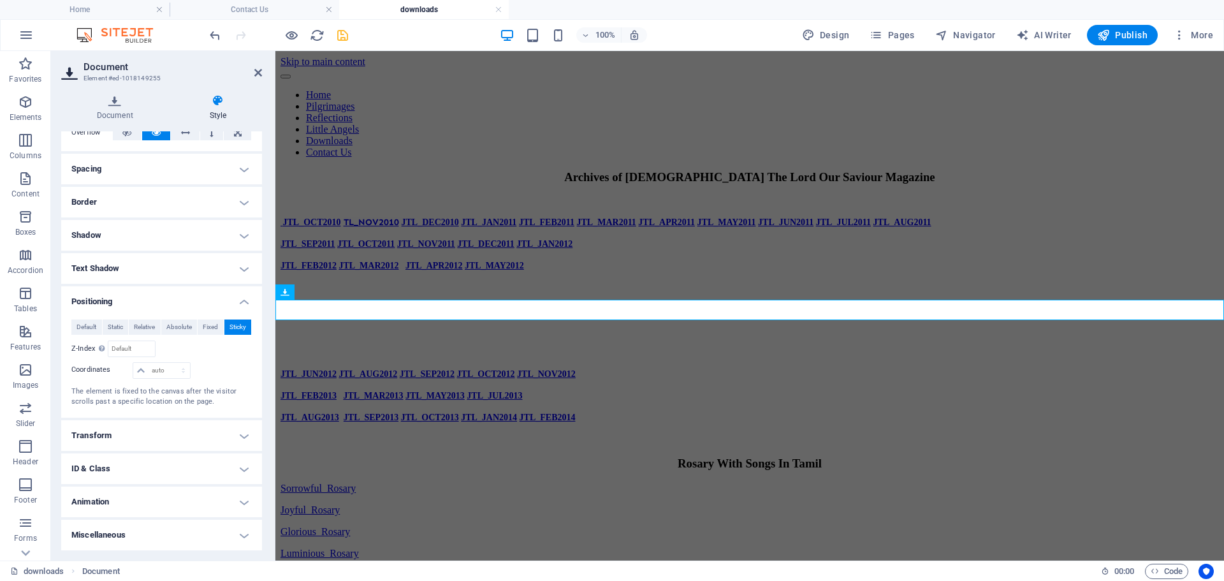
click at [190, 502] on h4 "Animation" at bounding box center [161, 502] width 201 height 31
click at [183, 537] on select "Don't animate Show / Hide Slide up/down Zoom in/out Slide left to right Slide r…" at bounding box center [161, 540] width 180 height 15
click at [265, 432] on div "Document Style File Drag files here, click to choose files or select files from…" at bounding box center [161, 322] width 221 height 476
click at [238, 268] on h4 "Text Shadow" at bounding box center [161, 268] width 201 height 31
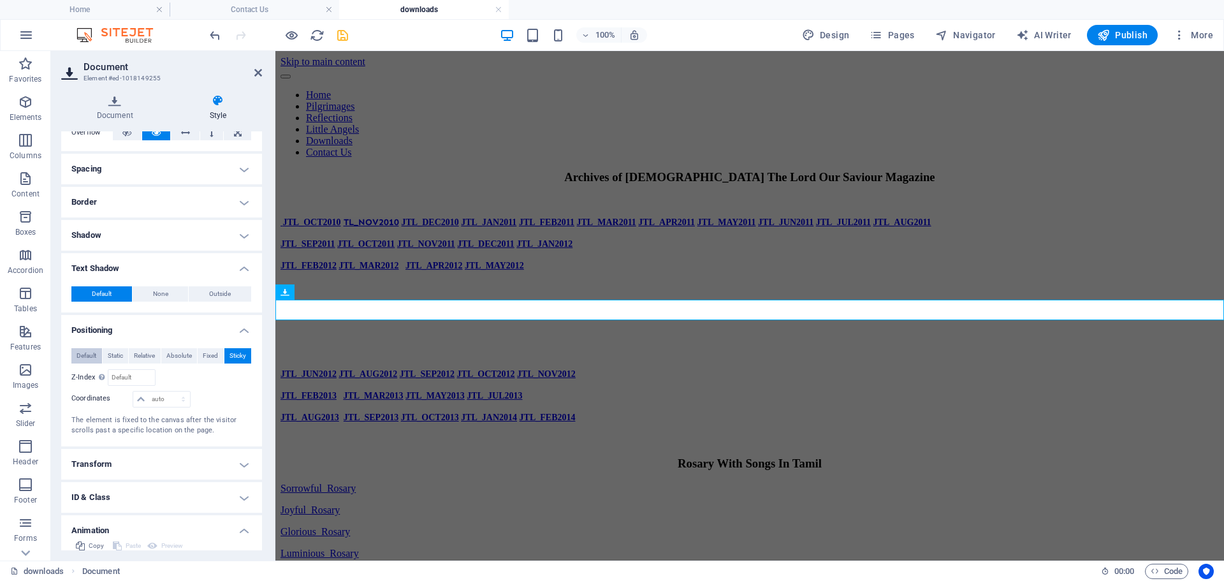
click at [87, 357] on span "Default" at bounding box center [87, 355] width 20 height 15
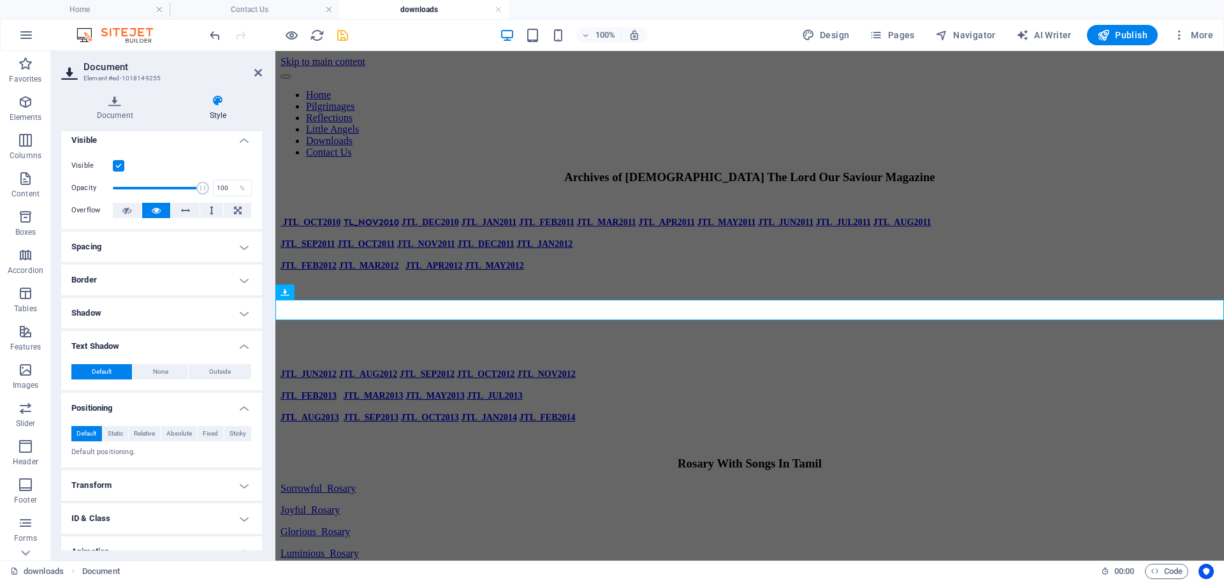
scroll to position [0, 0]
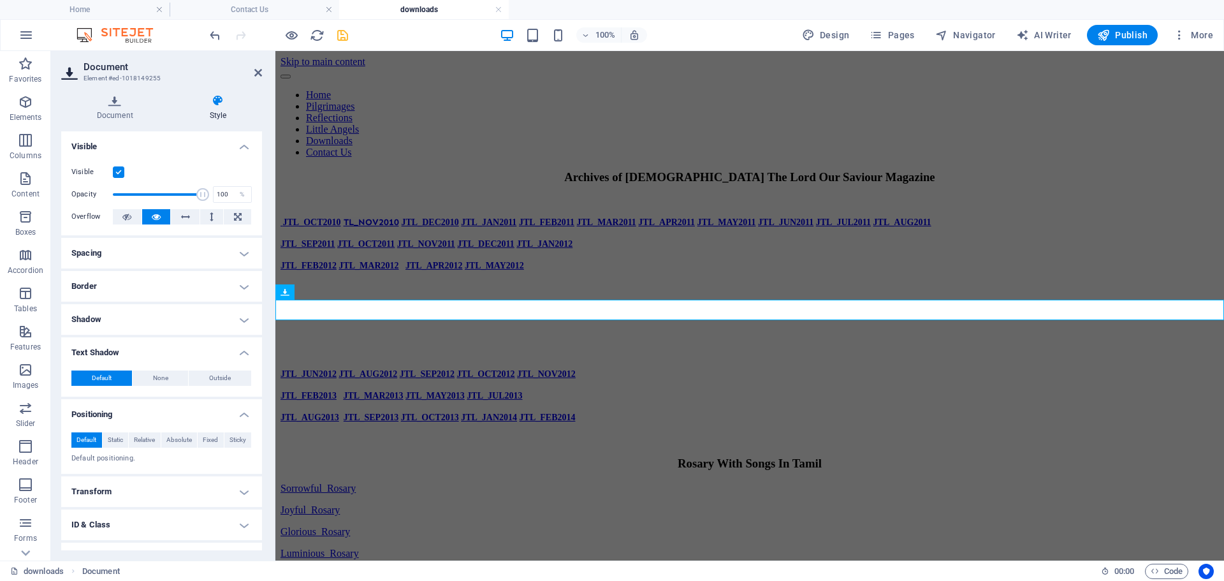
click at [242, 254] on h4 "Spacing" at bounding box center [161, 253] width 201 height 31
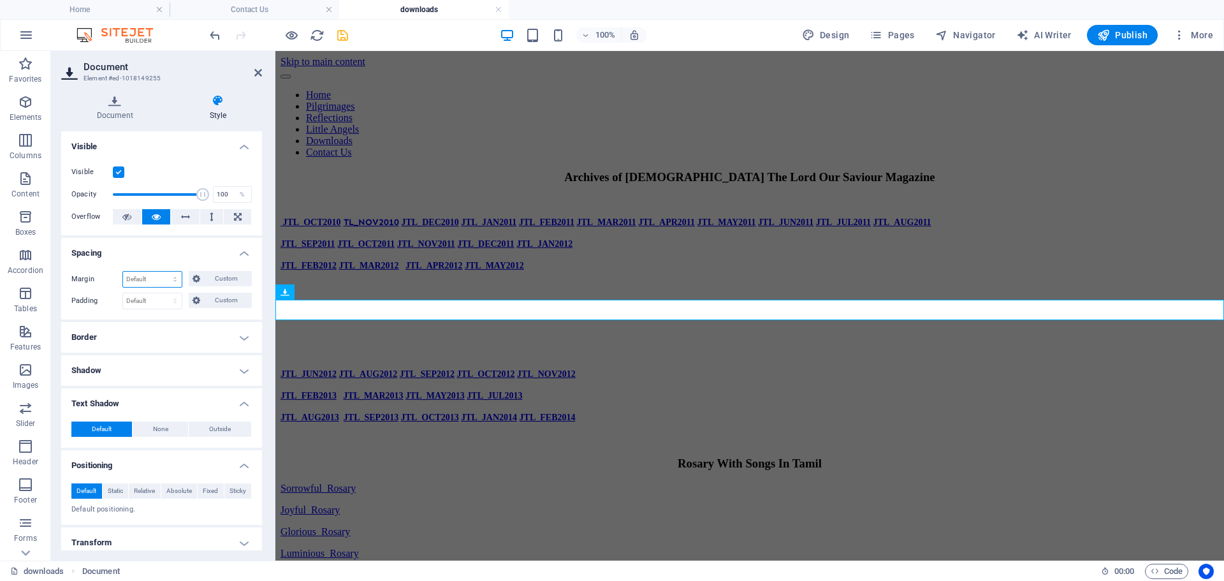
click at [149, 280] on select "Default auto px % rem vw vh Custom" at bounding box center [152, 279] width 59 height 15
click at [172, 251] on h4 "Spacing" at bounding box center [161, 249] width 201 height 23
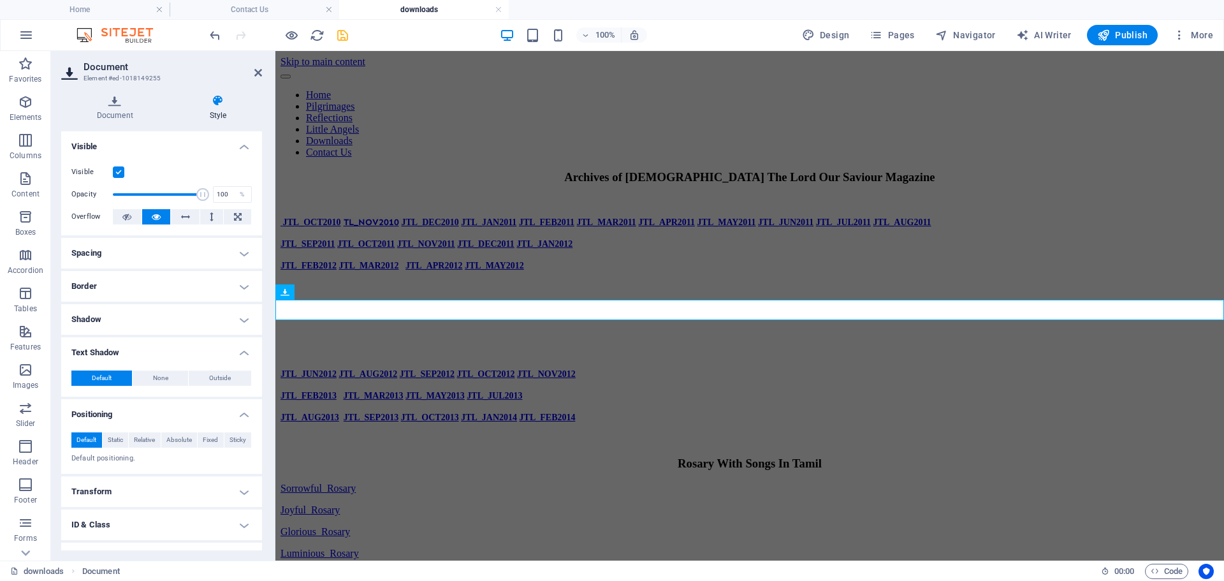
click at [223, 247] on h4 "Spacing" at bounding box center [161, 253] width 201 height 31
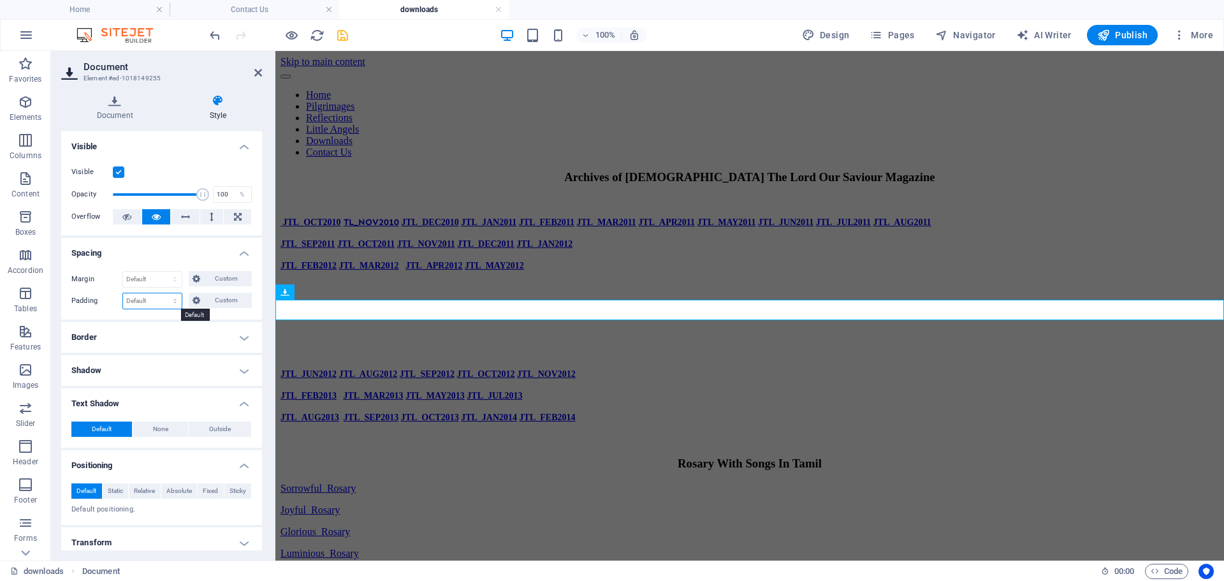
click at [143, 305] on select "Default px rem % vh vw Custom" at bounding box center [152, 300] width 59 height 15
click at [184, 247] on h4 "Spacing" at bounding box center [161, 249] width 201 height 23
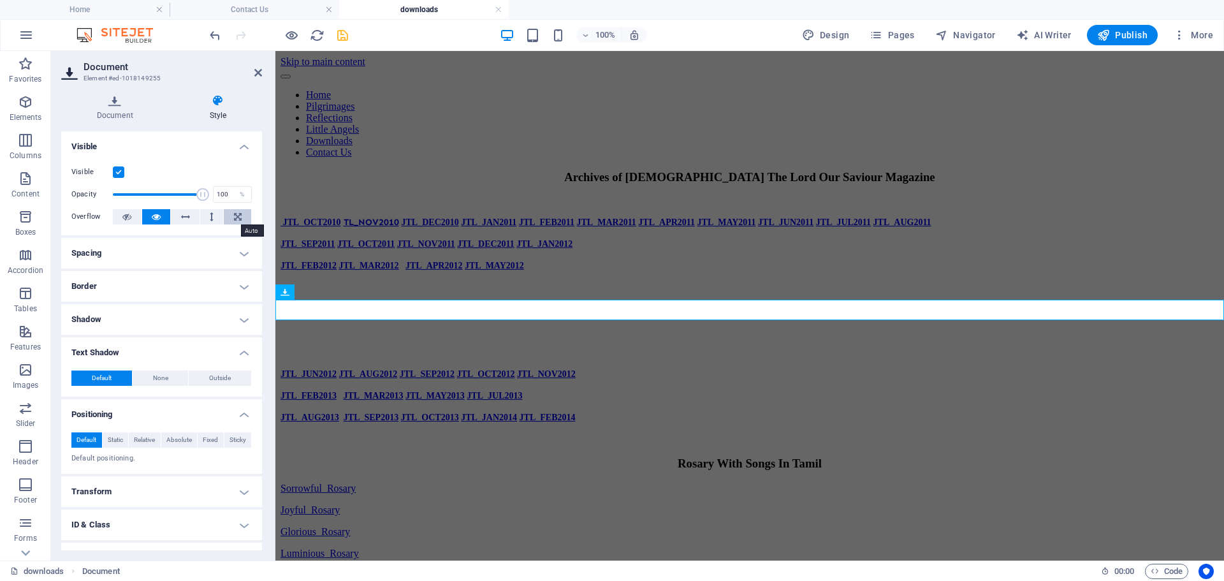
click at [240, 215] on button at bounding box center [237, 216] width 27 height 15
click at [127, 218] on icon at bounding box center [126, 216] width 9 height 15
click at [161, 219] on button at bounding box center [156, 216] width 29 height 15
click at [180, 256] on h4 "Spacing" at bounding box center [161, 253] width 201 height 31
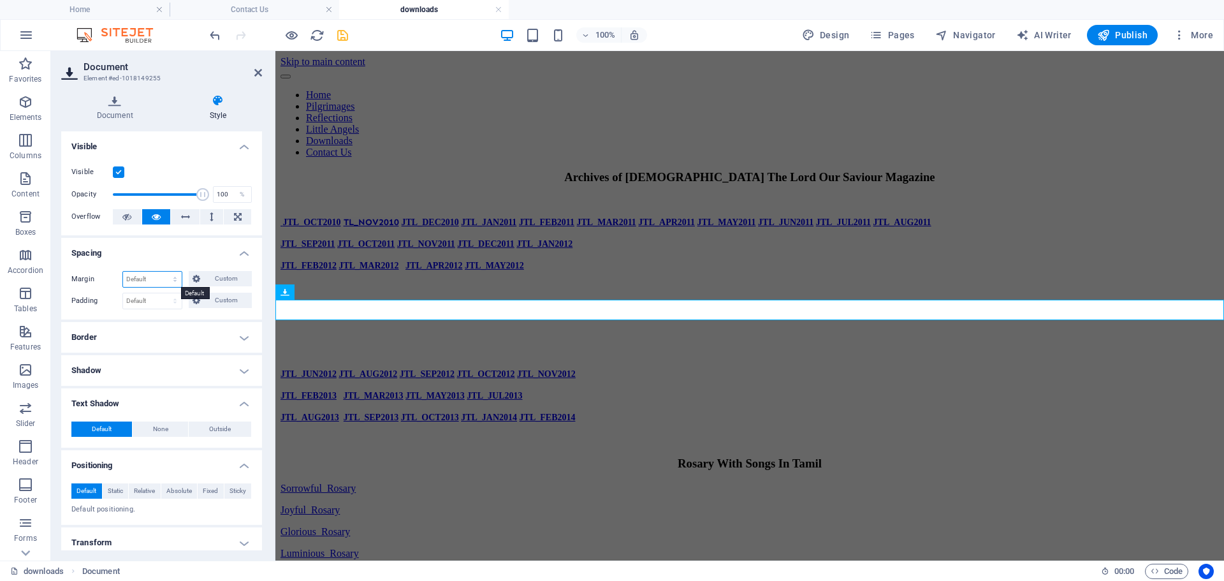
click at [174, 276] on select "Default auto px % rem vw vh Custom" at bounding box center [152, 279] width 59 height 15
click at [179, 253] on h4 "Spacing" at bounding box center [161, 249] width 201 height 23
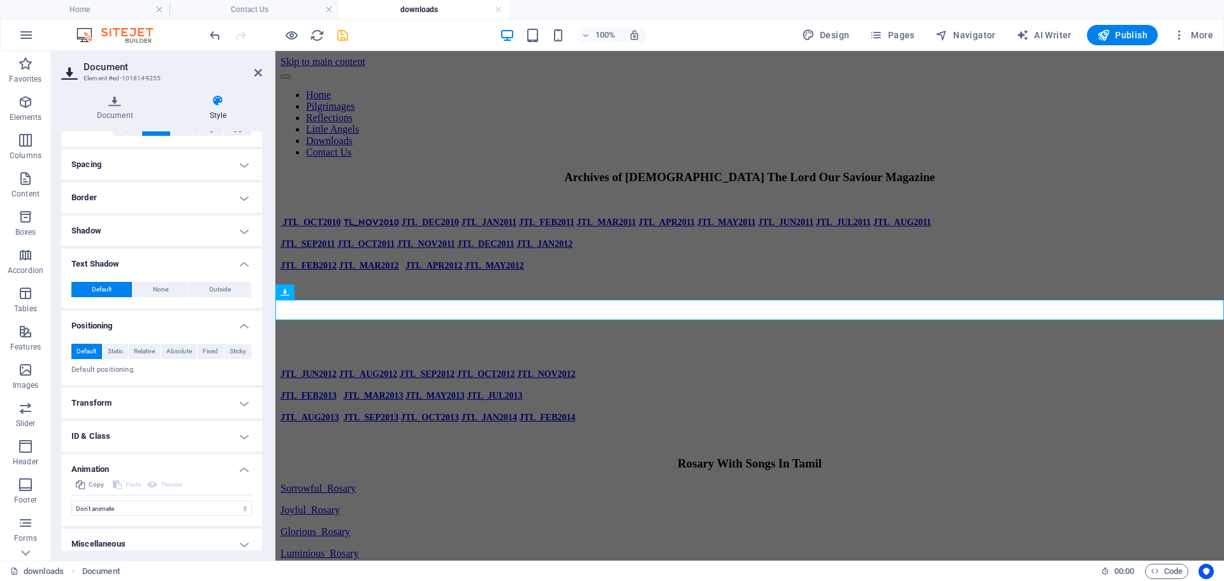
scroll to position [98, 0]
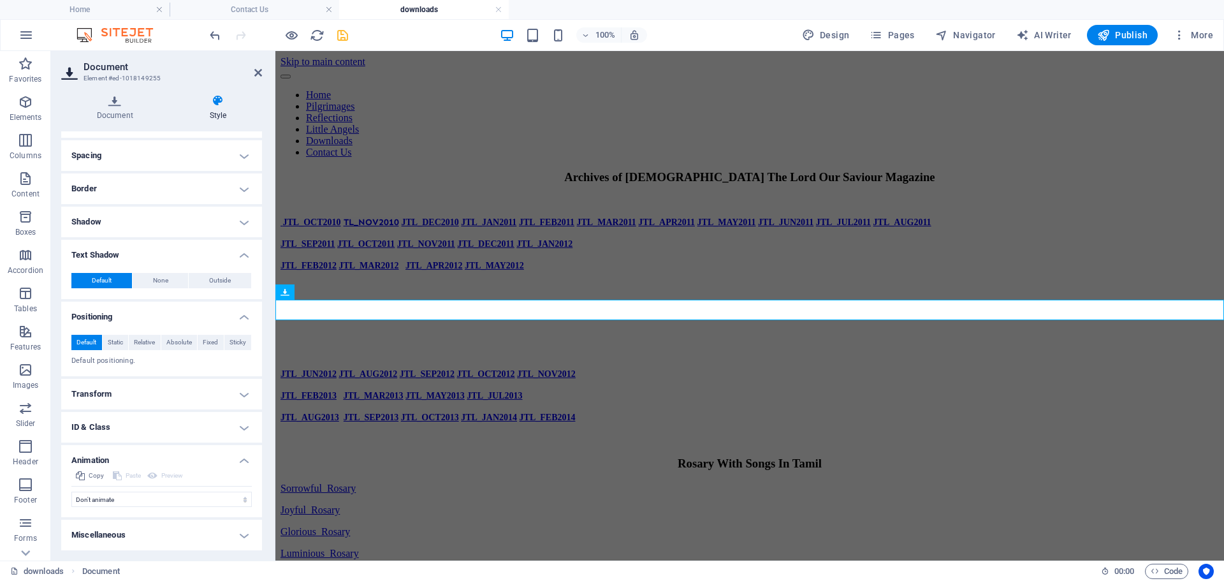
click at [202, 390] on h4 "Transform" at bounding box center [161, 394] width 201 height 31
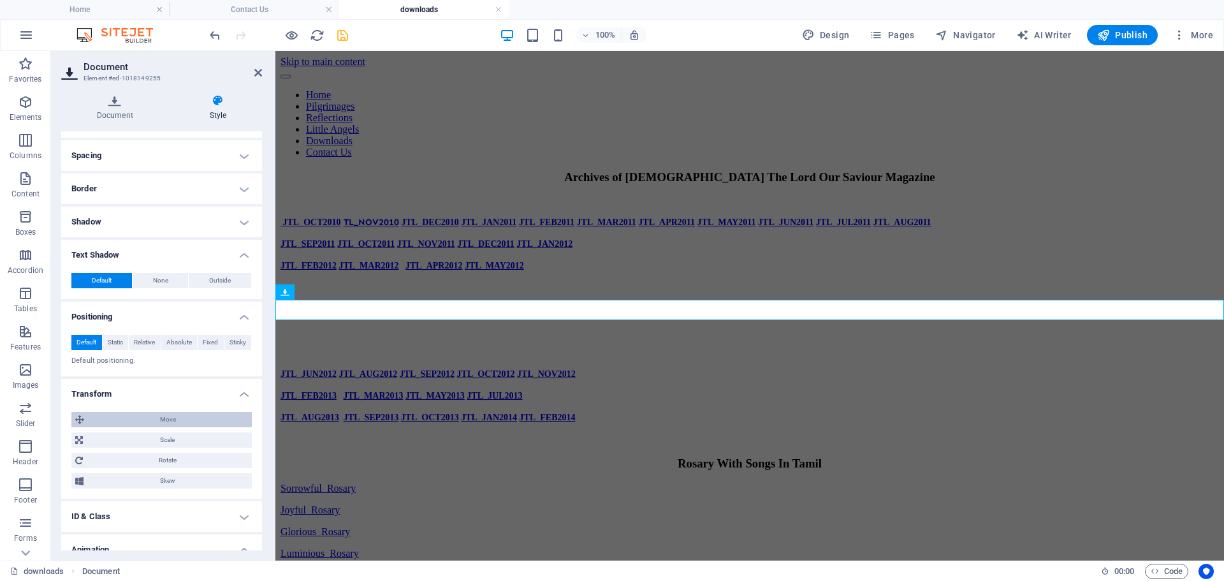
click at [175, 416] on span "Move" at bounding box center [168, 419] width 160 height 15
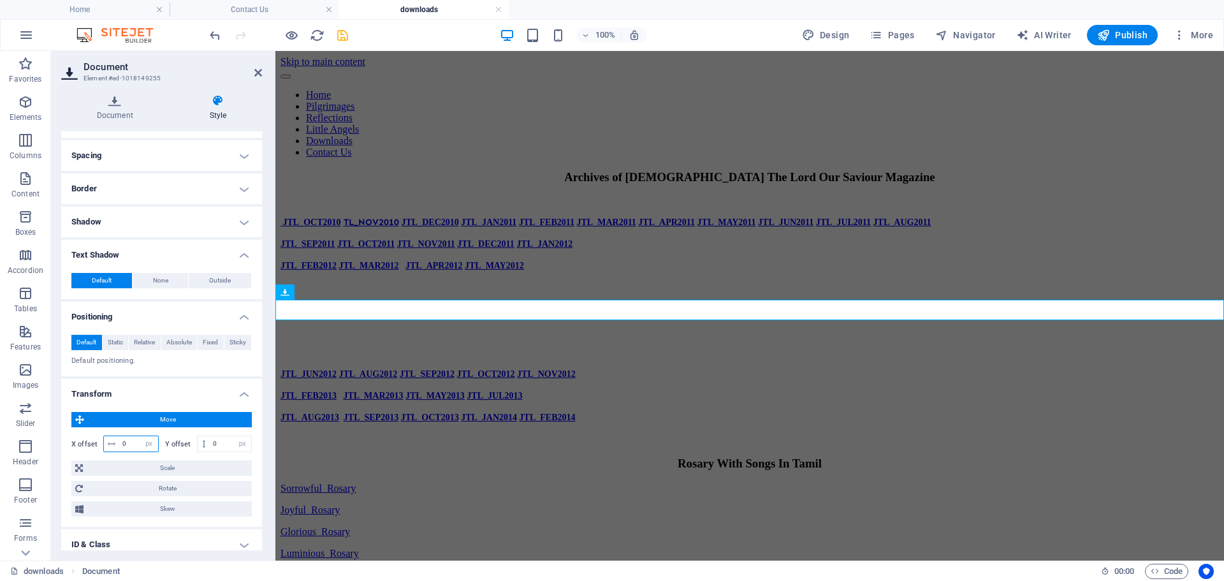
click at [138, 446] on div "0 px rem % em vh vw" at bounding box center [130, 444] width 55 height 17
click at [179, 431] on div "Move X offset 0 px rem % em vh vw Y offset 0 px rem % em vh vw Scale Zoom 100 %…" at bounding box center [161, 464] width 180 height 105
click at [153, 343] on span "Relative" at bounding box center [144, 342] width 21 height 15
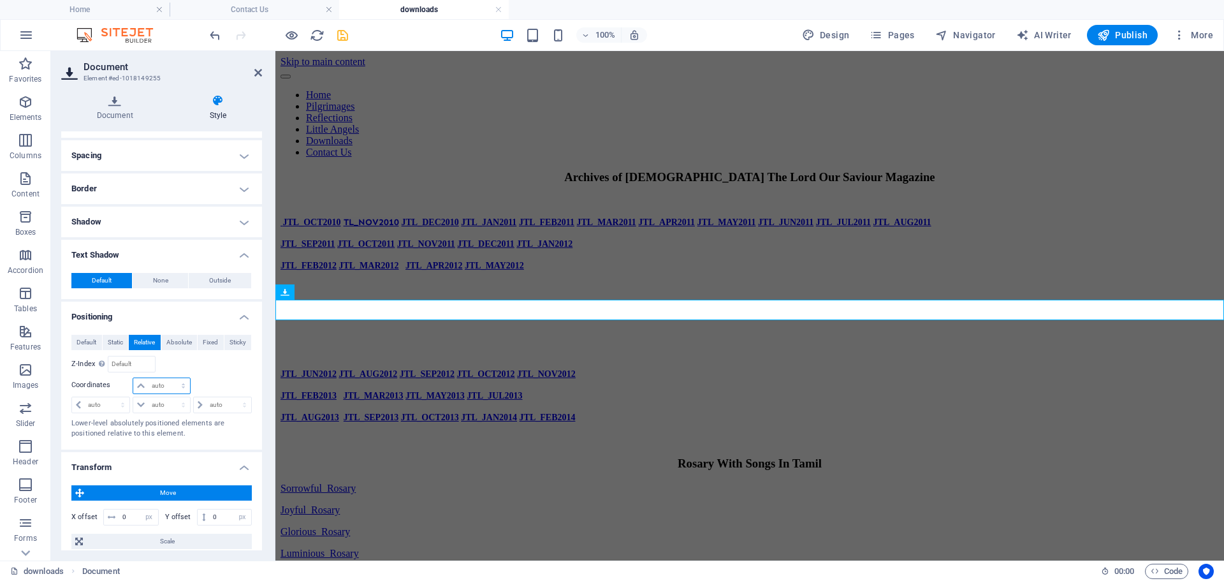
click at [158, 386] on select "auto px rem % em" at bounding box center [161, 385] width 56 height 15
click at [210, 376] on div "Default Static Relative Absolute Fixed Sticky Z-Index Sets the order of the ele…" at bounding box center [161, 387] width 180 height 105
click at [163, 404] on select "auto px rem % em" at bounding box center [161, 404] width 56 height 15
click at [225, 371] on div "Relative to body" at bounding box center [207, 364] width 91 height 17
click at [223, 401] on select "auto px rem % em" at bounding box center [222, 404] width 57 height 15
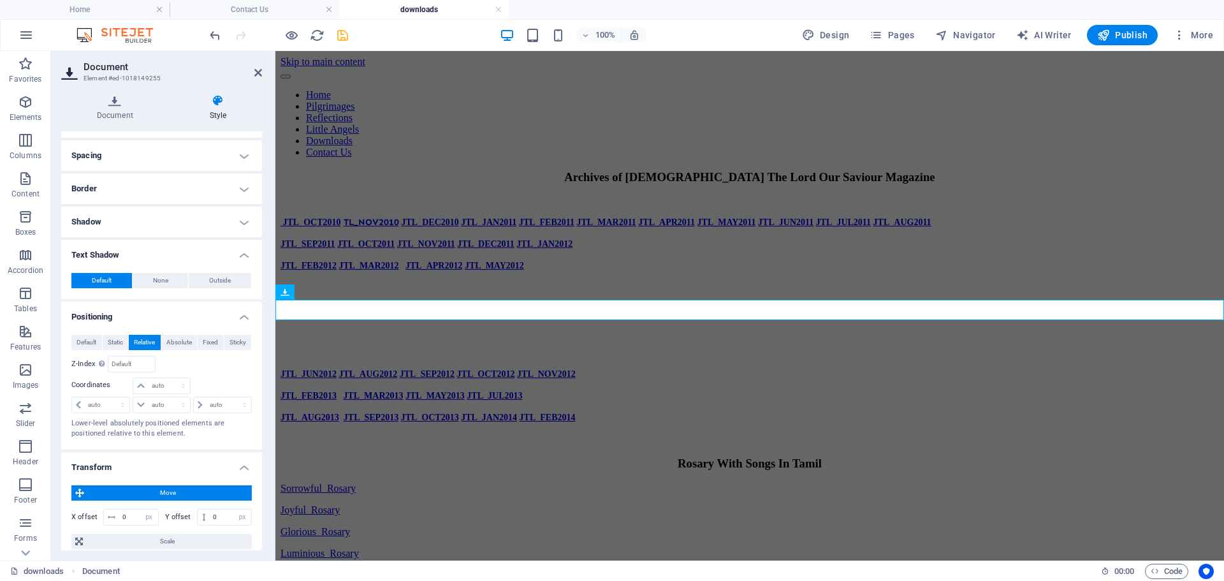
click at [223, 373] on div "Default Static Relative Absolute Fixed Sticky Z-Index Sets the order of the ele…" at bounding box center [161, 387] width 180 height 105
click at [281, 483] on div "Sorrowful_Rosary 64.83 MB" at bounding box center [750, 488] width 939 height 11
click at [103, 107] on icon at bounding box center [115, 100] width 108 height 13
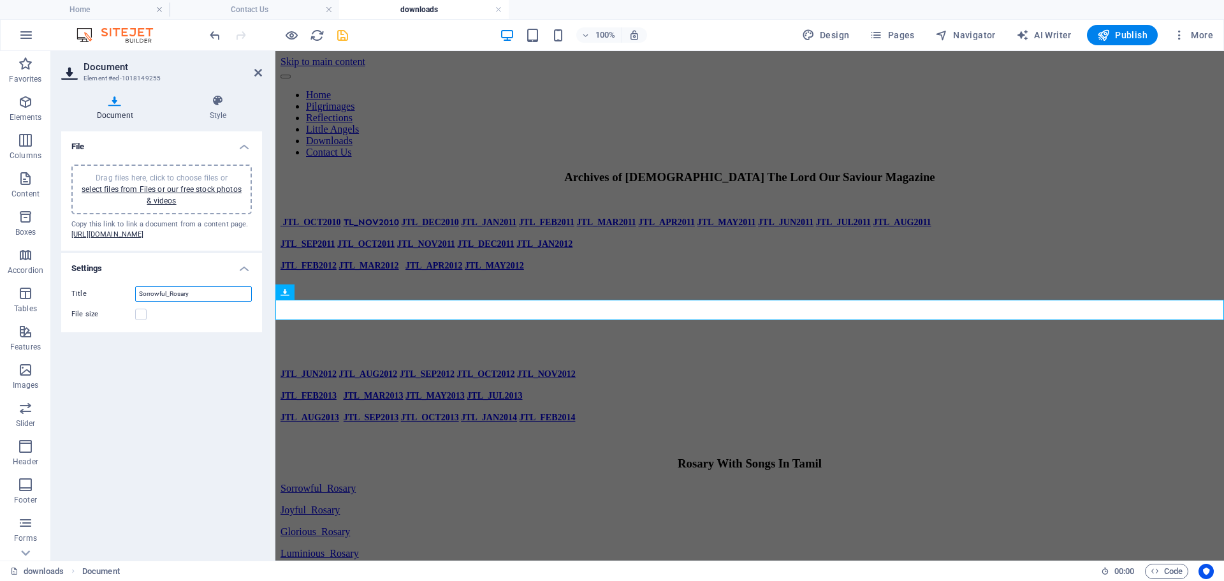
click at [139, 302] on input "Sorrowful_Rosary" at bounding box center [193, 293] width 117 height 15
type input "Sorrowful_Rosary"
click at [240, 332] on div "Title Sorrowful_Rosary File size" at bounding box center [161, 304] width 201 height 56
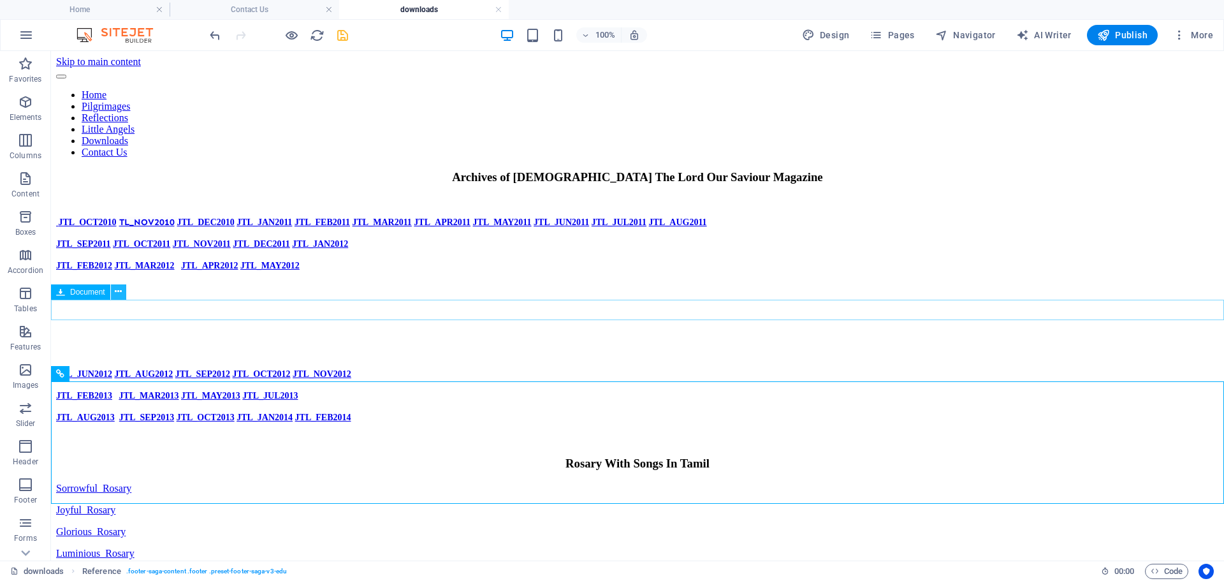
click at [122, 289] on icon at bounding box center [118, 291] width 7 height 13
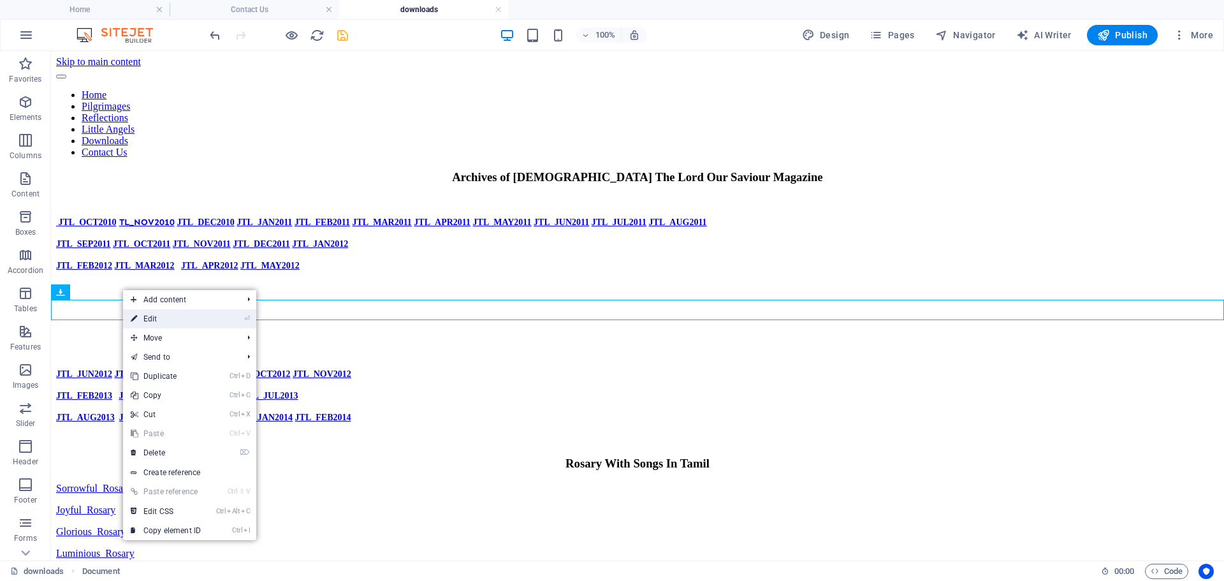
click at [133, 316] on icon at bounding box center [134, 318] width 6 height 19
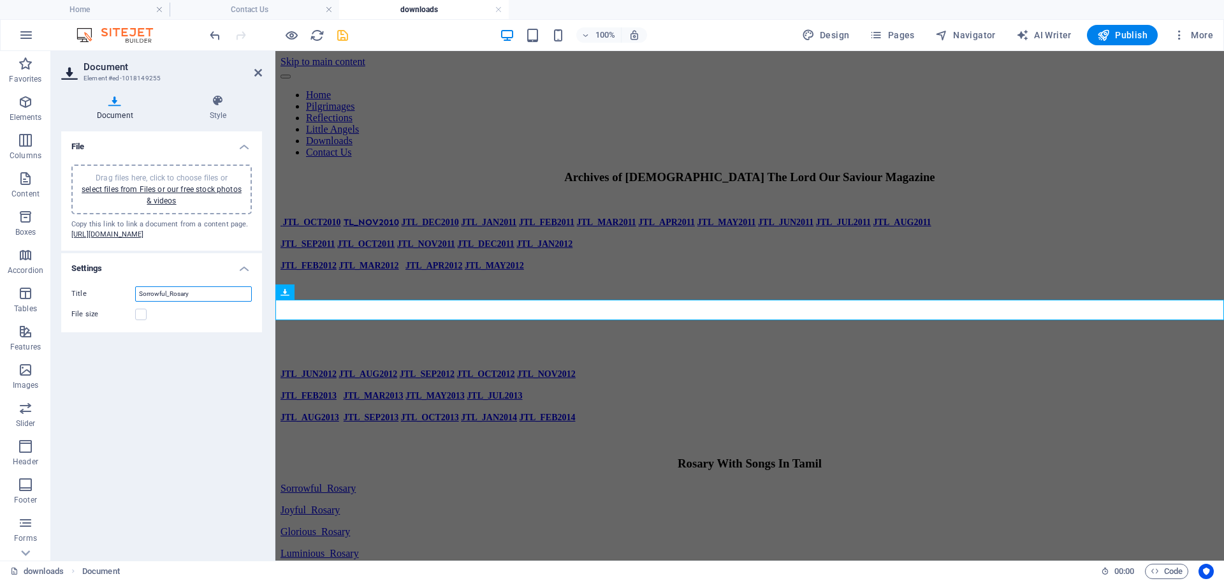
drag, startPoint x: 183, startPoint y: 312, endPoint x: 126, endPoint y: 310, distance: 57.5
click at [126, 302] on div "Title Sorrowful_Rosary" at bounding box center [161, 293] width 180 height 15
type input "Sorrowful_Rosary"
click at [216, 110] on h4 "Style" at bounding box center [218, 107] width 88 height 27
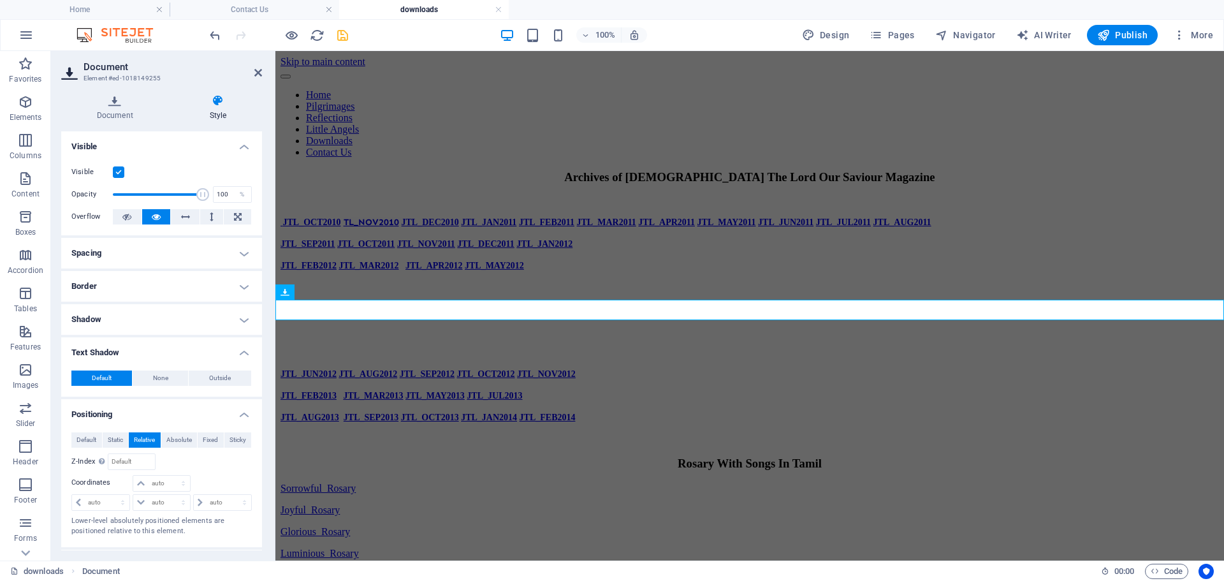
click at [195, 284] on h4 "Border" at bounding box center [161, 286] width 201 height 31
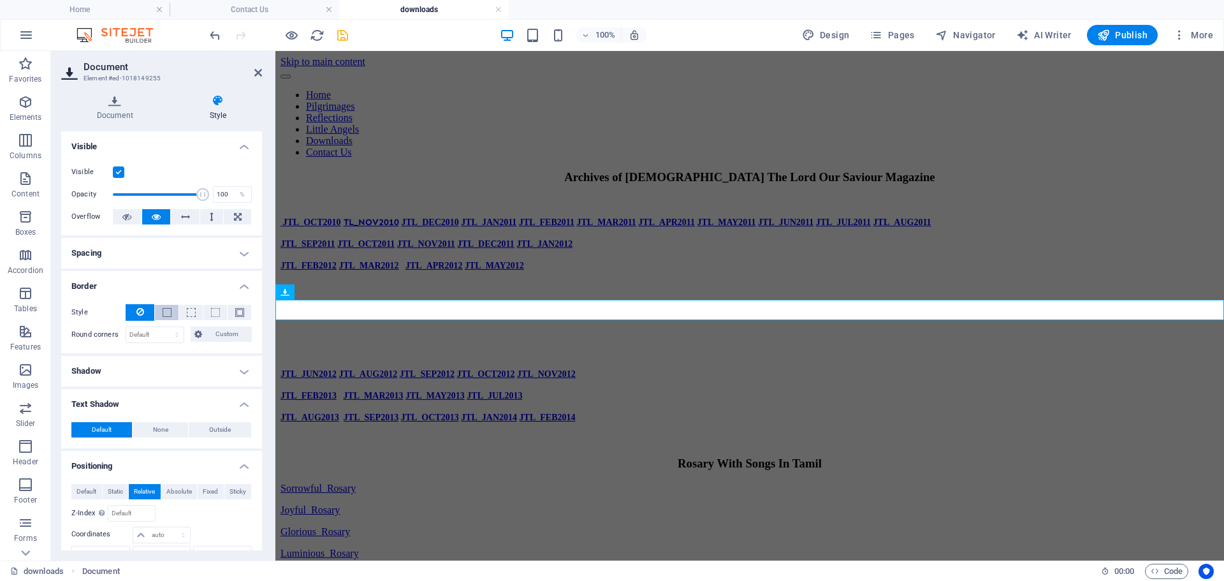
click at [159, 314] on button at bounding box center [167, 312] width 24 height 15
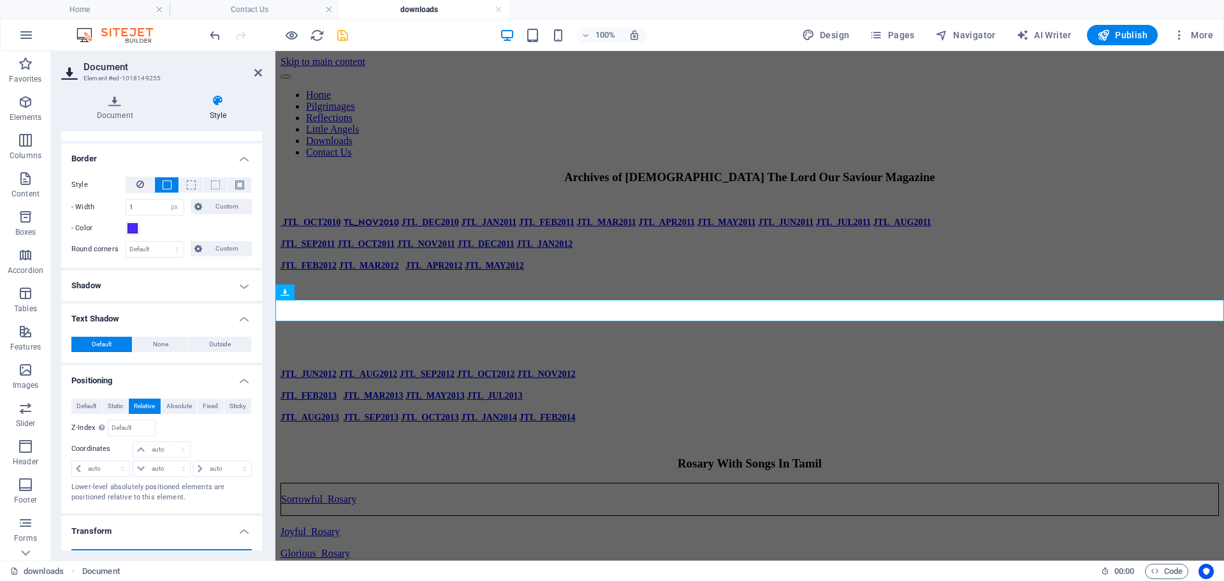
scroll to position [191, 0]
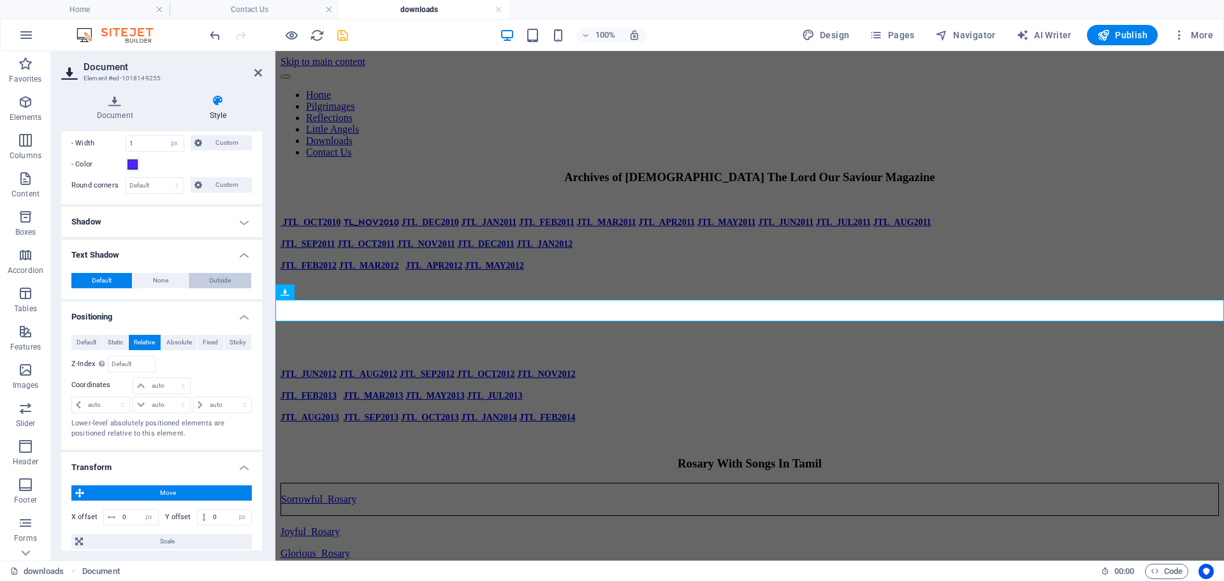
click at [201, 280] on button "Outside" at bounding box center [220, 280] width 62 height 15
type input "2"
type input "4"
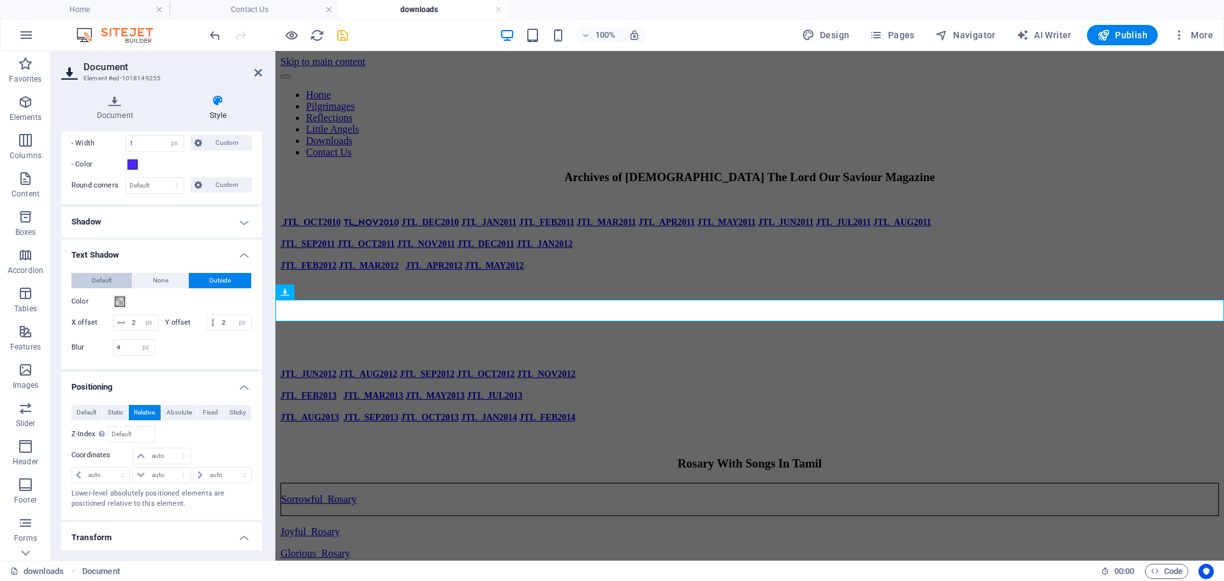
click at [122, 281] on button "Default" at bounding box center [101, 280] width 61 height 15
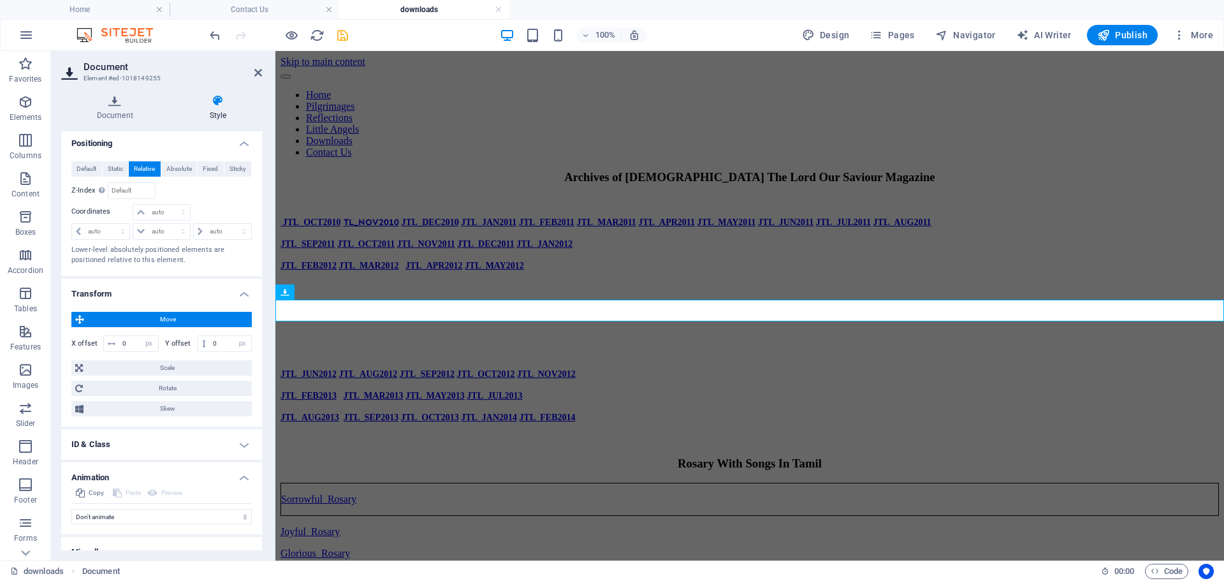
scroll to position [382, 0]
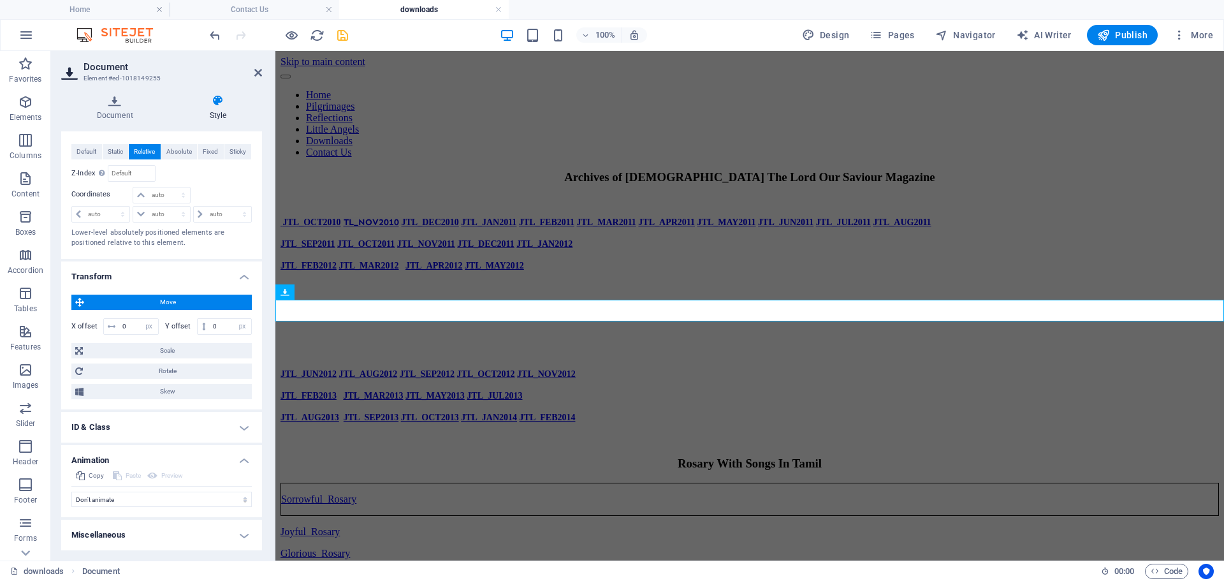
click at [209, 427] on h4 "ID & Class" at bounding box center [161, 427] width 201 height 31
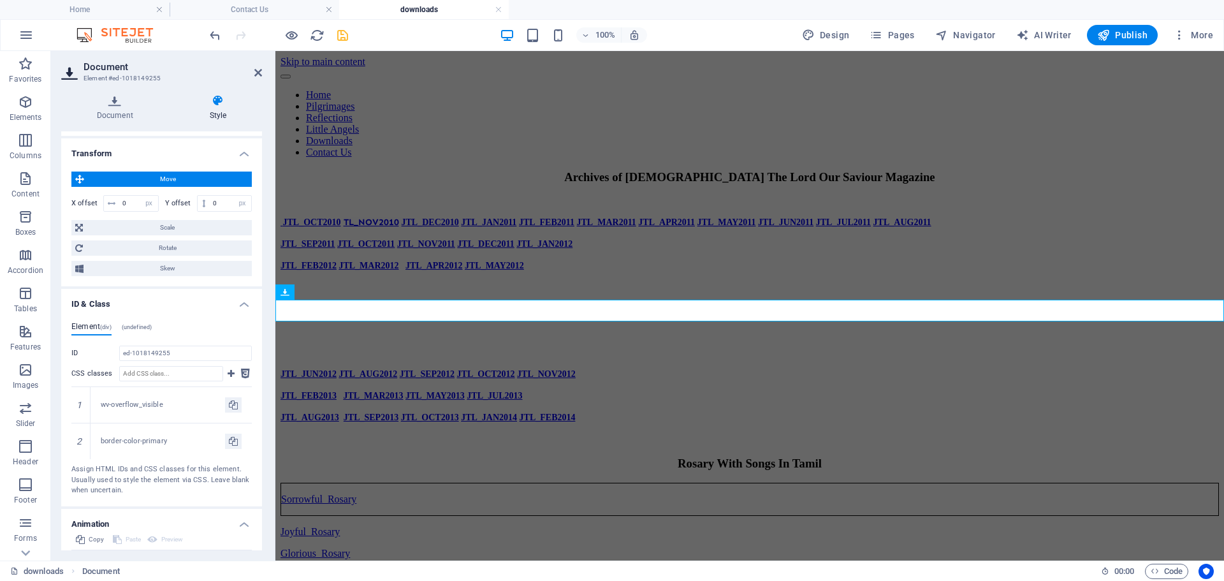
scroll to position [569, 0]
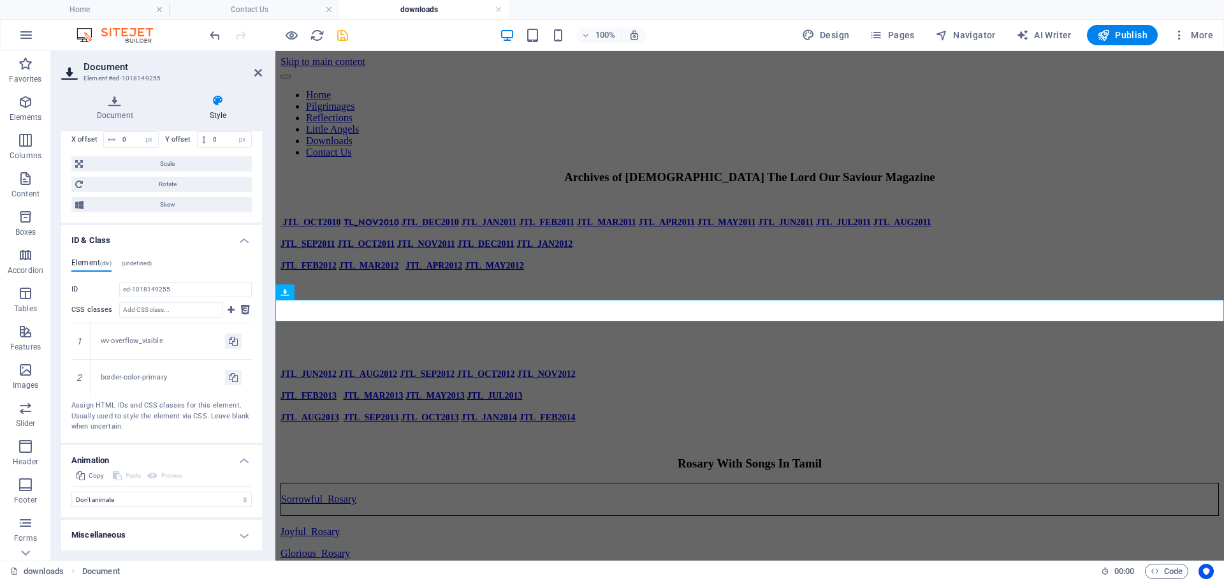
click at [243, 531] on h4 "Miscellaneous" at bounding box center [161, 535] width 201 height 31
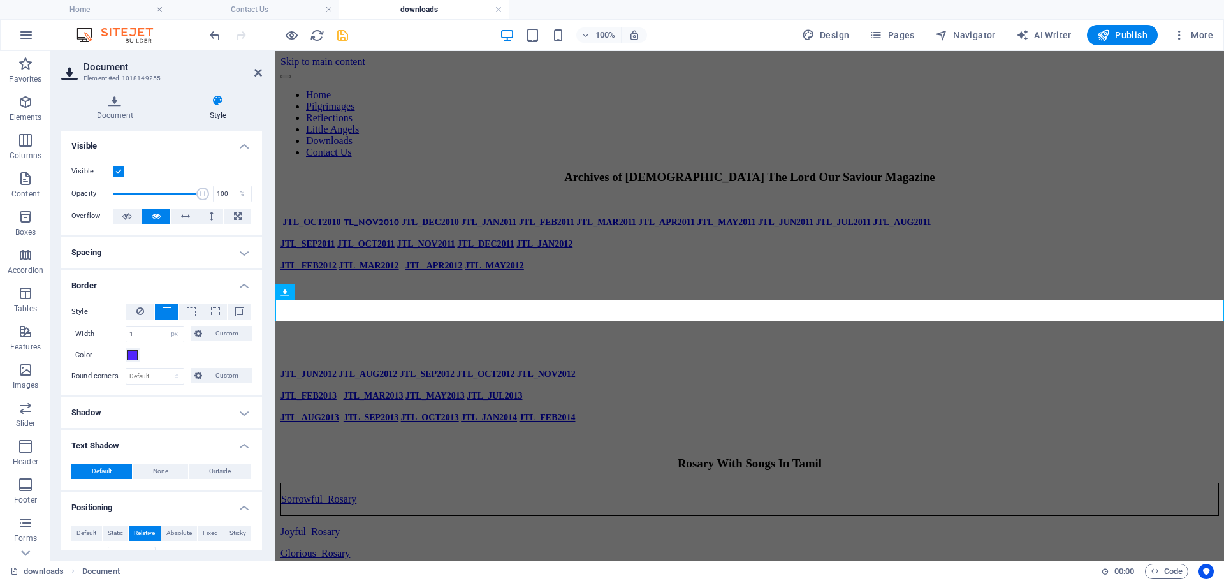
scroll to position [0, 0]
click at [256, 75] on icon at bounding box center [258, 73] width 8 height 10
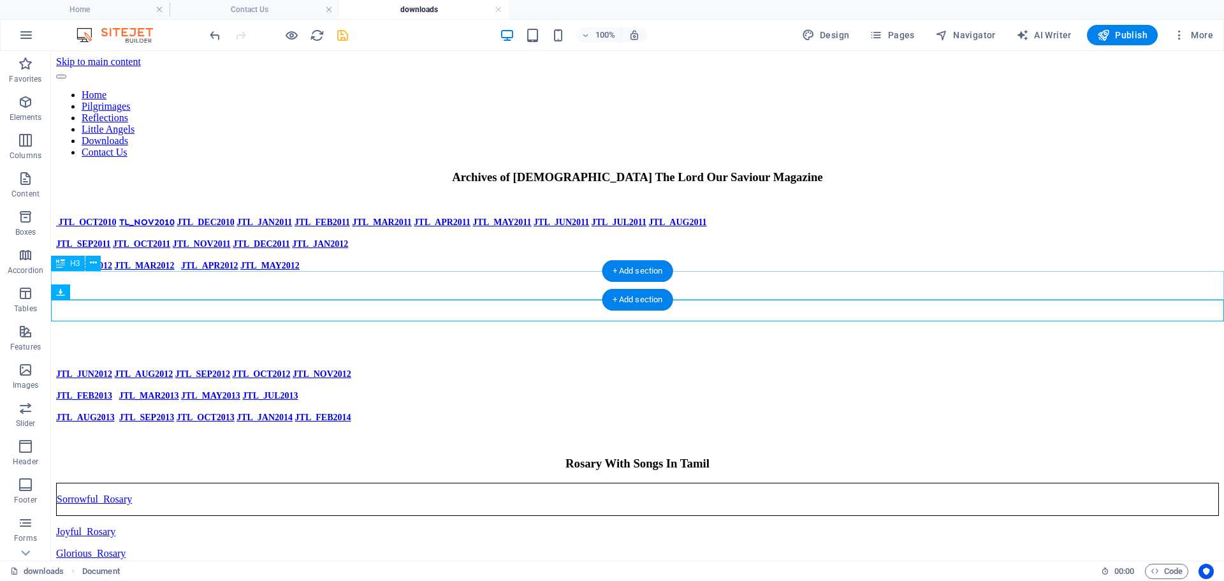
click at [507, 457] on div "Rosary With Songs In Tamil" at bounding box center [637, 464] width 1163 height 14
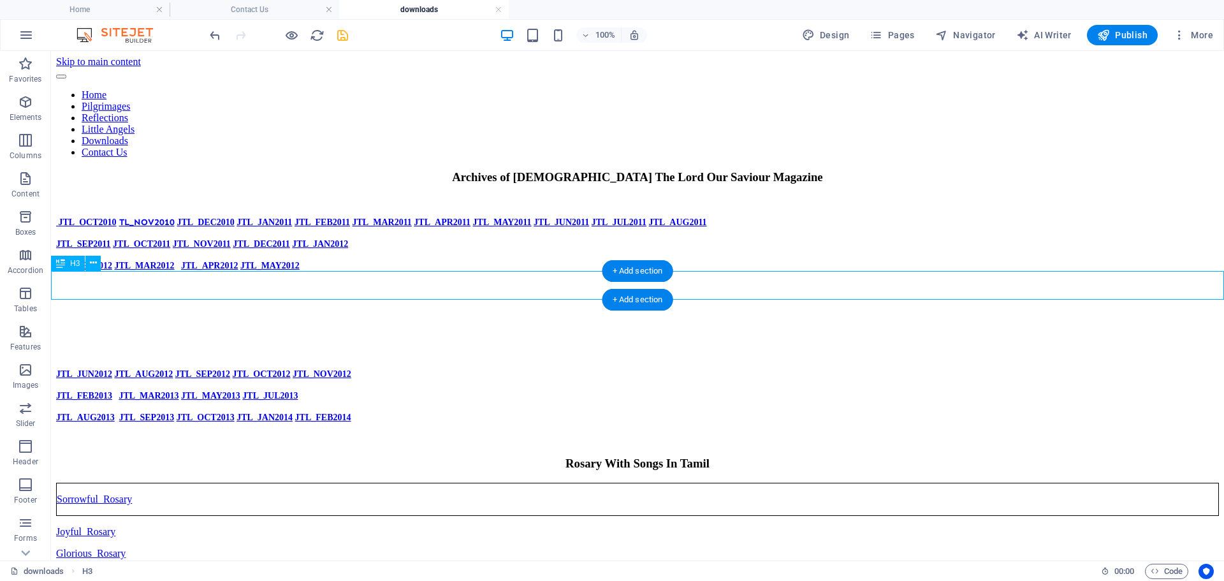
click at [507, 457] on div "Rosary With Songs In Tamil" at bounding box center [637, 464] width 1163 height 14
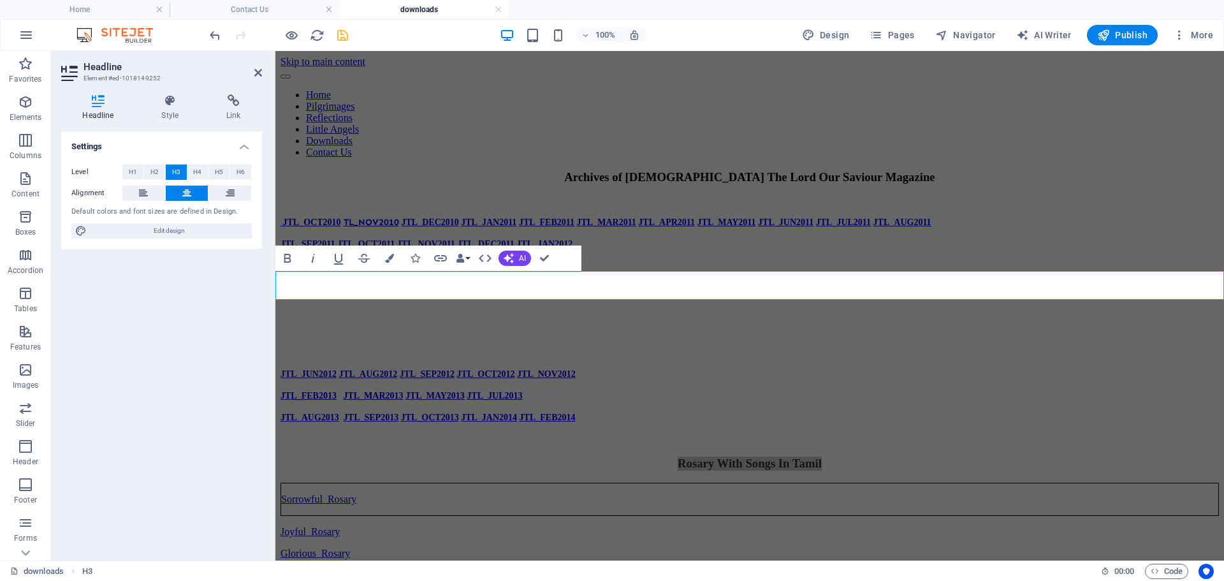
click at [143, 184] on div "Level H1 H2 H3 H4 H5 H6 Alignment Default colors and font sizes are defined in …" at bounding box center [161, 201] width 201 height 95
click at [143, 195] on icon at bounding box center [143, 193] width 9 height 15
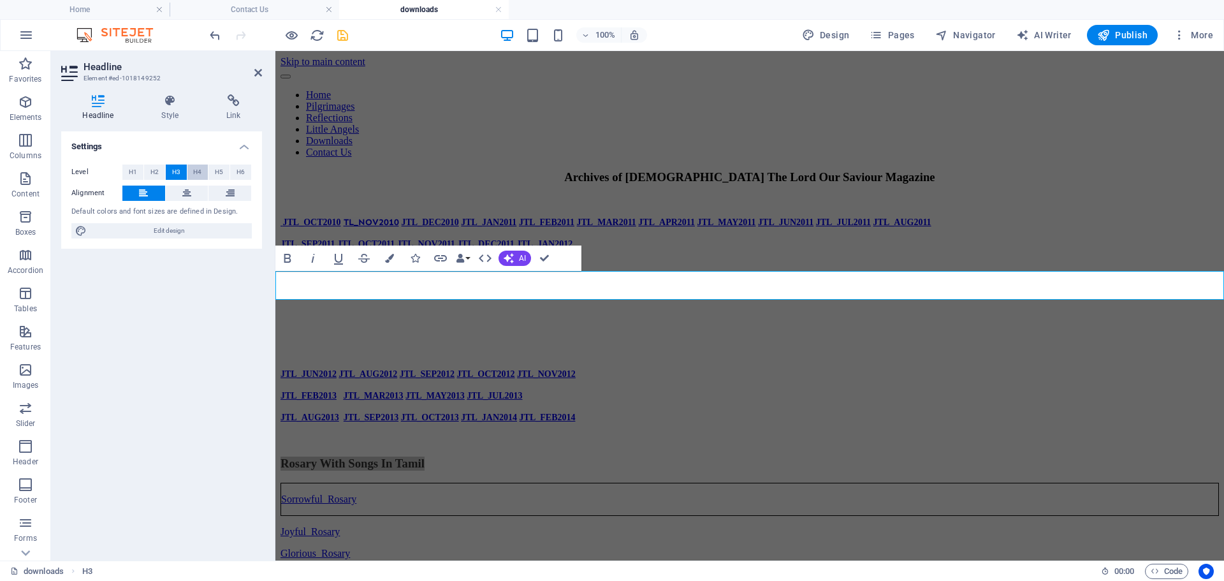
click at [200, 171] on span "H4" at bounding box center [197, 172] width 8 height 15
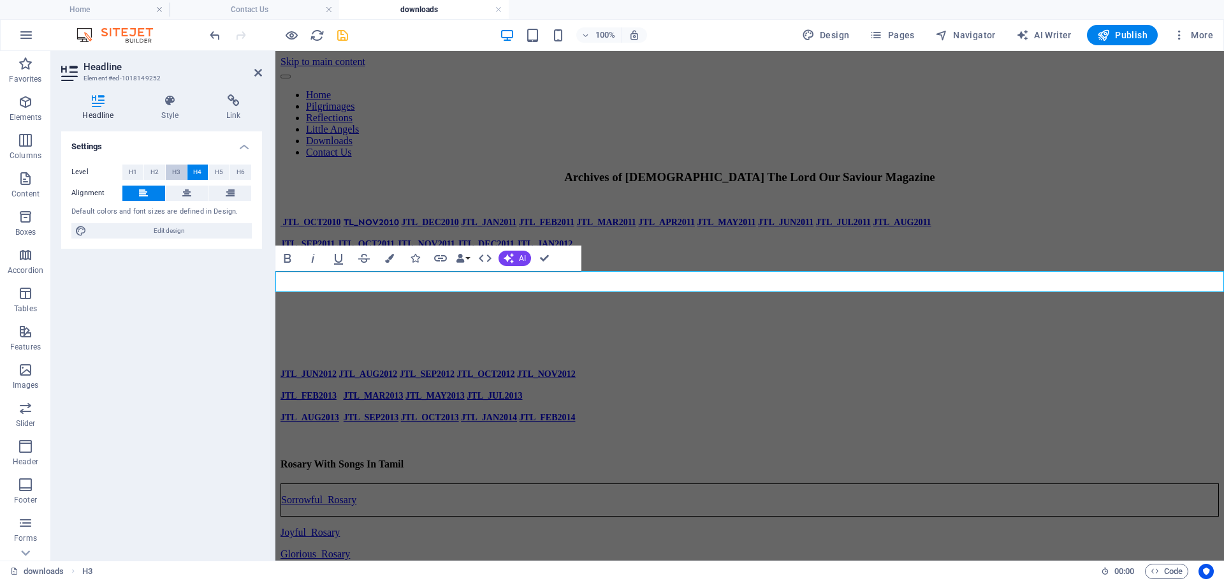
click at [175, 175] on span "H3" at bounding box center [176, 172] width 8 height 15
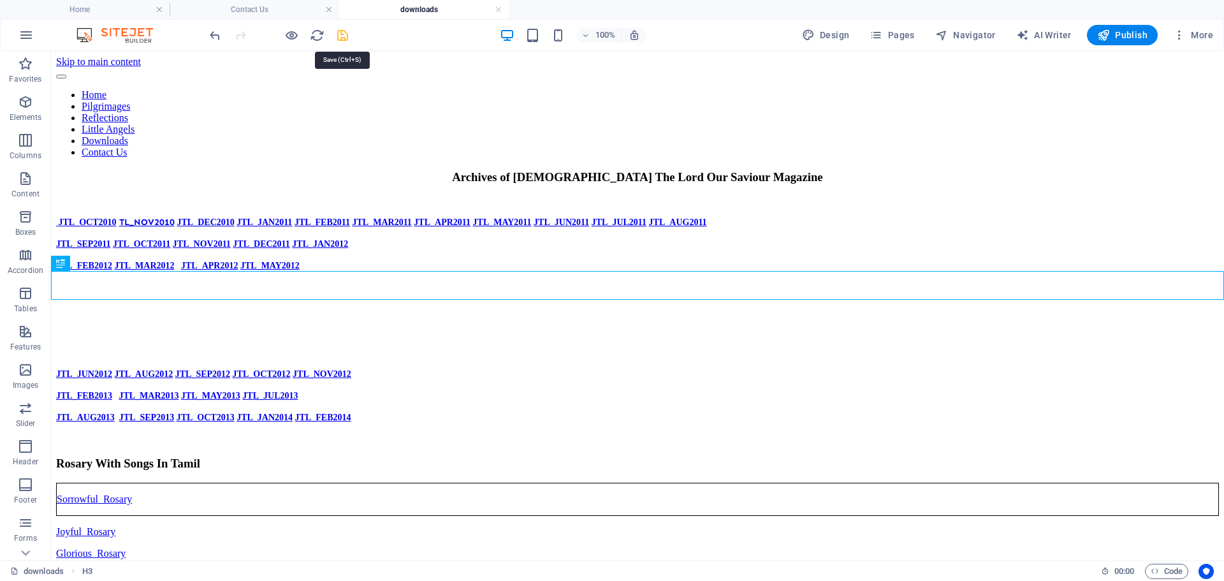
click at [338, 36] on icon "save" at bounding box center [342, 35] width 15 height 15
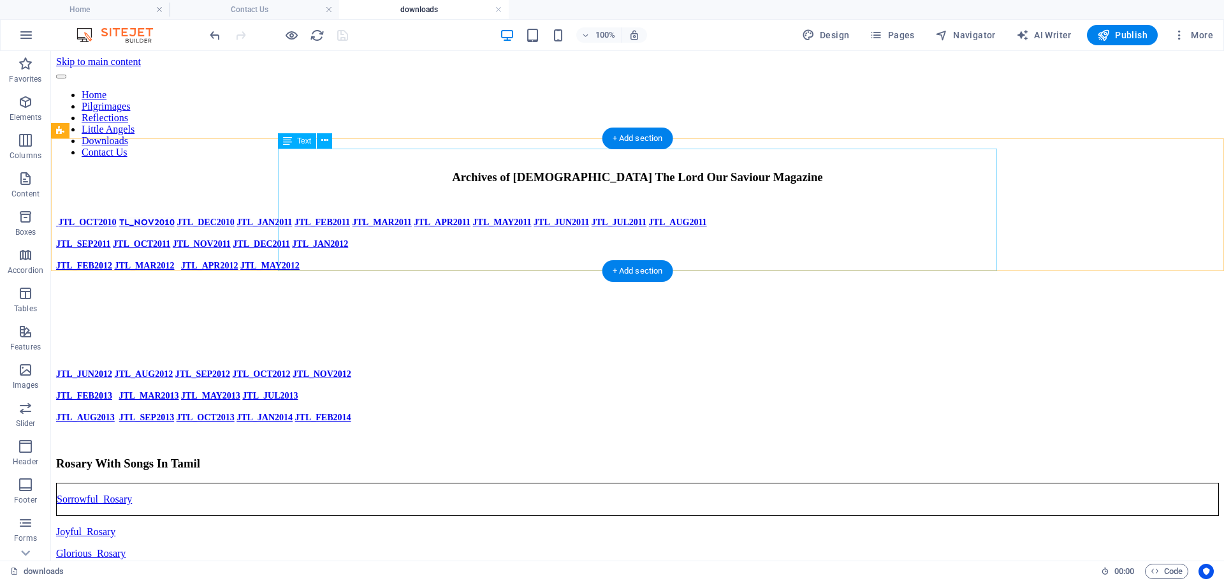
click at [608, 216] on div "JTL_OCT2010 TL_NOV2010 JTL_DEC2010 JTL_JAN2011 JTL_FEB2011 JTL_MAR2011 JTL_APR2…" at bounding box center [637, 330] width 1163 height 228
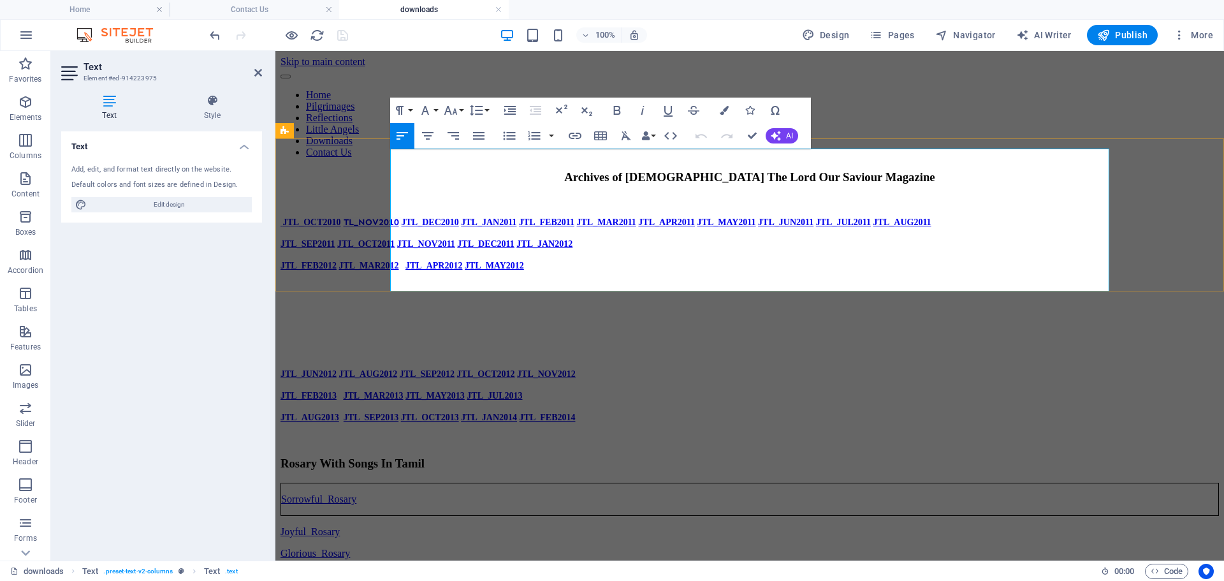
click at [577, 217] on strong "JTL_FEB2011" at bounding box center [548, 222] width 58 height 10
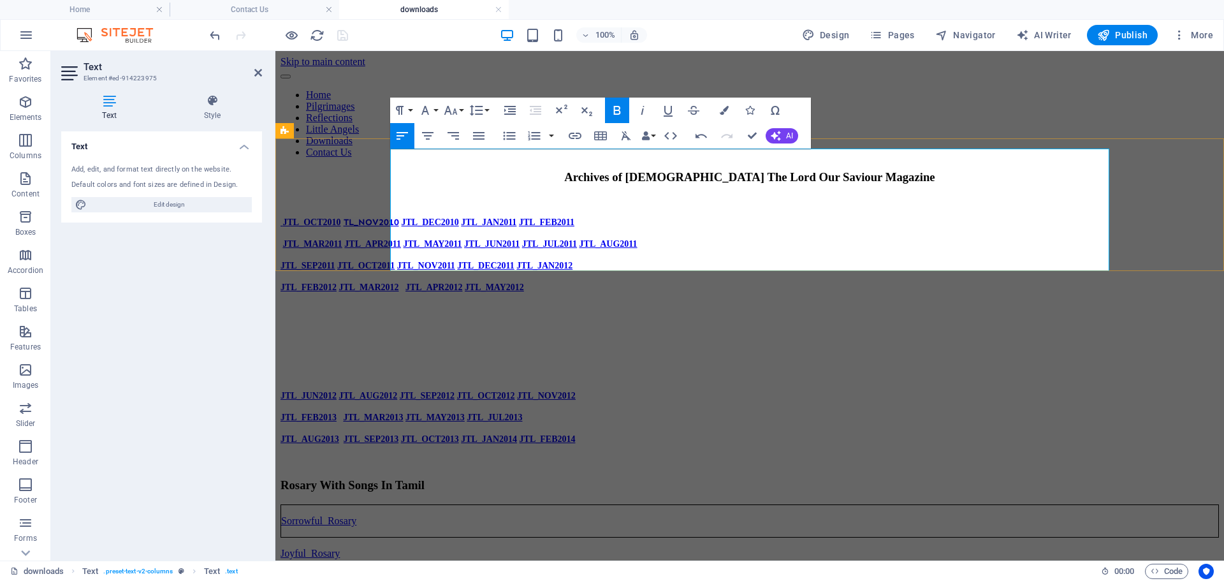
click at [580, 239] on strong "JTL_JUL2011" at bounding box center [550, 244] width 57 height 10
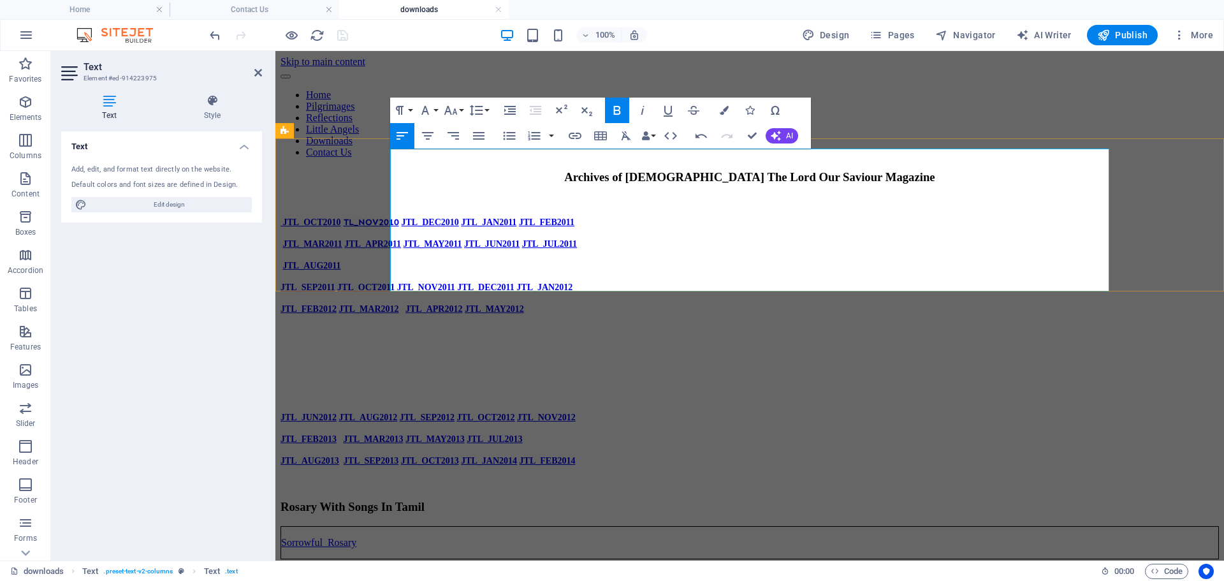
click at [337, 413] on link "JTL_JUN2012" at bounding box center [309, 418] width 56 height 10
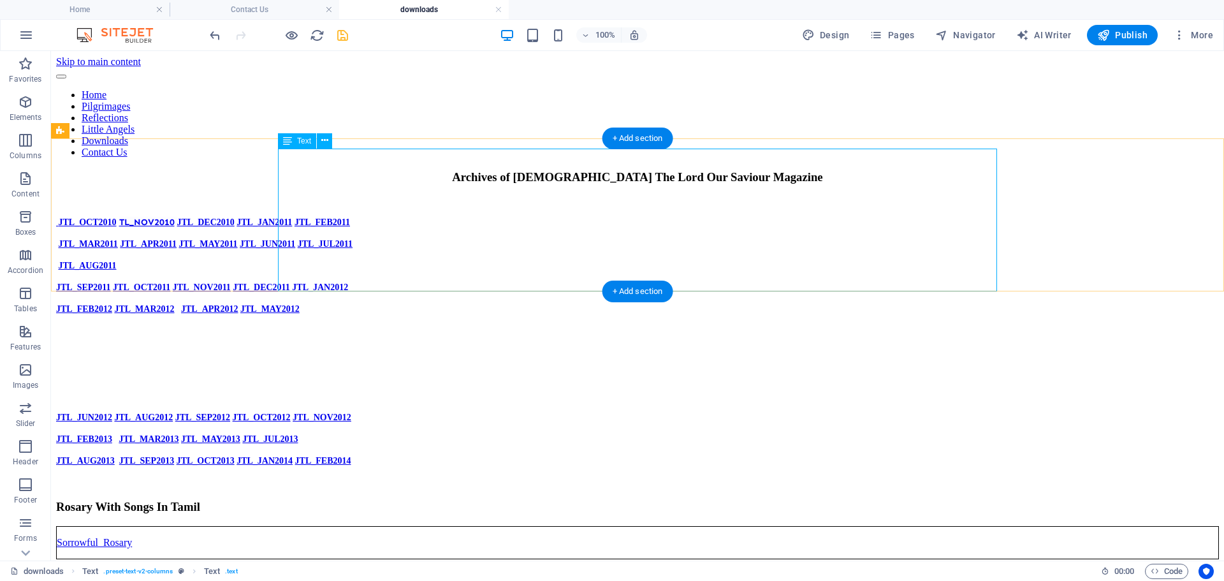
click at [598, 216] on div "JTL_OCT2010 TL_NOV2010 JTL_DEC2010 JTL_JAN2011 JTL_FEB2011 JTL_MAR2011 JTL_APR2…" at bounding box center [637, 352] width 1163 height 272
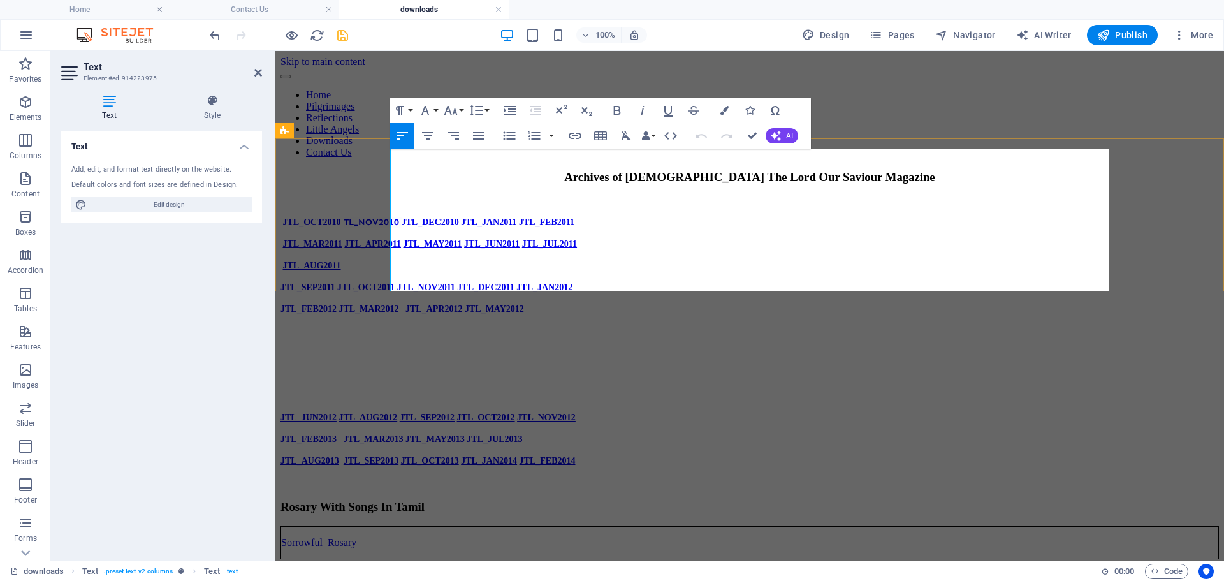
click at [774, 390] on p at bounding box center [750, 395] width 939 height 11
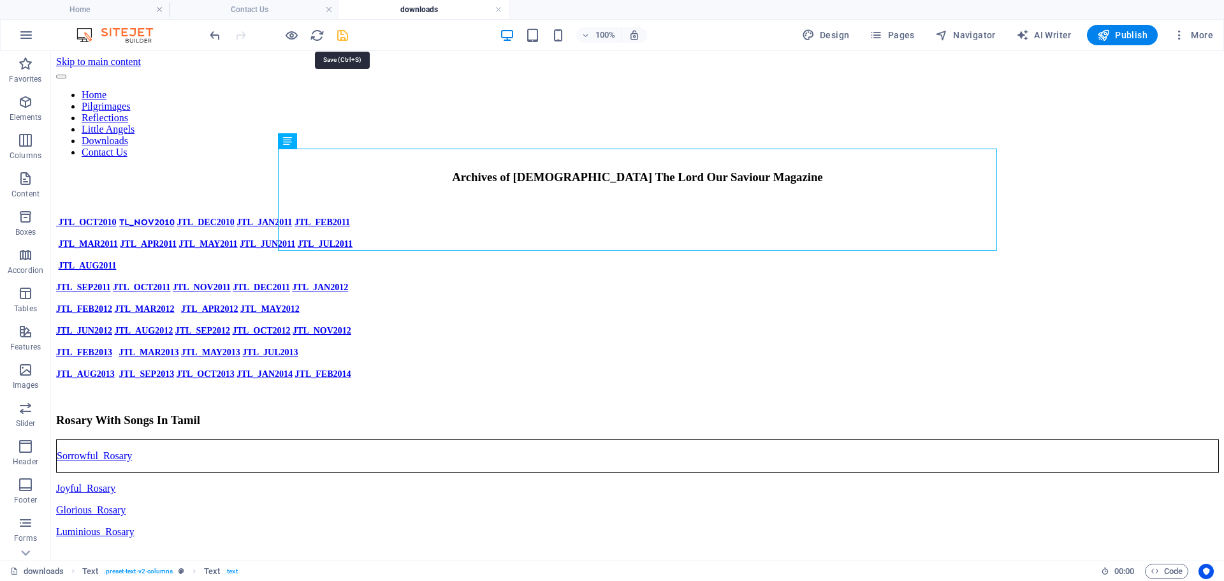
click at [349, 34] on icon "save" at bounding box center [342, 35] width 15 height 15
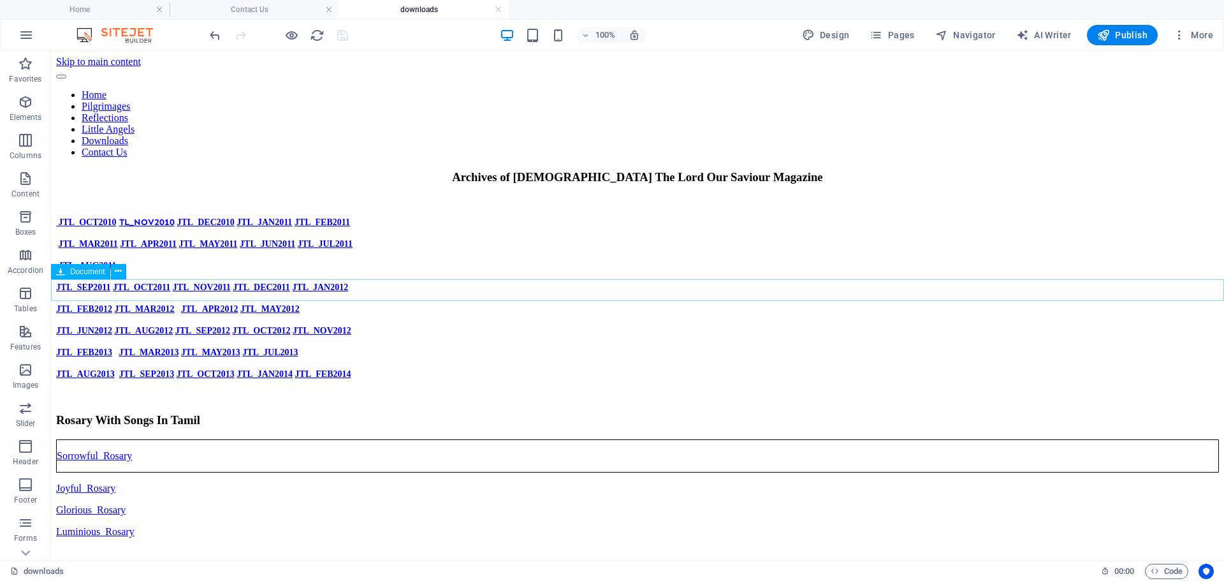
click at [392, 439] on div "Sorrowful_Rosary 64.83 MB" at bounding box center [637, 455] width 1163 height 33
select select "px"
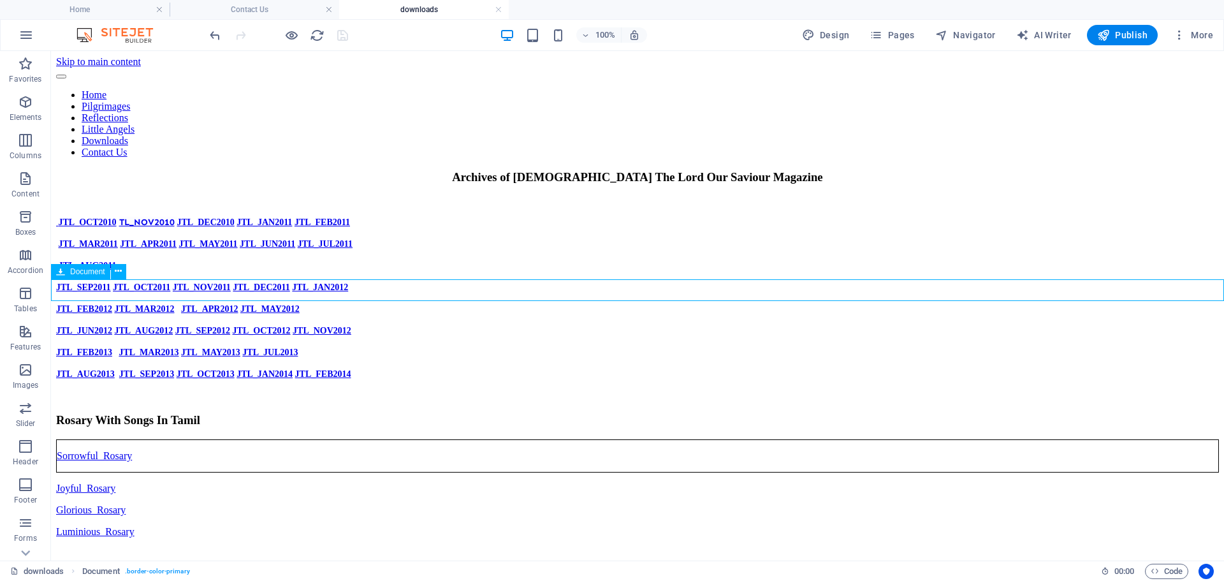
select select "px"
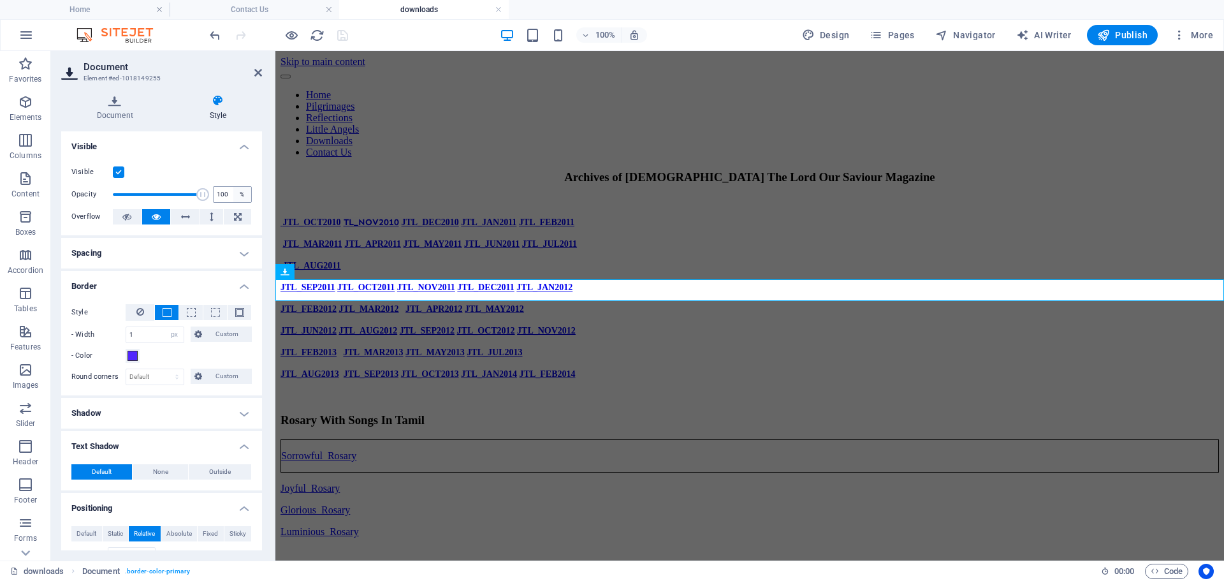
click at [238, 195] on div "%" at bounding box center [242, 194] width 18 height 15
click at [230, 218] on button at bounding box center [237, 216] width 27 height 15
click at [257, 74] on icon at bounding box center [258, 73] width 8 height 10
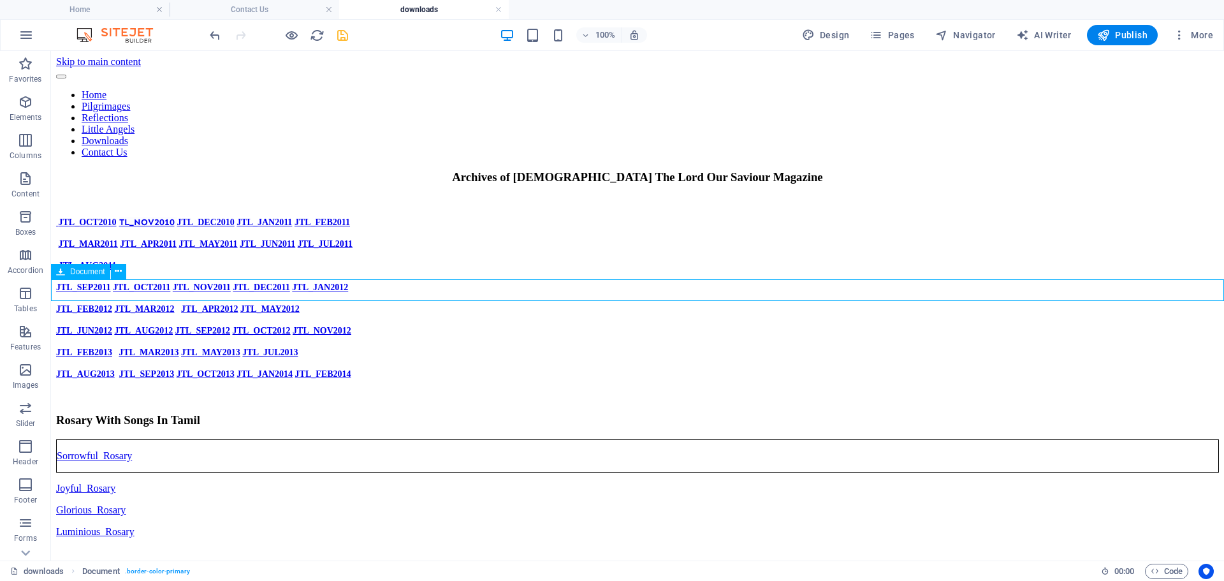
drag, startPoint x: 155, startPoint y: 344, endPoint x: 504, endPoint y: 291, distance: 353.4
click at [119, 274] on icon at bounding box center [118, 271] width 7 height 13
click at [208, 439] on div "Sorrowful_Rosary 64.83 MB" at bounding box center [637, 455] width 1163 height 33
select select "px"
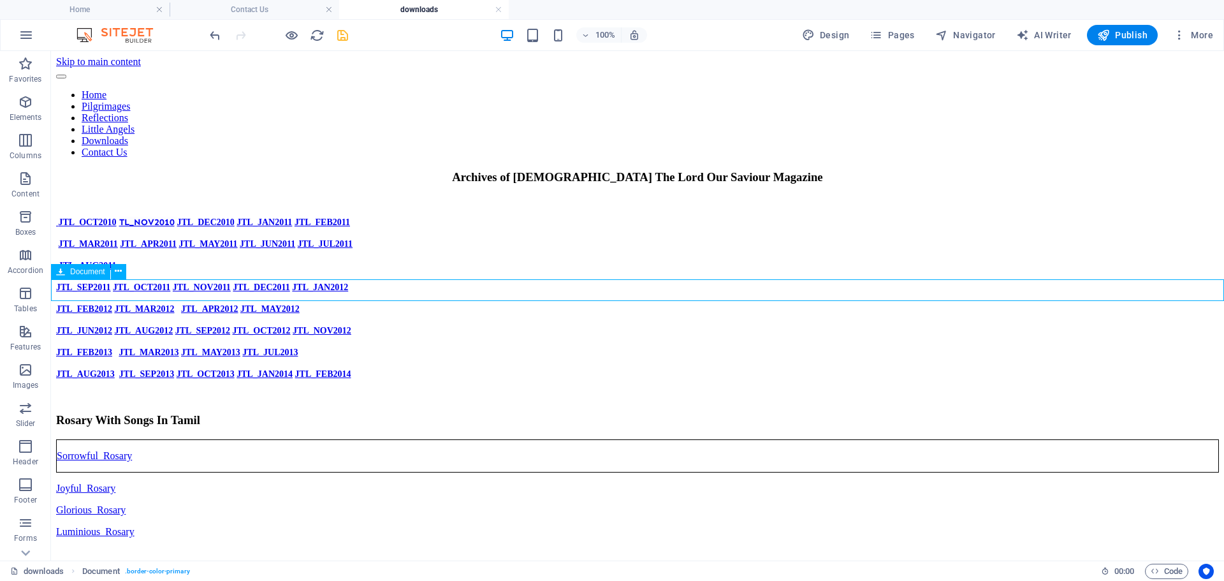
select select "px"
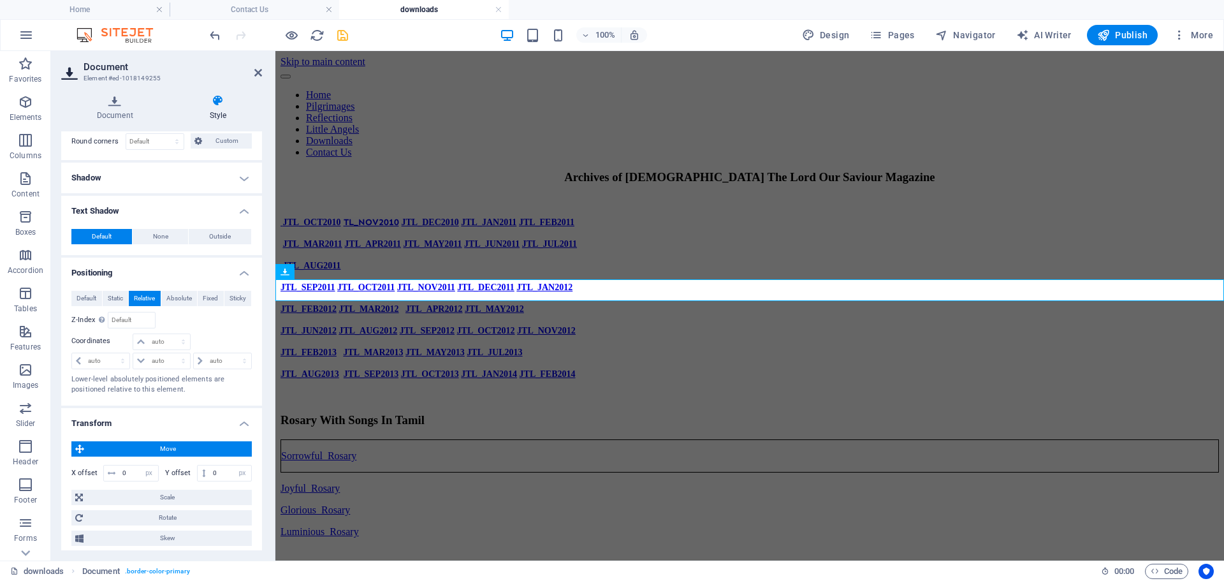
scroll to position [255, 0]
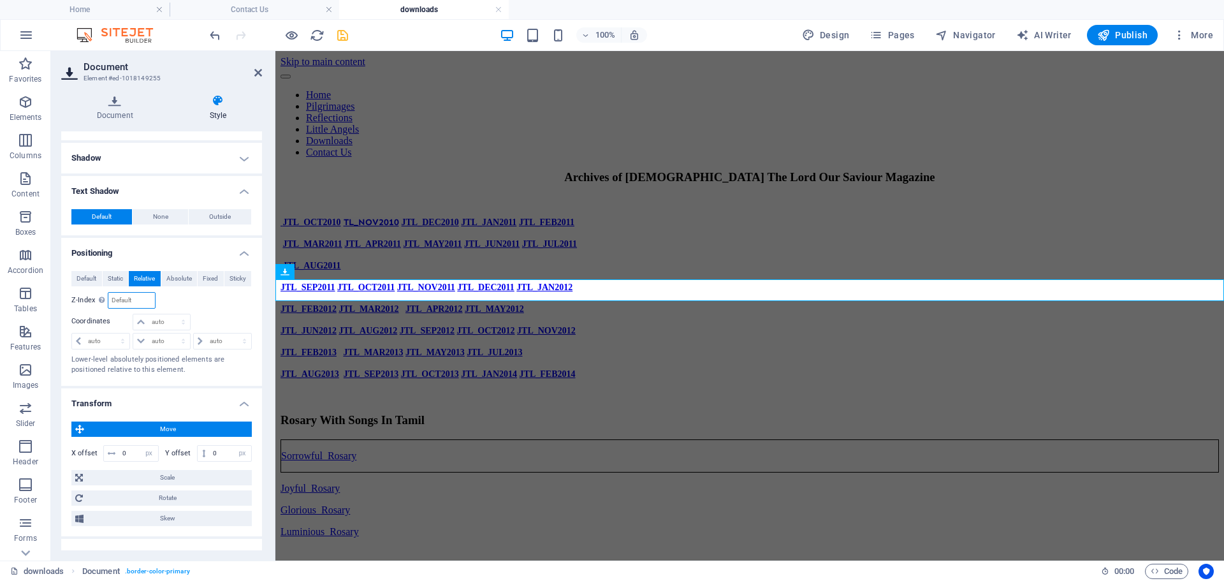
click at [129, 304] on input "number" at bounding box center [131, 300] width 46 height 15
click at [128, 298] on input "number" at bounding box center [131, 300] width 46 height 15
click at [80, 278] on span "Default" at bounding box center [87, 278] width 20 height 15
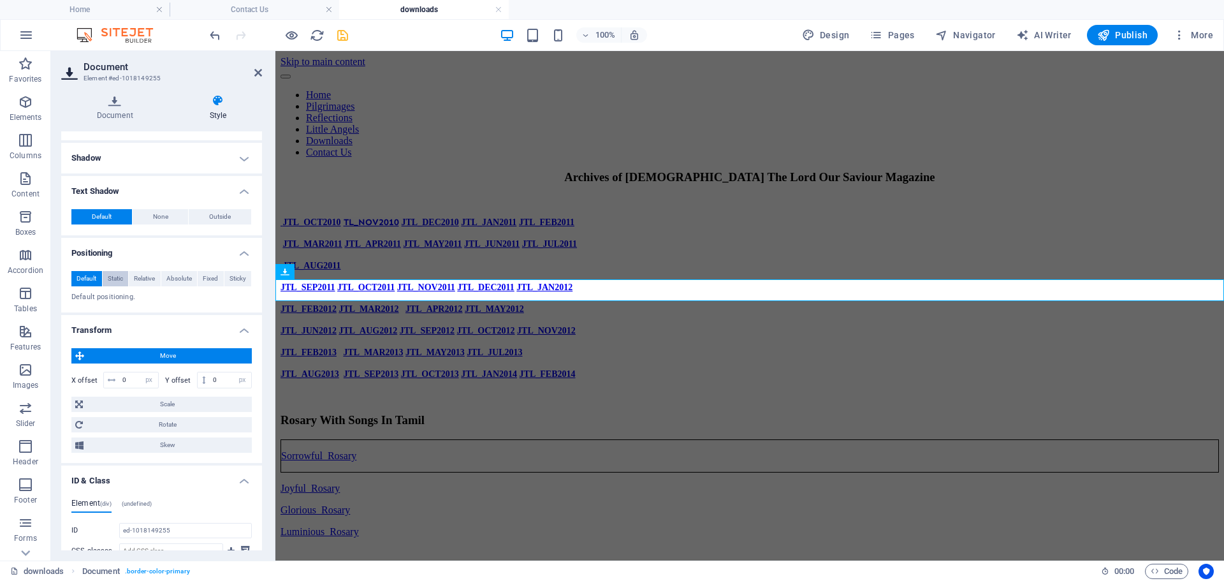
click at [119, 280] on span "Static" at bounding box center [115, 278] width 15 height 15
click at [134, 302] on p "Static positioning." at bounding box center [161, 297] width 180 height 11
click at [281, 439] on div "Sorrowful_Rosary 64.83 MB" at bounding box center [750, 455] width 939 height 33
click at [173, 276] on span "Absolute" at bounding box center [179, 278] width 26 height 15
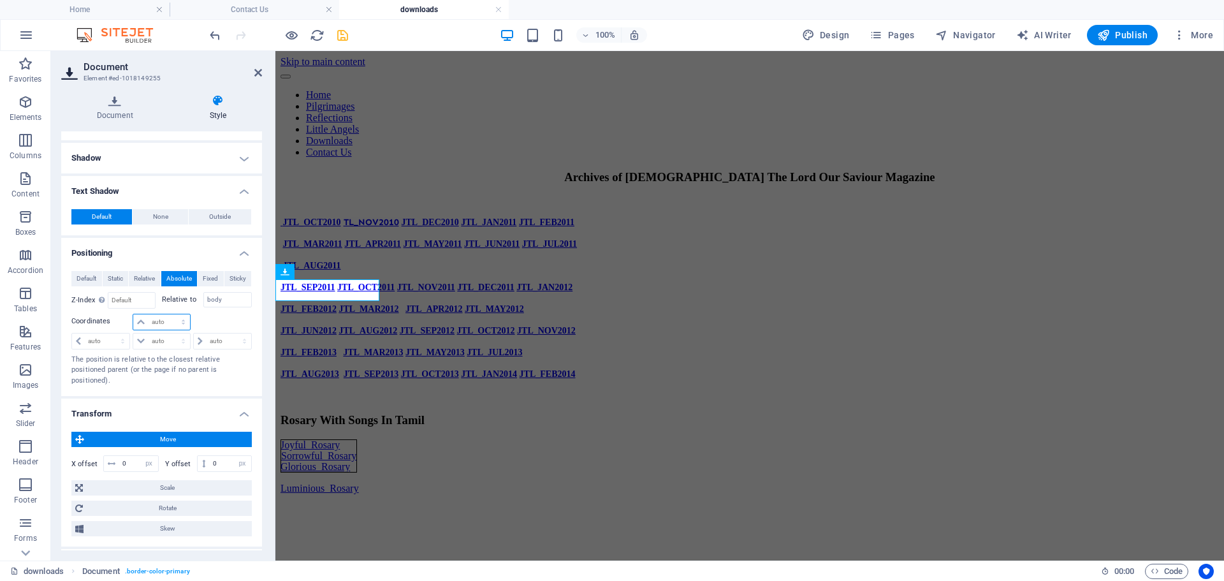
click at [145, 321] on select "auto px rem % em" at bounding box center [161, 321] width 56 height 15
click at [76, 309] on div "Default Static Relative Absolute Fixed Sticky Z-Index Sets the order of the ele…" at bounding box center [161, 328] width 180 height 115
click at [149, 338] on select "auto px rem % em" at bounding box center [161, 341] width 56 height 15
click at [94, 312] on div "Default Static Relative Absolute Fixed Sticky Z-Index Sets the order of the ele…" at bounding box center [161, 328] width 180 height 115
click at [205, 300] on input "body" at bounding box center [227, 299] width 49 height 15
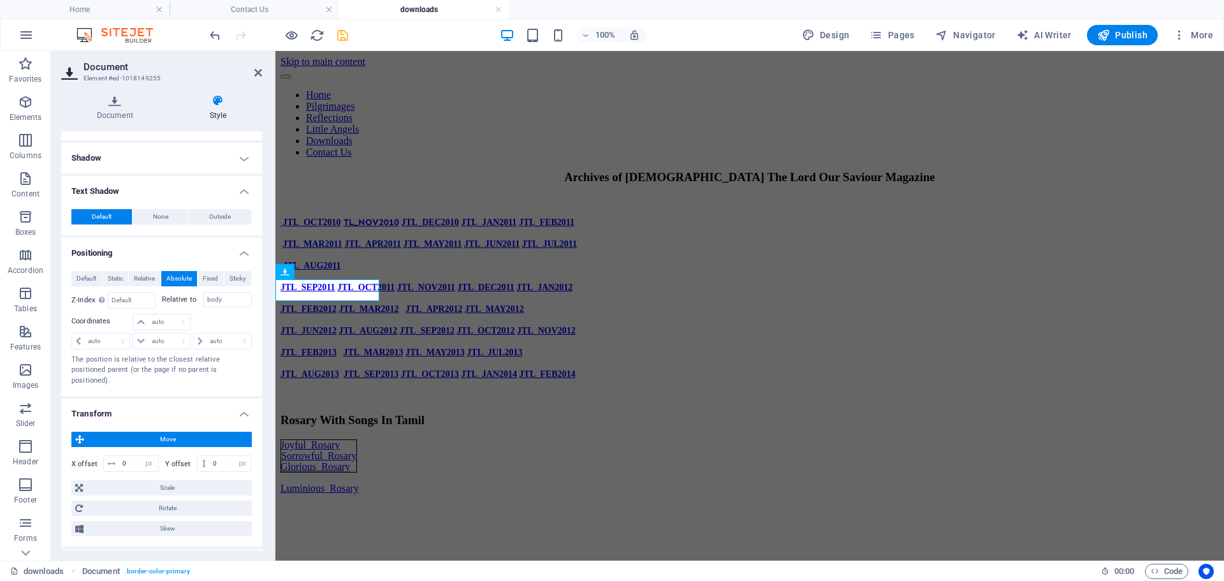
click at [252, 70] on h2 "Document" at bounding box center [173, 66] width 179 height 11
click at [260, 69] on icon at bounding box center [258, 73] width 8 height 10
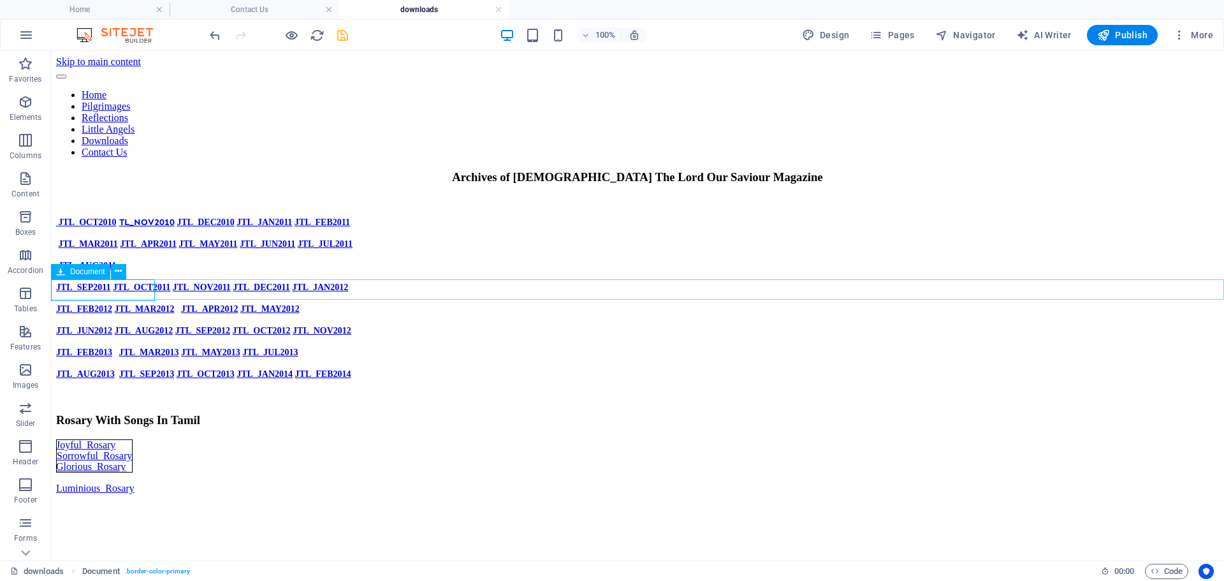
drag, startPoint x: 154, startPoint y: 284, endPoint x: 228, endPoint y: 286, distance: 74.6
click at [228, 286] on div "Home Pilgrimages Reflections Little Angels Downloads Contact Us Archives of [PE…" at bounding box center [637, 347] width 1163 height 559
click at [119, 268] on icon at bounding box center [118, 271] width 7 height 13
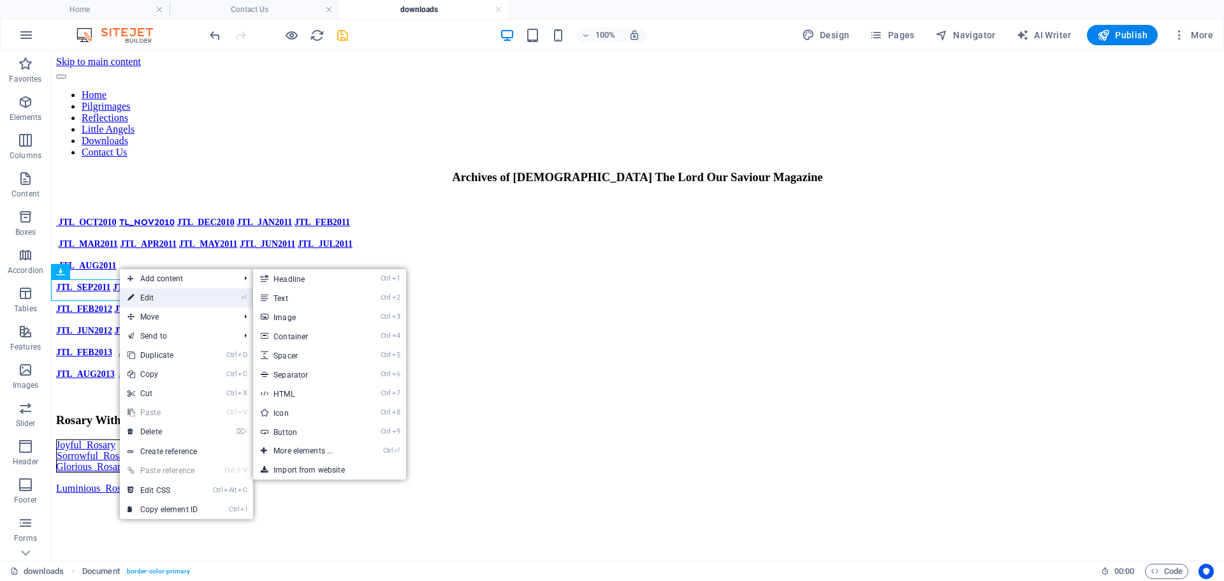
click at [150, 298] on link "⏎ Edit" at bounding box center [162, 297] width 85 height 19
select select "px"
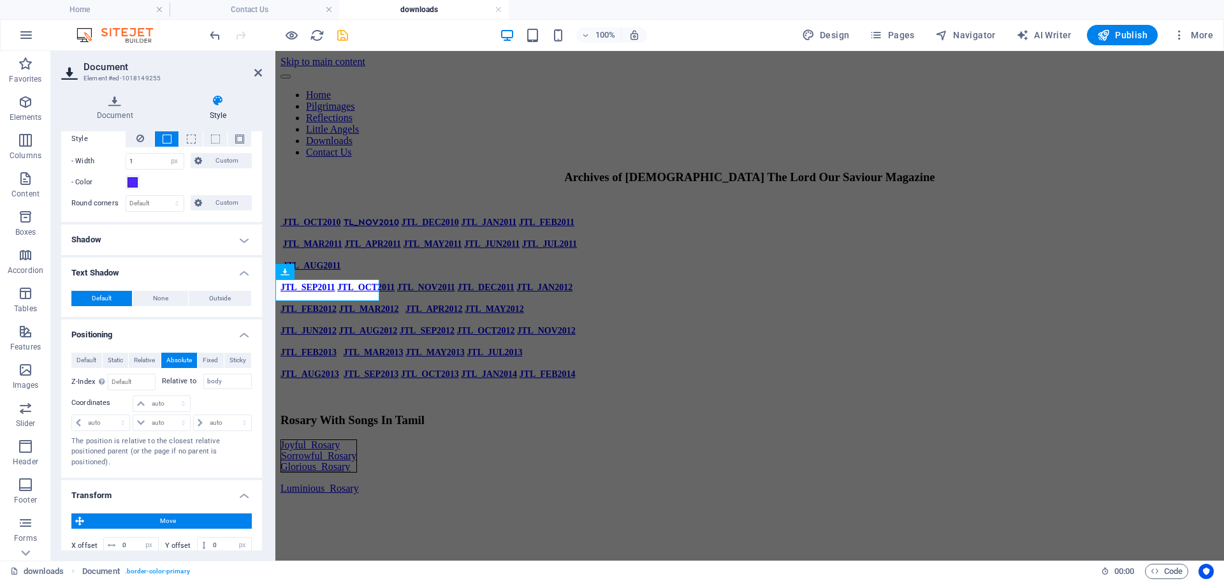
scroll to position [191, 0]
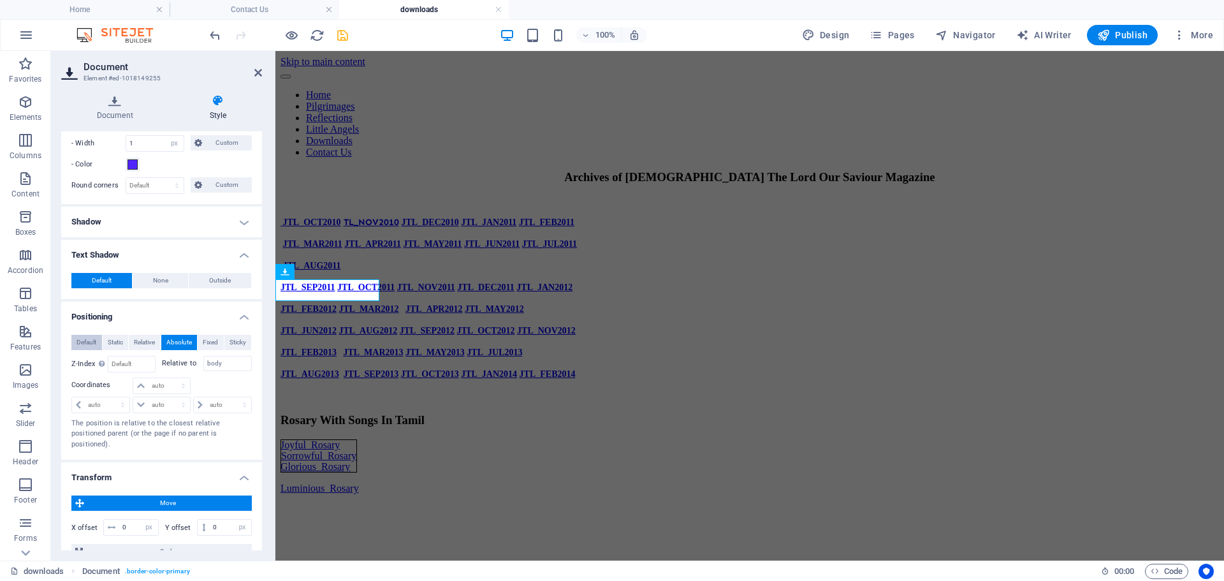
click at [87, 342] on span "Default" at bounding box center [87, 342] width 20 height 15
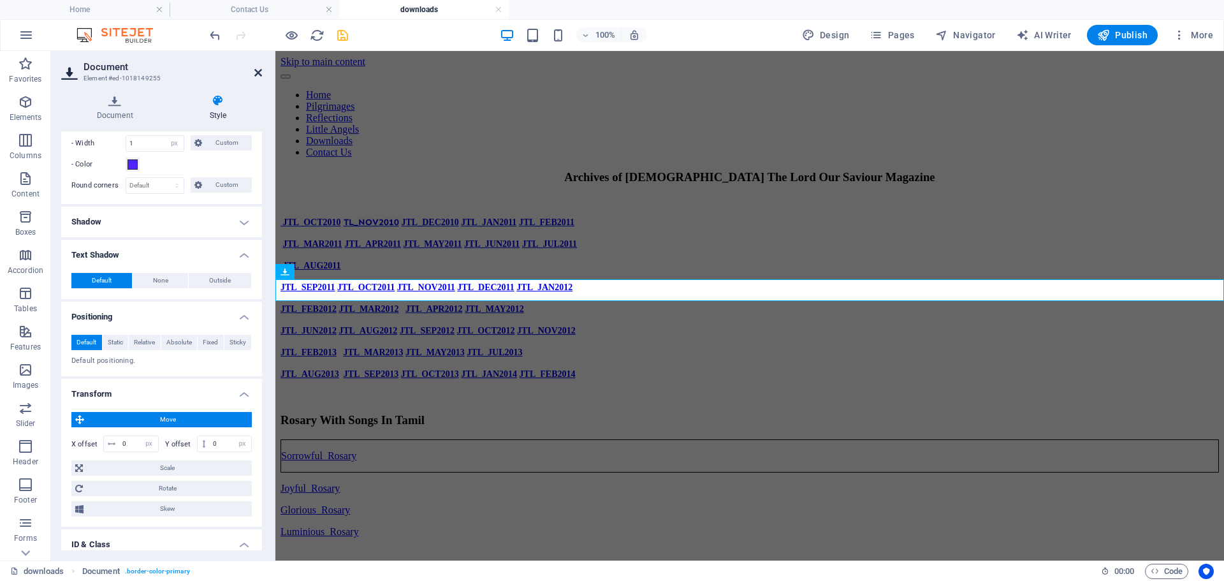
click at [261, 70] on icon at bounding box center [258, 73] width 8 height 10
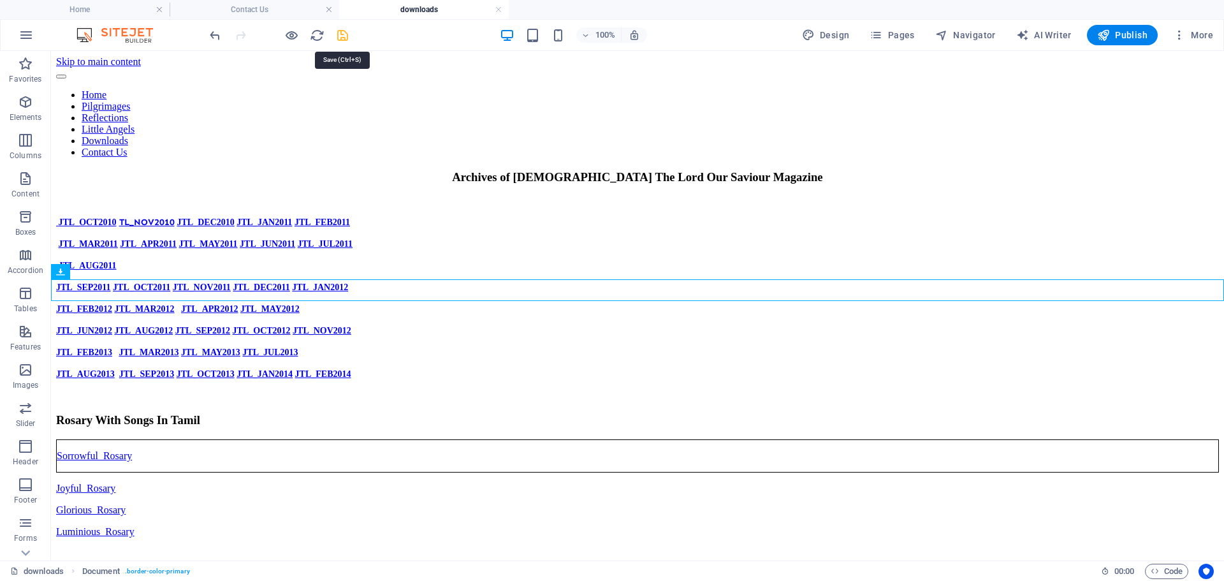
click at [344, 42] on icon "save" at bounding box center [342, 35] width 15 height 15
click at [1146, 34] on span "Publish" at bounding box center [1123, 35] width 50 height 13
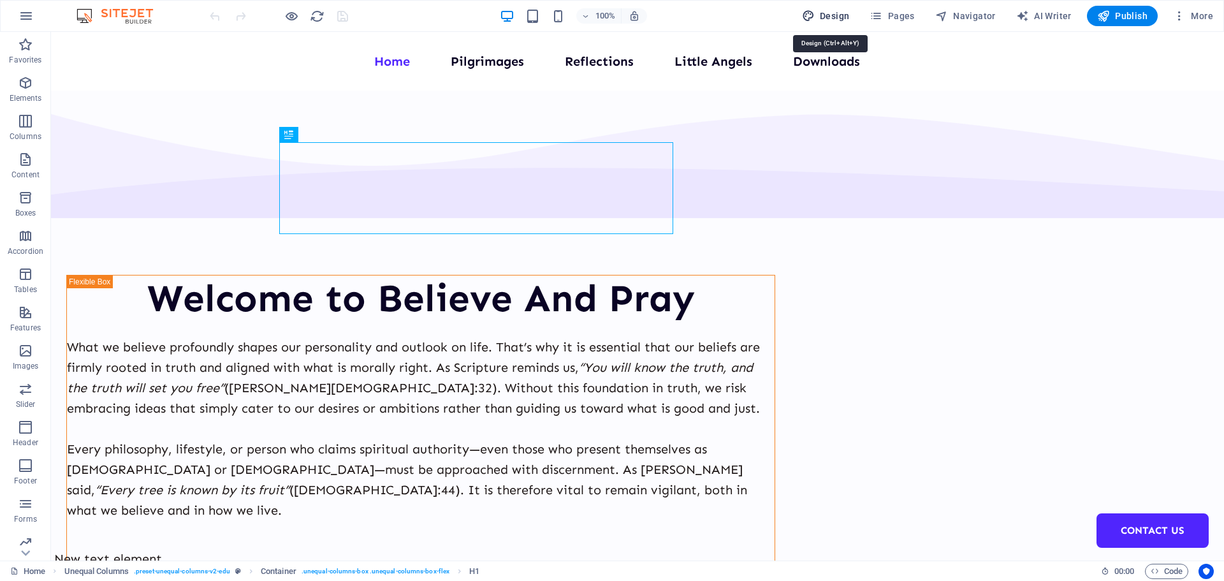
click at [844, 12] on span "Design" at bounding box center [826, 16] width 48 height 13
select select "px"
select select "400"
select select "px"
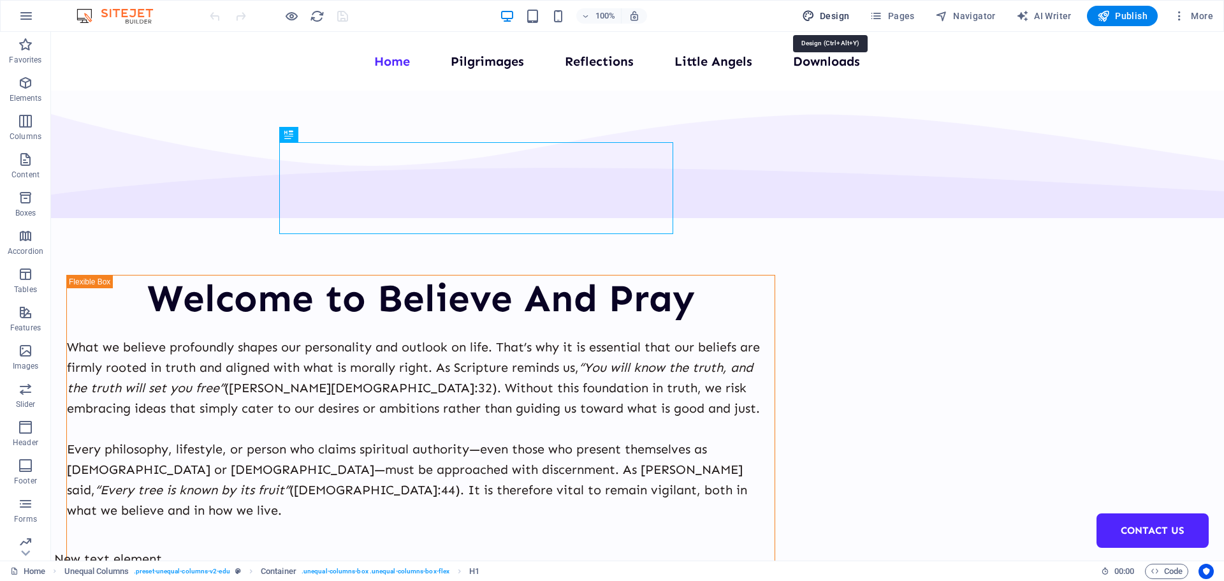
select select "700"
select select "px"
select select "rem"
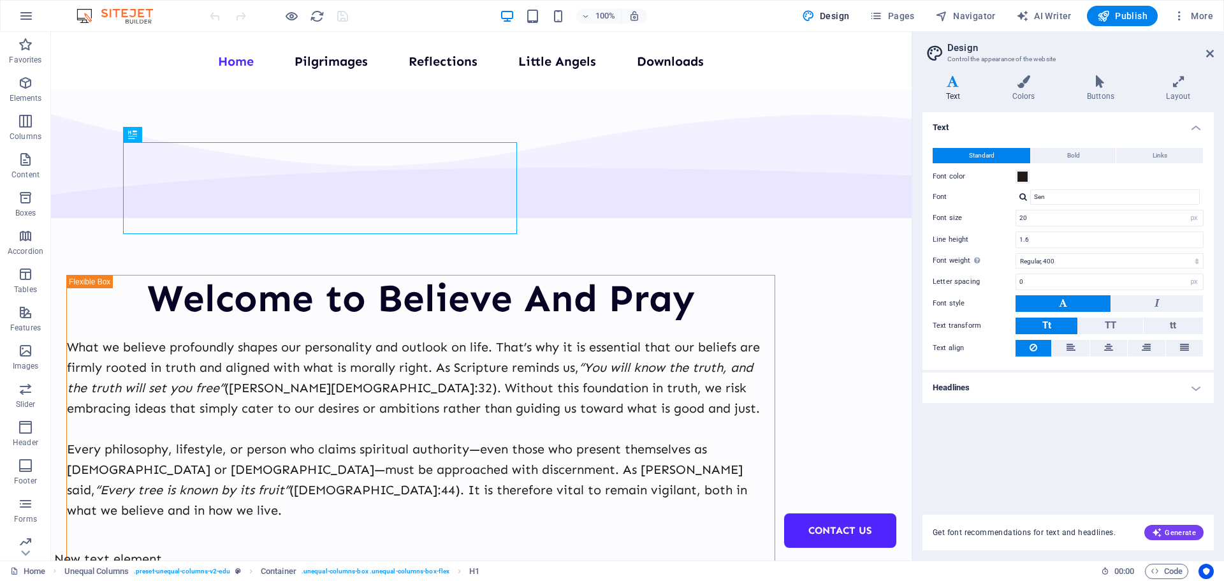
click at [1196, 386] on h4 "Headlines" at bounding box center [1068, 387] width 291 height 31
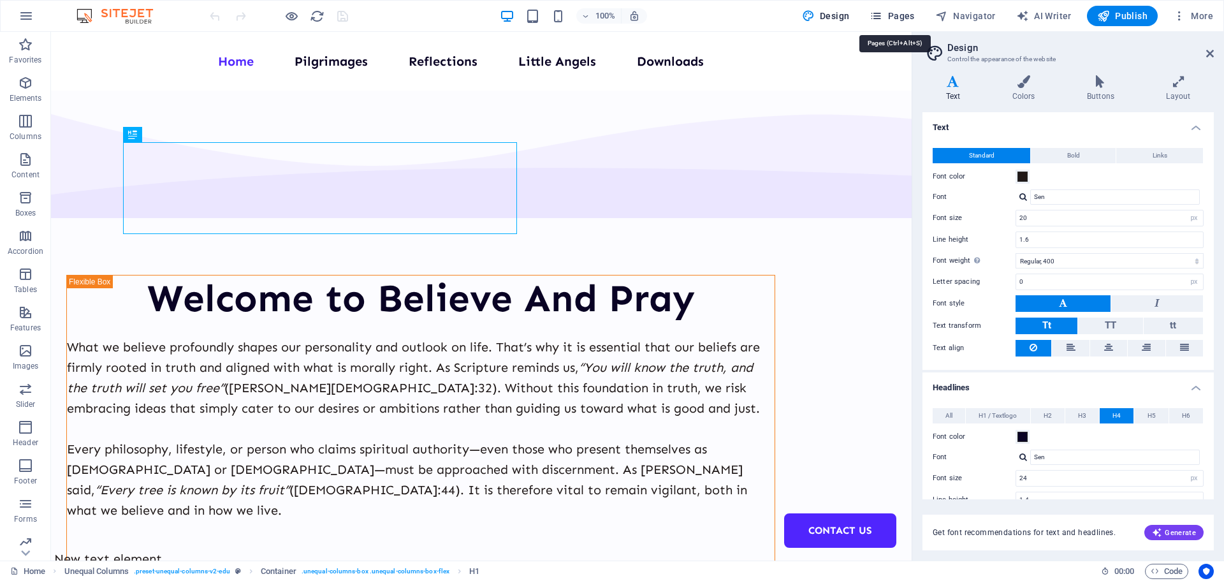
click at [905, 17] on span "Pages" at bounding box center [892, 16] width 45 height 13
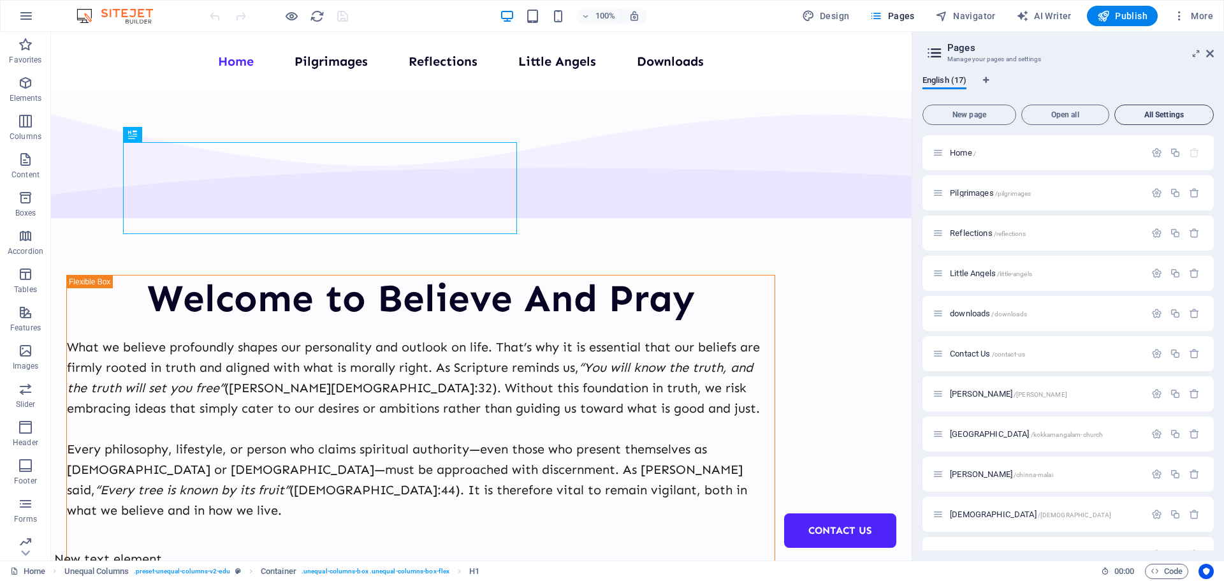
click at [1160, 111] on span "All Settings" at bounding box center [1165, 115] width 88 height 8
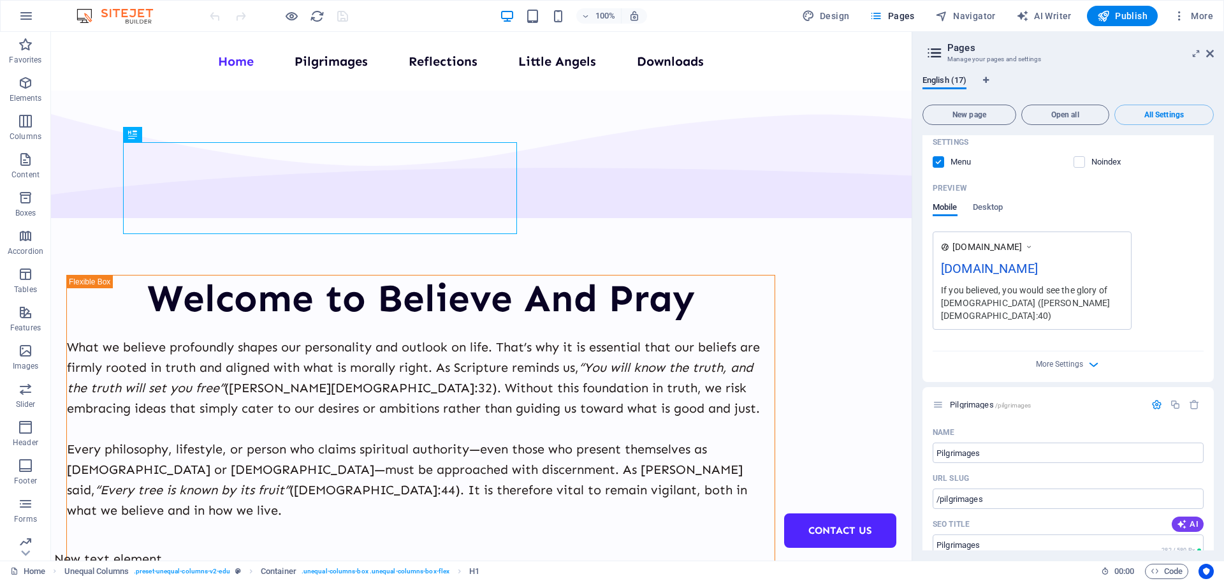
scroll to position [275, 0]
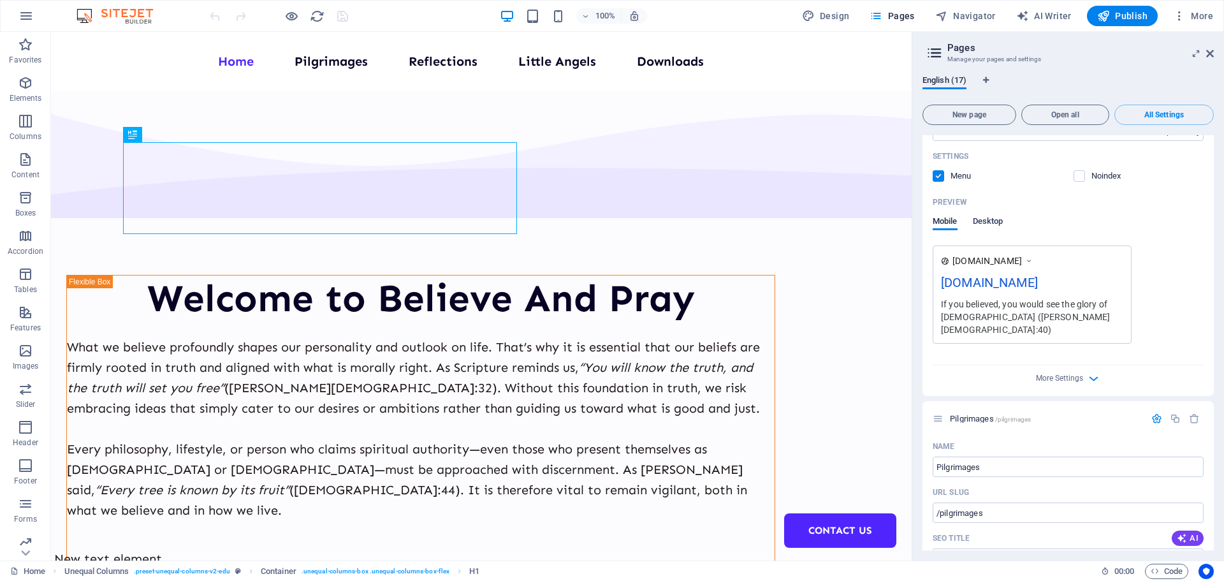
click at [993, 221] on span "Desktop" at bounding box center [988, 223] width 31 height 18
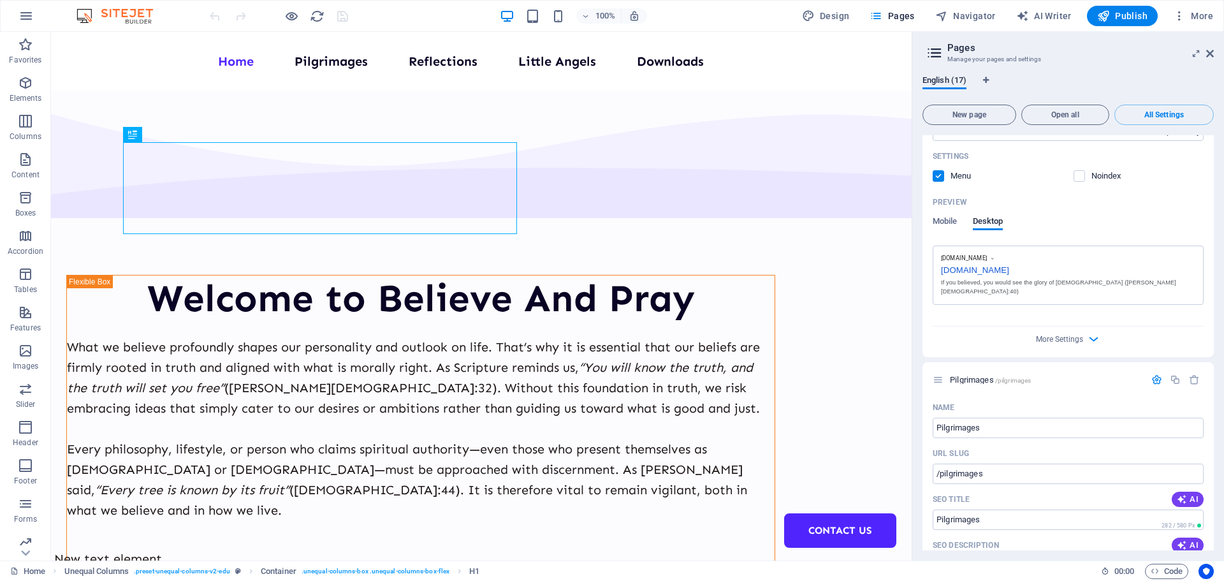
click at [1088, 174] on span at bounding box center [1088, 176] width 6 height 6
click at [1074, 178] on label at bounding box center [1079, 175] width 11 height 11
click at [0, 0] on input "checkbox" at bounding box center [0, 0] width 0 height 0
click at [1075, 179] on label at bounding box center [1079, 175] width 11 height 11
click at [0, 0] on input "checkbox" at bounding box center [0, 0] width 0 height 0
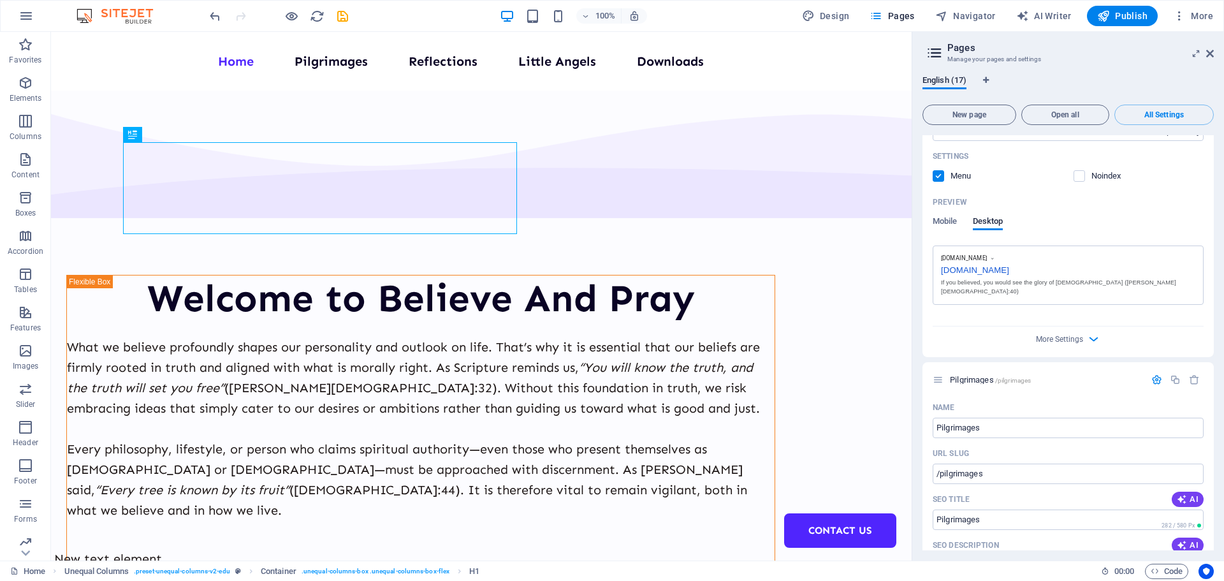
click at [1085, 175] on span at bounding box center [1088, 176] width 6 height 6
click at [1094, 332] on icon "button" at bounding box center [1094, 339] width 15 height 15
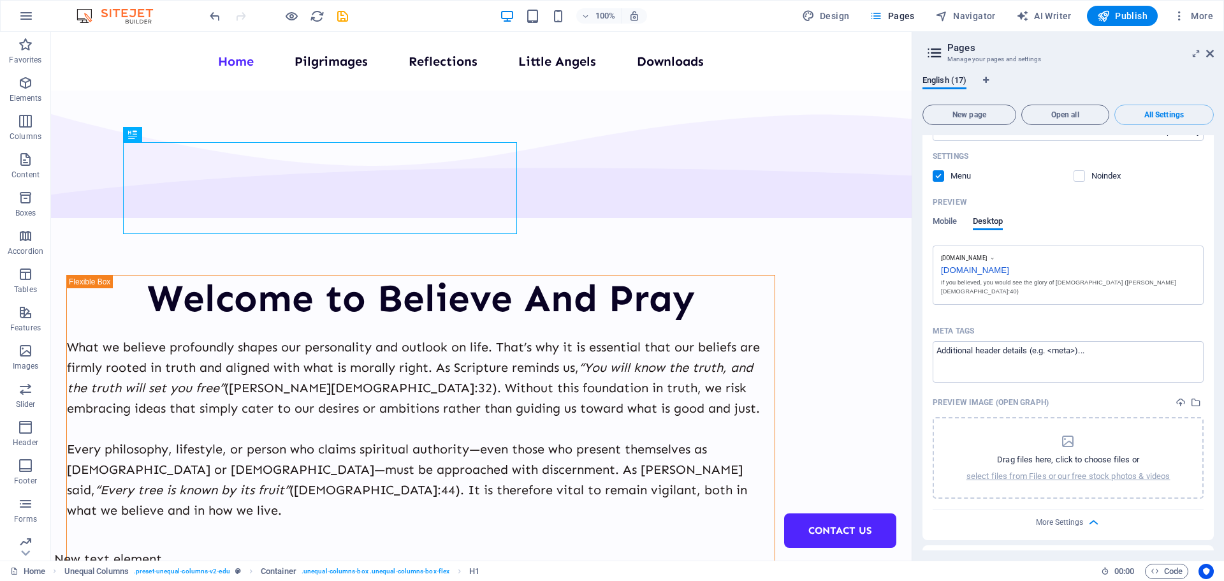
click at [1096, 279] on div "If you believed, you would see the glory of God (John 11:40)" at bounding box center [1068, 287] width 254 height 18
drag, startPoint x: 1118, startPoint y: 279, endPoint x: 984, endPoint y: 276, distance: 134.0
click at [1006, 279] on div "If you believed, you would see the glory of God (John 11:40)" at bounding box center [1068, 287] width 254 height 18
click at [940, 221] on span "Mobile" at bounding box center [945, 223] width 25 height 18
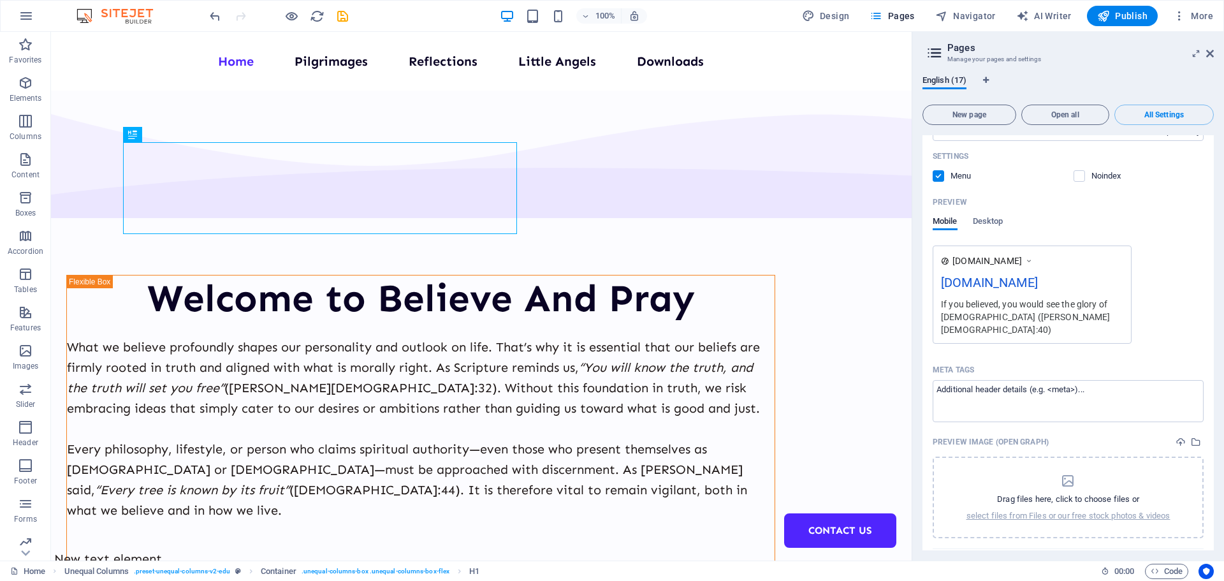
drag, startPoint x: 942, startPoint y: 302, endPoint x: 994, endPoint y: 302, distance: 52.3
click at [994, 302] on div "If you believed, you would see the glory of God (John 11:40)" at bounding box center [1032, 316] width 182 height 39
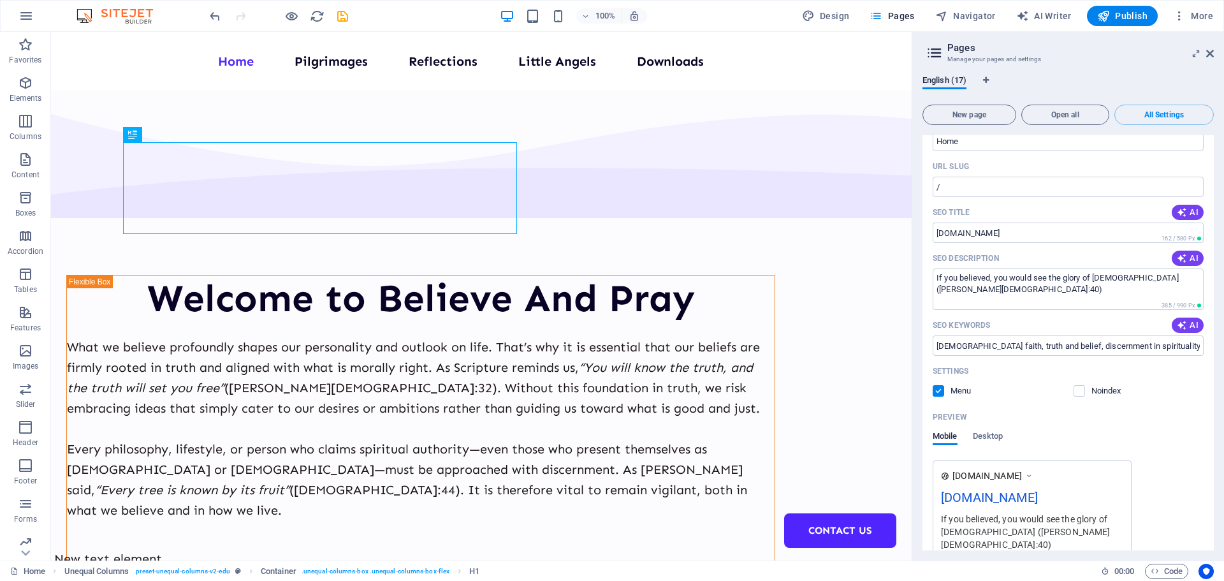
scroll to position [0, 0]
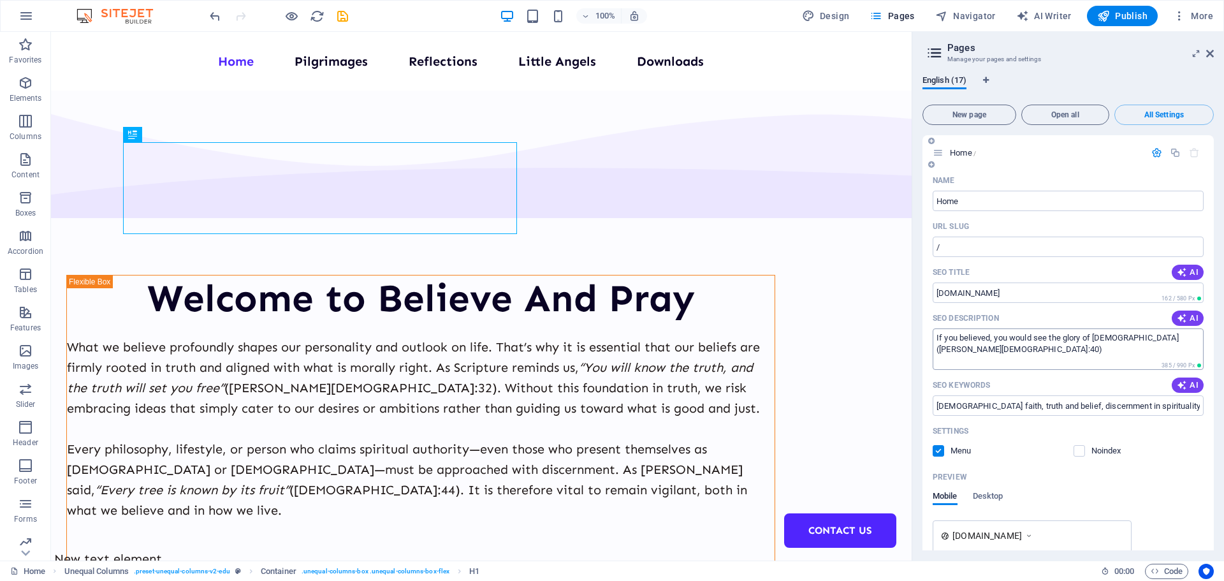
click at [981, 336] on textarea "If you believed, you would see the glory of God (John 11:40)" at bounding box center [1068, 348] width 271 height 41
drag, startPoint x: 1048, startPoint y: 406, endPoint x: 1224, endPoint y: 395, distance: 175.8
click at [1224, 395] on div "English (17) New page Open all All Settings Home / Name Home ​ URL SLUG / ​ SEO…" at bounding box center [1069, 313] width 312 height 496
click at [1022, 402] on input "Christian faith, truth and belief, discernment in spirituality, Gods authority,…" at bounding box center [1068, 405] width 271 height 20
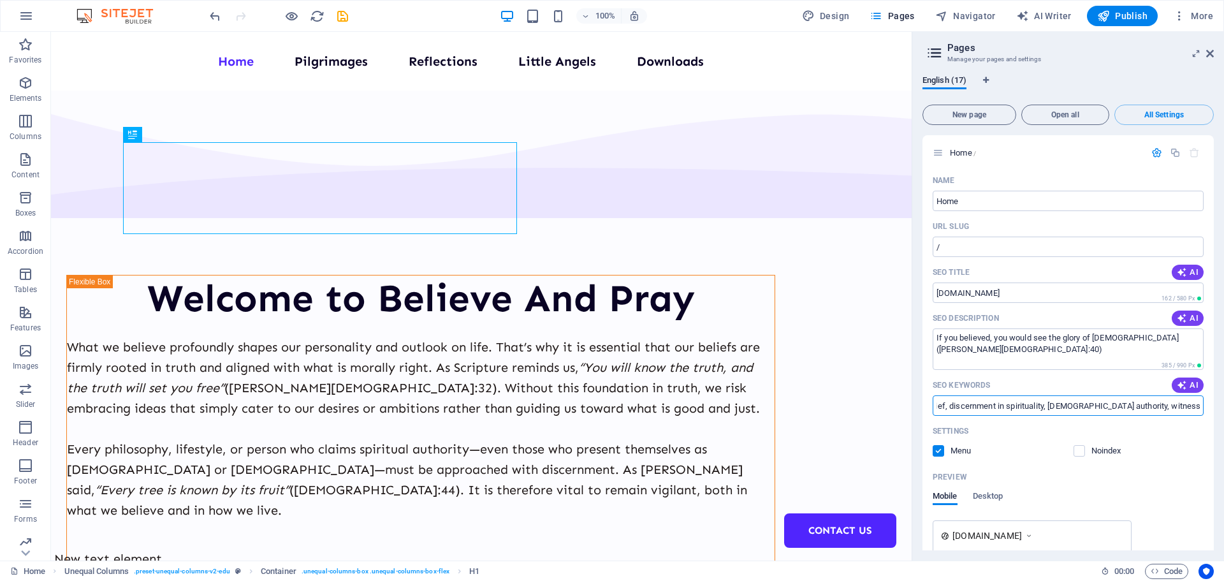
scroll to position [0, 0]
drag, startPoint x: 1066, startPoint y: 439, endPoint x: 862, endPoint y: 414, distance: 205.6
click at [981, 407] on input "Christian faith, truth and belief, discernment in spirituality, Gods authority,…" at bounding box center [1068, 405] width 271 height 20
click at [1062, 406] on input "Christian faith, truth and belief, discernment in spirituality, Gods authority,…" at bounding box center [1068, 405] width 271 height 20
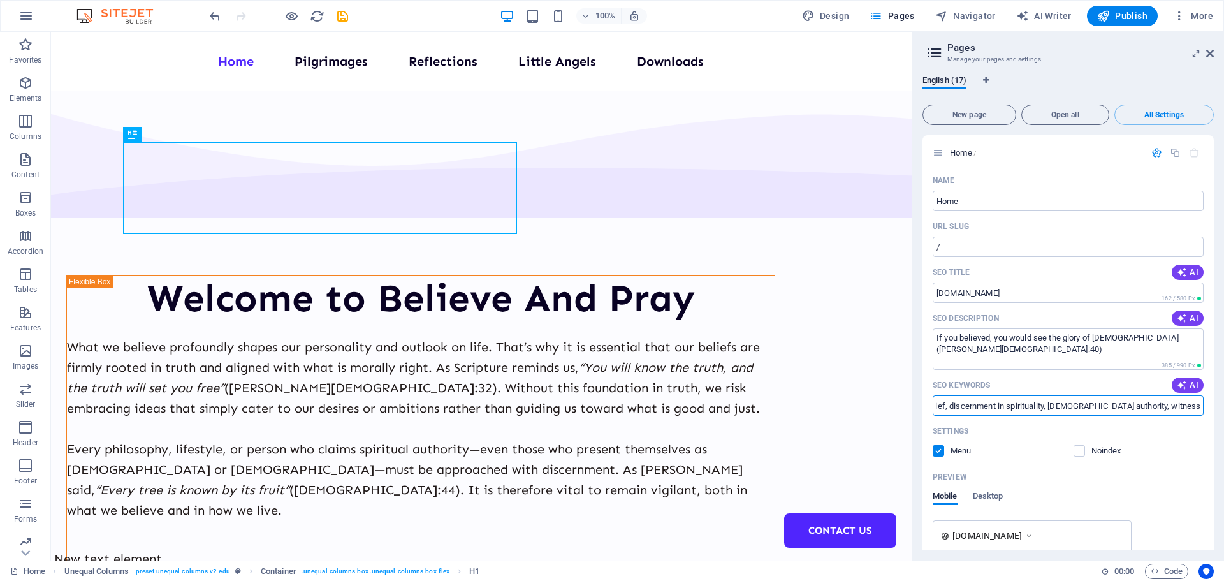
drag, startPoint x: 1153, startPoint y: 404, endPoint x: 1221, endPoint y: 404, distance: 67.6
click at [1221, 404] on div "English (17) New page Open all All Settings Home / Name Home ​ URL SLUG / ​ SEO…" at bounding box center [1069, 313] width 312 height 496
click at [1141, 406] on input "Christian faith, truth and belief, discernment in spirituality, Gods authority,…" at bounding box center [1068, 405] width 271 height 20
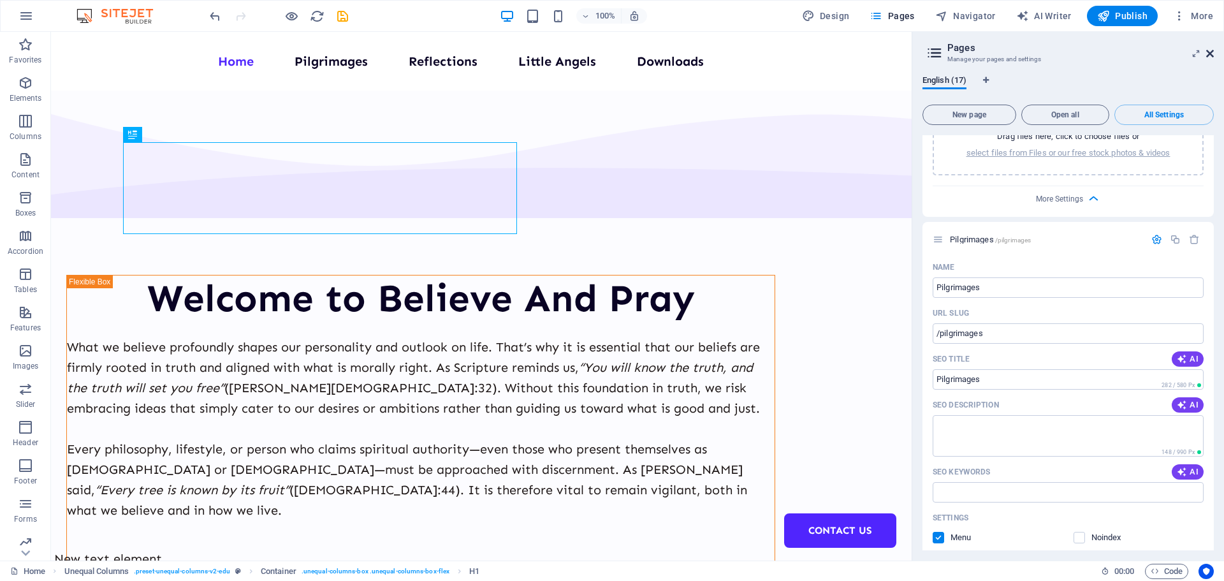
scroll to position [0, 0]
click at [1209, 54] on icon at bounding box center [1211, 53] width 8 height 10
